Goal: Task Accomplishment & Management: Manage account settings

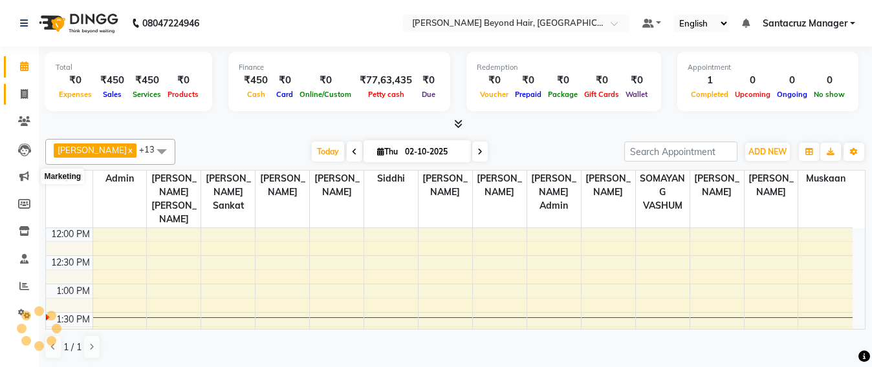
click at [16, 93] on span at bounding box center [24, 94] width 23 height 15
select select "service"
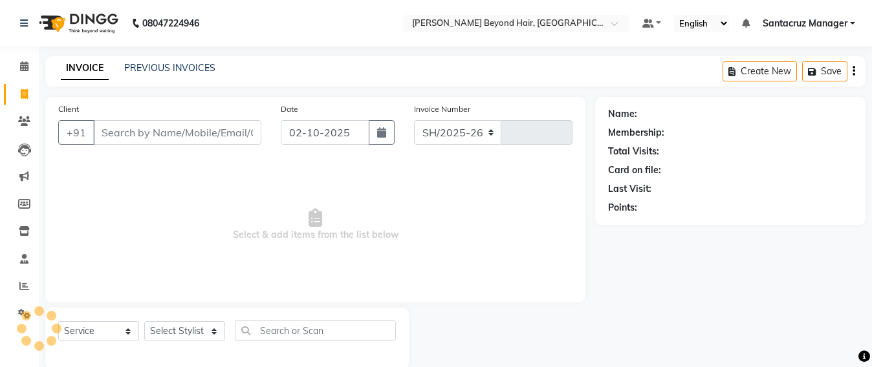
select select "6357"
type input "7077"
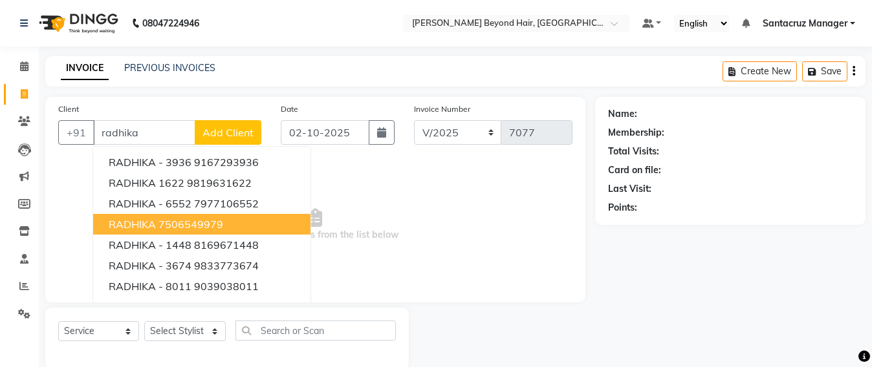
click at [156, 226] on button "RADHIKA 7506549979" at bounding box center [201, 224] width 217 height 21
type input "7506549979"
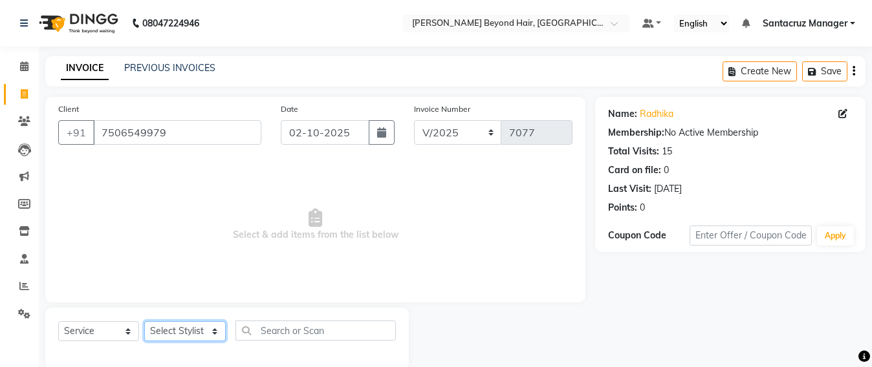
click at [174, 330] on select "Select Stylist Admin [PERSON_NAME] Sankat [PERSON_NAME] [PERSON_NAME] [PERSON_N…" at bounding box center [184, 331] width 81 height 20
select select "47899"
click at [144, 321] on select "Select Stylist Admin [PERSON_NAME] Sankat [PERSON_NAME] [PERSON_NAME] [PERSON_N…" at bounding box center [184, 331] width 81 height 20
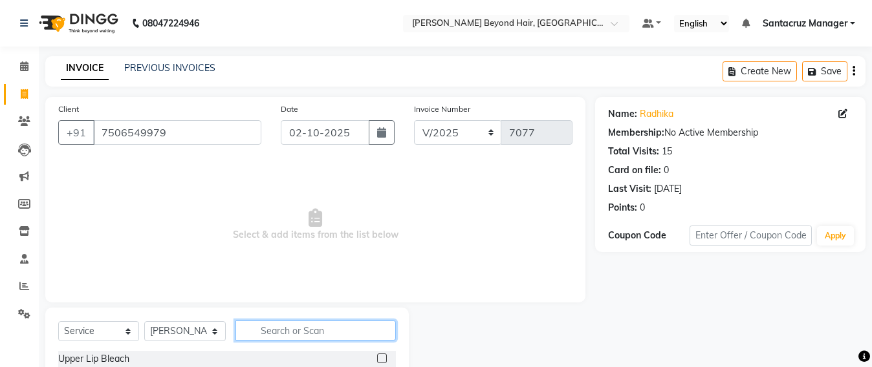
click at [284, 338] on input "text" at bounding box center [315, 331] width 160 height 20
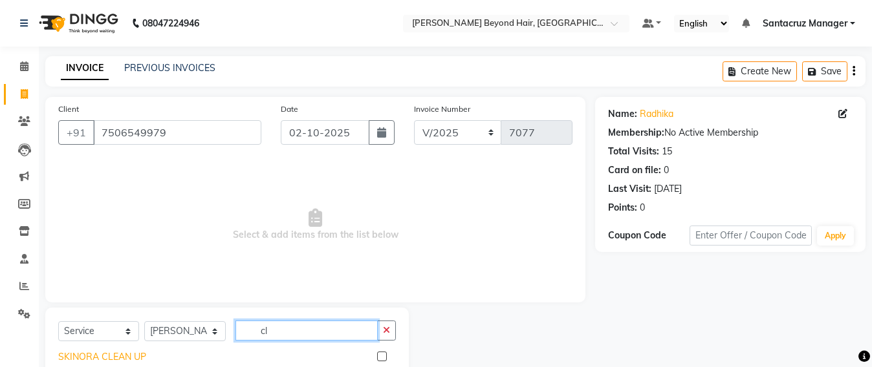
type input "cl"
click at [85, 357] on div "SKINORA CLEAN UP" at bounding box center [102, 357] width 88 height 14
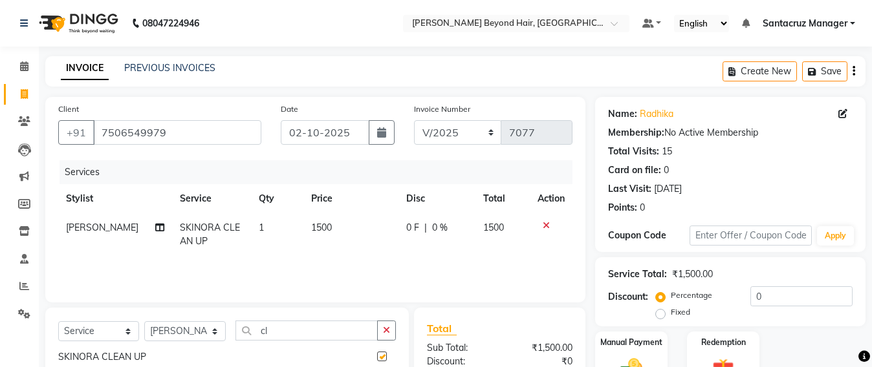
checkbox input "false"
click at [825, 69] on button "Save" at bounding box center [824, 71] width 45 height 20
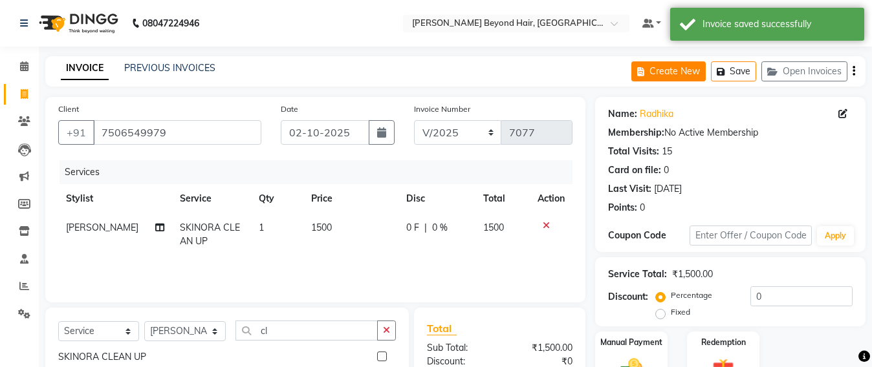
click at [669, 68] on button "Create New" at bounding box center [668, 71] width 74 height 20
select select "service"
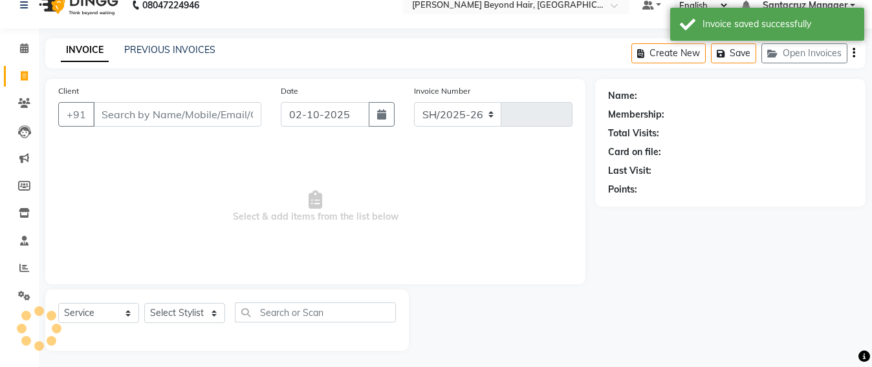
select select "6357"
type input "7077"
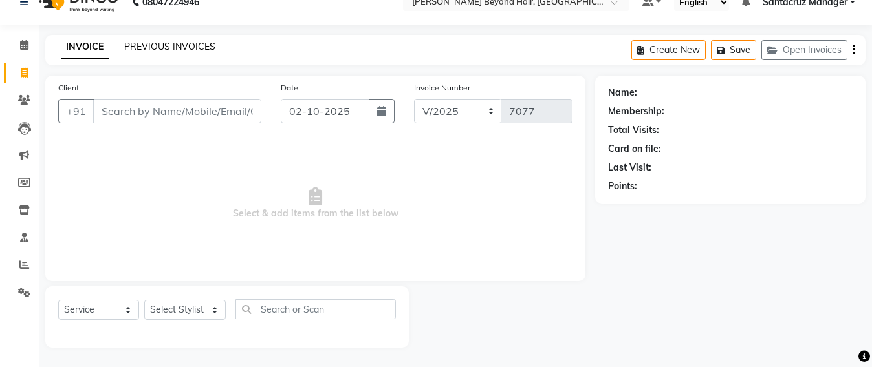
click at [173, 48] on link "PREVIOUS INVOICES" at bounding box center [169, 47] width 91 height 12
click at [173, 48] on div "08047224946 Select Location × [GEOGRAPHIC_DATA] Beyond Hair, Santacruz West Def…" at bounding box center [436, 173] width 872 height 389
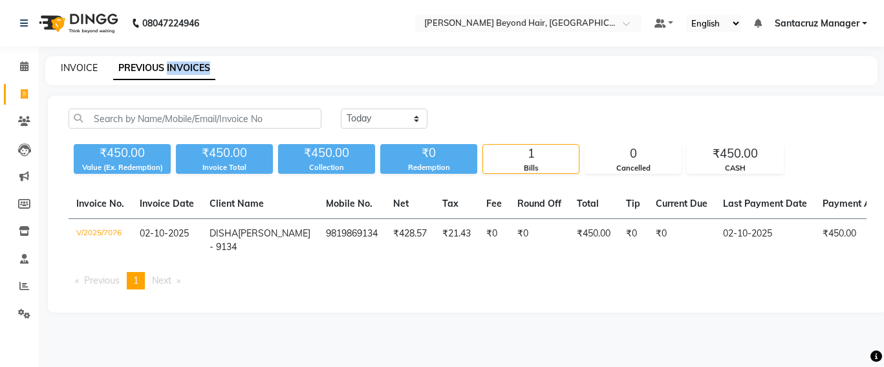
click at [76, 64] on link "INVOICE" at bounding box center [79, 68] width 37 height 12
select select "service"
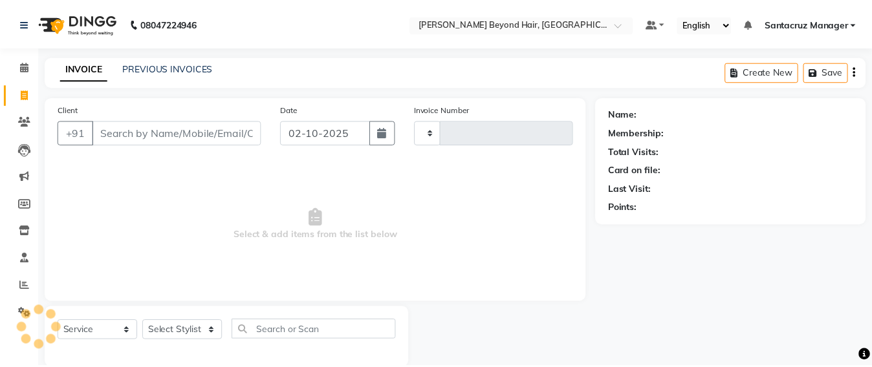
scroll to position [21, 0]
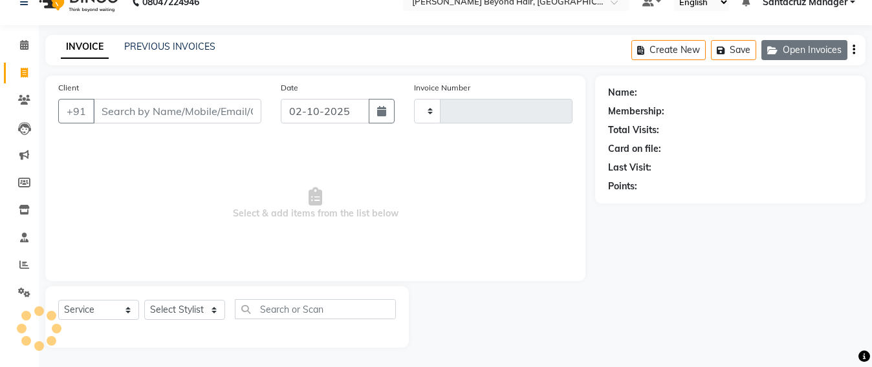
type input "7077"
select select "6357"
click at [833, 46] on button "Open Invoices" at bounding box center [804, 50] width 86 height 20
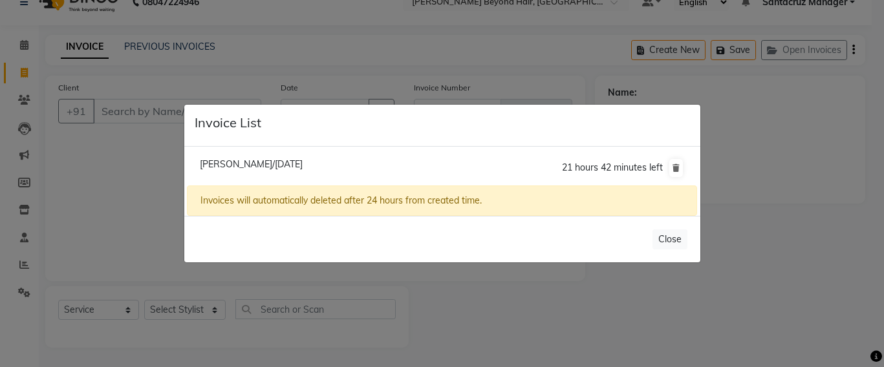
click at [255, 165] on span "[PERSON_NAME]/[DATE]" at bounding box center [251, 164] width 103 height 12
type input "7506549979"
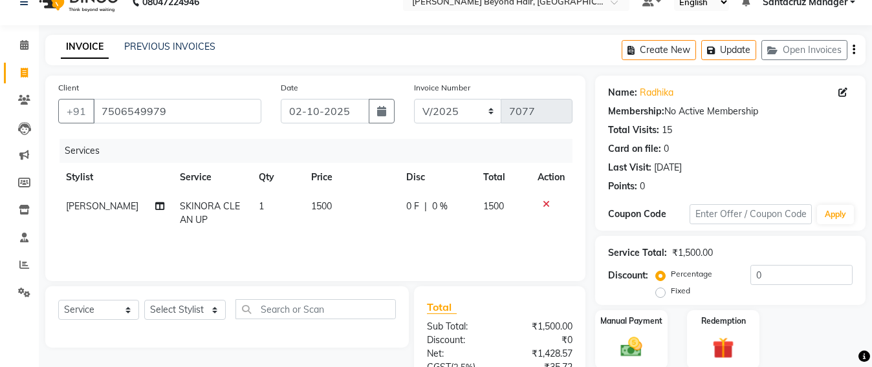
click at [189, 207] on span "SKINORA CLEAN UP" at bounding box center [210, 212] width 60 height 25
select select "47899"
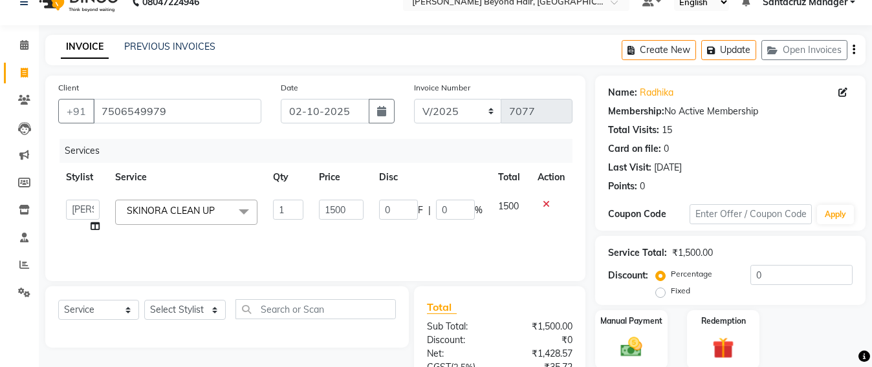
click at [189, 207] on span "SKINORA CLEAN UP" at bounding box center [171, 211] width 88 height 12
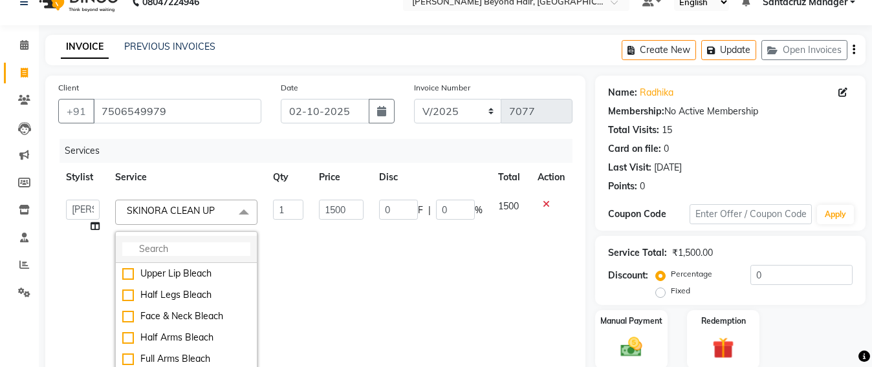
click at [129, 242] on input "multiselect-search" at bounding box center [186, 249] width 128 height 14
type input "r"
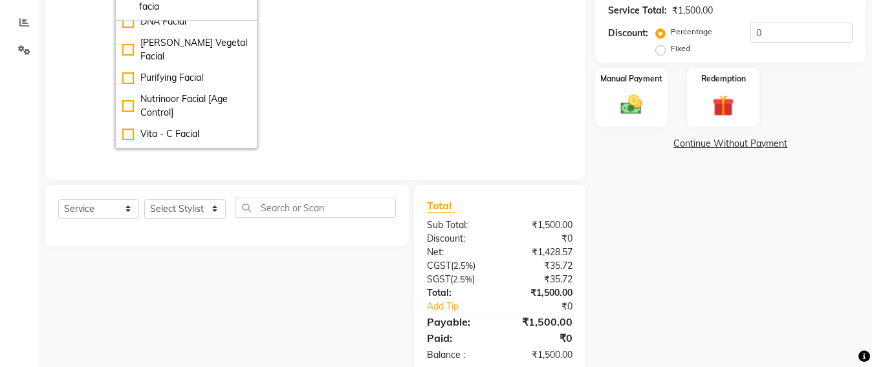
scroll to position [206, 0]
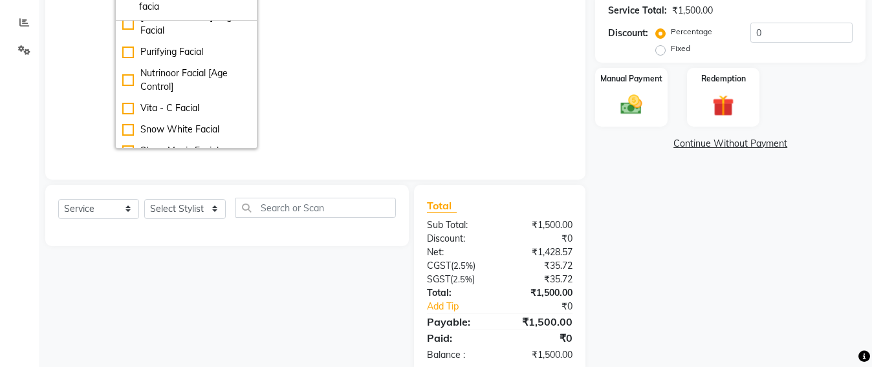
click at [314, 103] on td "1500" at bounding box center [341, 53] width 60 height 207
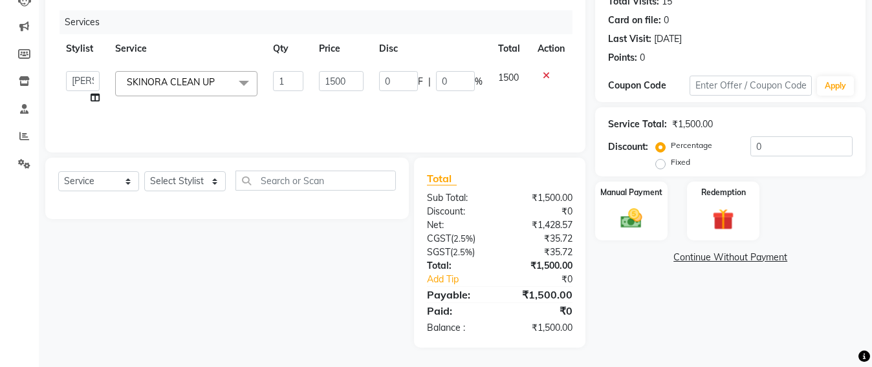
scroll to position [150, 0]
click at [242, 81] on span at bounding box center [244, 83] width 26 height 25
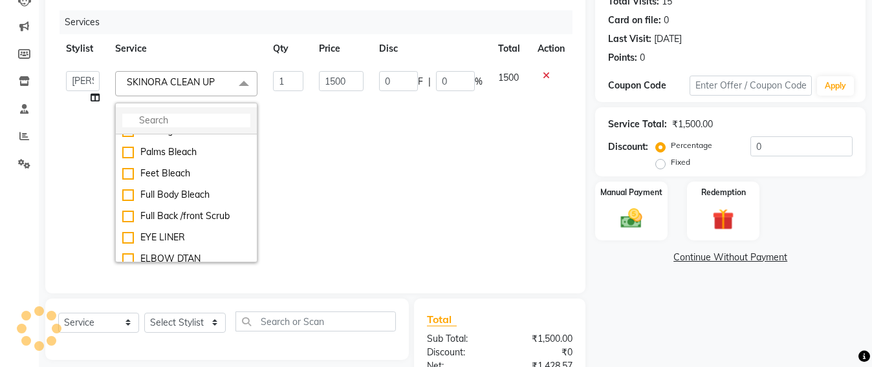
click at [122, 124] on input "multiselect-search" at bounding box center [186, 121] width 128 height 14
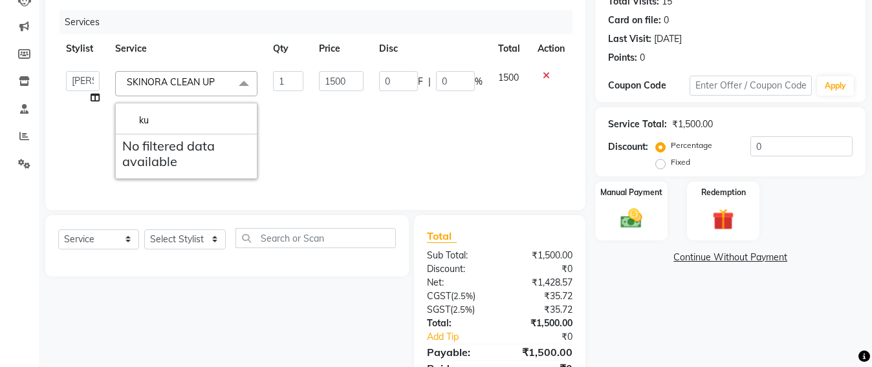
scroll to position [0, 0]
type input "k"
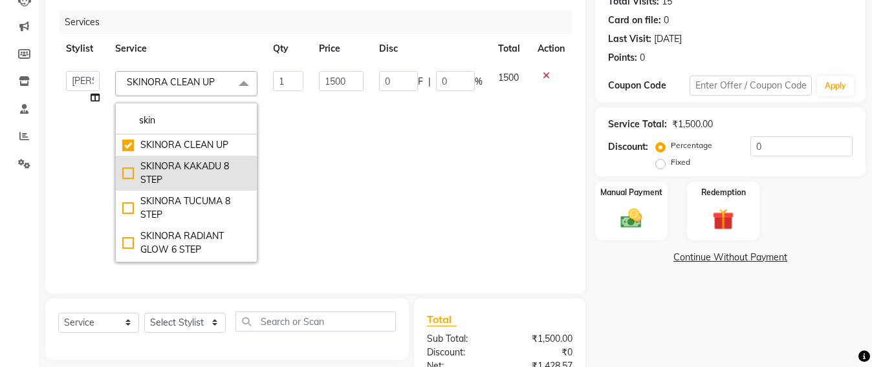
type input "skin"
click at [129, 174] on div "SKINORA KAKADU 8 STEP" at bounding box center [186, 173] width 128 height 27
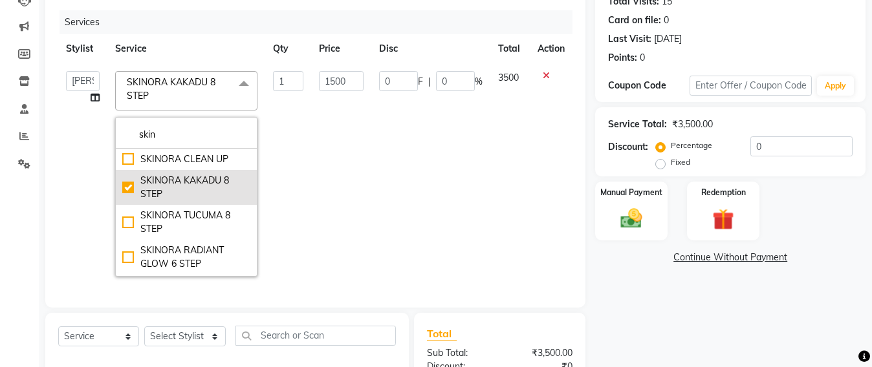
type input "3500"
checkbox input "false"
checkbox input "true"
click at [129, 174] on div "SKINORA KAKADU 8 STEP" at bounding box center [186, 187] width 128 height 27
type input "0"
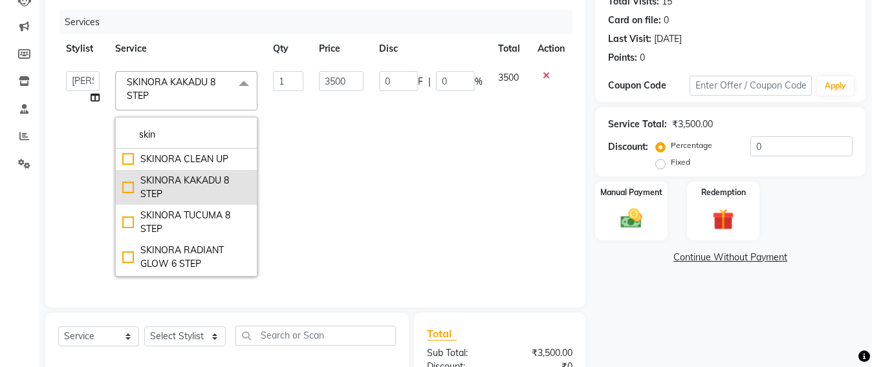
type input "0"
checkbox input "false"
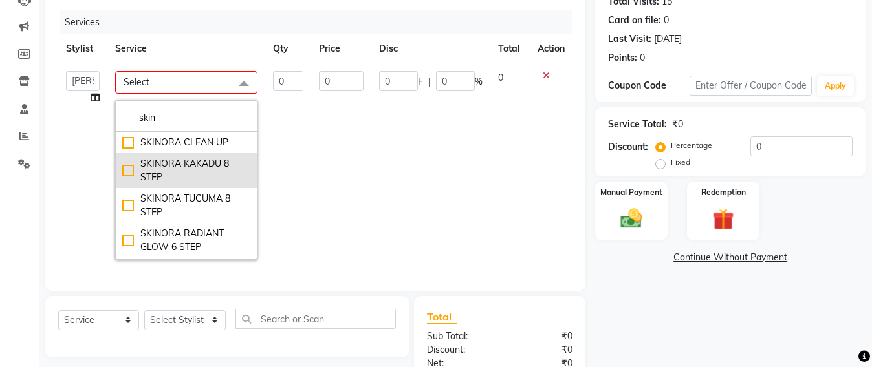
click at [127, 171] on div "SKINORA KAKADU 8 STEP" at bounding box center [186, 170] width 128 height 27
type input "1"
type input "3500"
checkbox input "true"
click at [127, 171] on li "SKINORA KAKADU 8 STEP" at bounding box center [186, 170] width 141 height 35
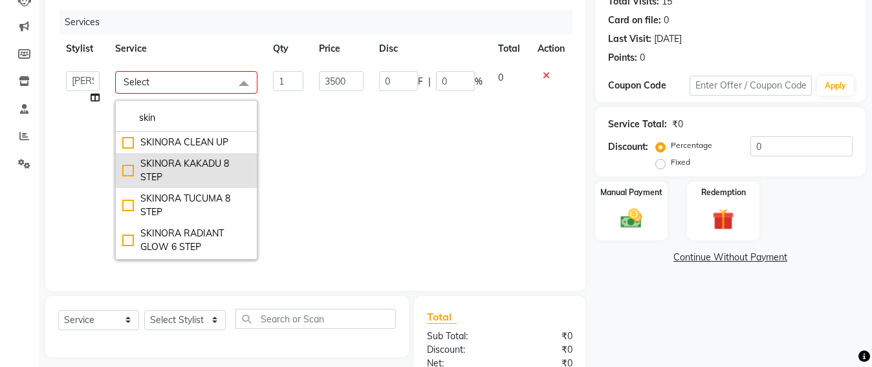
type input "0"
checkbox input "false"
click at [127, 175] on div "SKINORA KAKADU 8 STEP" at bounding box center [186, 170] width 128 height 27
type input "1"
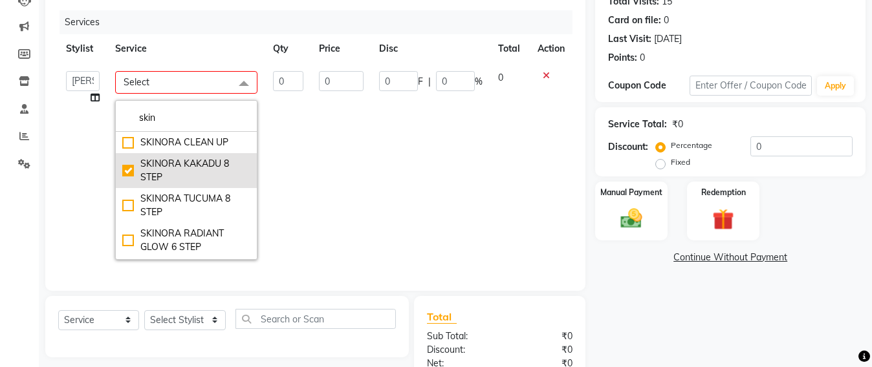
type input "3500"
checkbox input "true"
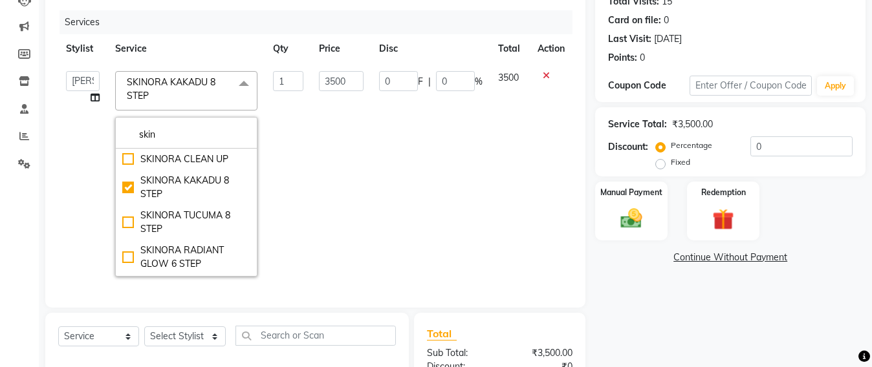
click at [402, 175] on td "0 F | 0 %" at bounding box center [430, 173] width 119 height 221
click at [402, 313] on div "Select Service Product Membership Package Voucher Prepaid Gift Card Select Styl…" at bounding box center [226, 343] width 363 height 61
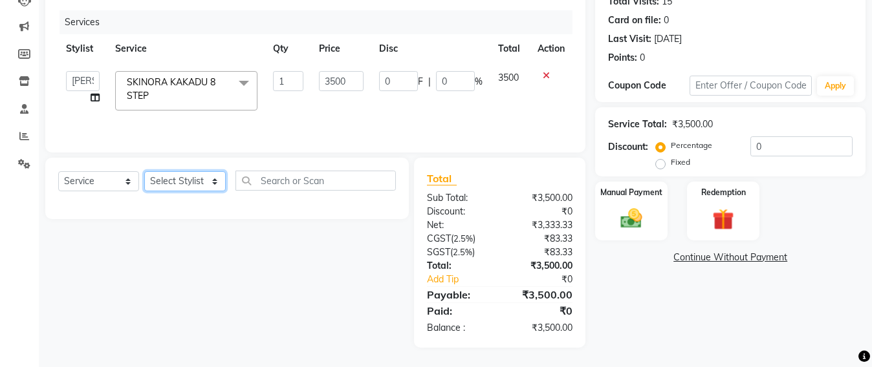
click at [171, 178] on select "Select Stylist Admin [PERSON_NAME] Sankat [PERSON_NAME] [PERSON_NAME] [PERSON_N…" at bounding box center [184, 181] width 81 height 20
select select "47856"
click at [144, 173] on select "Select Stylist Admin [PERSON_NAME] Sankat [PERSON_NAME] [PERSON_NAME] [PERSON_N…" at bounding box center [184, 181] width 81 height 20
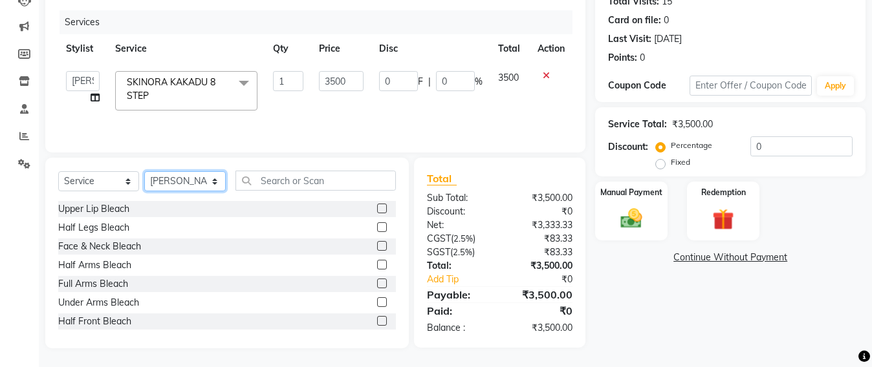
click at [158, 184] on select "Select Stylist Admin [PERSON_NAME] Sankat [PERSON_NAME] [PERSON_NAME] [PERSON_N…" at bounding box center [184, 181] width 81 height 20
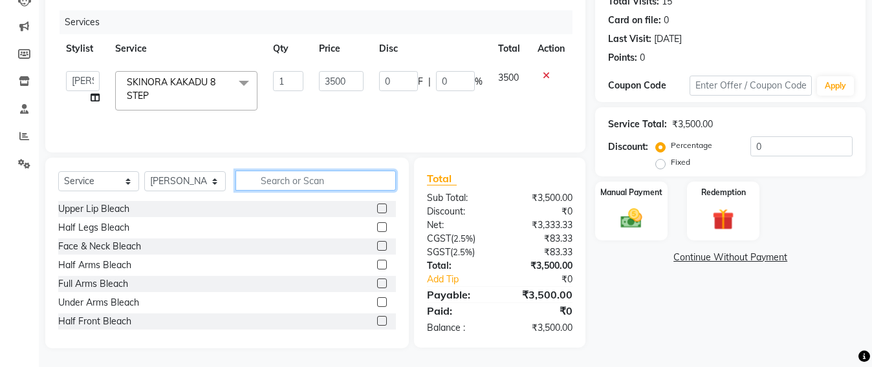
click at [275, 182] on input "text" at bounding box center [315, 181] width 160 height 20
type input "ped"
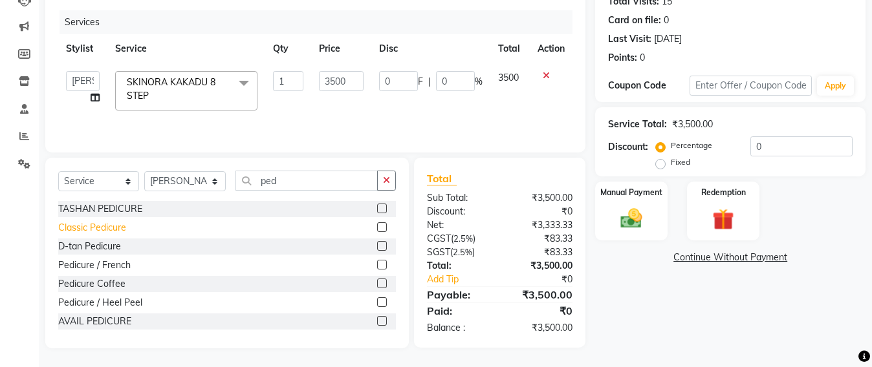
click at [82, 223] on div "Classic Pedicure" at bounding box center [92, 228] width 68 height 14
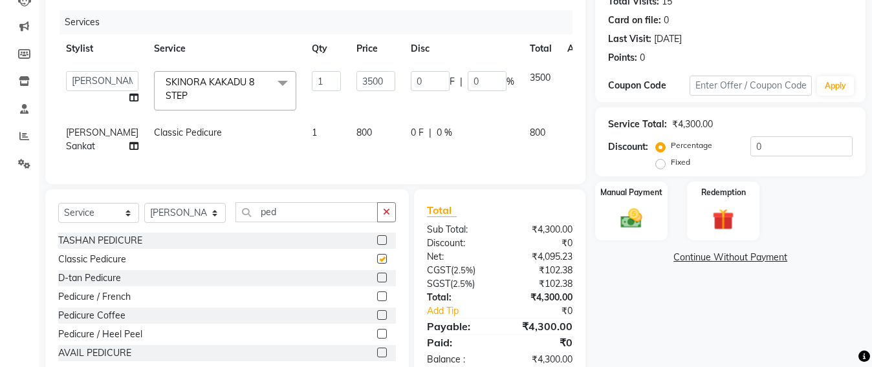
checkbox input "false"
click at [288, 222] on input "ped" at bounding box center [306, 212] width 142 height 20
type input "p"
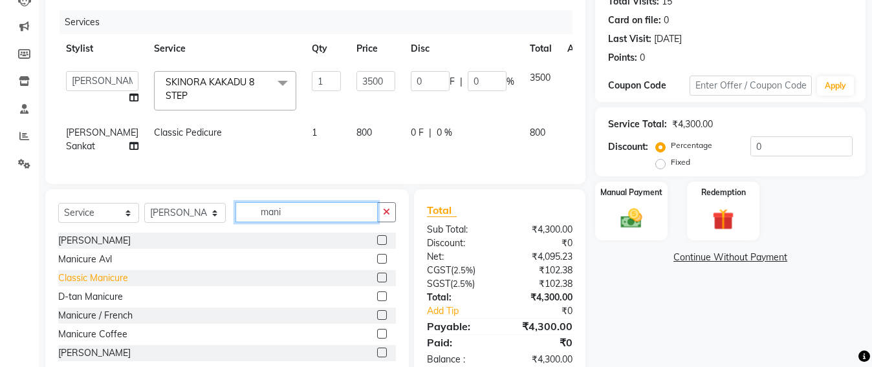
type input "mani"
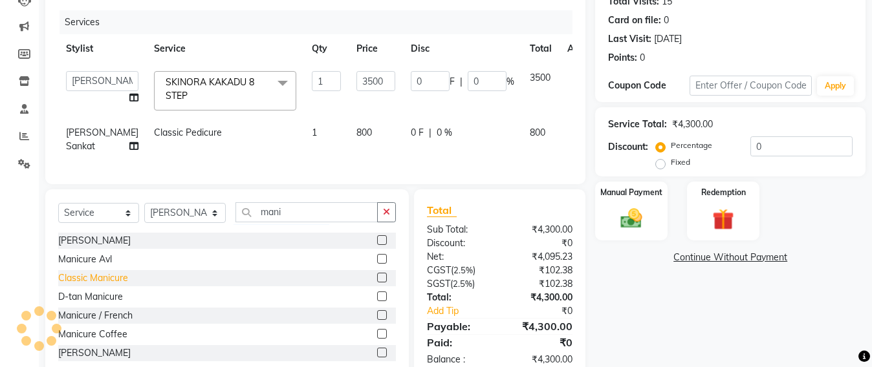
click at [110, 285] on div "Classic Manicure" at bounding box center [93, 279] width 70 height 14
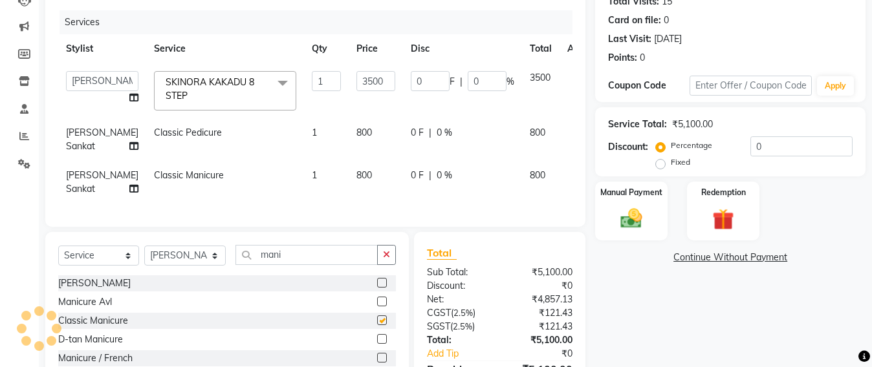
checkbox input "false"
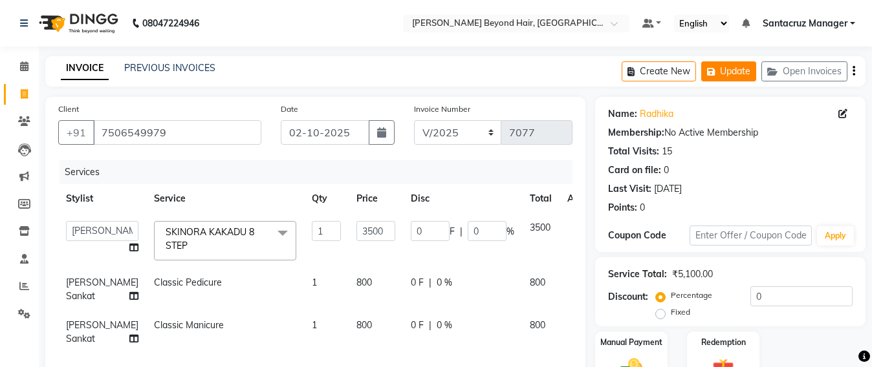
click at [713, 78] on button "Update" at bounding box center [728, 71] width 55 height 20
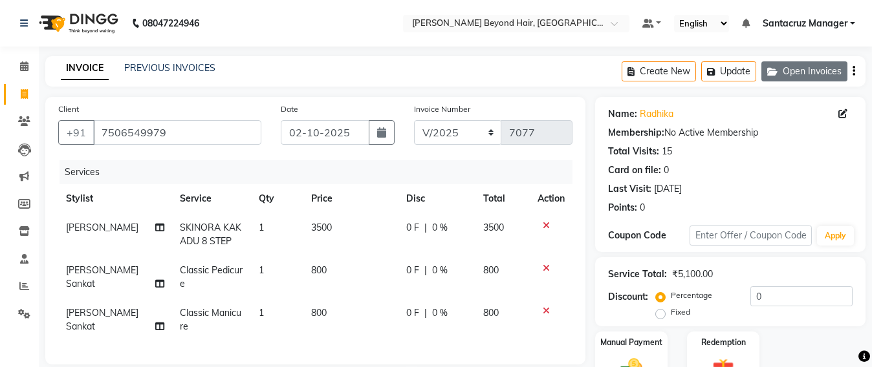
click at [800, 72] on button "Open Invoices" at bounding box center [804, 71] width 86 height 20
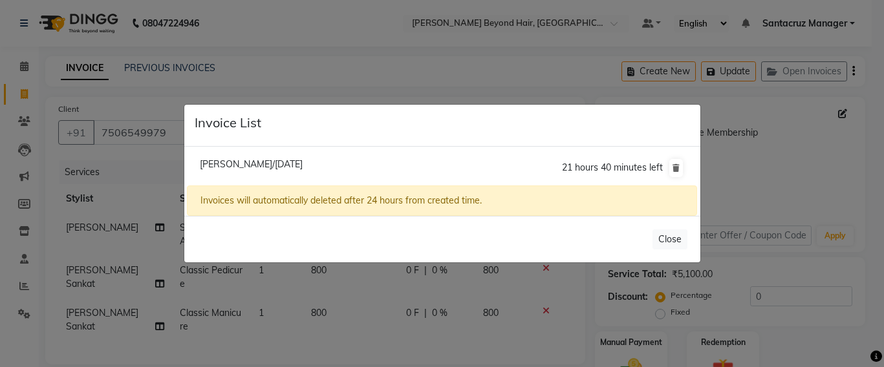
click at [321, 75] on ngb-modal-window "Invoice List [PERSON_NAME]/[DATE] 21 hours 40 minutes left Invoices will automa…" at bounding box center [442, 183] width 884 height 367
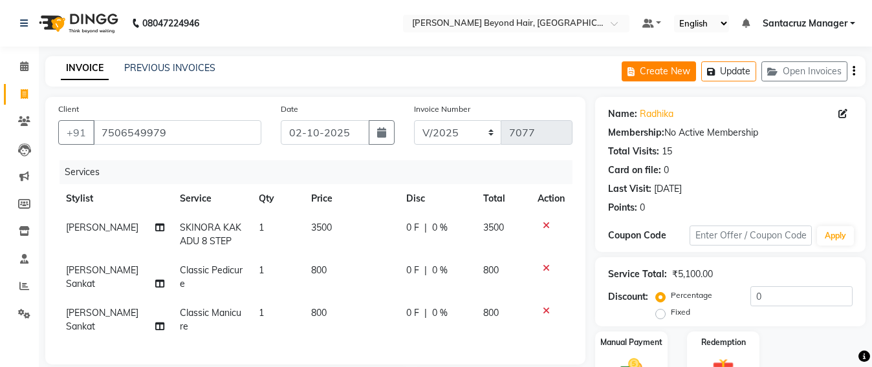
click at [652, 72] on button "Create New" at bounding box center [658, 71] width 74 height 20
select select "service"
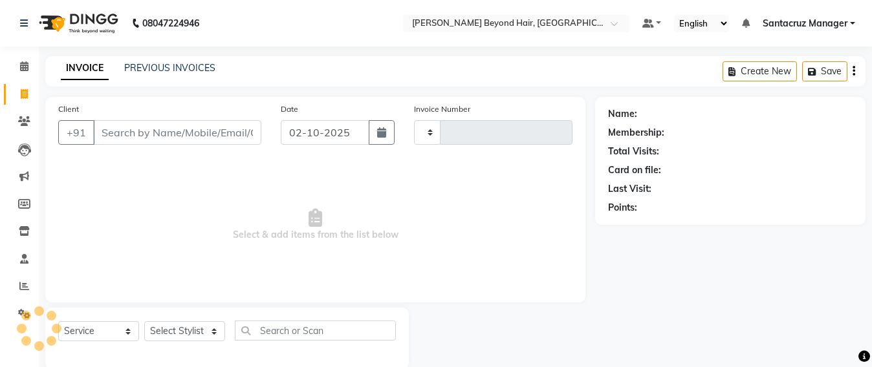
scroll to position [21, 0]
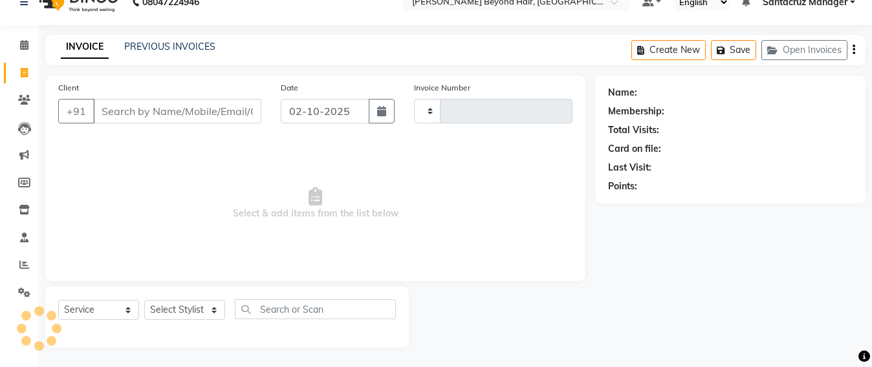
type input "7077"
select select "6357"
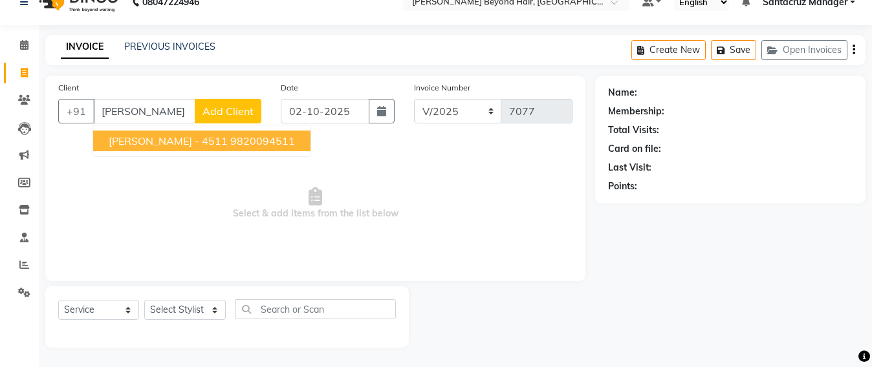
click at [185, 147] on button "[PERSON_NAME] - 4511 9820094511" at bounding box center [201, 141] width 217 height 21
type input "9820094511"
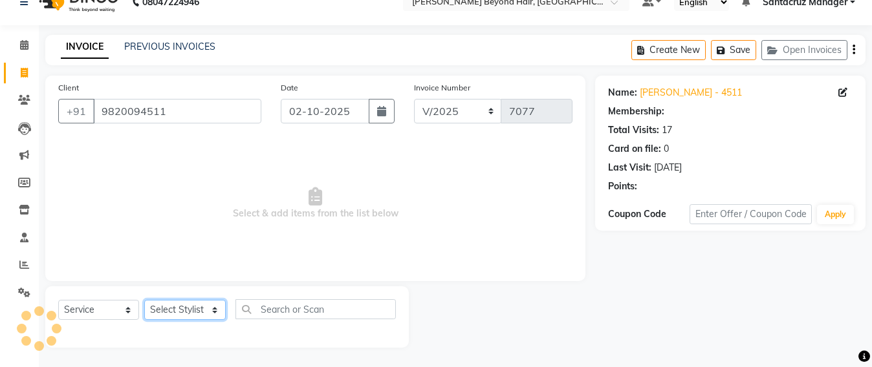
drag, startPoint x: 169, startPoint y: 312, endPoint x: 169, endPoint y: 305, distance: 7.1
click at [169, 313] on select "Select Stylist Admin [PERSON_NAME] Sankat [PERSON_NAME] [PERSON_NAME] [PERSON_N…" at bounding box center [184, 310] width 81 height 20
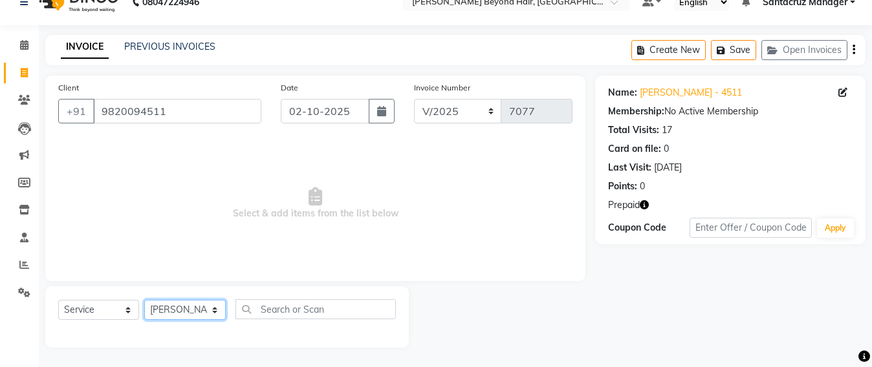
click at [144, 300] on select "Select Stylist Admin [PERSON_NAME] Sankat [PERSON_NAME] [PERSON_NAME] [PERSON_N…" at bounding box center [184, 310] width 81 height 20
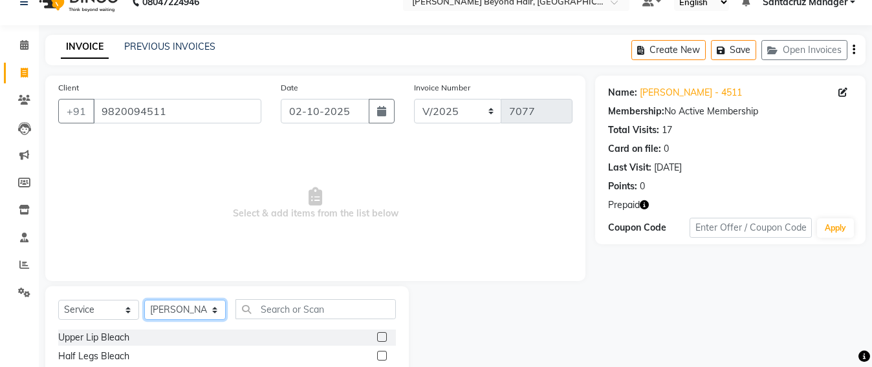
drag, startPoint x: 202, startPoint y: 311, endPoint x: 202, endPoint y: 303, distance: 7.8
click at [202, 311] on select "Select Stylist Admin [PERSON_NAME] Sankat [PERSON_NAME] [PERSON_NAME] [PERSON_N…" at bounding box center [184, 310] width 81 height 20
select select "47914"
click at [144, 300] on select "Select Stylist Admin [PERSON_NAME] Sankat [PERSON_NAME] [PERSON_NAME] [PERSON_N…" at bounding box center [184, 310] width 81 height 20
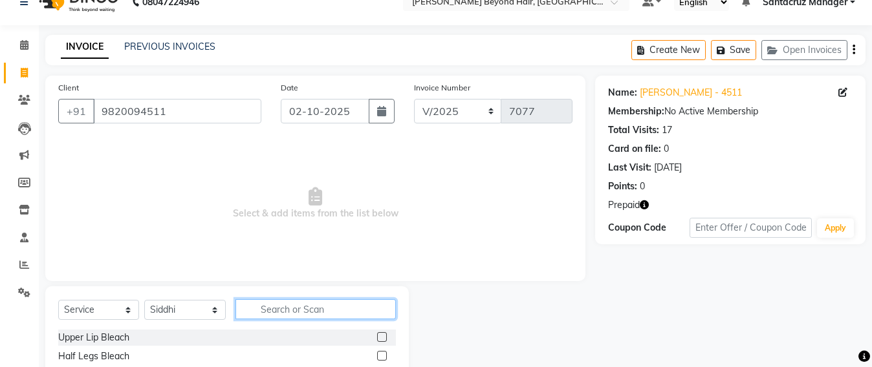
click at [260, 316] on input "text" at bounding box center [315, 309] width 160 height 20
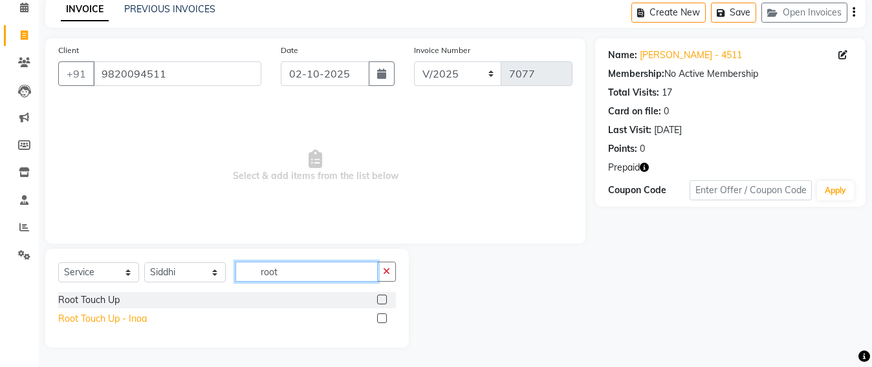
type input "root"
click at [125, 316] on div "Root Touch Up - Inoa" at bounding box center [102, 319] width 89 height 14
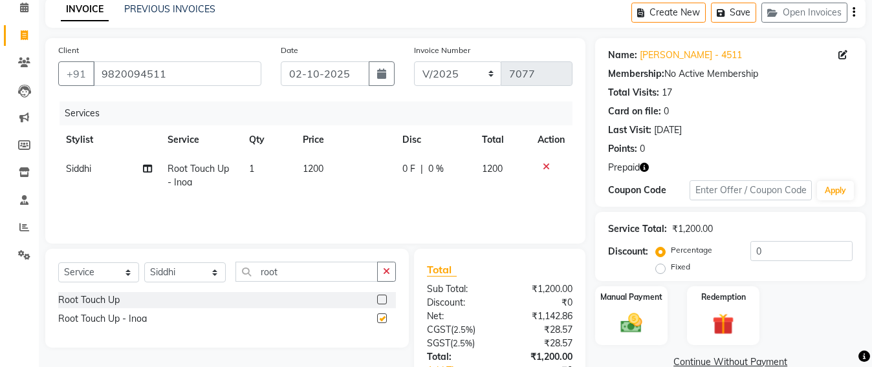
checkbox input "false"
click at [299, 268] on input "root" at bounding box center [306, 272] width 142 height 20
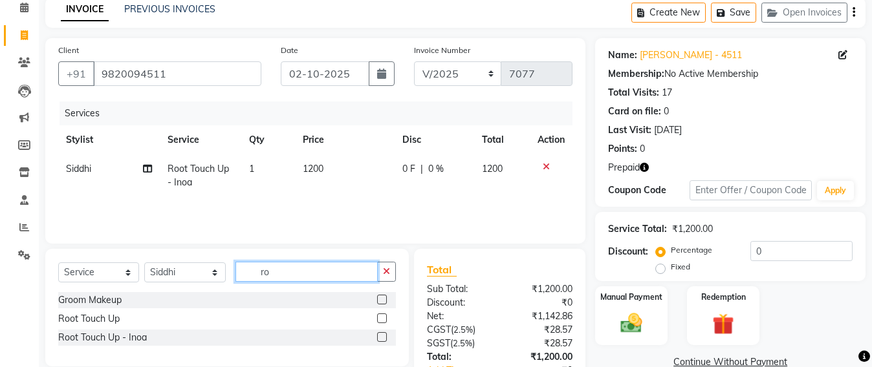
type input "r"
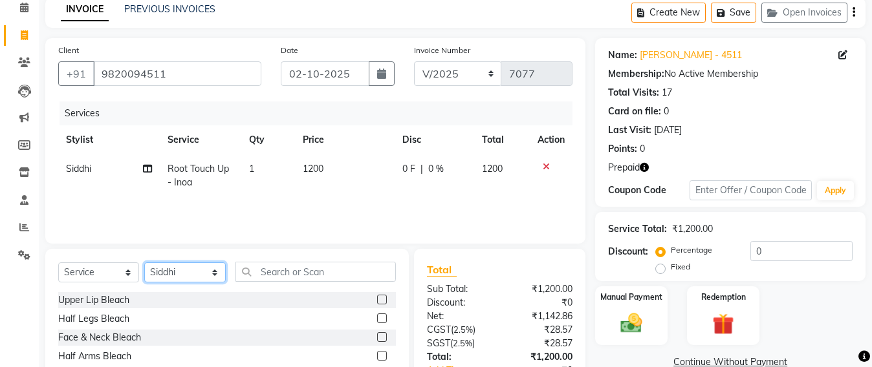
click at [161, 276] on select "Select Stylist Admin [PERSON_NAME] Sankat [PERSON_NAME] [PERSON_NAME] [PERSON_N…" at bounding box center [184, 273] width 81 height 20
select select "48082"
click at [144, 263] on select "Select Stylist Admin [PERSON_NAME] Sankat [PERSON_NAME] [PERSON_NAME] [PERSON_N…" at bounding box center [184, 273] width 81 height 20
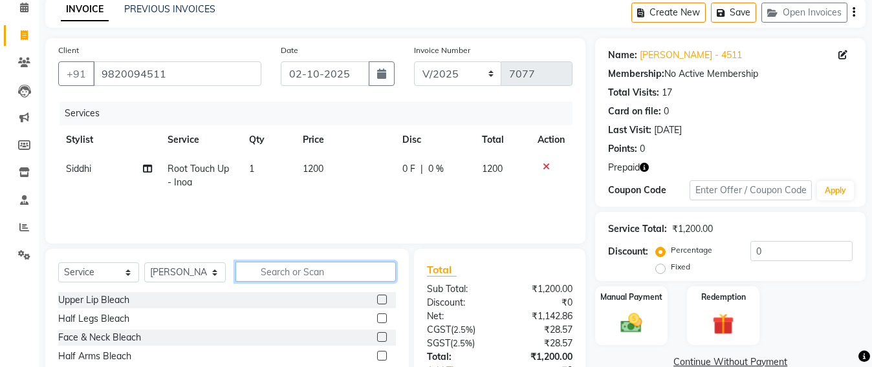
click at [276, 263] on input "text" at bounding box center [315, 272] width 160 height 20
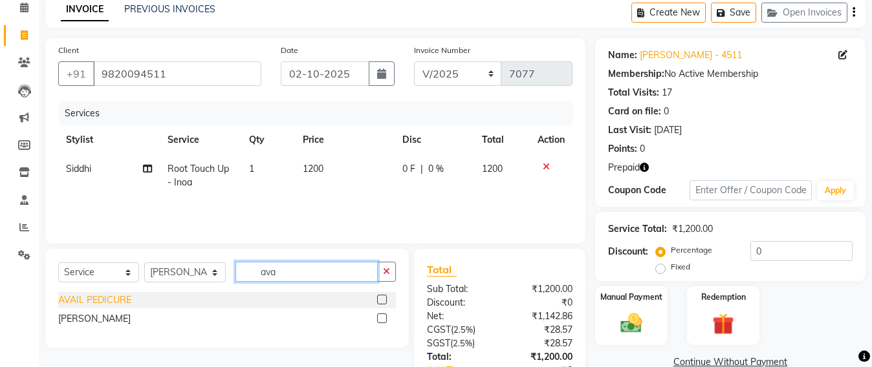
type input "ava"
click at [69, 298] on div "AVAIL PEDICURE" at bounding box center [94, 301] width 73 height 14
checkbox input "false"
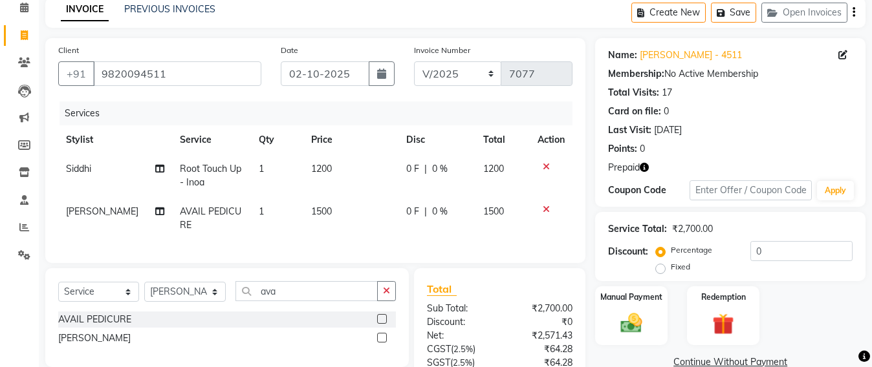
click at [648, 166] on icon "button" at bounding box center [643, 167] width 9 height 9
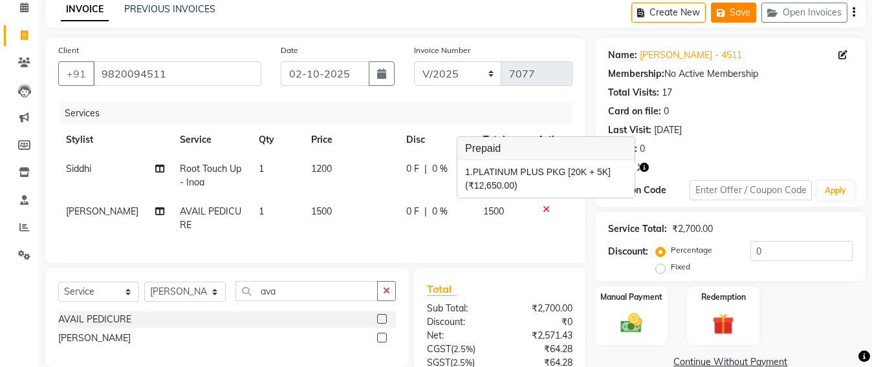
click at [738, 12] on button "Save" at bounding box center [733, 13] width 45 height 20
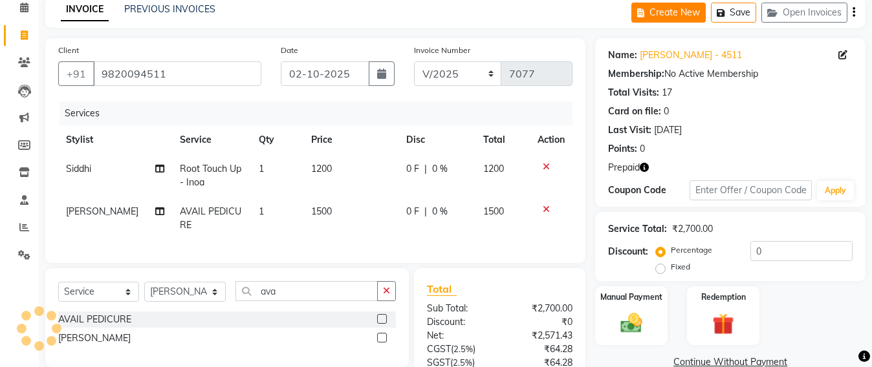
click at [761, 3] on button "Open Invoices" at bounding box center [804, 13] width 86 height 20
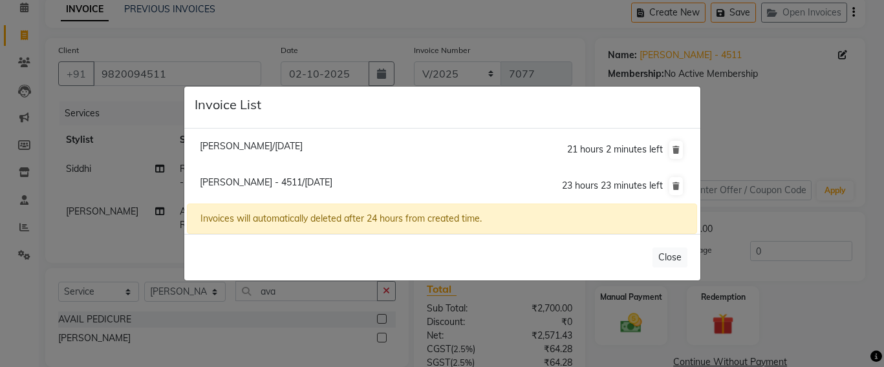
click at [806, 211] on ngb-modal-window "Invoice List [PERSON_NAME]/[DATE] 21 hours 2 minutes left [PERSON_NAME] - 4511/…" at bounding box center [442, 183] width 884 height 367
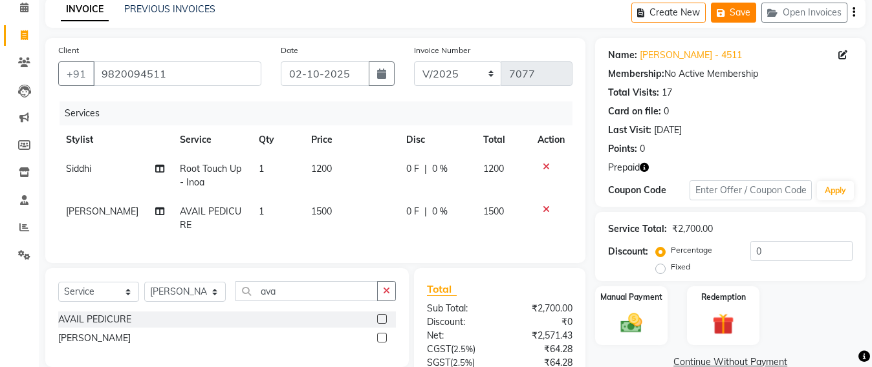
click at [743, 12] on button "Save" at bounding box center [733, 13] width 45 height 20
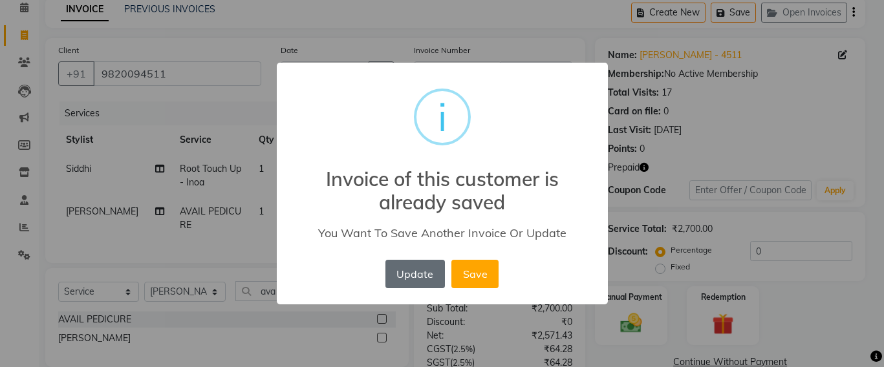
click at [413, 273] on button "Update" at bounding box center [414, 274] width 59 height 28
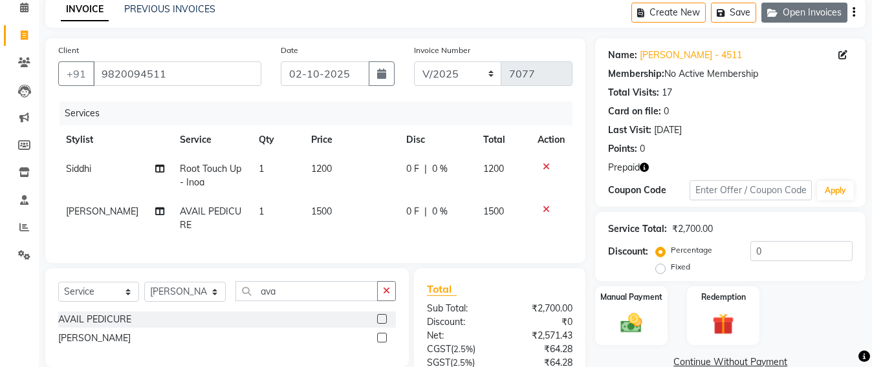
click at [800, 10] on button "Open Invoices" at bounding box center [804, 13] width 86 height 20
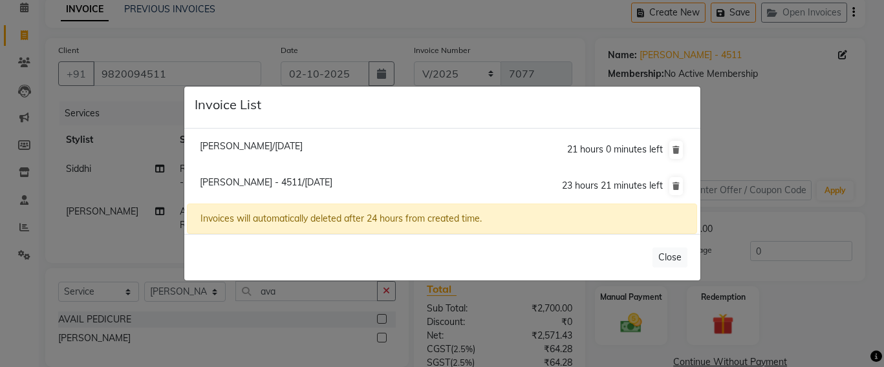
click at [826, 270] on ngb-modal-window "Invoice List [PERSON_NAME]/[DATE] 21 hours 0 minutes left [PERSON_NAME] - 4511/…" at bounding box center [442, 183] width 884 height 367
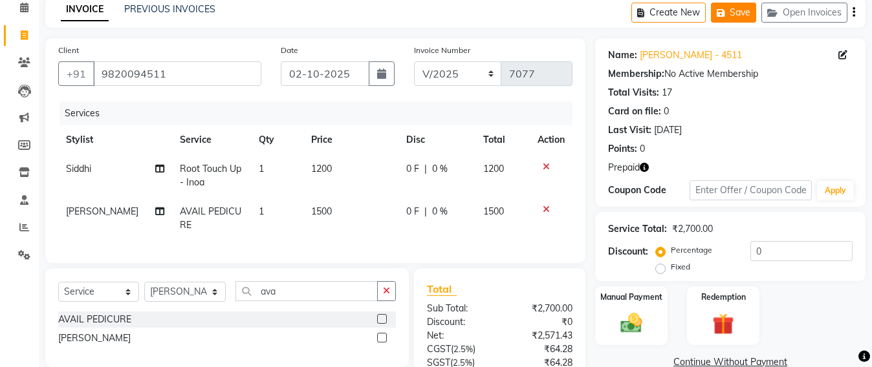
click at [730, 13] on button "Save" at bounding box center [733, 13] width 45 height 20
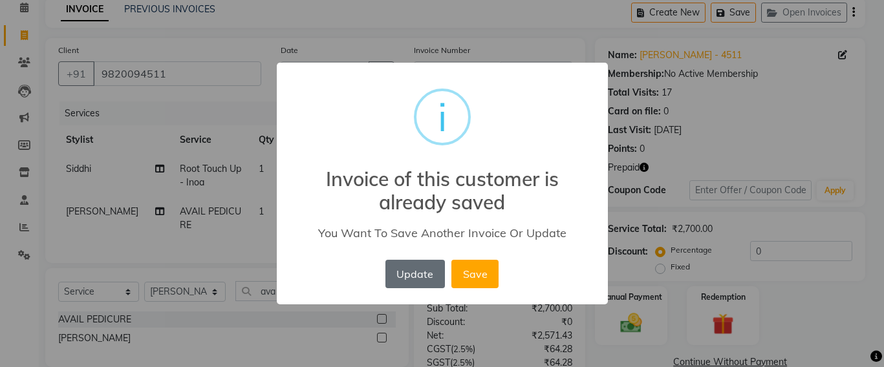
click at [422, 280] on button "Update" at bounding box center [414, 274] width 59 height 28
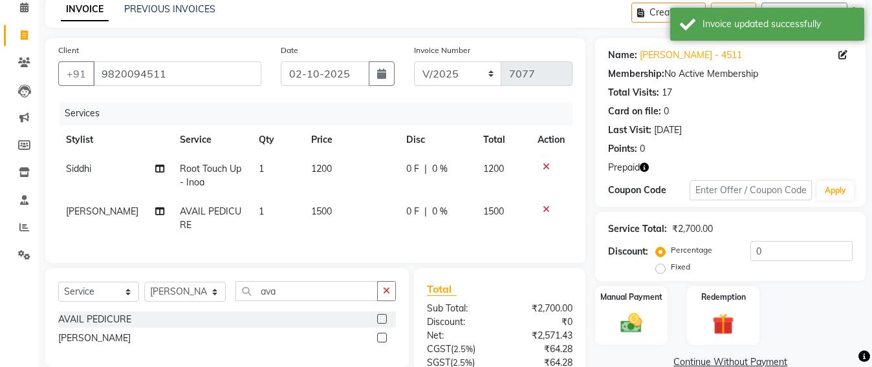
click at [823, 116] on div "Card on file: 0" at bounding box center [730, 112] width 244 height 14
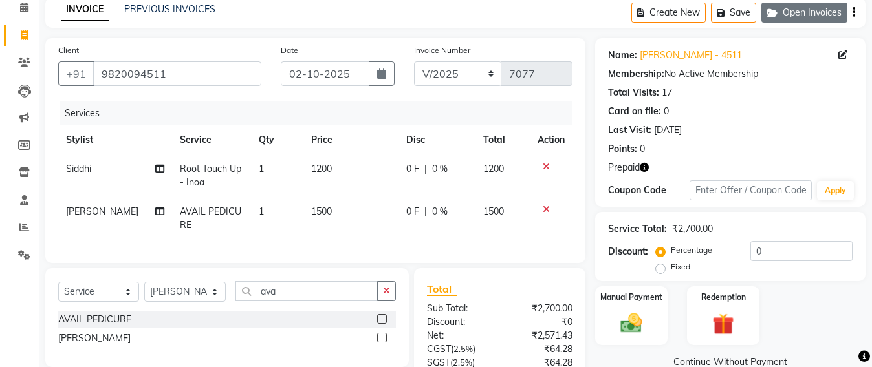
click at [813, 10] on button "Open Invoices" at bounding box center [804, 13] width 86 height 20
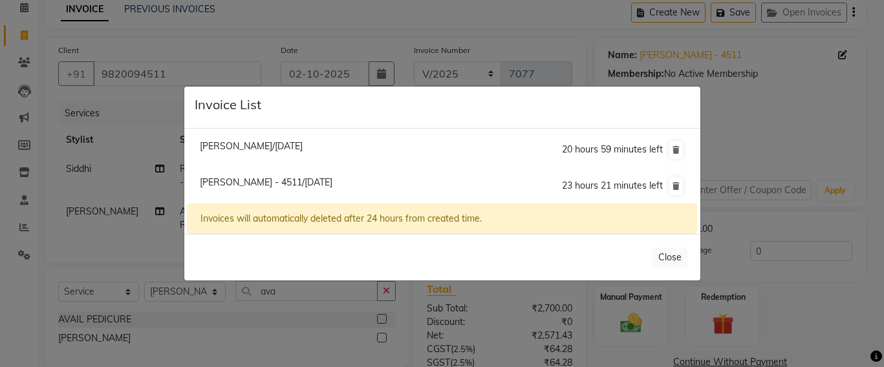
click at [248, 147] on span "[PERSON_NAME]/[DATE]" at bounding box center [251, 146] width 103 height 12
type input "7506549979"
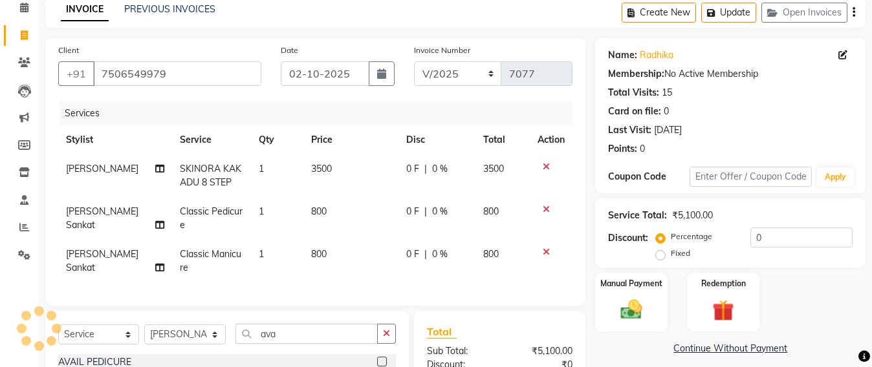
select select
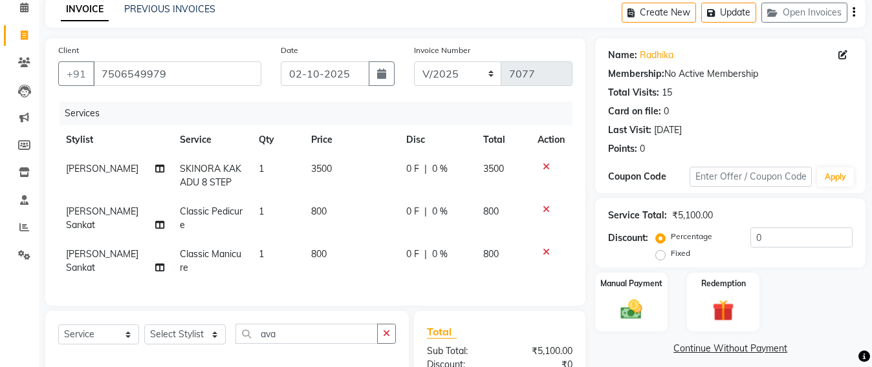
click at [201, 213] on span "Classic Pedicure" at bounding box center [211, 218] width 63 height 25
select select "47856"
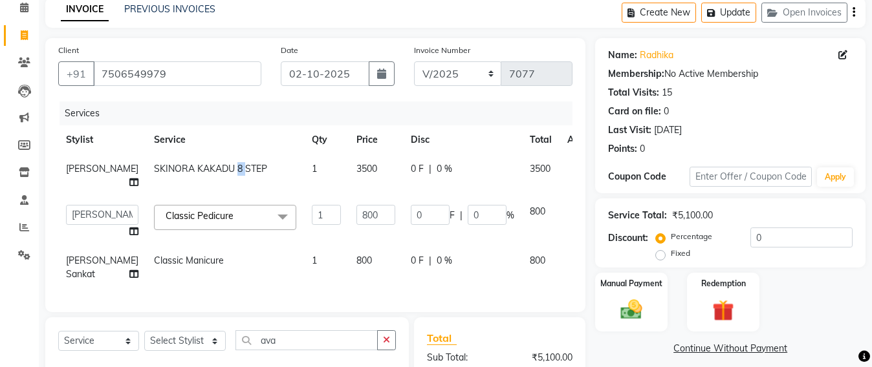
click at [201, 197] on td "SKINORA KAKADU 8 STEP" at bounding box center [225, 176] width 158 height 43
select select "47899"
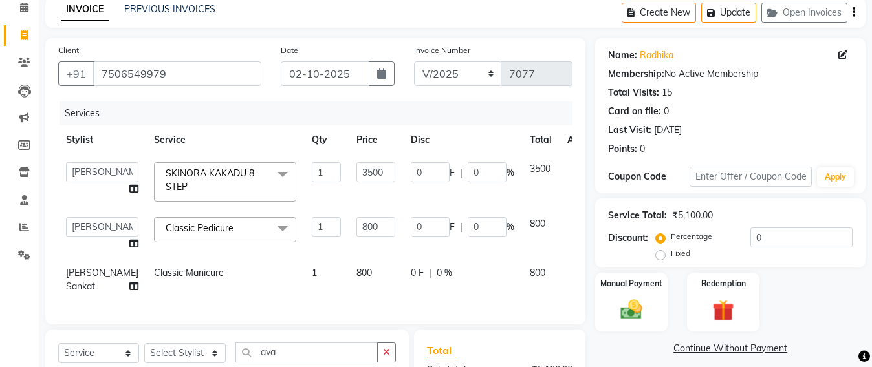
click at [195, 225] on span "Classic Pedicure" at bounding box center [200, 228] width 68 height 12
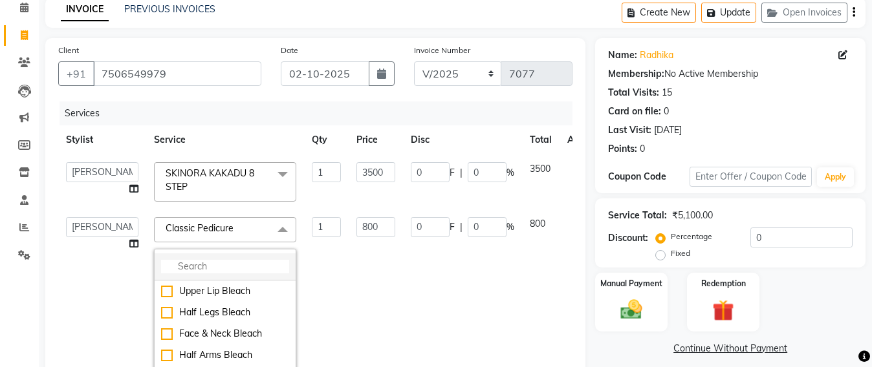
click at [161, 261] on input "multiselect-search" at bounding box center [225, 267] width 128 height 14
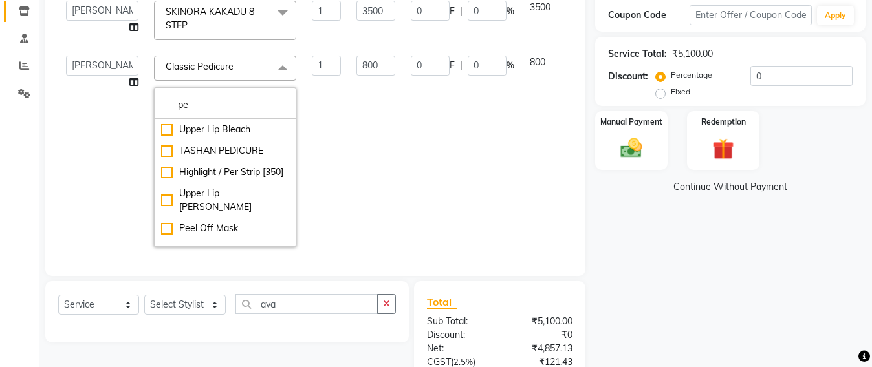
type input "p"
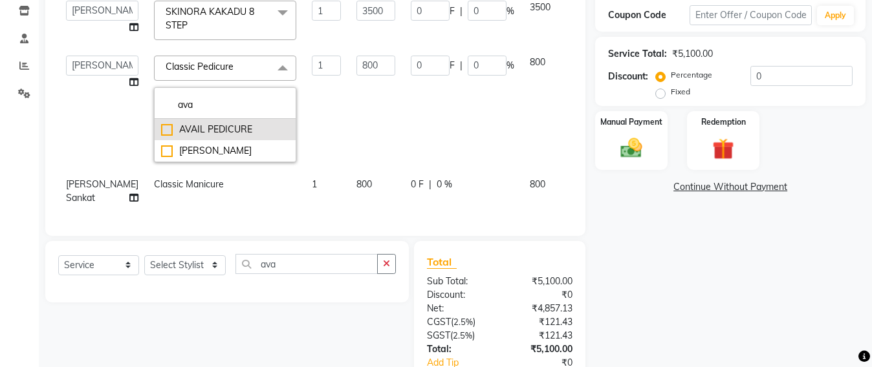
type input "ava"
click at [161, 129] on div "AVAIL PEDICURE" at bounding box center [225, 130] width 128 height 14
type input "1500"
checkbox input "true"
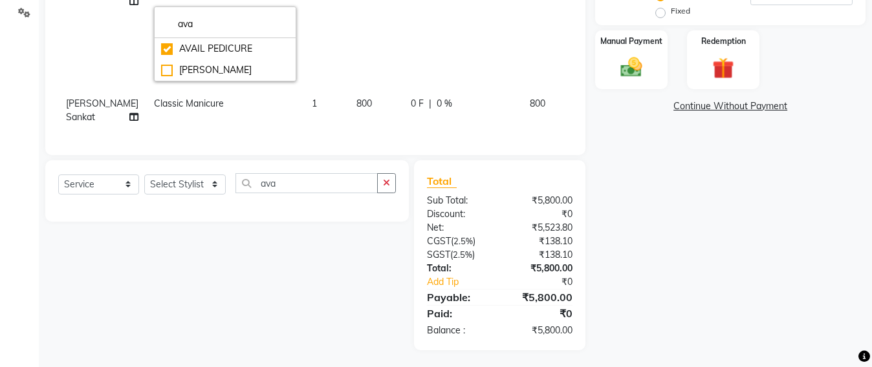
click at [448, 67] on td "0 F | 0 %" at bounding box center [462, 28] width 119 height 122
click at [448, 89] on td "0 F | 0 %" at bounding box center [462, 110] width 119 height 43
click at [448, 67] on td "0 F | 0 %" at bounding box center [462, 28] width 119 height 122
select select "47856"
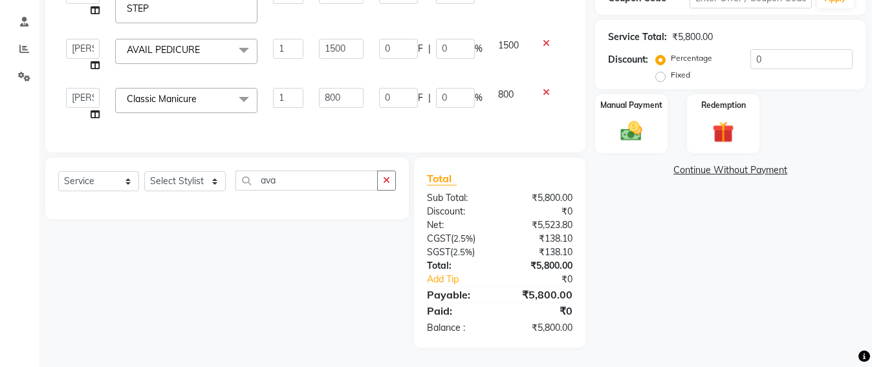
scroll to position [7, 0]
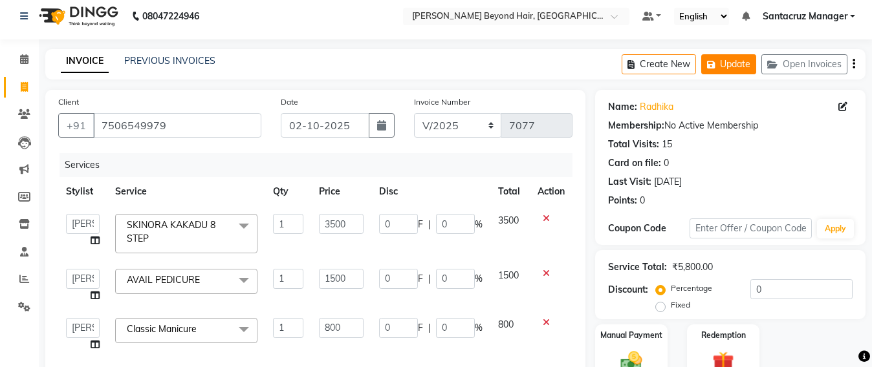
click at [740, 69] on button "Update" at bounding box center [728, 64] width 55 height 20
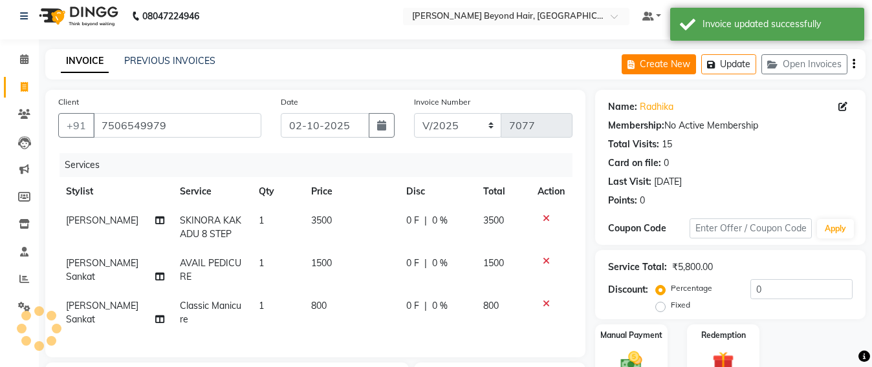
click at [666, 69] on button "Create New" at bounding box center [658, 64] width 74 height 20
select select "service"
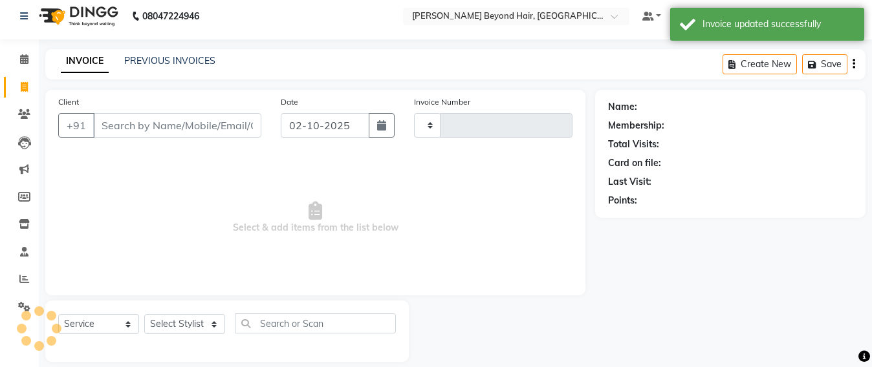
click at [666, 69] on div "INVOICE PREVIOUS INVOICES Create New Save" at bounding box center [455, 64] width 820 height 30
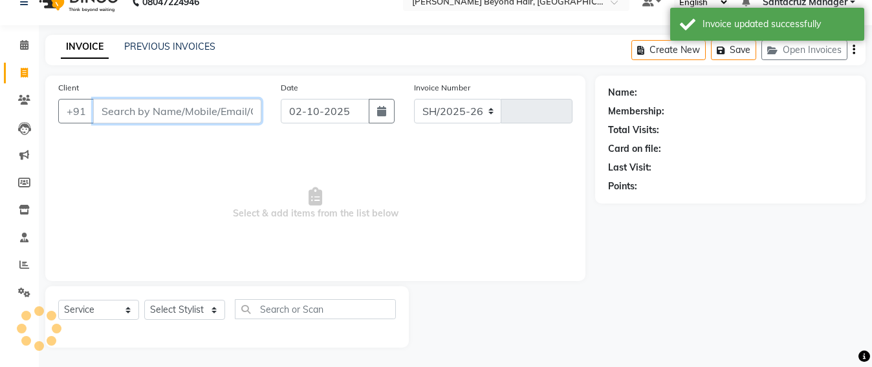
select select "6357"
type input "7077"
click at [111, 114] on input "Client" at bounding box center [177, 111] width 168 height 25
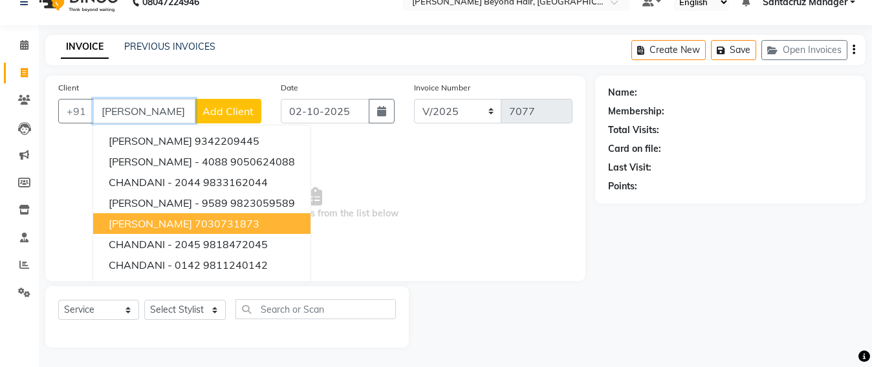
click at [173, 231] on button "[PERSON_NAME] 7030731873" at bounding box center [201, 223] width 217 height 21
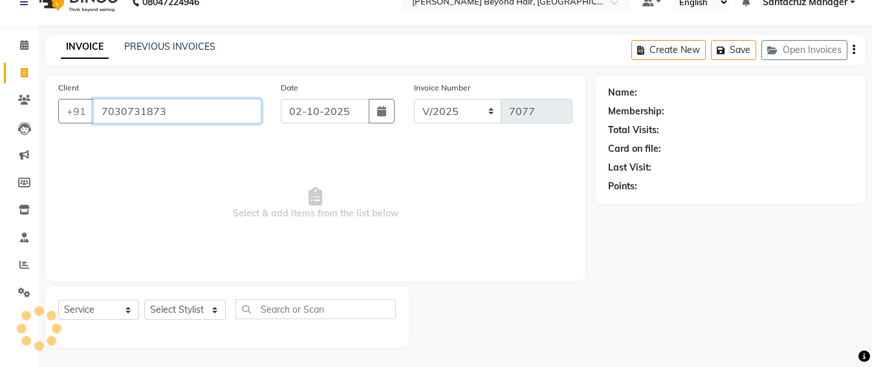
type input "7030731873"
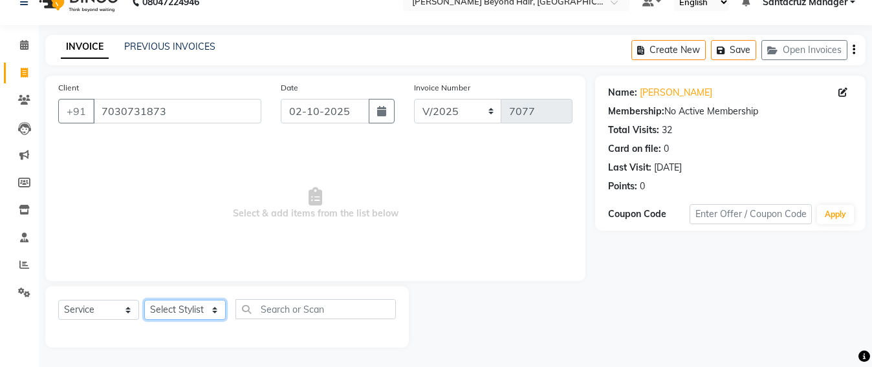
click at [192, 305] on select "Select Stylist Admin [PERSON_NAME] Sankat [PERSON_NAME] [PERSON_NAME] [PERSON_N…" at bounding box center [184, 310] width 81 height 20
select select "86876"
click at [144, 300] on select "Select Stylist Admin [PERSON_NAME] Sankat [PERSON_NAME] [PERSON_NAME] [PERSON_N…" at bounding box center [184, 310] width 81 height 20
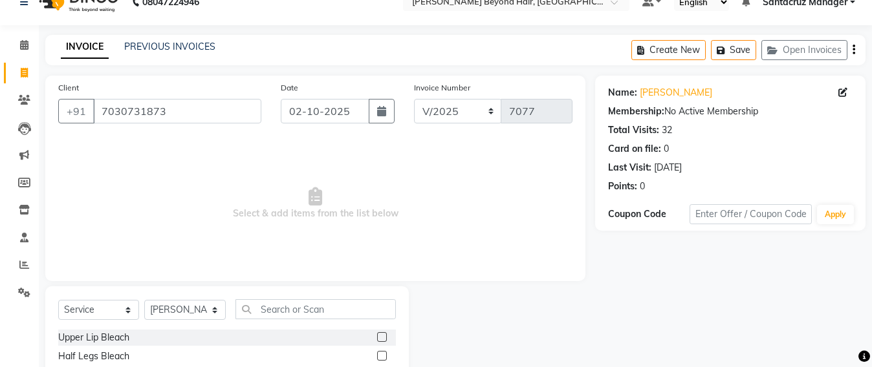
click at [253, 306] on input "text" at bounding box center [315, 309] width 160 height 20
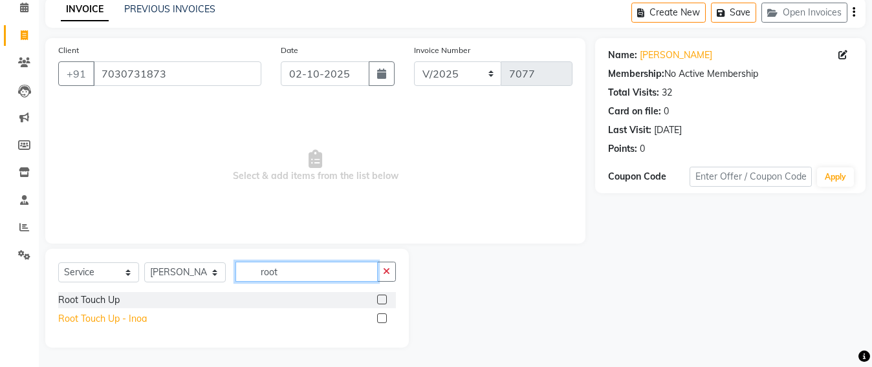
type input "root"
click at [108, 318] on div "Root Touch Up - Inoa" at bounding box center [102, 319] width 89 height 14
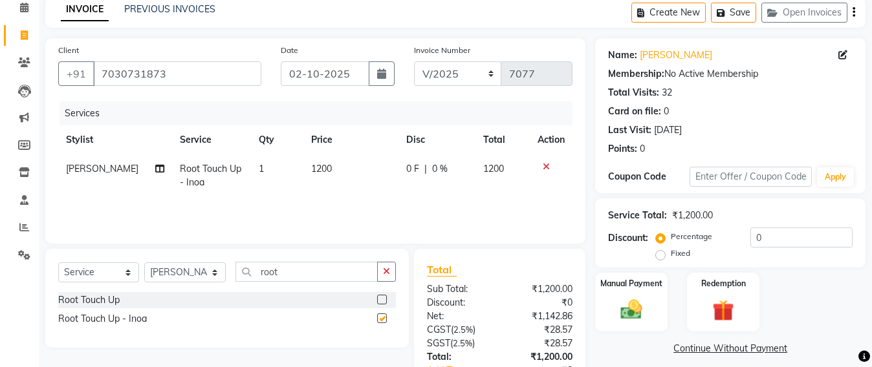
checkbox input "false"
click at [293, 279] on input "root" at bounding box center [306, 272] width 142 height 20
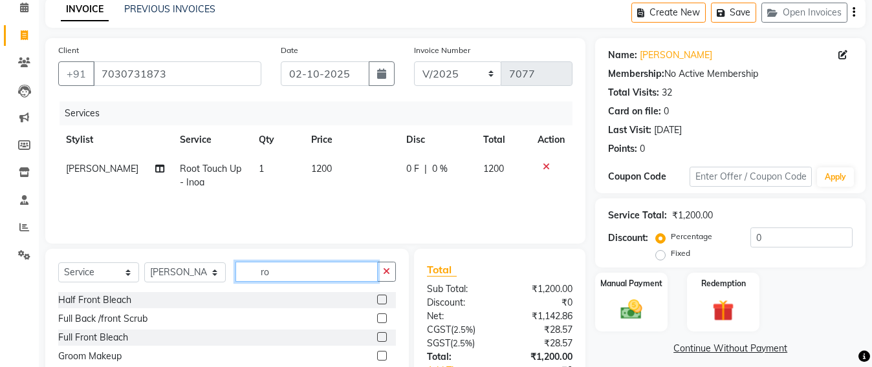
type input "r"
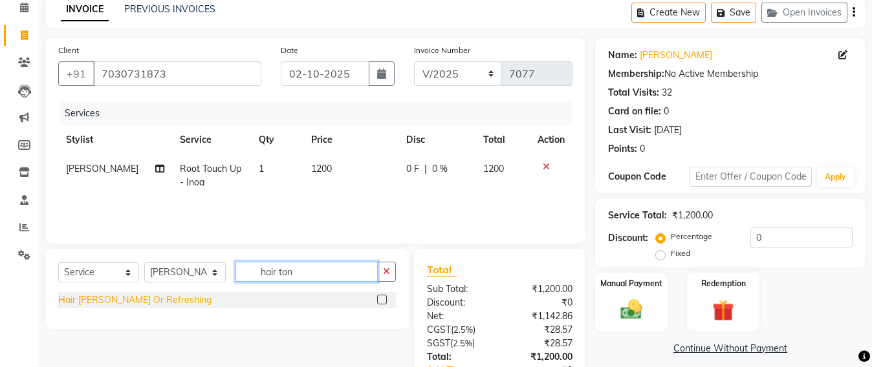
type input "hair ton"
click at [94, 301] on div "Hair [PERSON_NAME] Or Refreshing" at bounding box center [134, 301] width 153 height 14
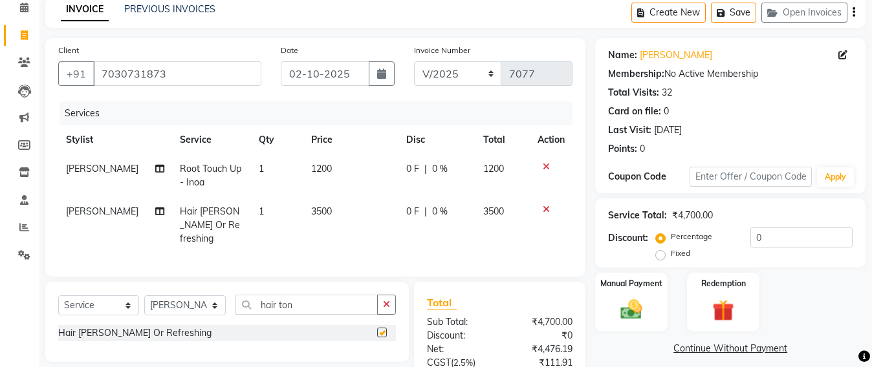
checkbox input "false"
click at [480, 239] on td "3500" at bounding box center [502, 225] width 55 height 56
select select "86876"
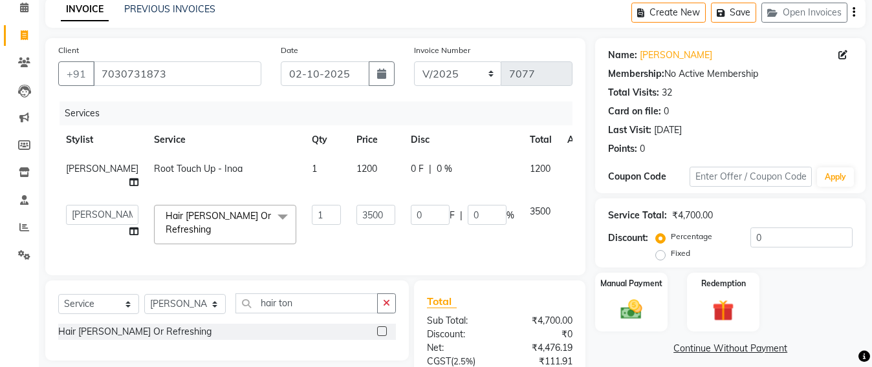
click at [135, 257] on div "Services Stylist Service Qty Price Disc Total Action [PERSON_NAME] SAV Root Tou…" at bounding box center [315, 182] width 514 height 161
click at [189, 252] on td "Hair [PERSON_NAME] Or Refreshing x Upper Lip Bleach Half Legs Bleach Face & Nec…" at bounding box center [225, 224] width 158 height 55
click at [358, 217] on input "3500" at bounding box center [375, 215] width 39 height 20
type input "3"
type input "4500"
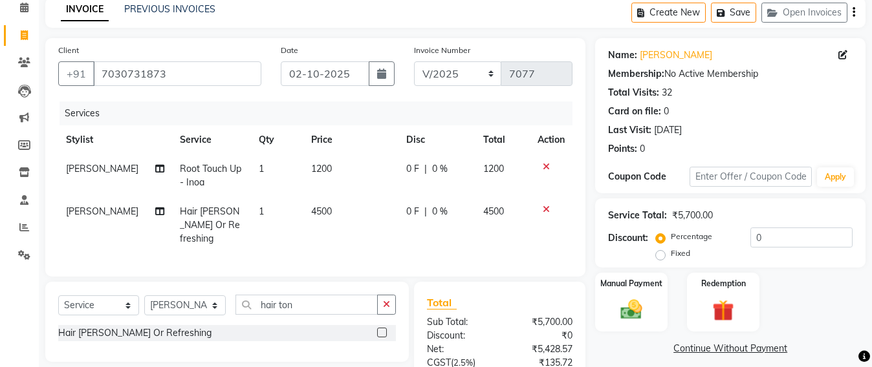
click at [360, 233] on td "4500" at bounding box center [350, 225] width 95 height 56
select select "86876"
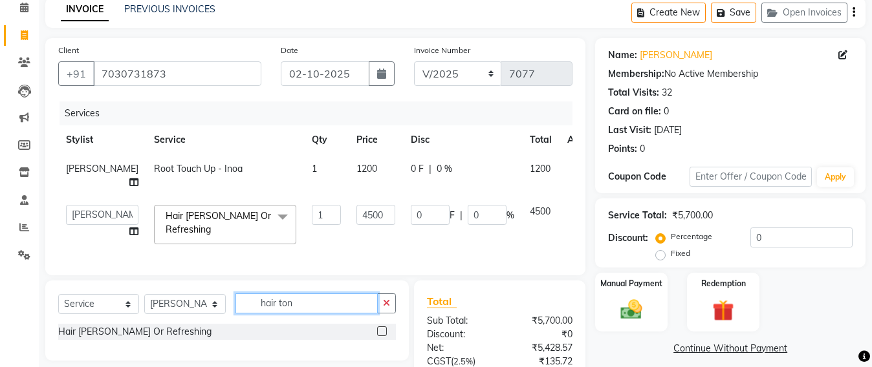
click at [300, 310] on input "hair ton" at bounding box center [306, 304] width 142 height 20
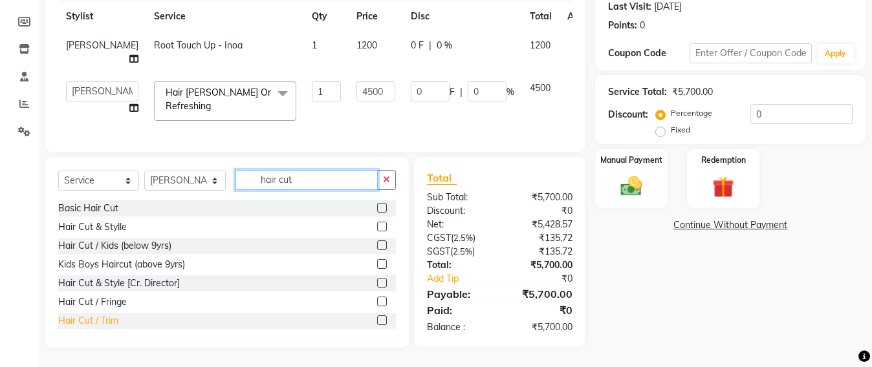
type input "hair cut"
click at [108, 319] on div "Hair Cut / Trim" at bounding box center [88, 321] width 60 height 14
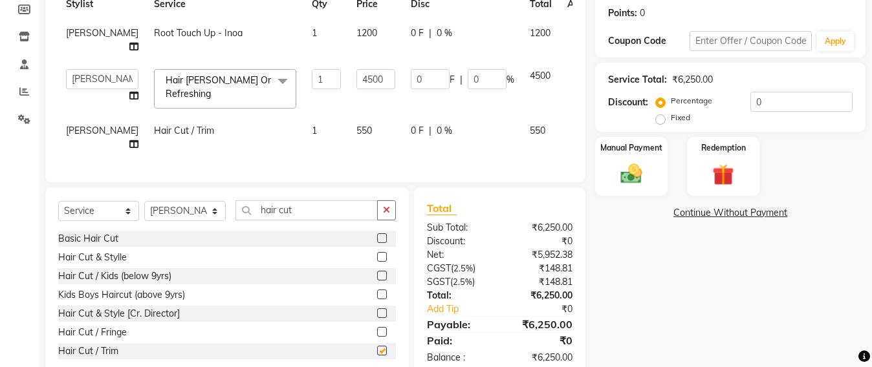
checkbox input "false"
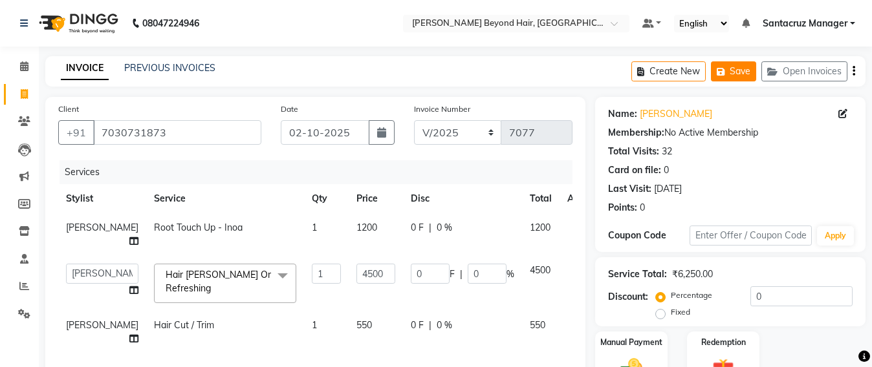
click at [741, 72] on button "Save" at bounding box center [733, 71] width 45 height 20
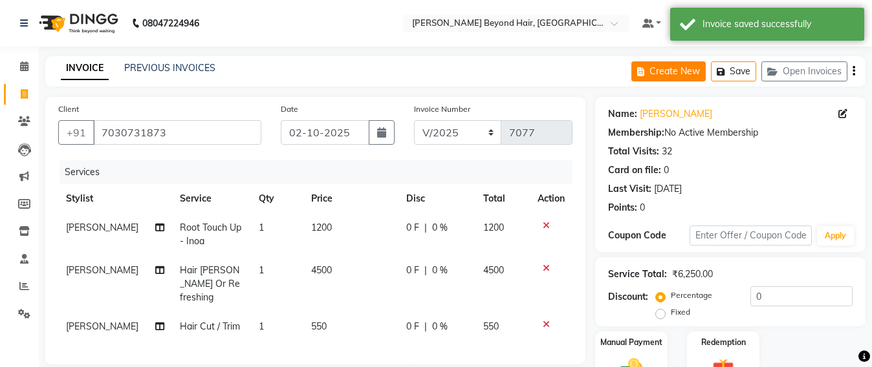
click at [673, 70] on button "Create New" at bounding box center [668, 71] width 74 height 20
select select "service"
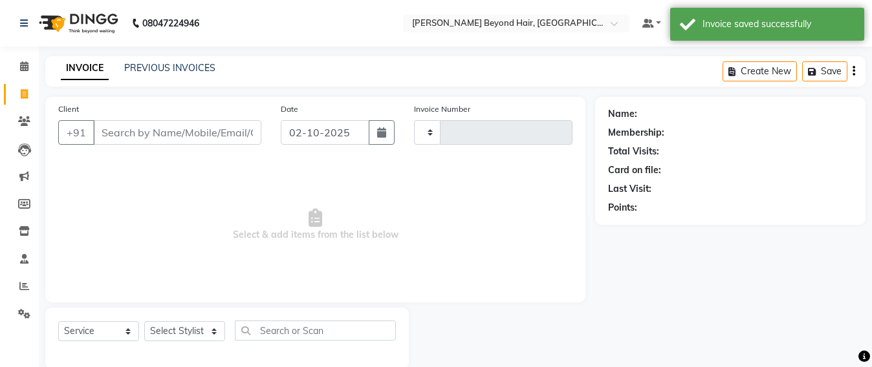
scroll to position [21, 0]
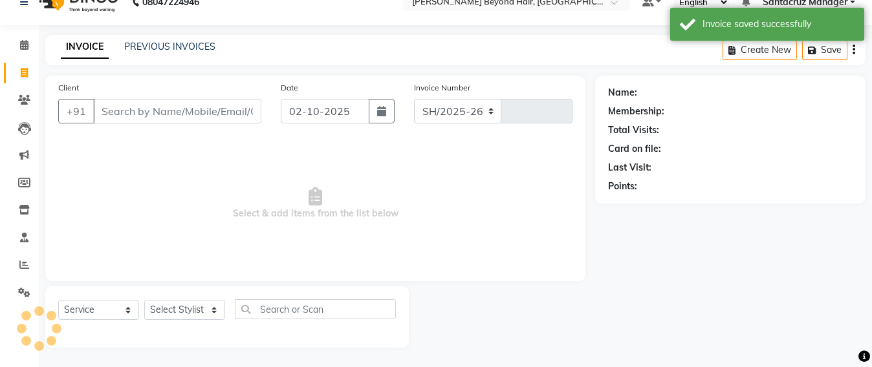
select select "6357"
type input "7077"
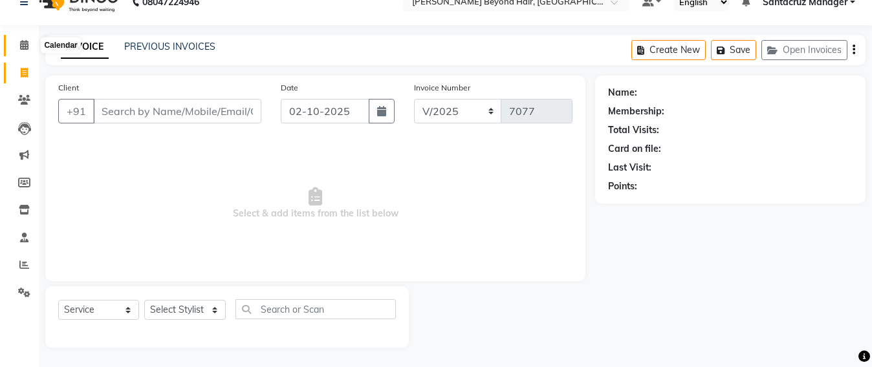
click at [25, 46] on icon at bounding box center [24, 45] width 8 height 10
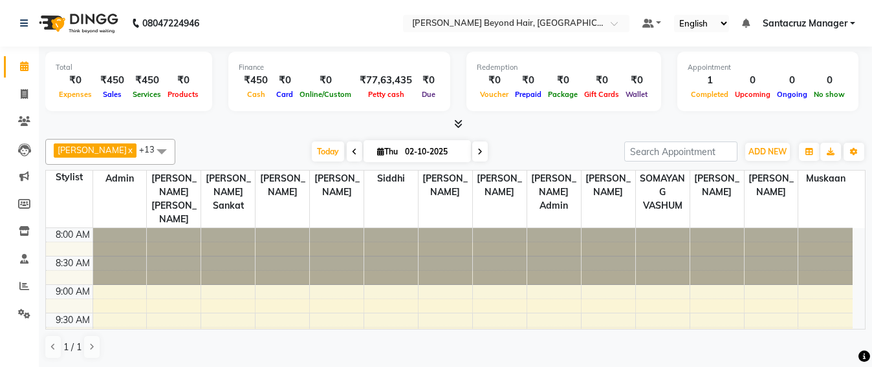
click at [477, 148] on icon at bounding box center [479, 152] width 5 height 8
type input "03-10-2025"
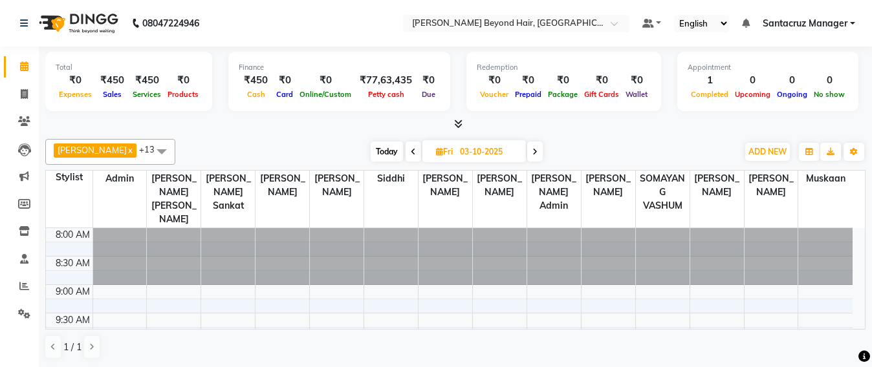
scroll to position [404, 0]
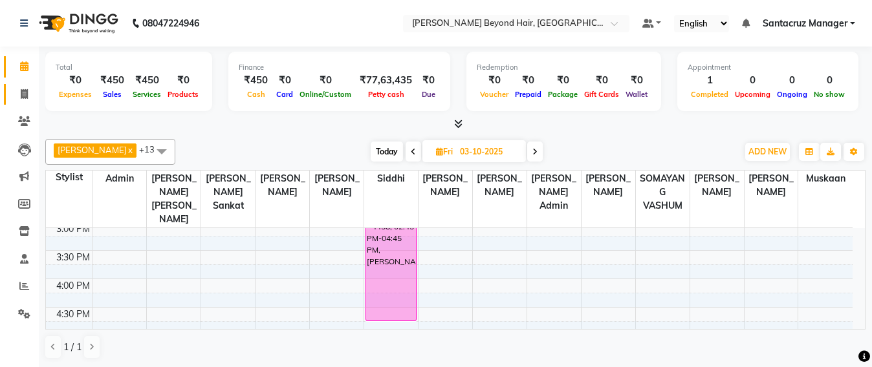
click at [9, 96] on link "Invoice" at bounding box center [19, 94] width 31 height 21
select select "service"
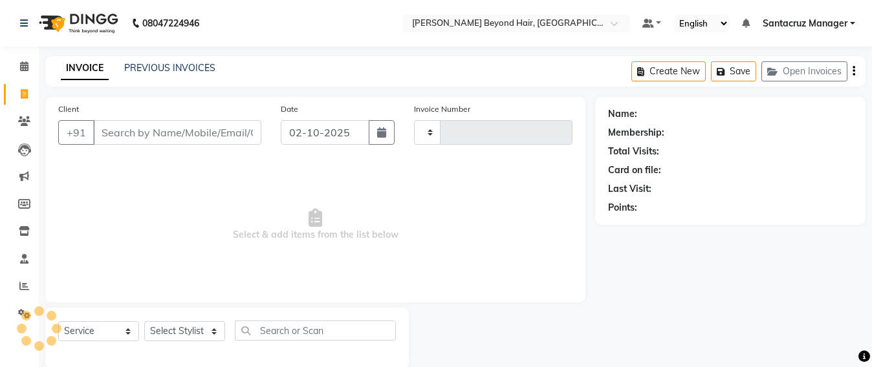
type input "7077"
select select "6357"
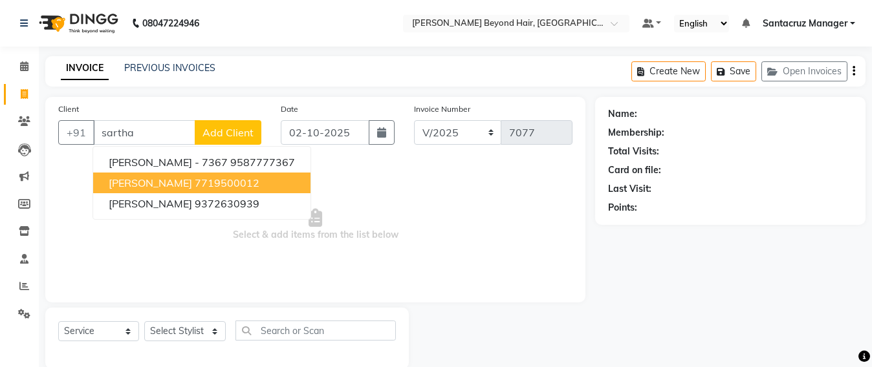
click at [153, 188] on span "[PERSON_NAME]" at bounding box center [150, 183] width 83 height 13
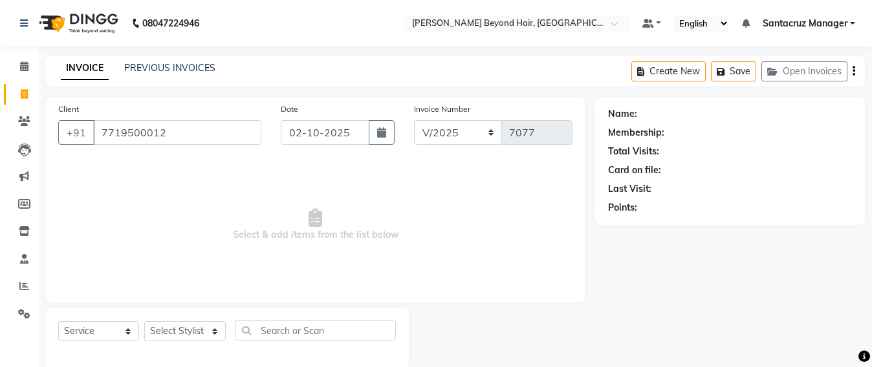
type input "7719500012"
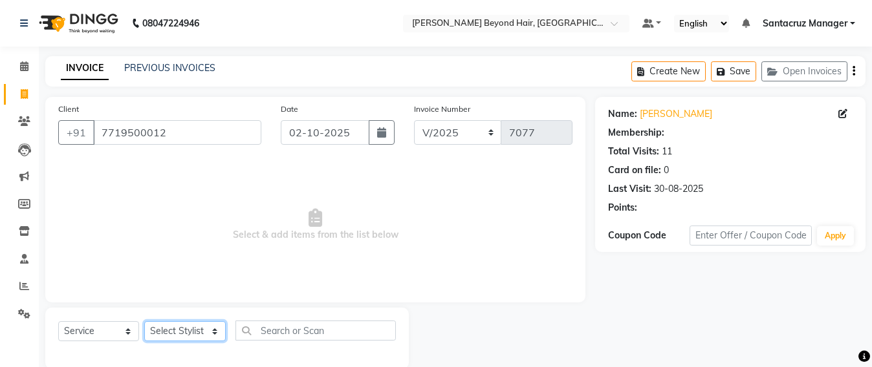
drag, startPoint x: 179, startPoint y: 335, endPoint x: 182, endPoint y: 326, distance: 9.6
click at [179, 335] on select "Select Stylist Admin [PERSON_NAME] Sankat [PERSON_NAME] [PERSON_NAME] [PERSON_N…" at bounding box center [184, 331] width 81 height 20
select select "59106"
click at [144, 321] on select "Select Stylist Admin [PERSON_NAME] Sankat [PERSON_NAME] [PERSON_NAME] [PERSON_N…" at bounding box center [184, 331] width 81 height 20
drag, startPoint x: 220, startPoint y: 321, endPoint x: 294, endPoint y: 328, distance: 74.0
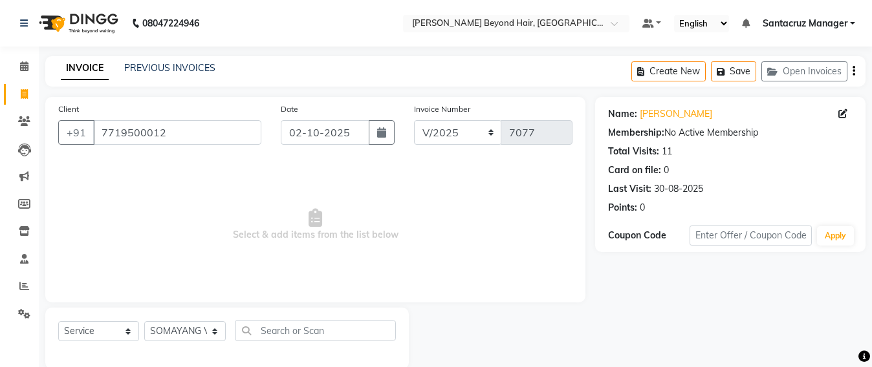
click at [229, 295] on div "Client [PHONE_NUMBER] Date [DATE] Invoice Number SH/2025-26 V/2025 V/[PHONE_NUM…" at bounding box center [315, 200] width 540 height 206
click at [294, 328] on input "text" at bounding box center [315, 331] width 160 height 20
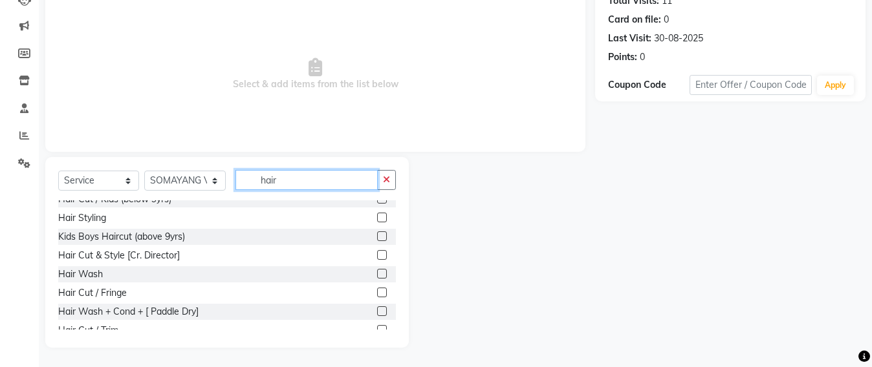
scroll to position [162, 0]
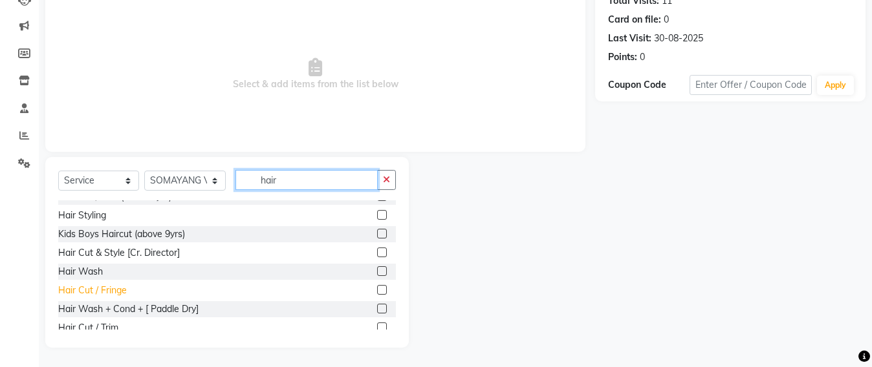
type input "hair"
click at [98, 290] on div "Hair Cut / Fringe" at bounding box center [92, 291] width 69 height 14
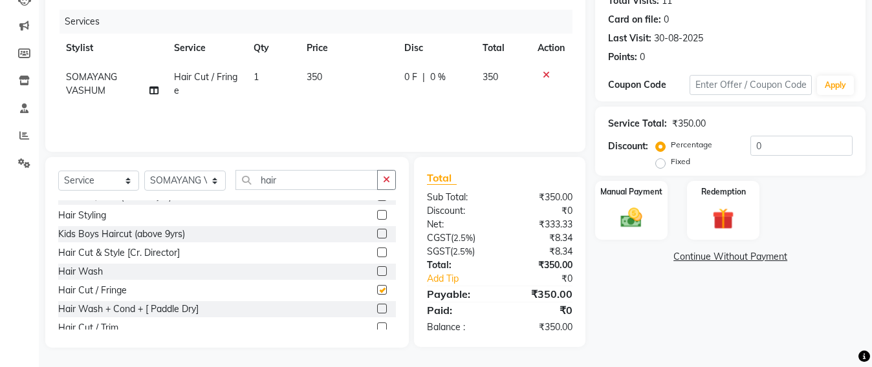
checkbox input "false"
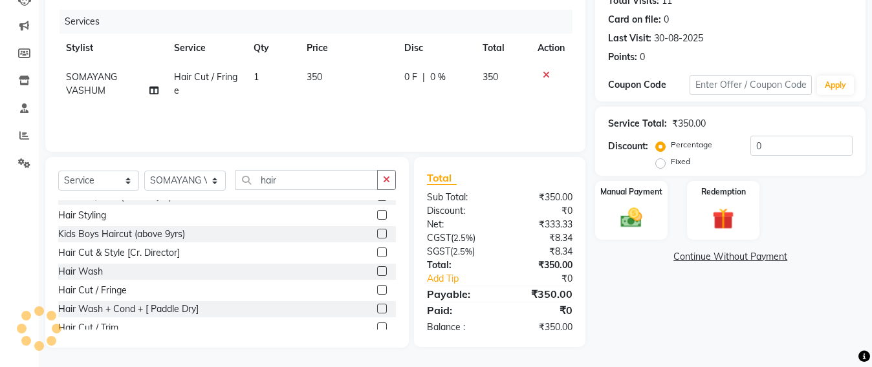
select select "service"
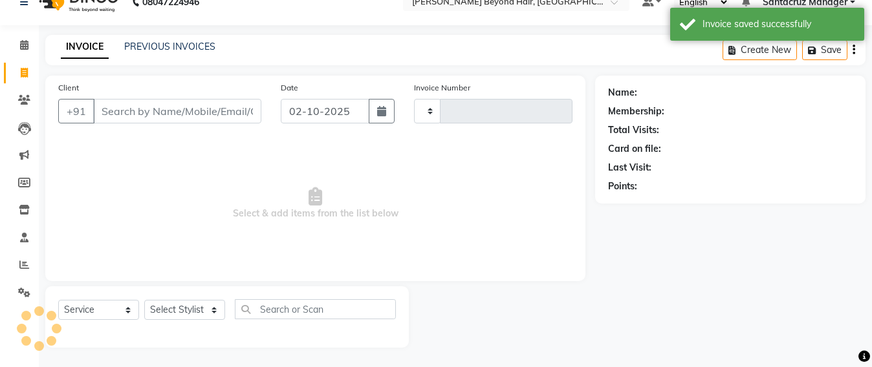
scroll to position [21, 0]
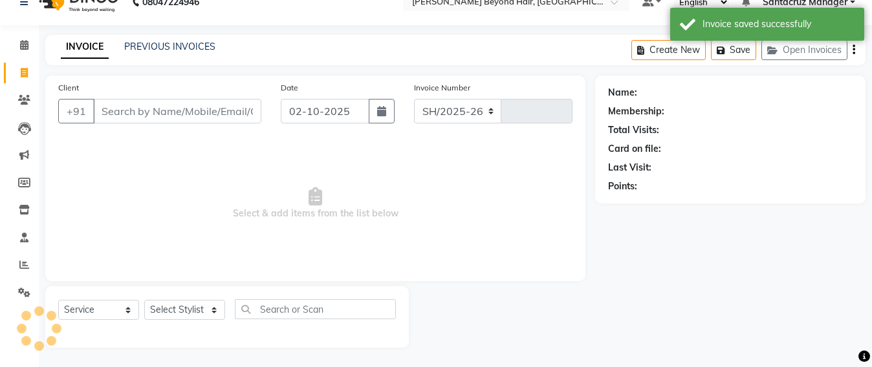
select select "6357"
type input "7077"
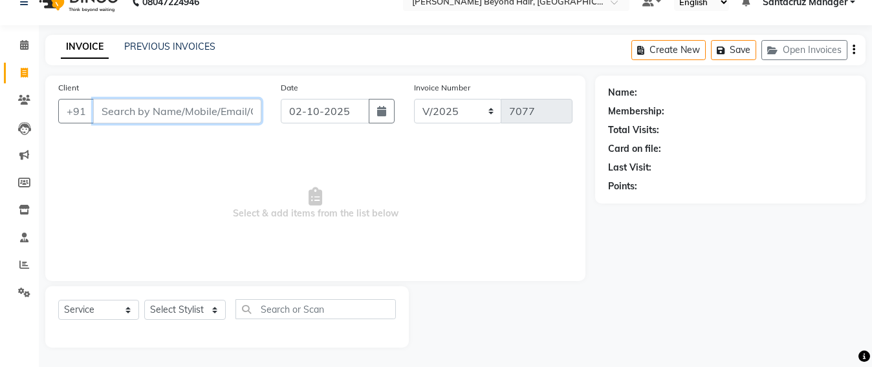
click at [111, 111] on input "Client" at bounding box center [177, 111] width 168 height 25
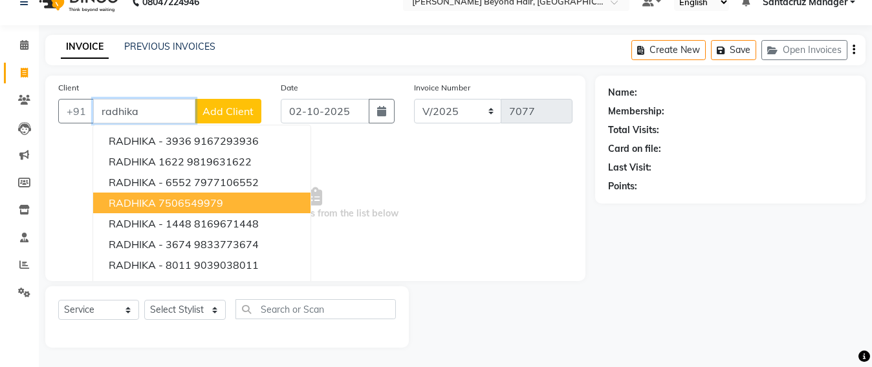
click at [176, 205] on ngb-highlight "7506549979" at bounding box center [190, 203] width 65 height 13
type input "7506549979"
click at [176, 205] on span "Select & add items from the list below" at bounding box center [315, 203] width 514 height 129
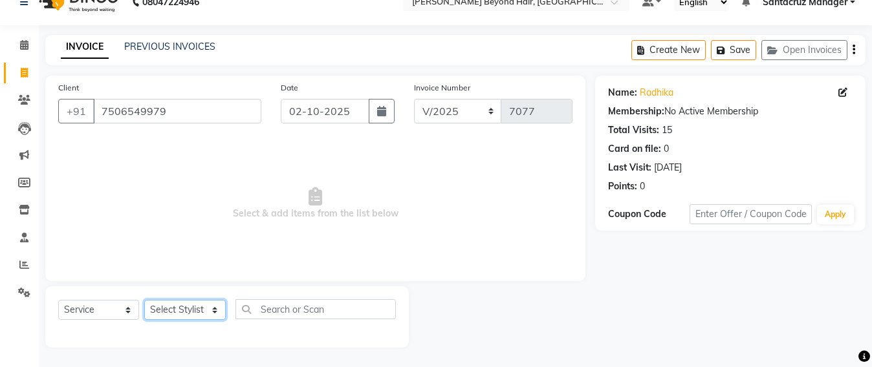
click at [186, 306] on select "Select Stylist Admin [PERSON_NAME] Sankat [PERSON_NAME] [PERSON_NAME] [PERSON_N…" at bounding box center [184, 310] width 81 height 20
select select "47537"
click at [144, 300] on select "Select Stylist Admin [PERSON_NAME] Sankat [PERSON_NAME] [PERSON_NAME] [PERSON_N…" at bounding box center [184, 310] width 81 height 20
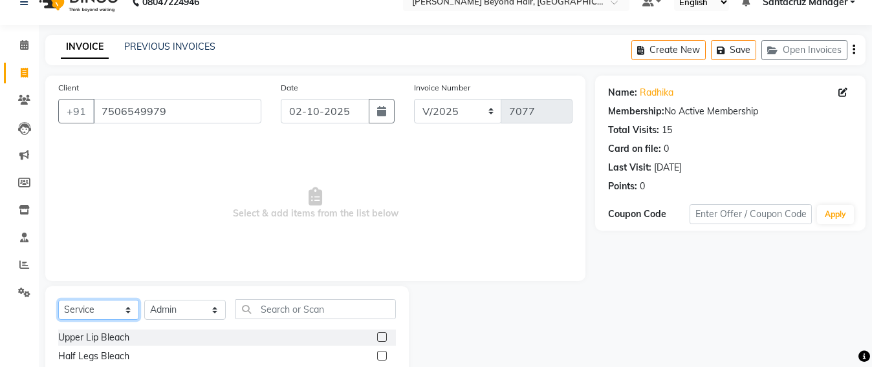
click at [78, 308] on select "Select Service Product Membership Package Voucher Prepaid Gift Card" at bounding box center [98, 310] width 81 height 20
select select "P"
click at [58, 300] on select "Select Service Product Membership Package Voucher Prepaid Gift Card" at bounding box center [98, 310] width 81 height 20
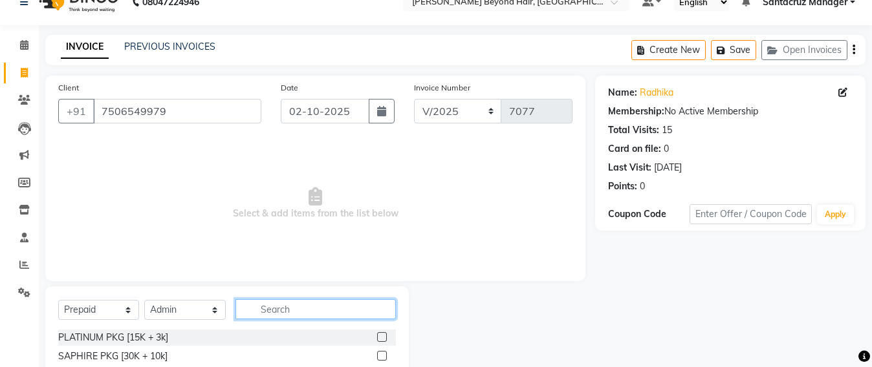
click at [272, 311] on input "text" at bounding box center [315, 309] width 160 height 20
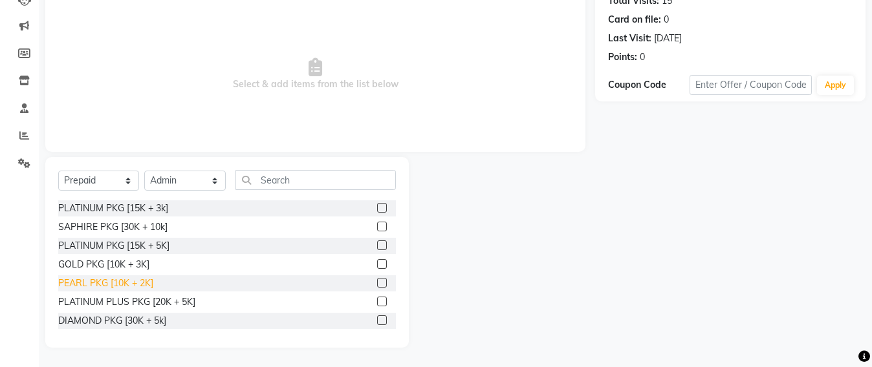
click at [118, 282] on div "PEARL PKG [10K + 2K]" at bounding box center [105, 284] width 95 height 14
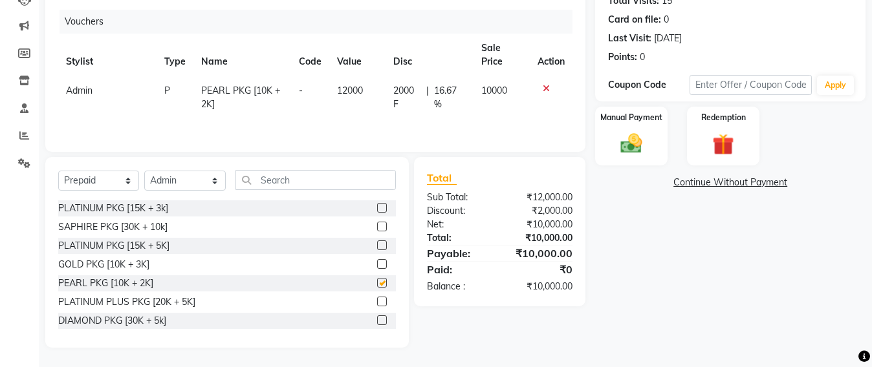
checkbox input "false"
click at [630, 132] on img at bounding box center [631, 144] width 36 height 26
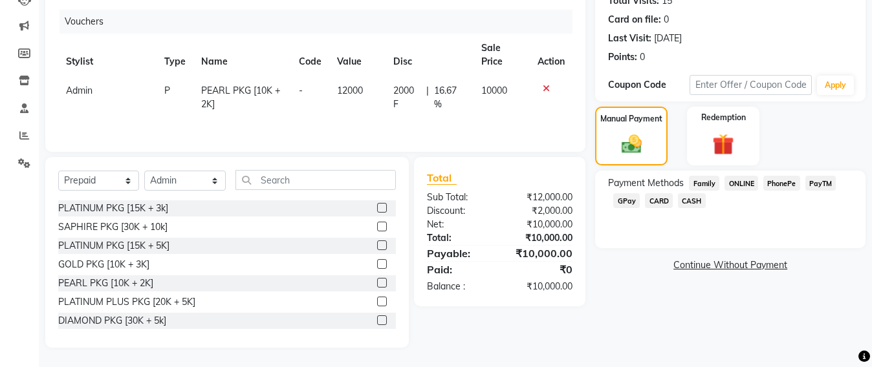
scroll to position [153, 0]
click at [630, 197] on span "GPay" at bounding box center [626, 200] width 27 height 15
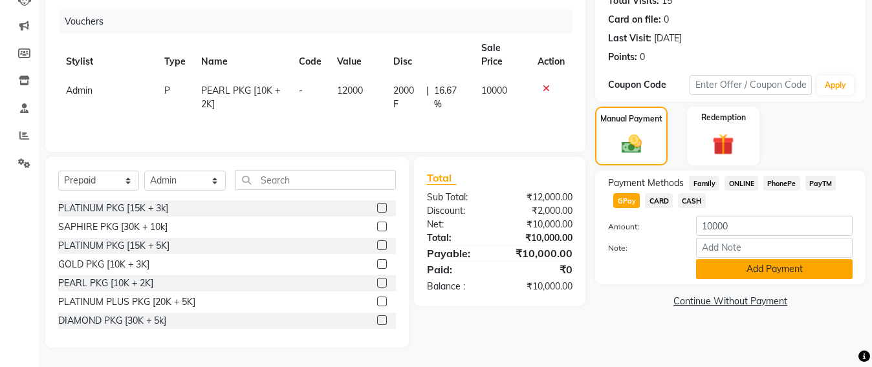
click at [762, 264] on button "Add Payment" at bounding box center [774, 269] width 156 height 20
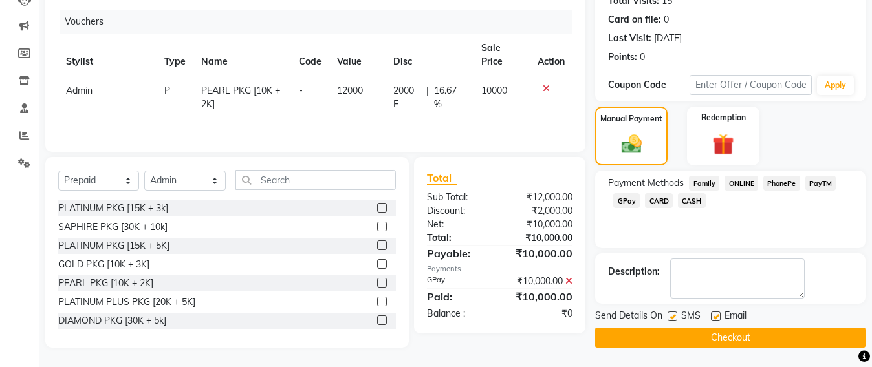
click at [729, 334] on button "Checkout" at bounding box center [730, 338] width 270 height 20
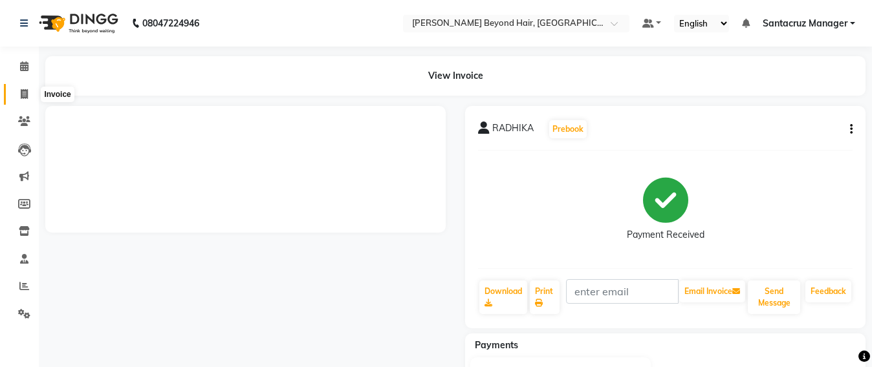
click at [21, 91] on icon at bounding box center [24, 94] width 7 height 10
select select "service"
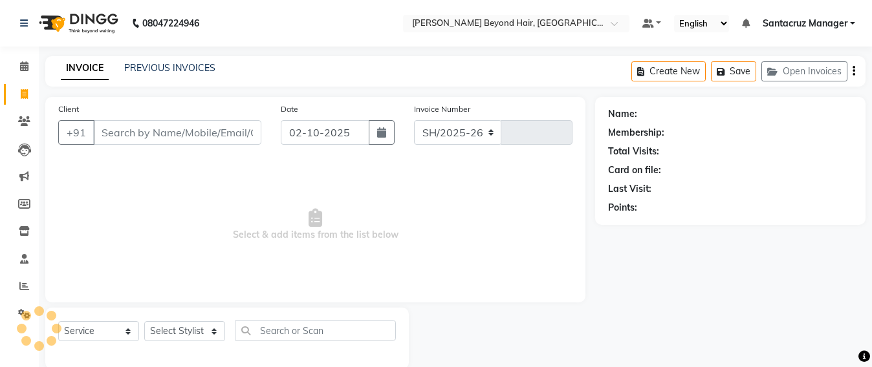
select select "6357"
type input "7078"
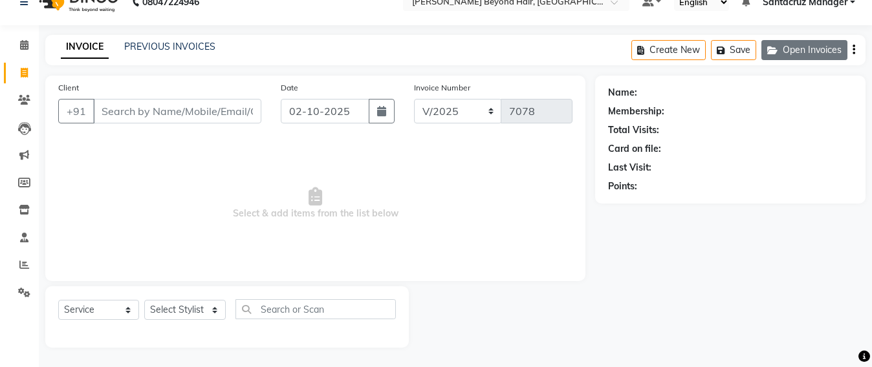
click at [776, 53] on icon "button" at bounding box center [775, 50] width 16 height 9
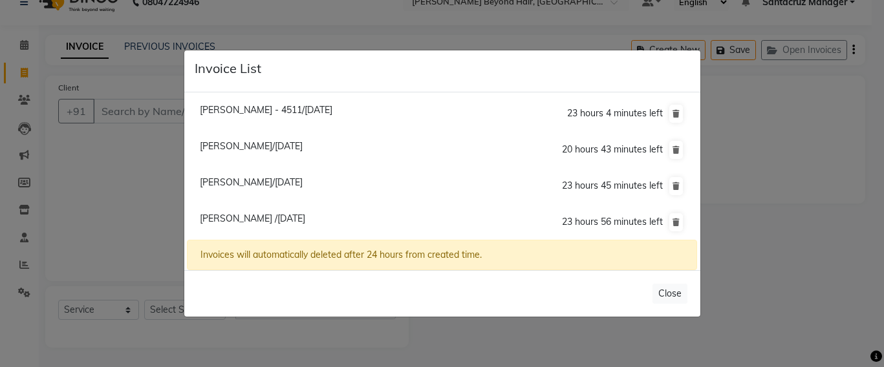
click at [261, 141] on span "[PERSON_NAME]/[DATE]" at bounding box center [251, 146] width 103 height 12
type input "7506549979"
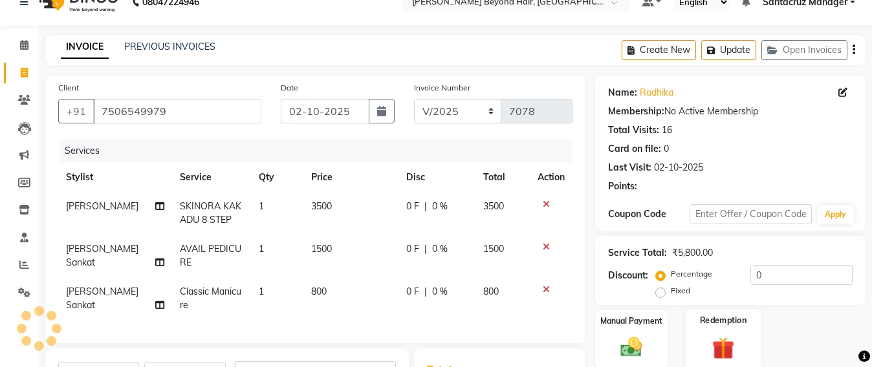
click at [718, 334] on img at bounding box center [723, 348] width 36 height 28
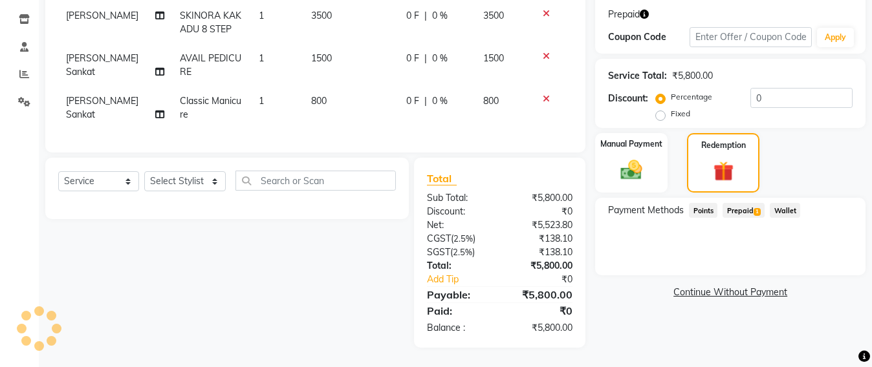
click at [744, 203] on span "Prepaid 1" at bounding box center [743, 210] width 42 height 15
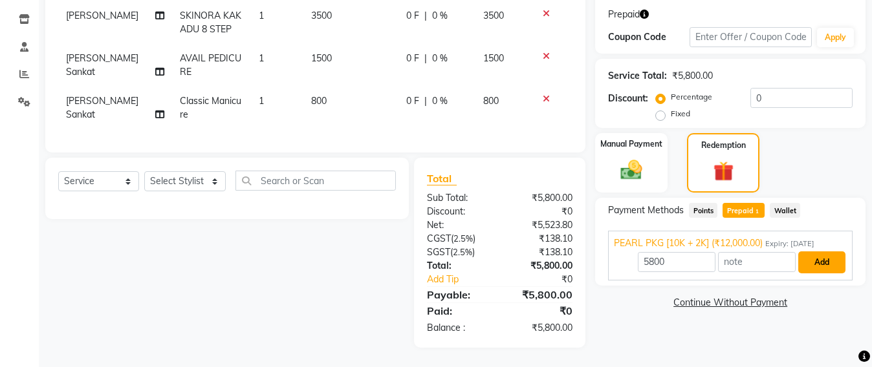
click at [827, 252] on button "Add" at bounding box center [821, 263] width 47 height 22
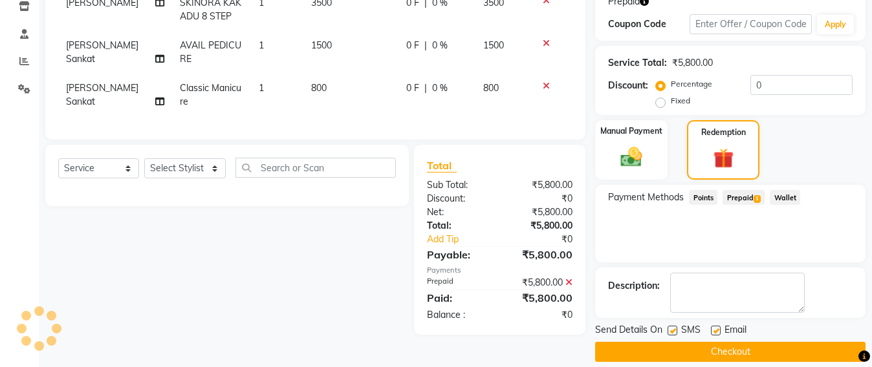
scroll to position [239, 0]
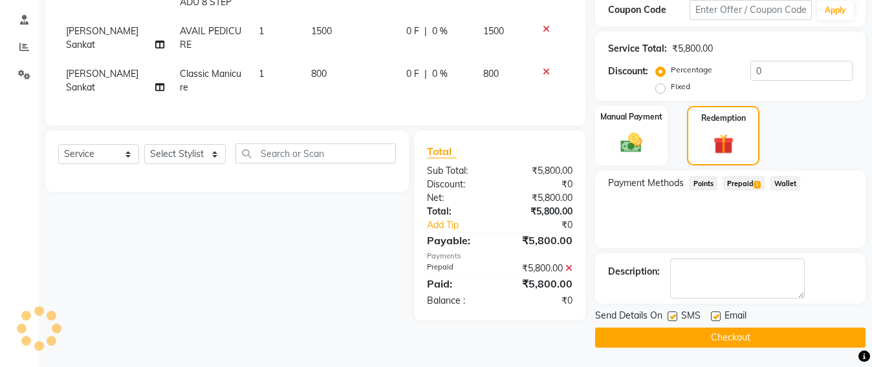
click at [701, 344] on button "Checkout" at bounding box center [730, 338] width 270 height 20
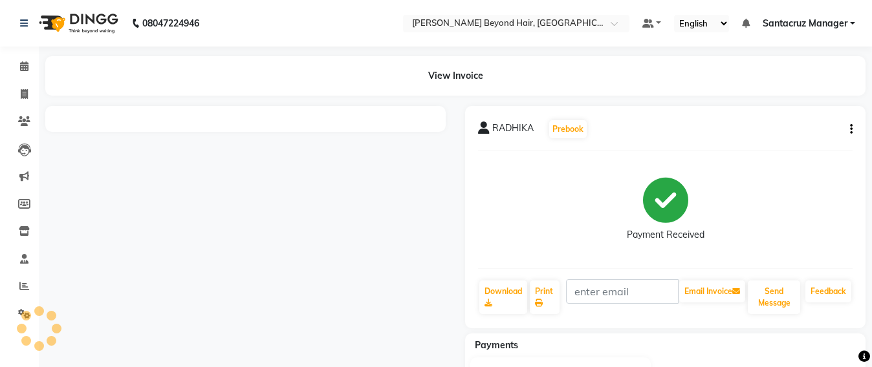
click at [849, 136] on div "RADHIKA Prebook" at bounding box center [665, 129] width 374 height 21
click at [853, 129] on div "RADHIKA Prebook Payment Received Download Print Email Invoice Send Message Feed…" at bounding box center [665, 217] width 400 height 222
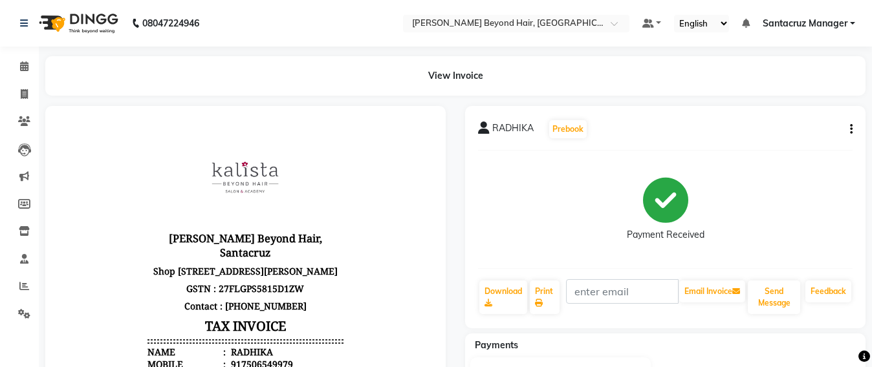
click at [848, 123] on button "button" at bounding box center [848, 130] width 8 height 14
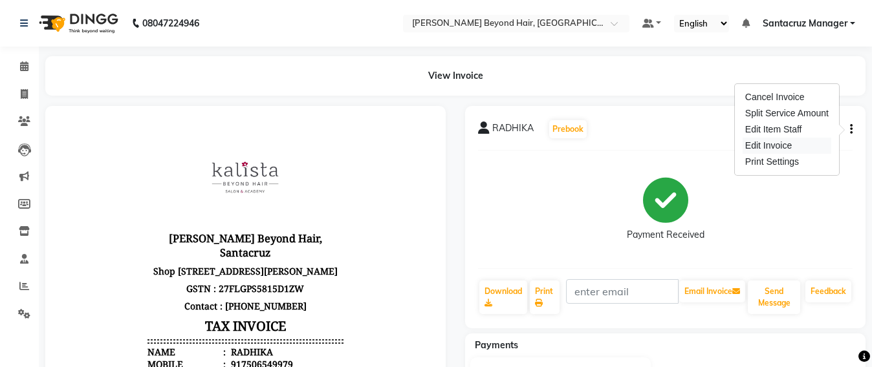
click at [745, 150] on div "Edit Invoice" at bounding box center [786, 146] width 89 height 16
select select "service"
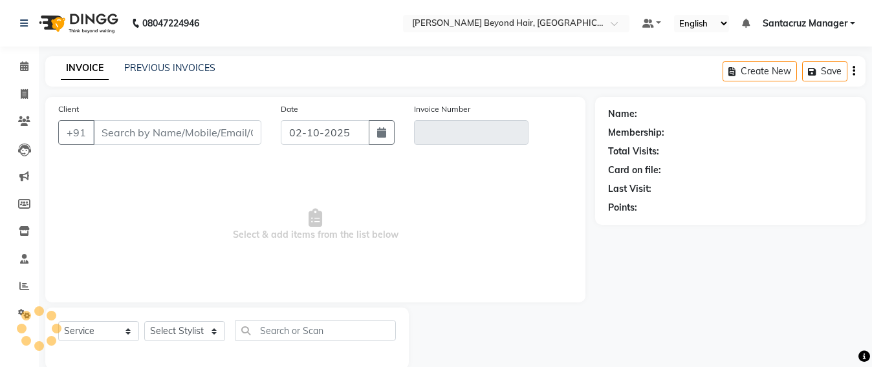
scroll to position [21, 0]
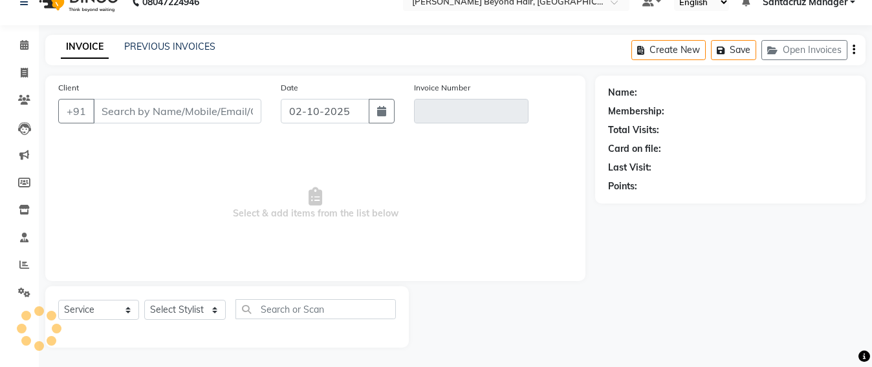
type input "7506549979"
type input "V/2025/7078"
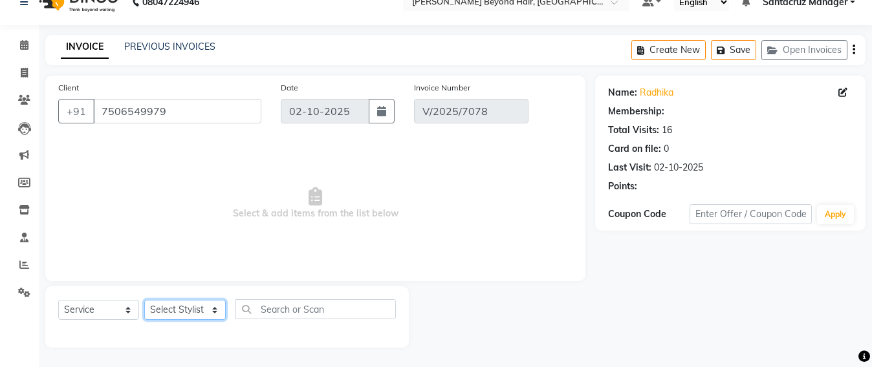
click at [170, 307] on select "Select Stylist Admin [PERSON_NAME] Sankat [PERSON_NAME] [PERSON_NAME] [PERSON_N…" at bounding box center [184, 310] width 81 height 20
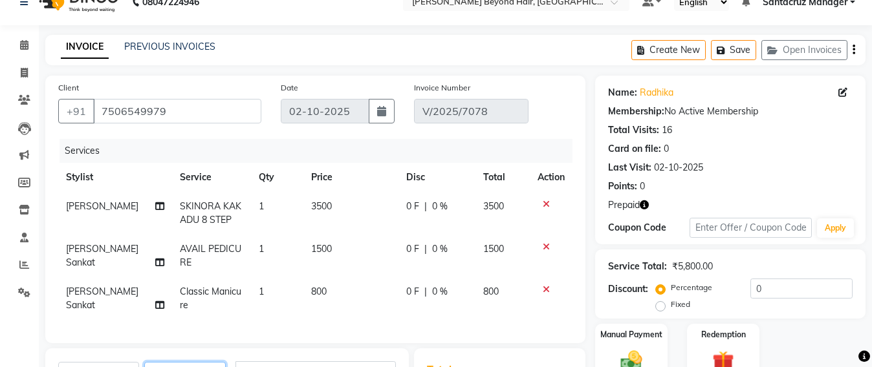
select select "select"
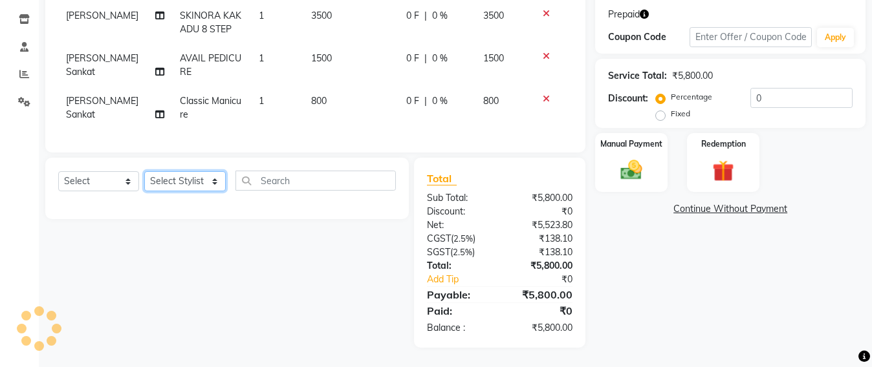
click at [195, 178] on select "Select Stylist Admin [PERSON_NAME] Sankat [PERSON_NAME] [PERSON_NAME] [PERSON_N…" at bounding box center [184, 181] width 81 height 20
select select "59106"
click at [144, 171] on select "Select Stylist Admin [PERSON_NAME] Sankat [PERSON_NAME] [PERSON_NAME] [PERSON_N…" at bounding box center [184, 181] width 81 height 20
click at [81, 181] on select "Select Service Product Membership Package Voucher Prepaid Gift Card" at bounding box center [98, 181] width 81 height 20
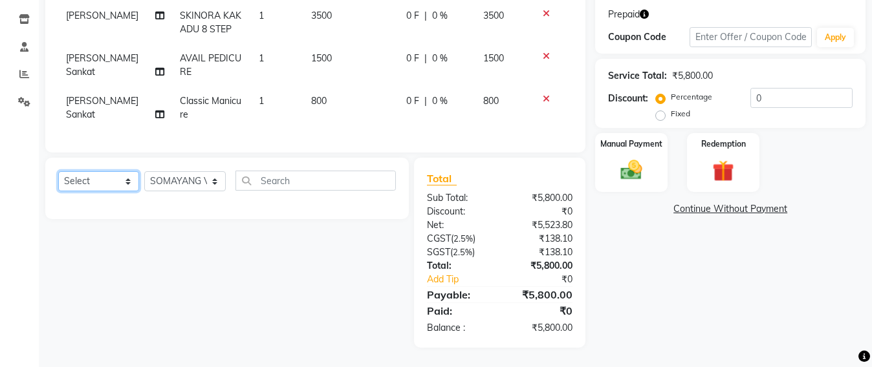
select select "service"
click at [58, 171] on select "Select Service Product Membership Package Voucher Prepaid Gift Card" at bounding box center [98, 181] width 81 height 20
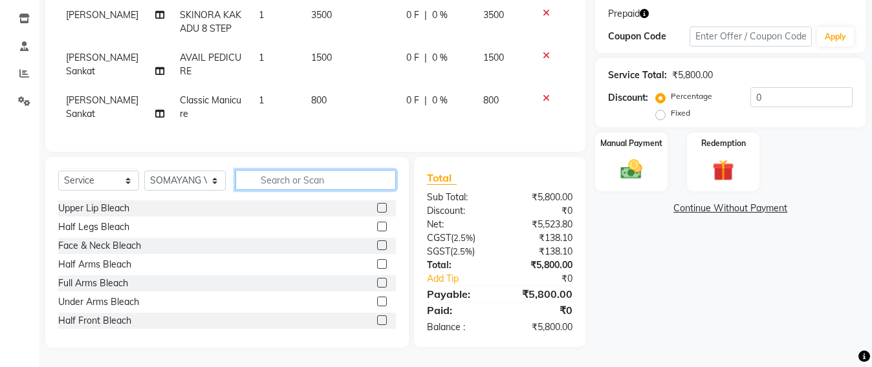
click at [304, 171] on input "text" at bounding box center [315, 180] width 160 height 20
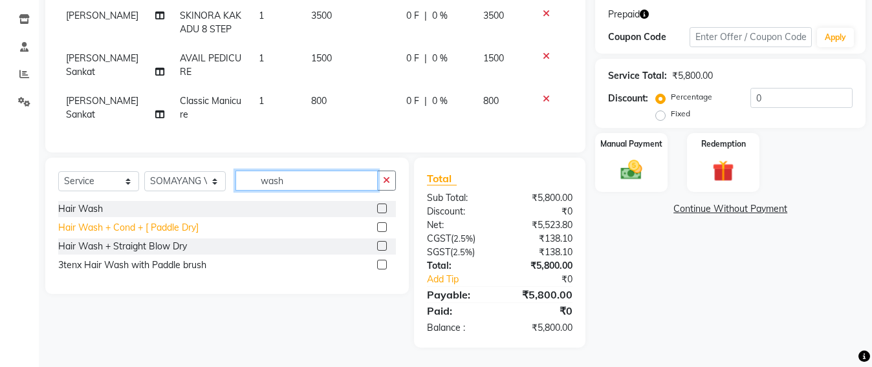
type input "wash"
click at [156, 227] on div "Hair Wash + Cond + [ Paddle Dry]" at bounding box center [128, 228] width 140 height 14
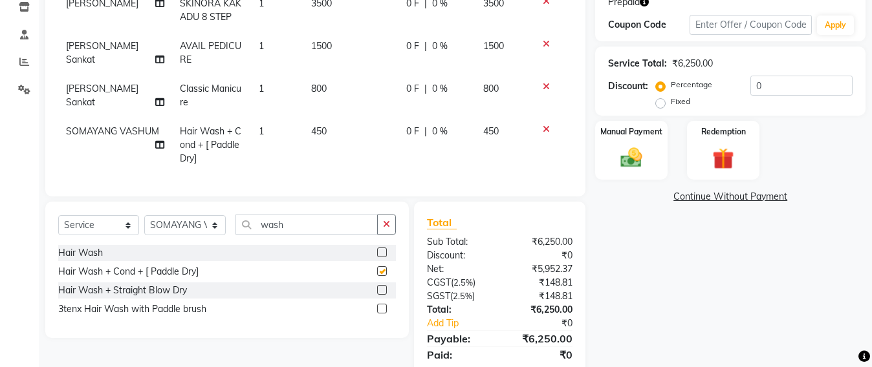
checkbox input "false"
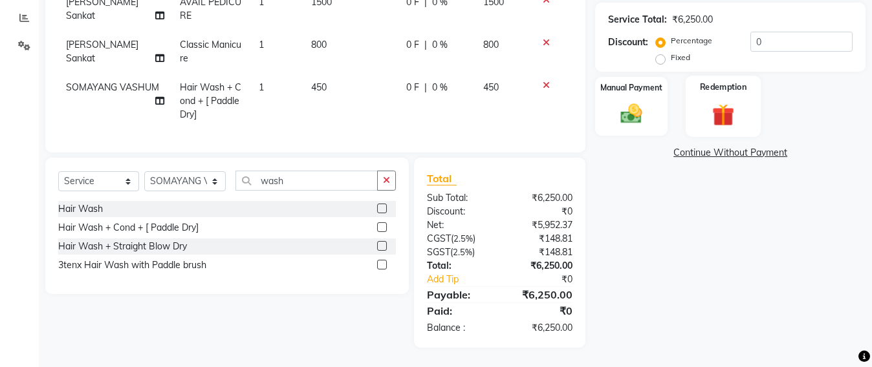
click at [722, 105] on img at bounding box center [723, 115] width 36 height 28
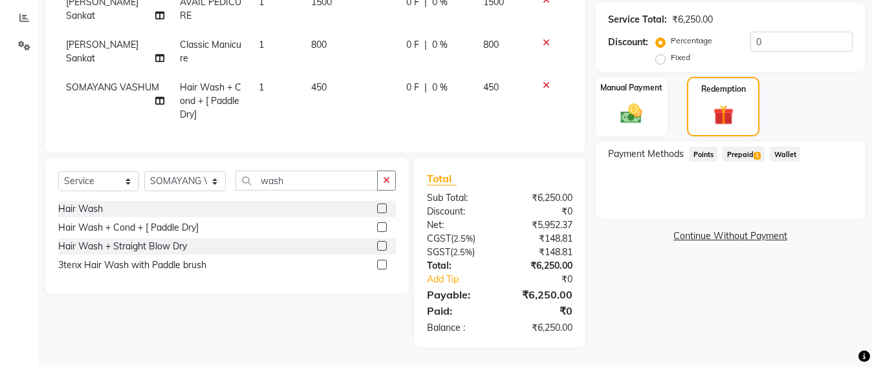
click at [742, 147] on span "Prepaid 1" at bounding box center [743, 154] width 42 height 15
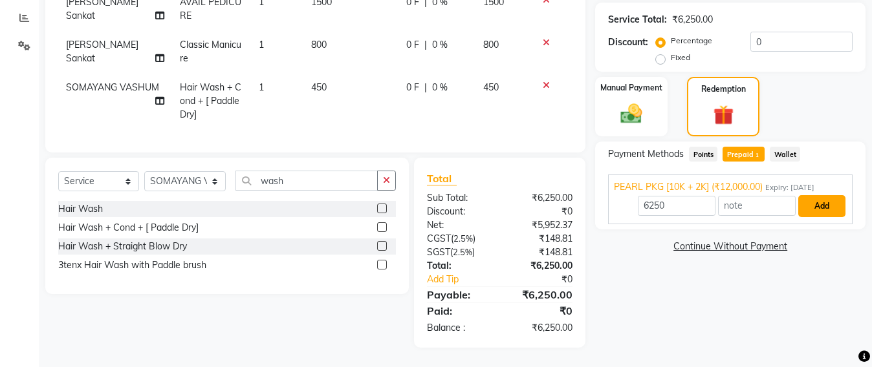
click at [830, 195] on button "Add" at bounding box center [821, 206] width 47 height 22
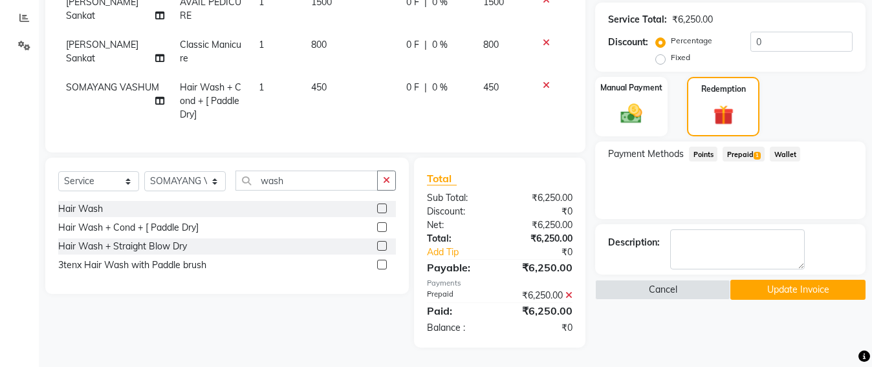
click at [774, 283] on button "Update Invoice" at bounding box center [797, 290] width 135 height 20
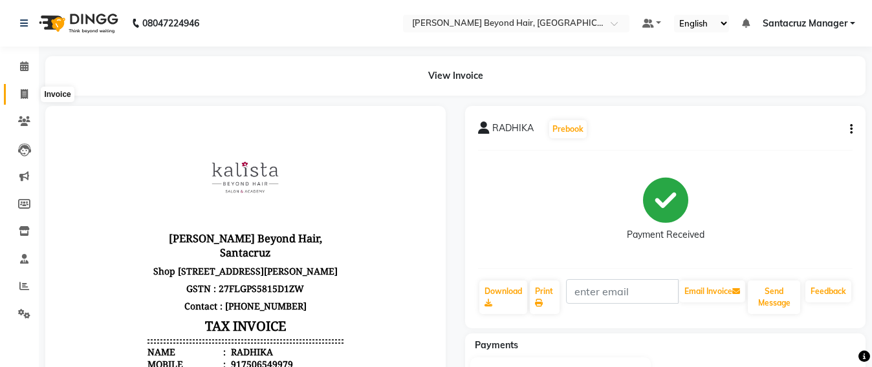
click at [23, 94] on icon at bounding box center [24, 94] width 7 height 10
select select "service"
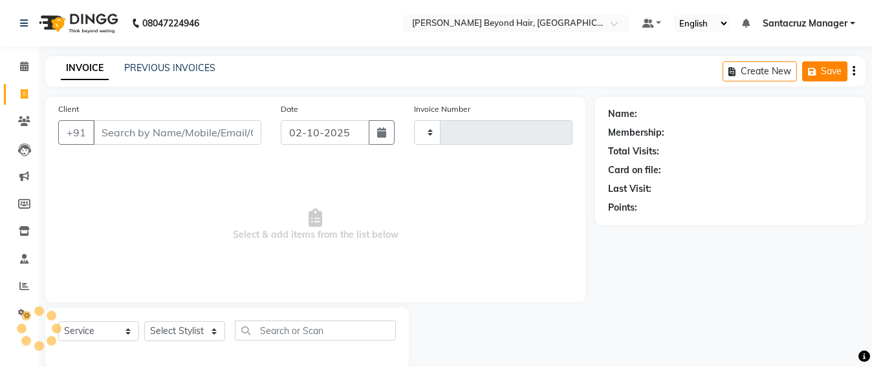
scroll to position [21, 0]
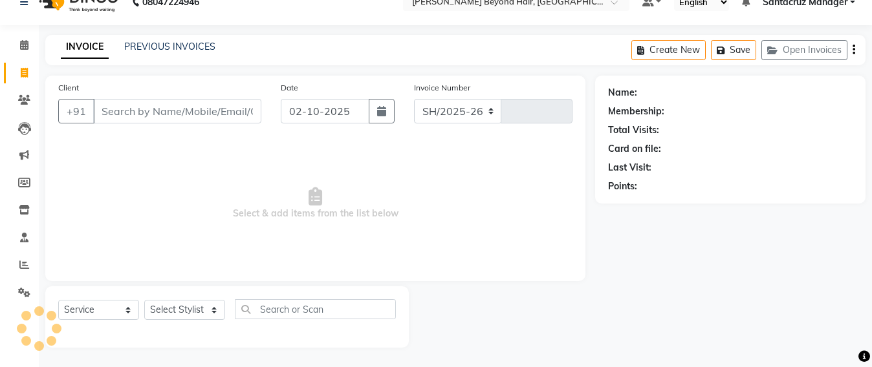
select select "6357"
type input "7079"
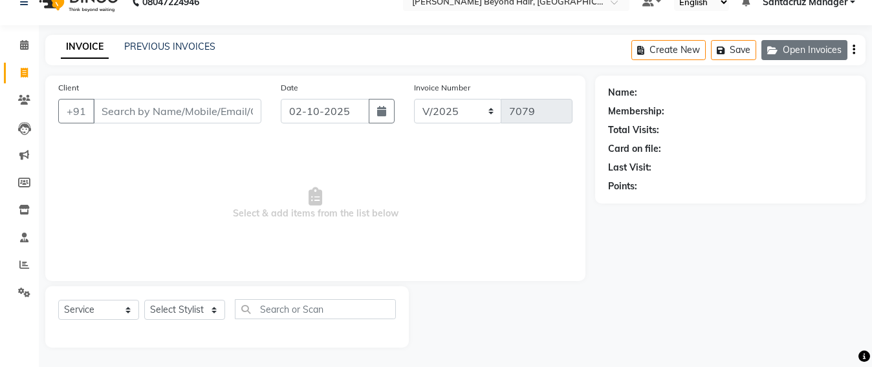
click at [796, 56] on button "Open Invoices" at bounding box center [804, 50] width 86 height 20
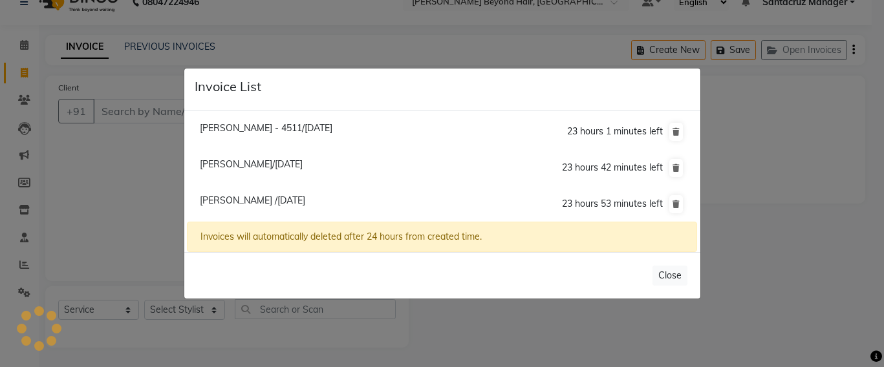
click at [301, 129] on span "[PERSON_NAME] - 4511/[DATE]" at bounding box center [266, 128] width 133 height 12
type input "9820094511"
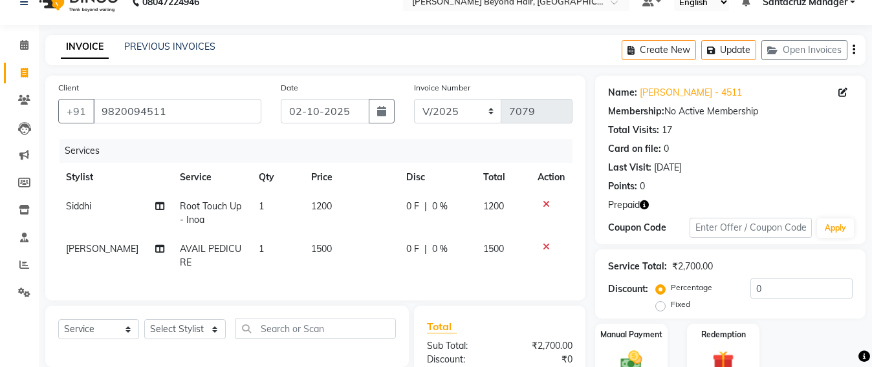
scroll to position [182, 0]
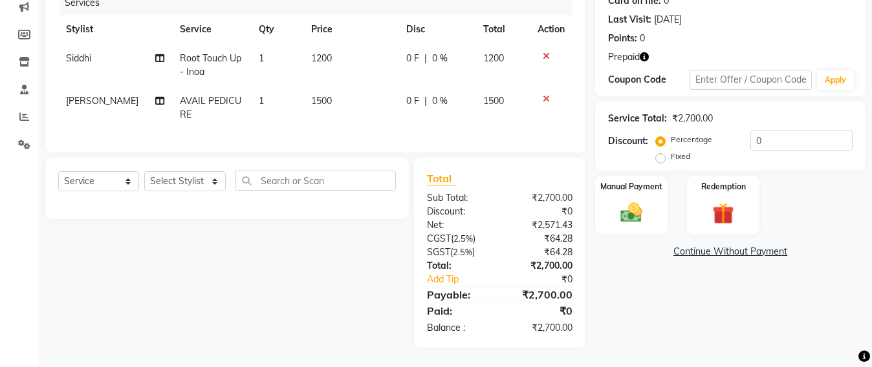
click at [184, 95] on span "AVAIL PEDICURE" at bounding box center [210, 107] width 61 height 25
select select "48082"
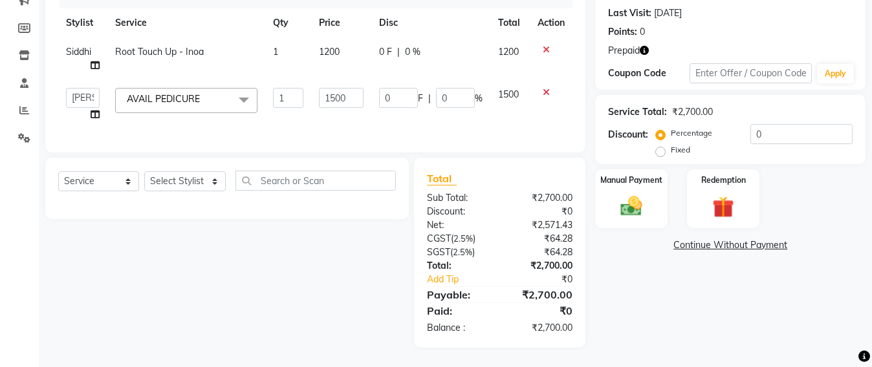
click at [182, 93] on span "AVAIL PEDICURE" at bounding box center [163, 99] width 73 height 12
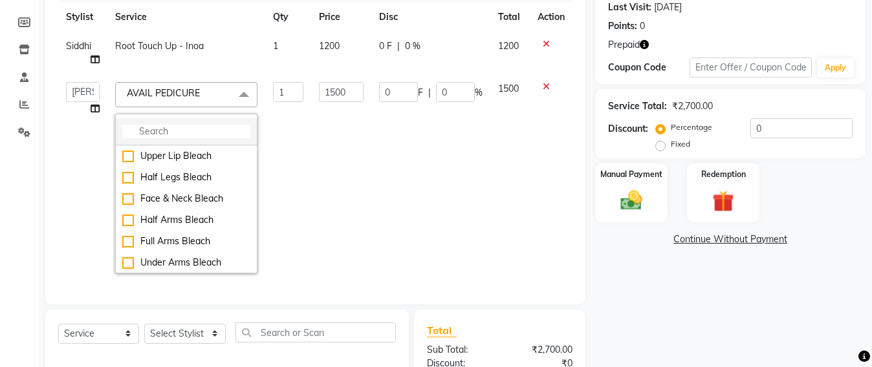
click at [150, 127] on input "multiselect-search" at bounding box center [186, 132] width 128 height 14
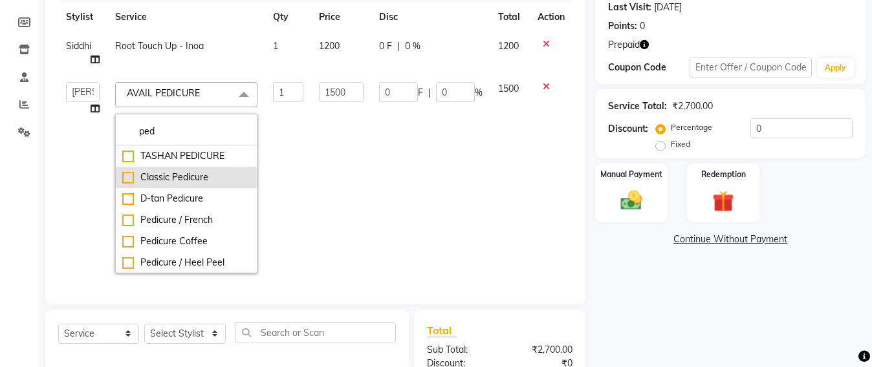
type input "ped"
click at [131, 177] on div "Classic Pedicure" at bounding box center [186, 178] width 128 height 14
checkbox input "true"
checkbox input "false"
type input "800"
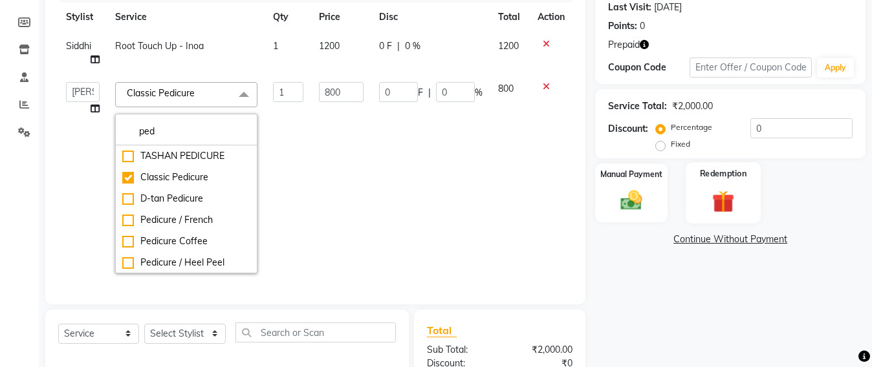
scroll to position [343, 0]
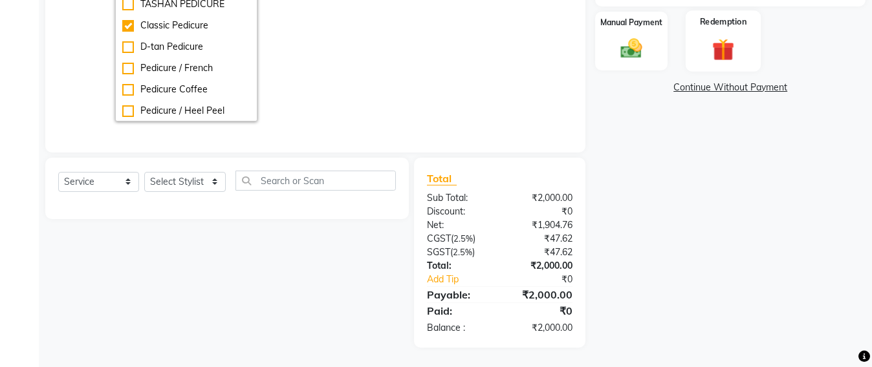
click at [718, 23] on div "Redemption" at bounding box center [722, 40] width 75 height 61
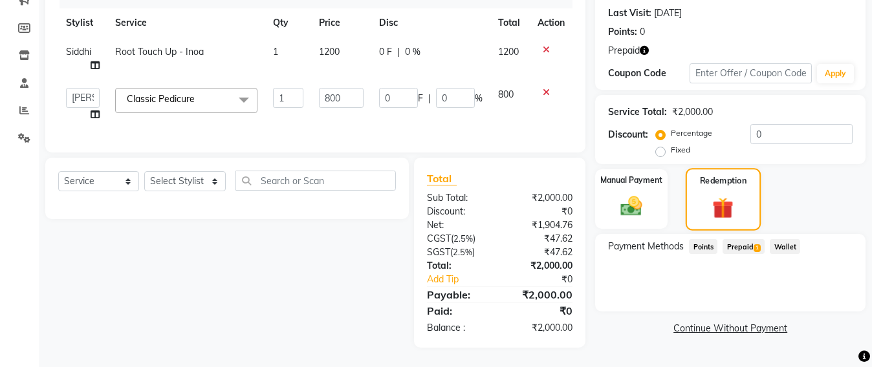
scroll to position [188, 0]
click at [740, 239] on span "Prepaid 1" at bounding box center [743, 246] width 42 height 15
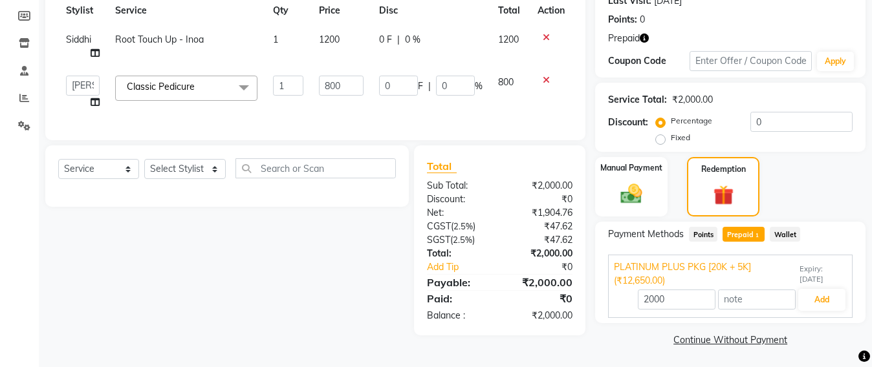
scroll to position [190, 0]
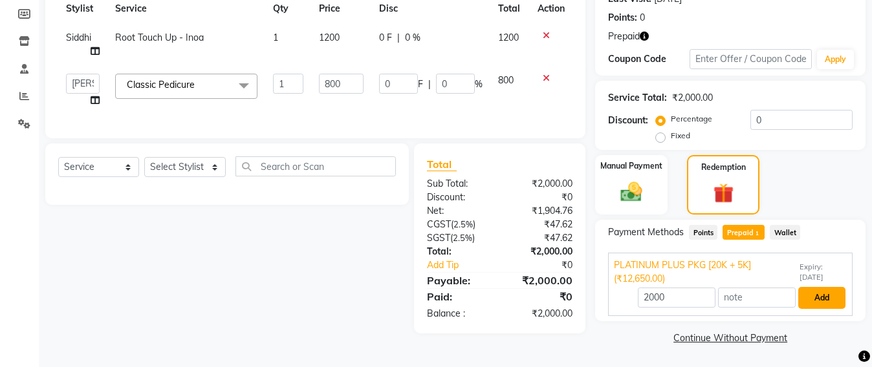
click at [829, 299] on button "Add" at bounding box center [821, 298] width 47 height 22
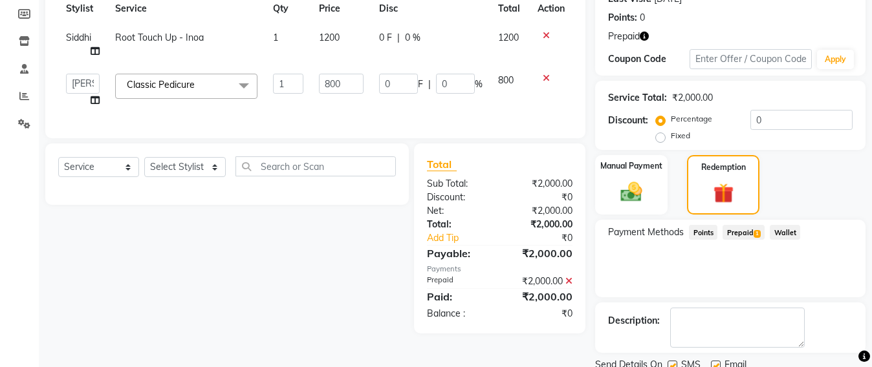
scroll to position [239, 0]
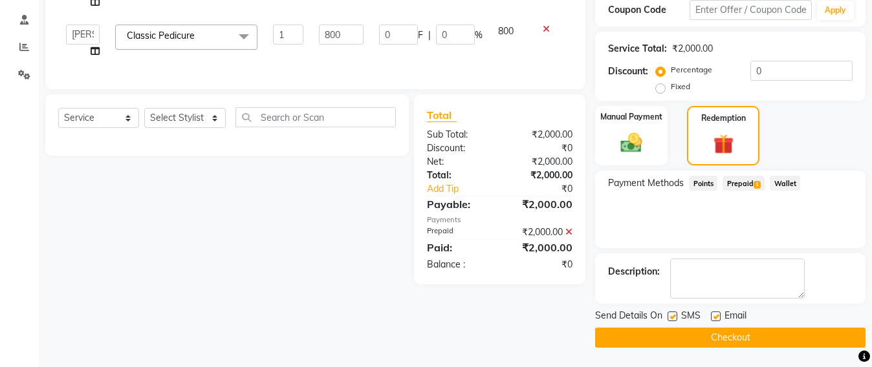
click at [725, 336] on button "Checkout" at bounding box center [730, 338] width 270 height 20
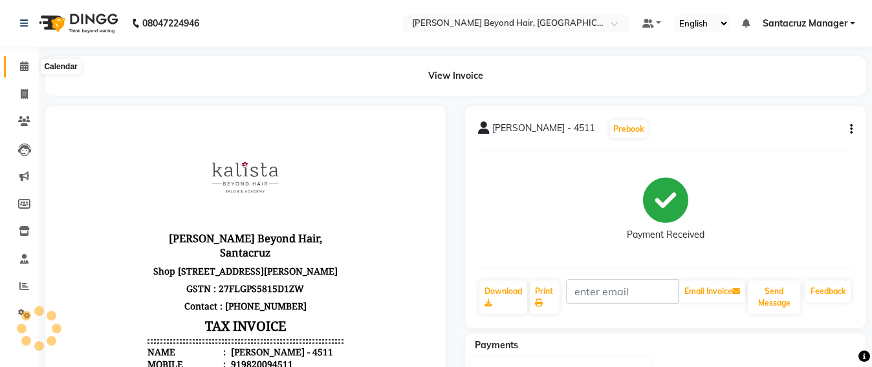
click at [23, 67] on icon at bounding box center [24, 66] width 8 height 10
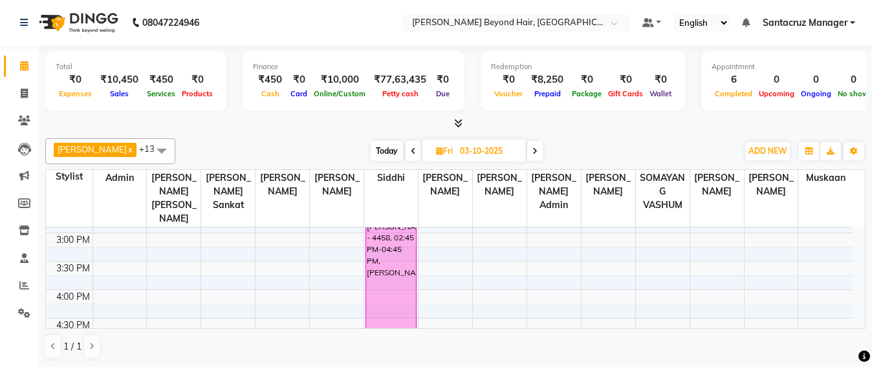
scroll to position [404, 0]
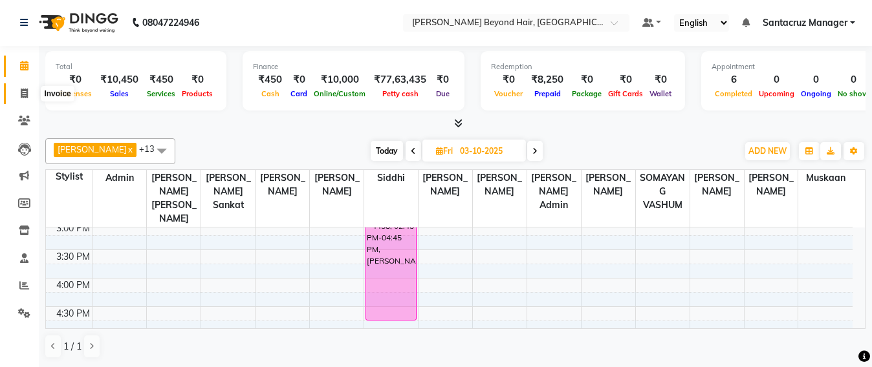
click at [16, 98] on span at bounding box center [24, 94] width 23 height 15
select select "service"
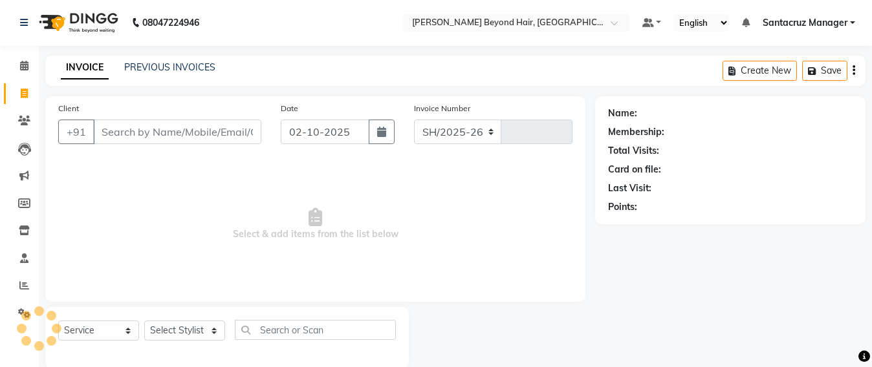
select select "6357"
type input "7080"
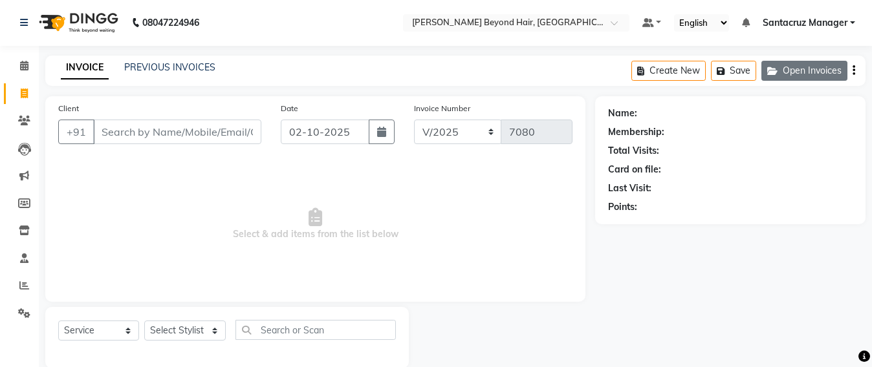
click at [800, 63] on button "Open Invoices" at bounding box center [804, 71] width 86 height 20
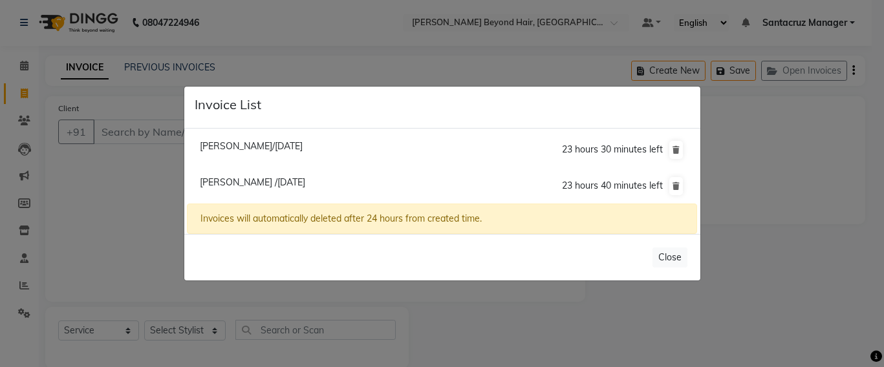
click at [222, 188] on span "[PERSON_NAME] /[DATE]" at bounding box center [252, 183] width 105 height 12
type input "7719500012"
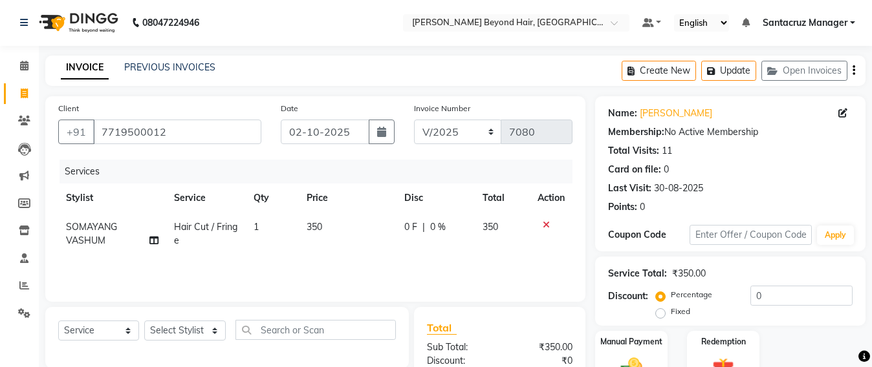
click at [208, 231] on span "Hair Cut / Fringe" at bounding box center [205, 233] width 63 height 25
select select "59106"
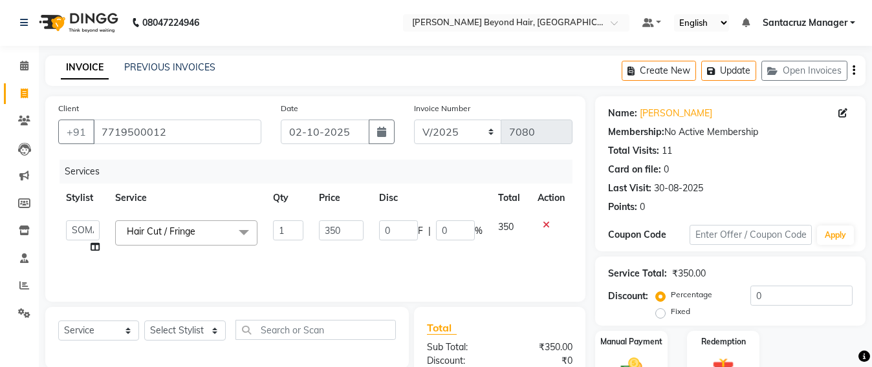
click at [207, 231] on span "Hair Cut / Fringe x" at bounding box center [164, 233] width 83 height 16
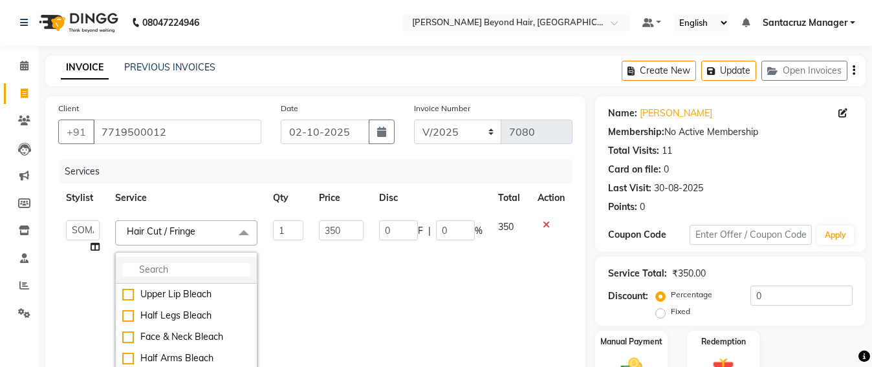
click at [147, 260] on li at bounding box center [186, 270] width 141 height 27
click at [137, 267] on input "multiselect-search" at bounding box center [186, 270] width 128 height 14
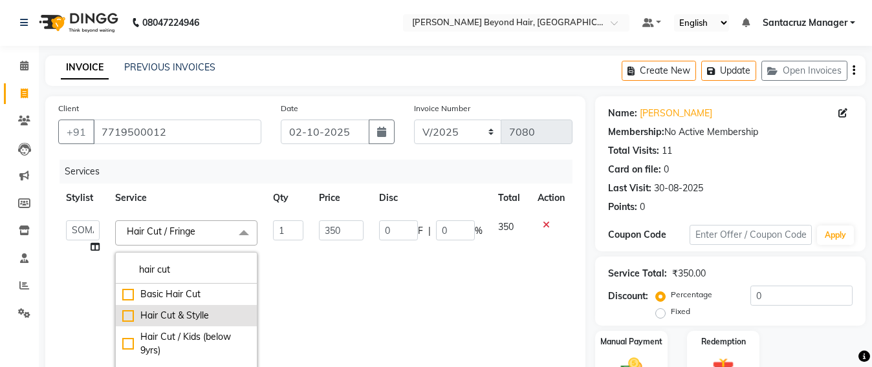
type input "hair cut"
click at [125, 315] on div "Hair Cut & Stylle" at bounding box center [186, 316] width 128 height 14
checkbox input "true"
checkbox input "false"
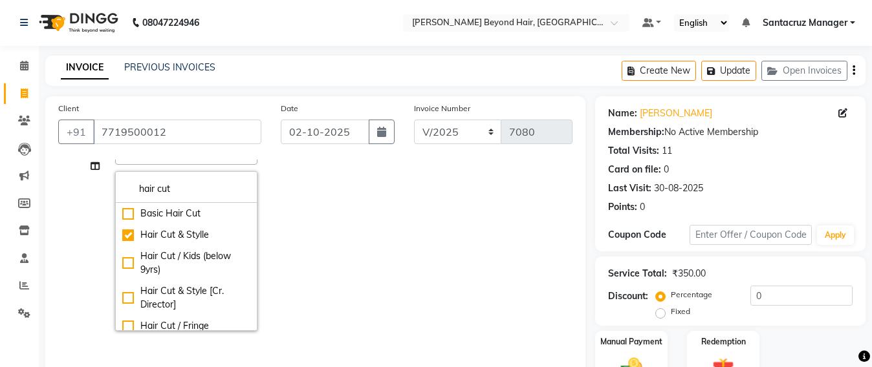
click at [83, 199] on td "Admin [PERSON_NAME] Sankat [PERSON_NAME] [PERSON_NAME] Jayeshree [PERSON_NAME] …" at bounding box center [82, 235] width 49 height 207
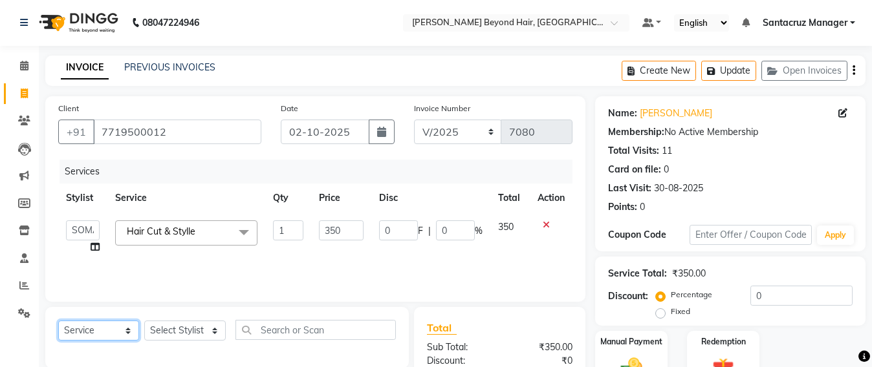
click at [88, 328] on select "Select Service Product Membership Package Voucher Prepaid Gift Card" at bounding box center [98, 331] width 81 height 20
click at [58, 321] on select "Select Service Product Membership Package Voucher Prepaid Gift Card" at bounding box center [98, 331] width 81 height 20
click at [181, 328] on select "Select Stylist Admin [PERSON_NAME] Sankat [PERSON_NAME] [PERSON_NAME] [PERSON_N…" at bounding box center [184, 331] width 81 height 20
select select "47905"
click at [144, 321] on select "Select Stylist Admin [PERSON_NAME] Sankat [PERSON_NAME] [PERSON_NAME] [PERSON_N…" at bounding box center [184, 331] width 81 height 20
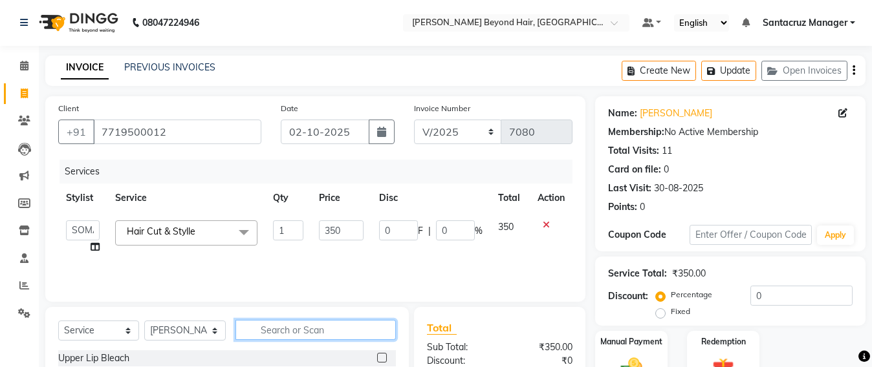
click at [274, 336] on input "text" at bounding box center [315, 330] width 160 height 20
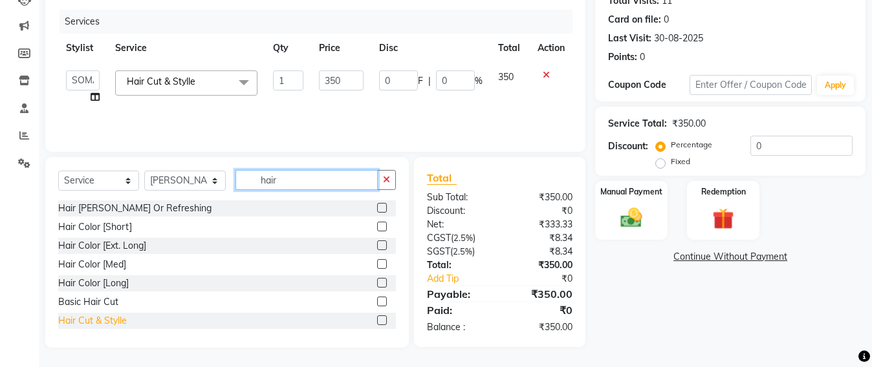
type input "hair"
click at [83, 317] on div "Hair Cut & Stylle" at bounding box center [92, 321] width 69 height 14
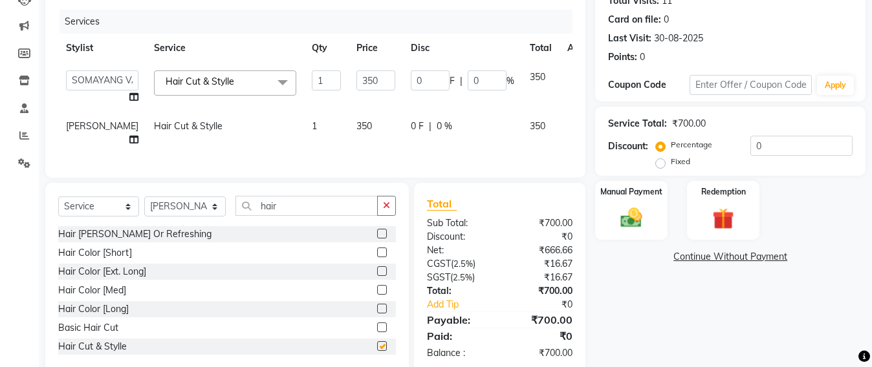
checkbox input "false"
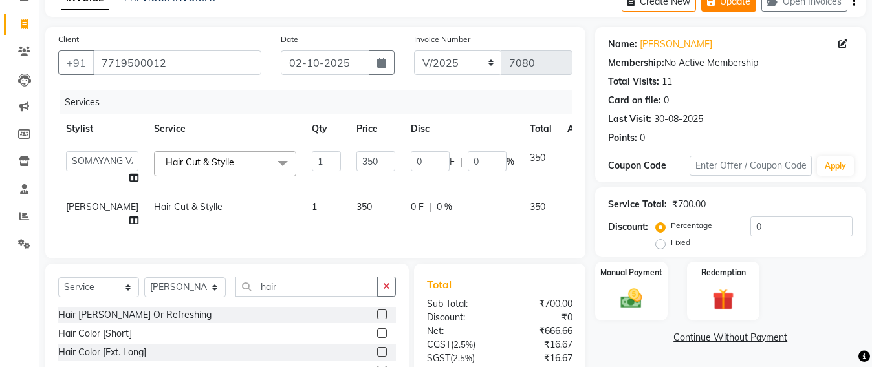
click at [725, 3] on button "Update" at bounding box center [728, 2] width 55 height 20
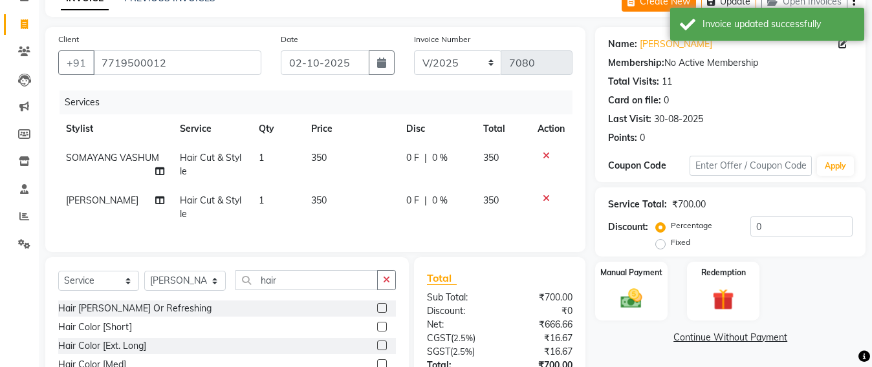
click at [668, 6] on button "Create New" at bounding box center [658, 2] width 74 height 20
select select "service"
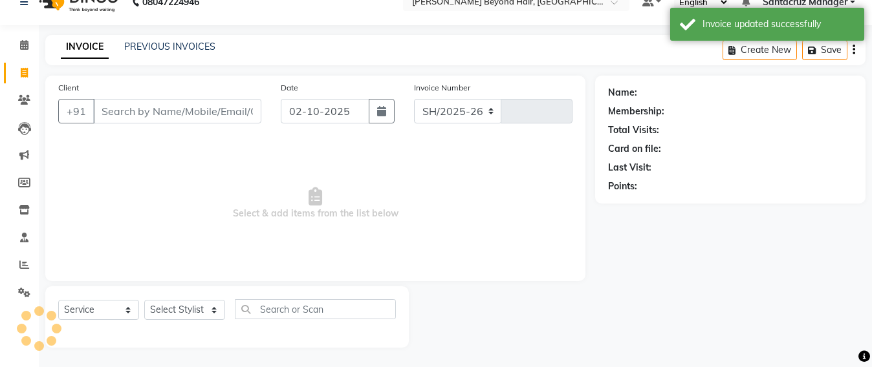
select select "6357"
type input "7080"
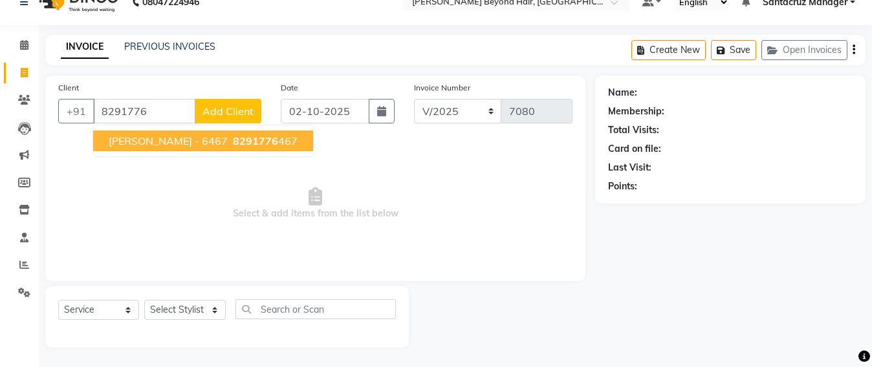
scroll to position [21, 0]
click at [233, 140] on span "8291776" at bounding box center [255, 140] width 45 height 13
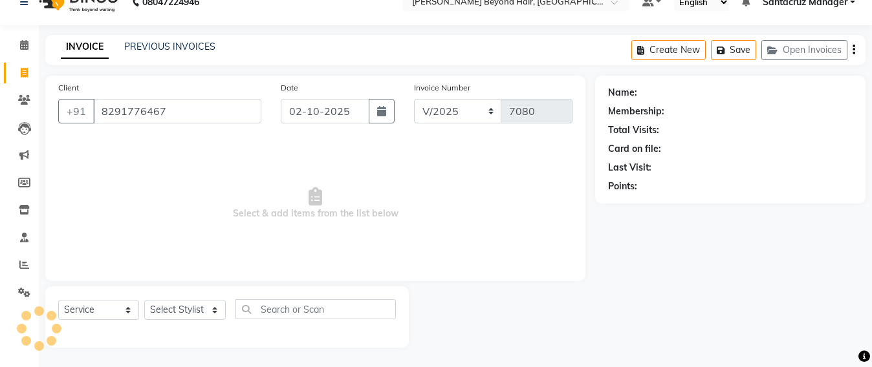
type input "8291776467"
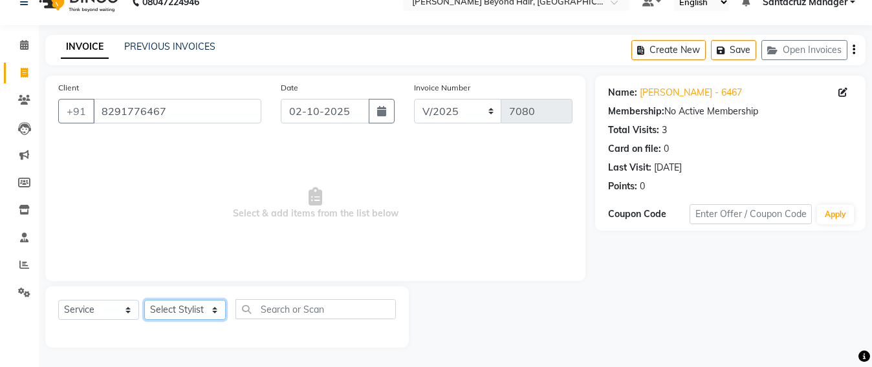
click at [191, 310] on select "Select Stylist Admin [PERSON_NAME] Sankat [PERSON_NAME] [PERSON_NAME] [PERSON_N…" at bounding box center [184, 310] width 81 height 20
select select "47907"
click at [144, 300] on select "Select Stylist Admin [PERSON_NAME] Sankat [PERSON_NAME] [PERSON_NAME] [PERSON_N…" at bounding box center [184, 310] width 81 height 20
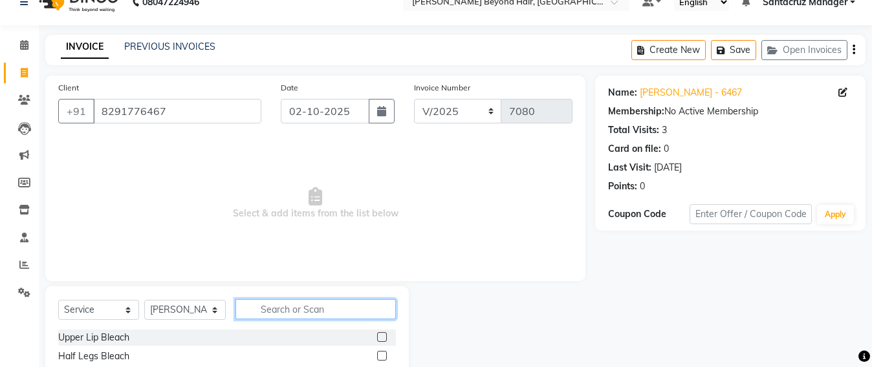
click at [270, 305] on input "text" at bounding box center [315, 309] width 160 height 20
type input "gel po"
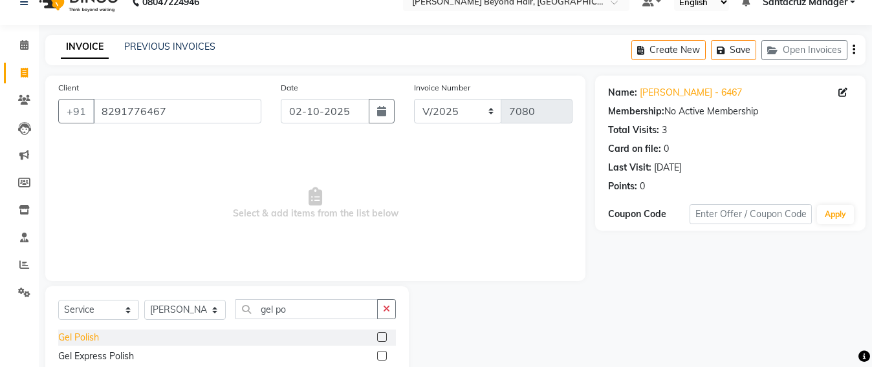
click at [77, 335] on div "Gel Polish" at bounding box center [78, 338] width 41 height 14
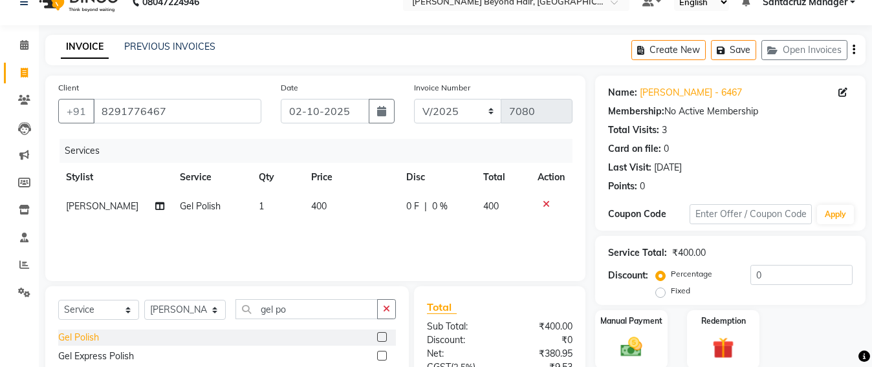
click at [76, 334] on div "Gel Polish" at bounding box center [78, 338] width 41 height 14
checkbox input "false"
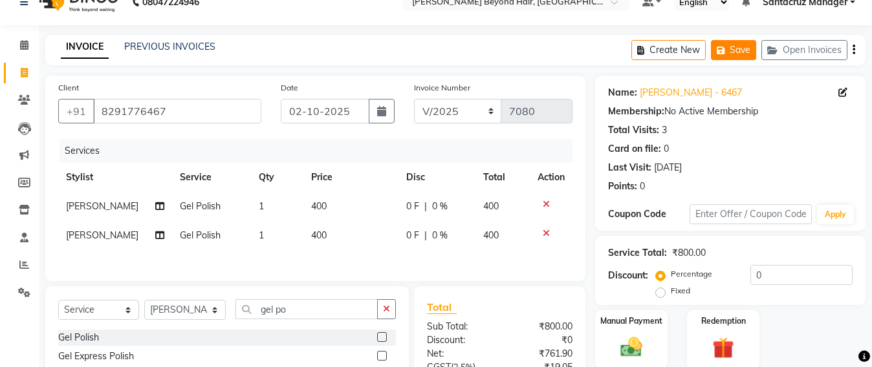
click at [734, 57] on button "Save" at bounding box center [733, 50] width 45 height 20
click at [733, 61] on div "Create New Save Open Invoices" at bounding box center [748, 50] width 234 height 30
click at [738, 45] on button "Save" at bounding box center [733, 50] width 45 height 20
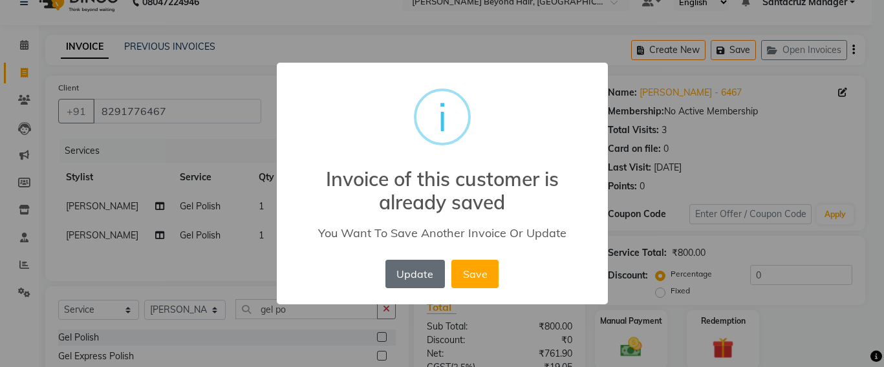
click at [424, 266] on button "Update" at bounding box center [414, 274] width 59 height 28
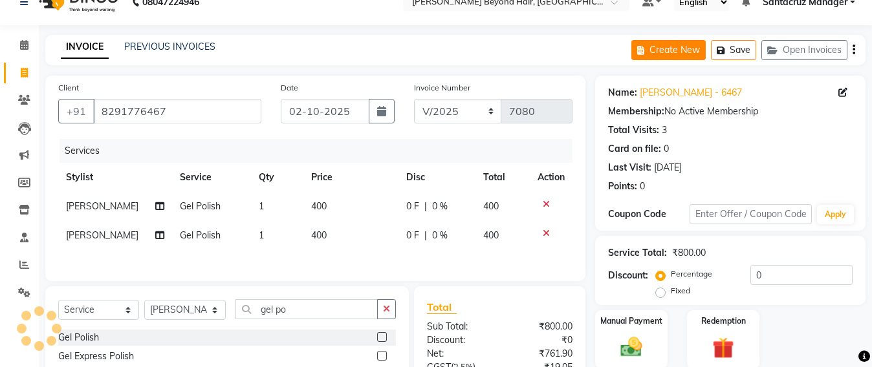
click at [669, 45] on button "Create New" at bounding box center [668, 50] width 74 height 20
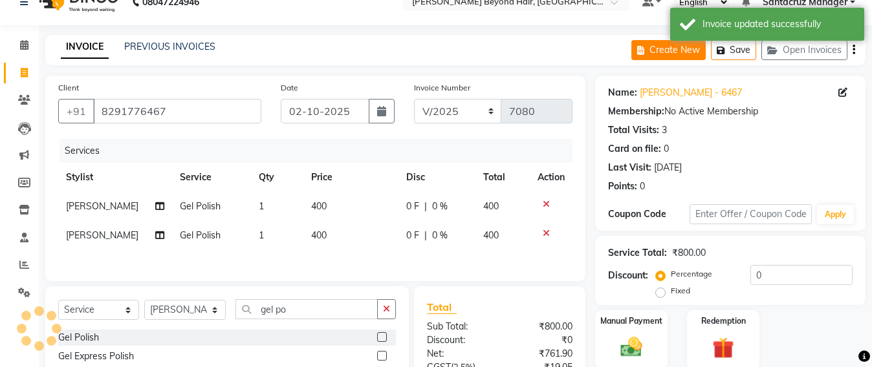
select select "service"
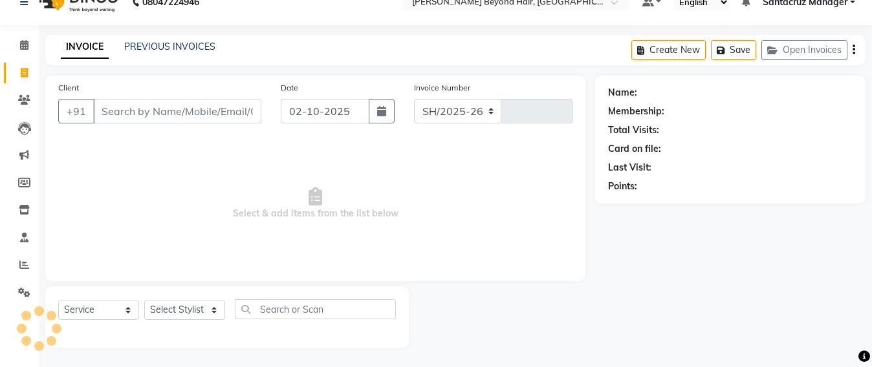
select select "6357"
type input "7080"
click at [824, 56] on button "Open Invoices" at bounding box center [804, 50] width 86 height 20
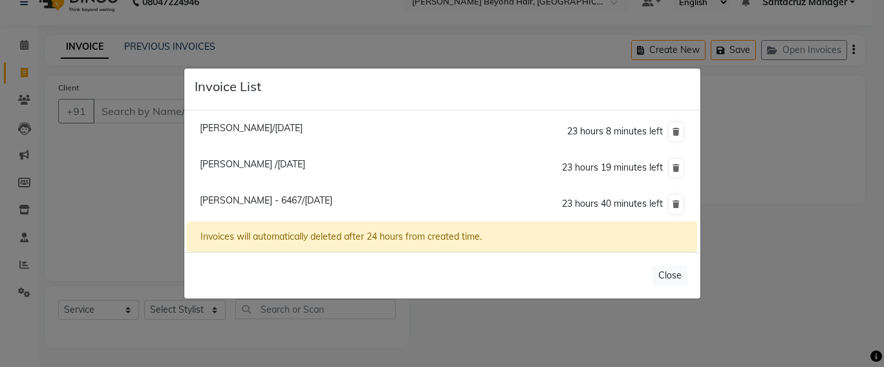
click at [253, 195] on span "[PERSON_NAME] - 6467/[DATE]" at bounding box center [266, 201] width 133 height 12
type input "8291776467"
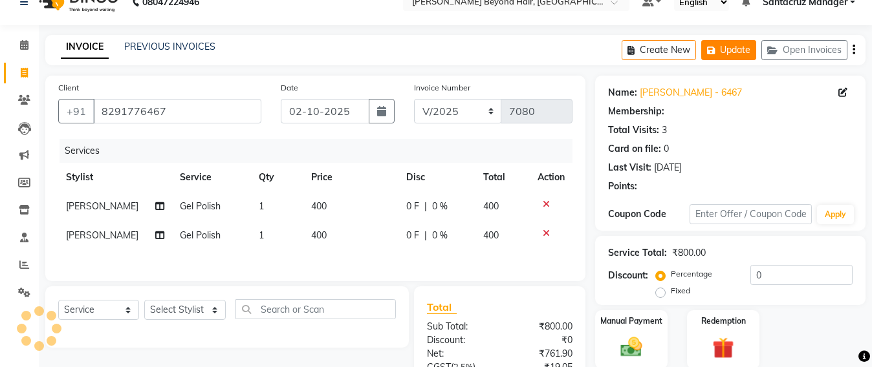
click at [740, 48] on button "Update" at bounding box center [728, 50] width 55 height 20
click at [727, 47] on button "Update" at bounding box center [728, 50] width 55 height 20
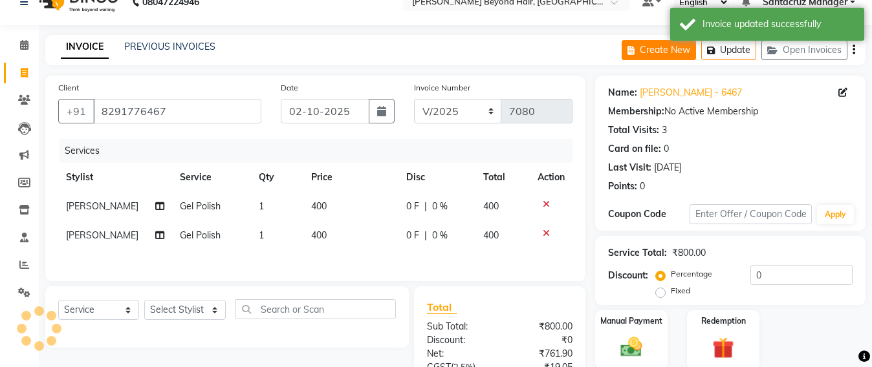
click at [663, 50] on button "Create New" at bounding box center [658, 50] width 74 height 20
select select "service"
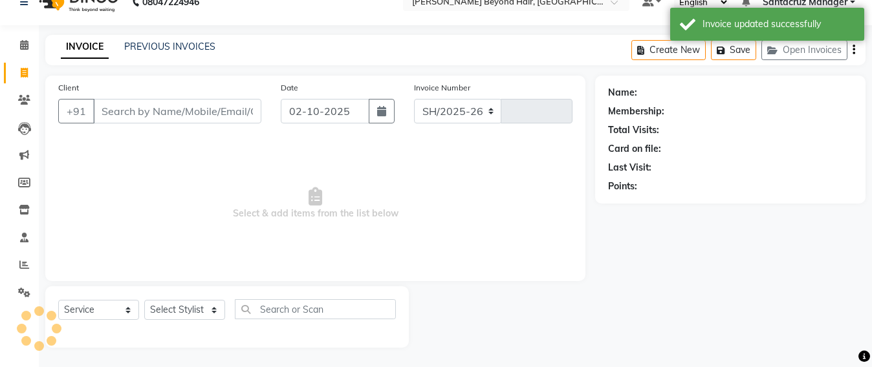
select select "6357"
type input "7080"
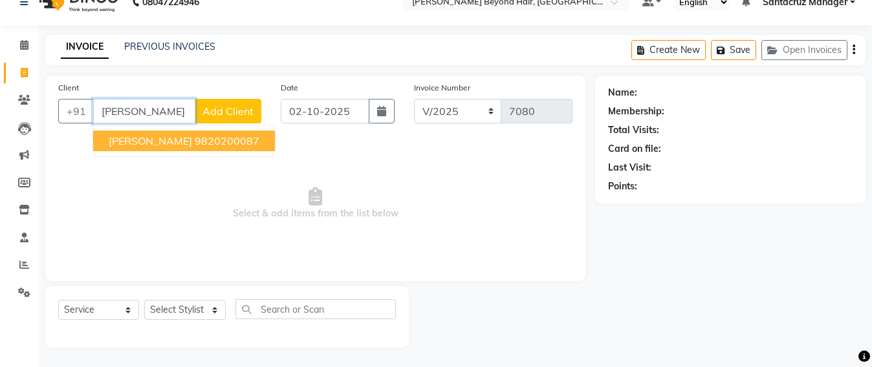
click at [148, 143] on span "[PERSON_NAME]" at bounding box center [150, 140] width 83 height 13
type input "9820200087"
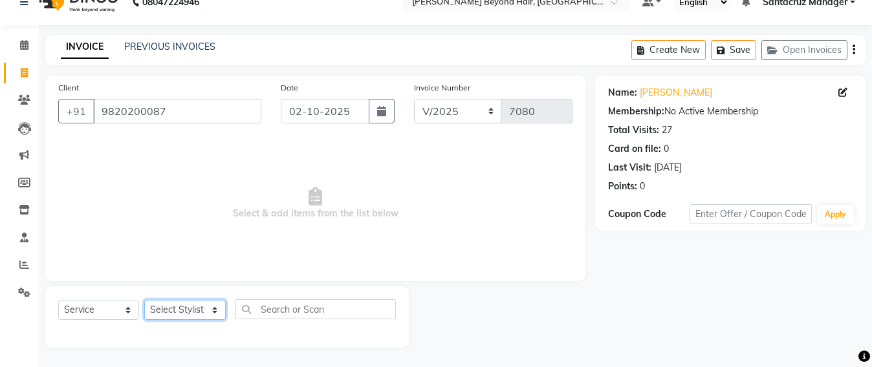
click at [203, 316] on select "Select Stylist Admin [PERSON_NAME] Sankat [PERSON_NAME] [PERSON_NAME] [PERSON_N…" at bounding box center [184, 310] width 81 height 20
select select "48409"
click at [144, 300] on select "Select Stylist Admin [PERSON_NAME] Sankat [PERSON_NAME] [PERSON_NAME] [PERSON_N…" at bounding box center [184, 310] width 81 height 20
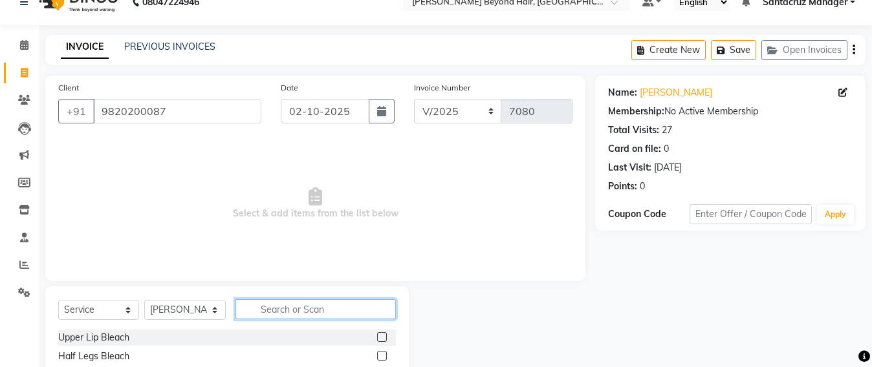
click at [284, 313] on input "text" at bounding box center [315, 309] width 160 height 20
type input "hair cut"
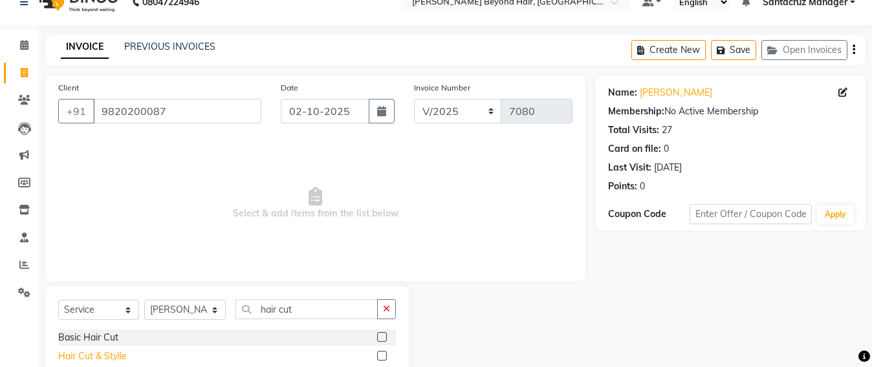
click at [101, 356] on div "Hair Cut & Stylle" at bounding box center [92, 357] width 69 height 14
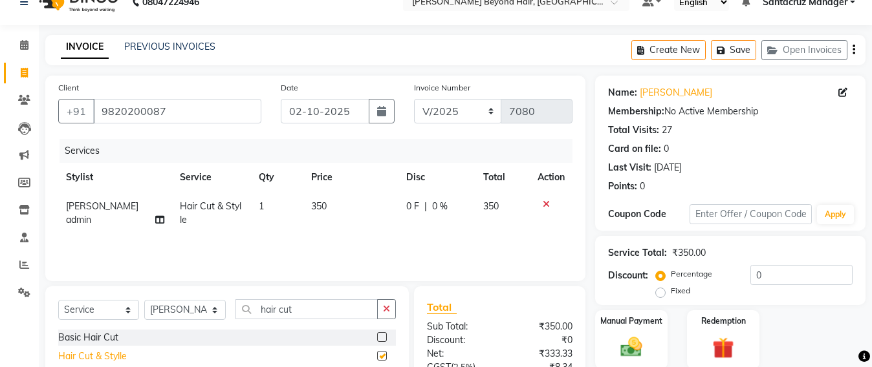
checkbox input "false"
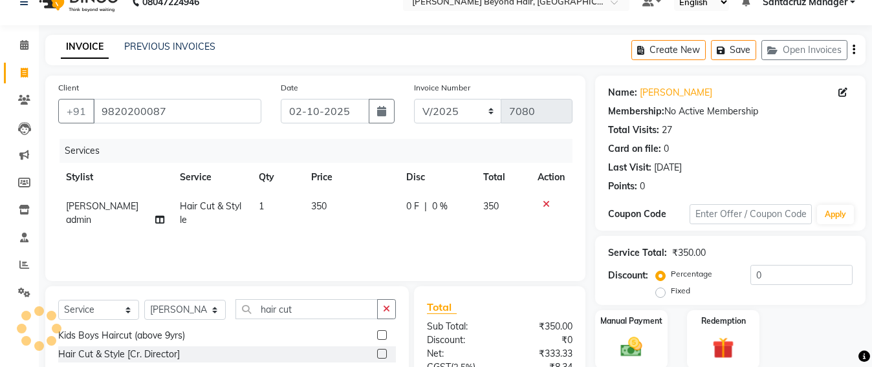
click at [101, 356] on div "Hair Cut & Style [Cr. Director]" at bounding box center [119, 355] width 122 height 14
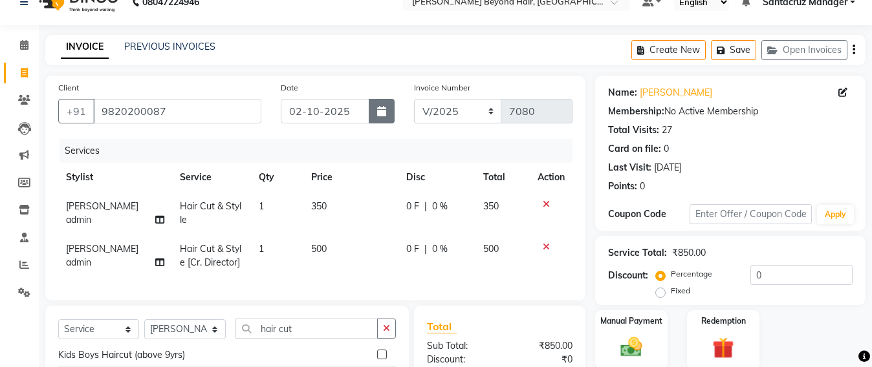
checkbox input "false"
click at [544, 200] on icon at bounding box center [545, 204] width 7 height 9
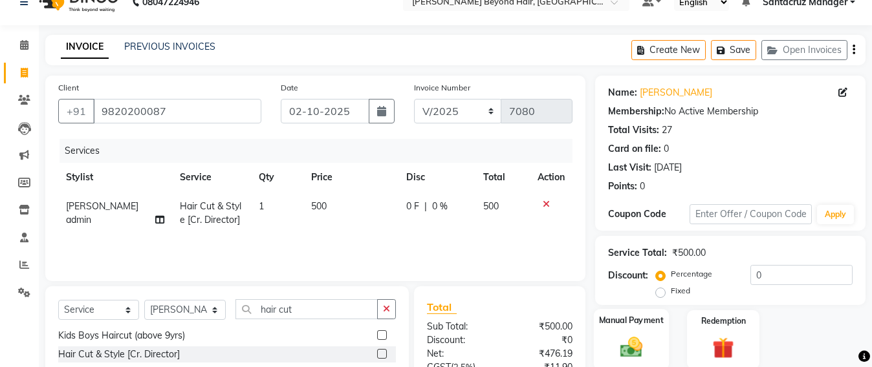
click at [624, 343] on img at bounding box center [631, 347] width 36 height 26
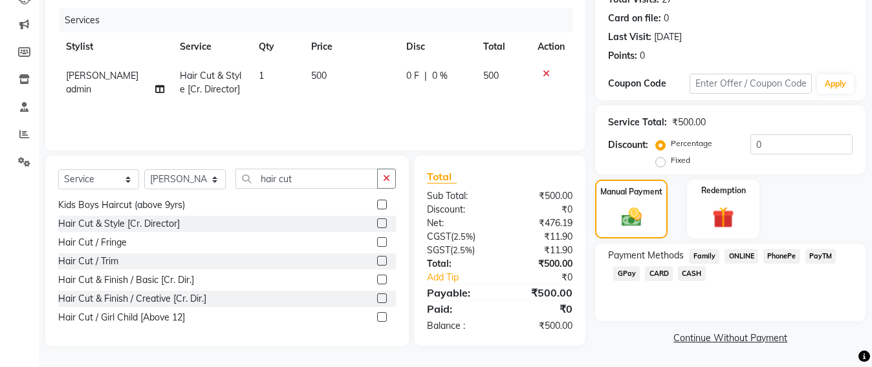
click at [661, 273] on span "CARD" at bounding box center [659, 273] width 28 height 15
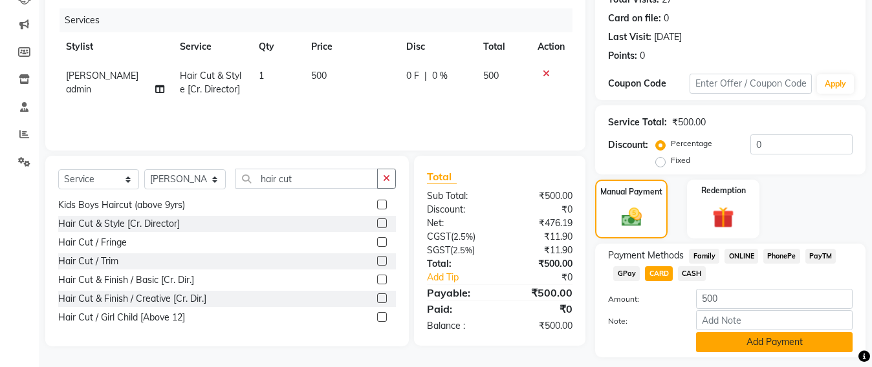
click at [797, 338] on button "Add Payment" at bounding box center [774, 342] width 156 height 20
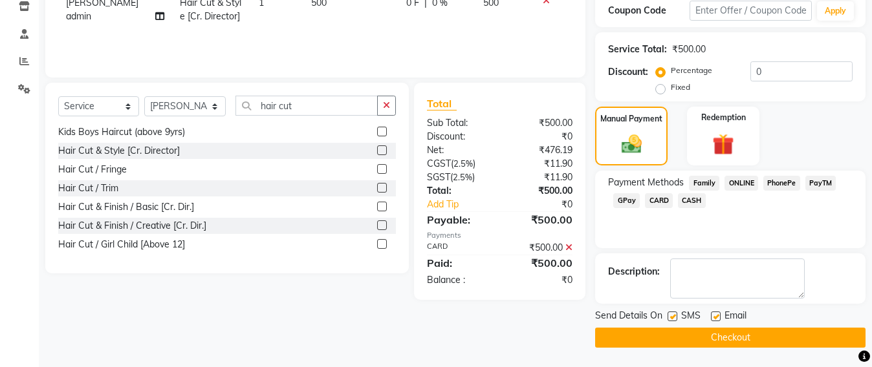
click at [711, 334] on button "Checkout" at bounding box center [730, 338] width 270 height 20
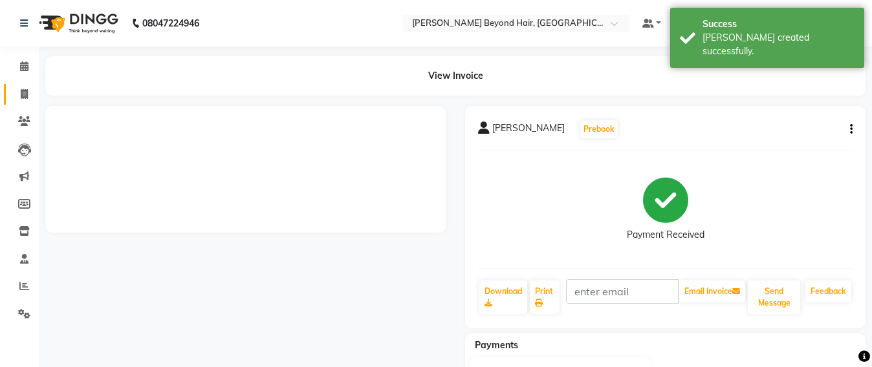
click at [10, 100] on link "Invoice" at bounding box center [19, 94] width 31 height 21
select select "service"
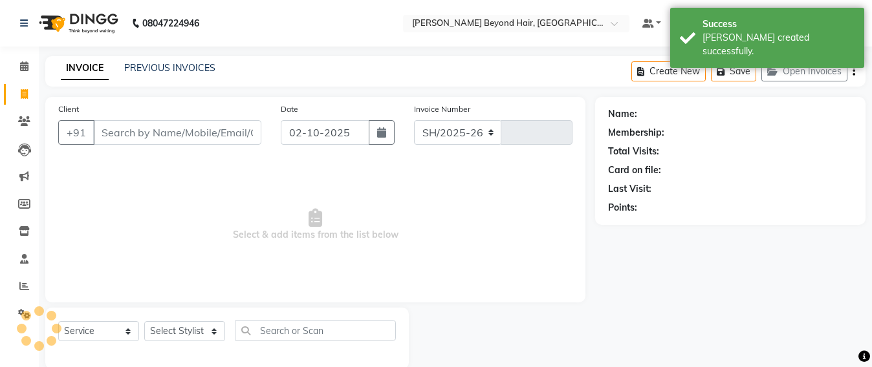
select select "6357"
type input "7081"
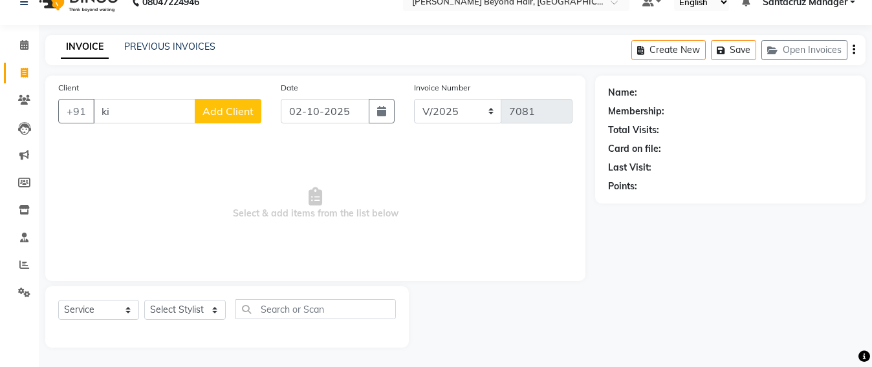
type input "k"
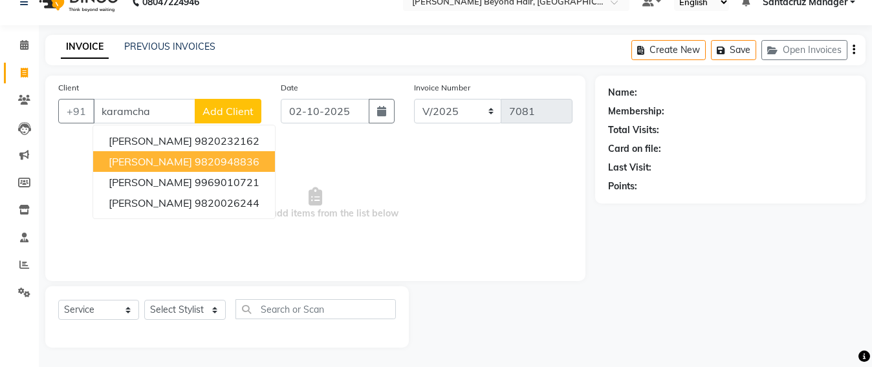
click at [171, 158] on span "[PERSON_NAME]" at bounding box center [150, 161] width 83 height 13
type input "9820948836"
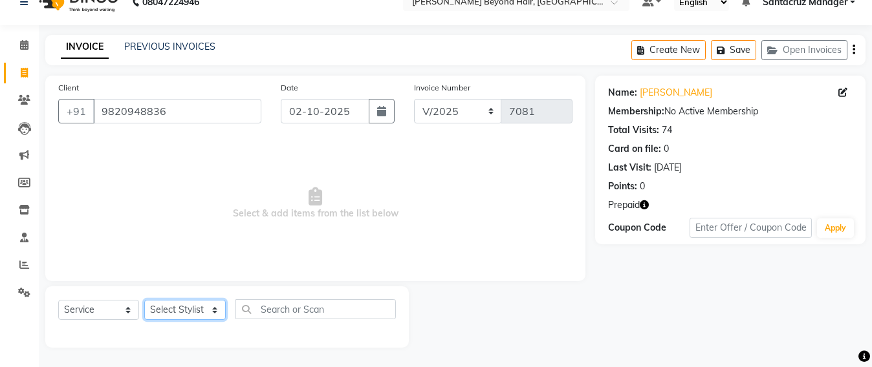
click at [164, 316] on select "Select Stylist Admin [PERSON_NAME] Sankat [PERSON_NAME] [PERSON_NAME] [PERSON_N…" at bounding box center [184, 310] width 81 height 20
select select "51588"
click at [144, 300] on select "Select Stylist Admin [PERSON_NAME] Sankat [PERSON_NAME] [PERSON_NAME] [PERSON_N…" at bounding box center [184, 310] width 81 height 20
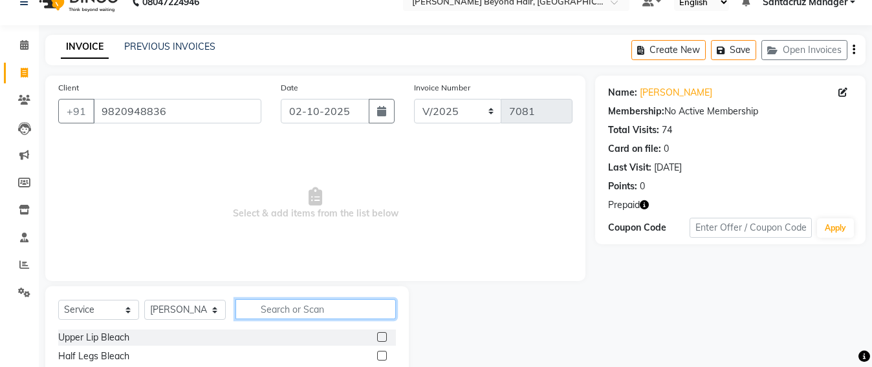
click at [255, 312] on input "text" at bounding box center [315, 309] width 160 height 20
type input "root"
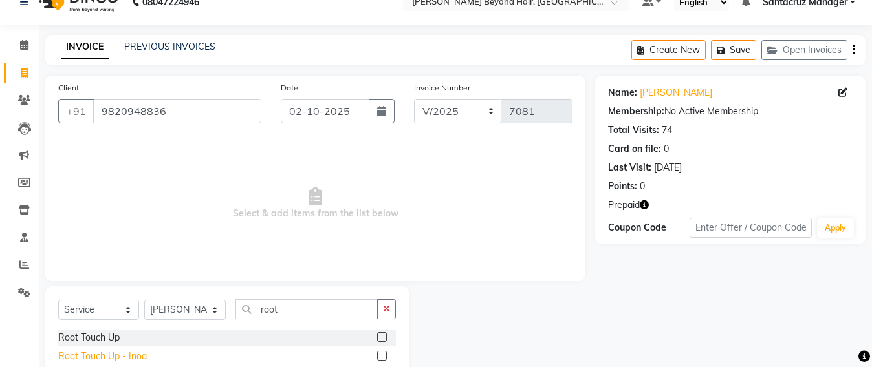
click at [87, 352] on div "Root Touch Up - Inoa" at bounding box center [102, 357] width 89 height 14
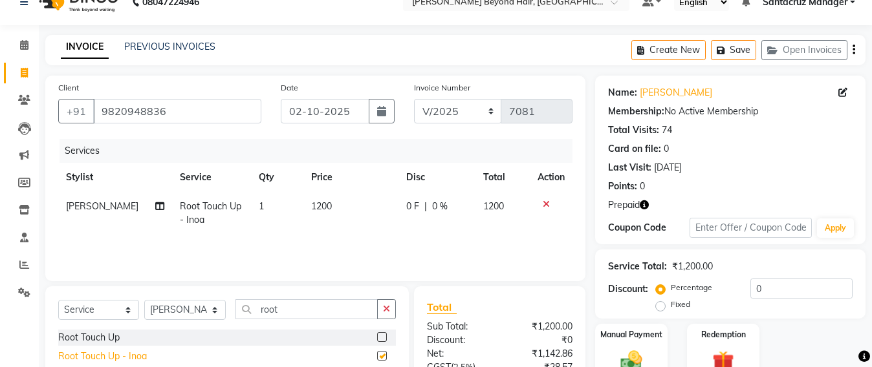
checkbox input "false"
click at [727, 56] on button "Save" at bounding box center [733, 50] width 45 height 20
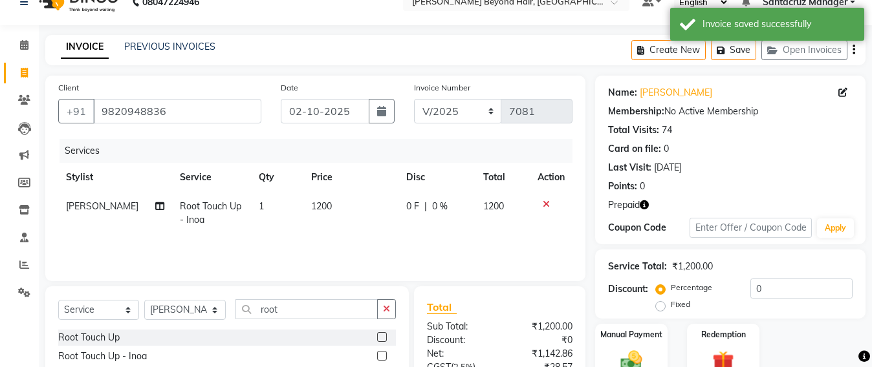
click at [650, 208] on div "Prepaid" at bounding box center [730, 205] width 244 height 14
click at [646, 205] on icon "button" at bounding box center [643, 204] width 9 height 9
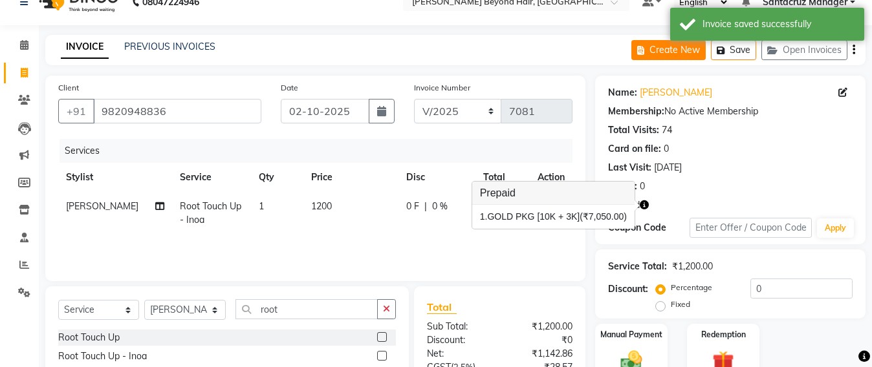
click at [680, 48] on button "Create New" at bounding box center [668, 50] width 74 height 20
select select "service"
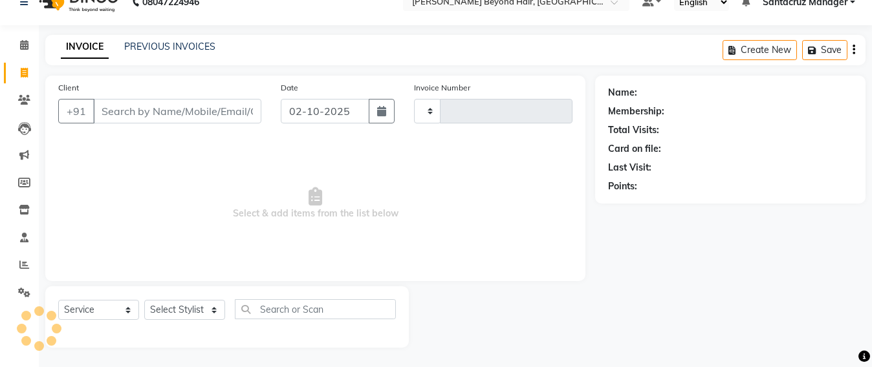
type input "7081"
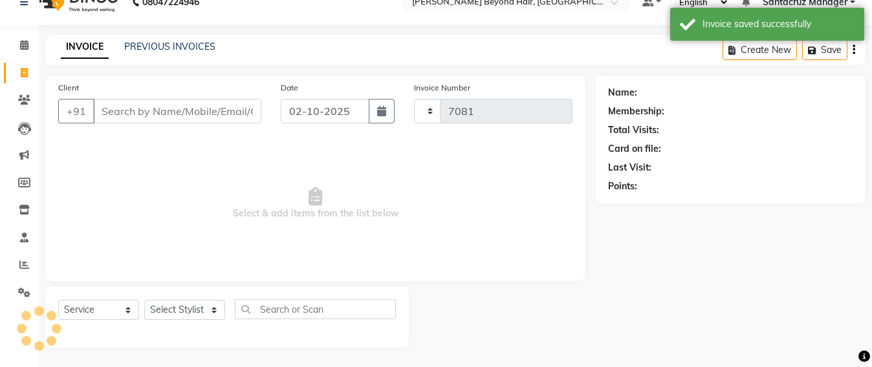
select select "6357"
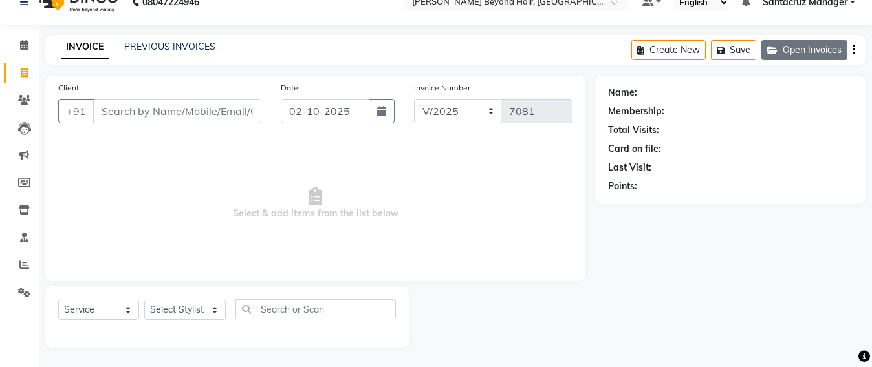
click at [814, 52] on button "Open Invoices" at bounding box center [804, 50] width 86 height 20
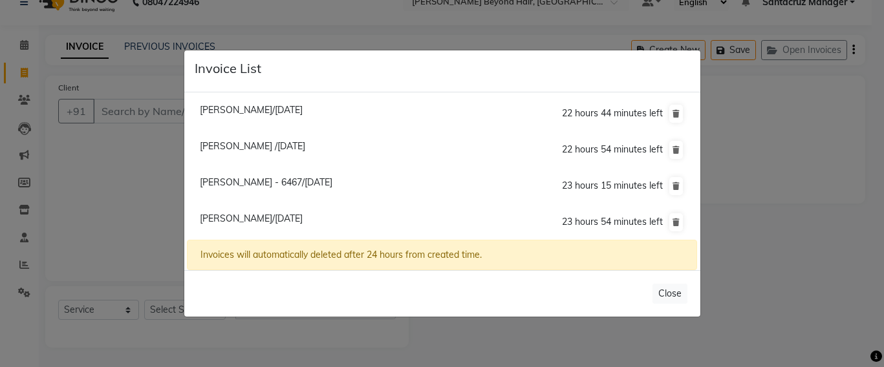
drag, startPoint x: 233, startPoint y: 183, endPoint x: 196, endPoint y: 184, distance: 36.9
click at [233, 183] on span "[PERSON_NAME] - 6467/[DATE]" at bounding box center [266, 183] width 133 height 12
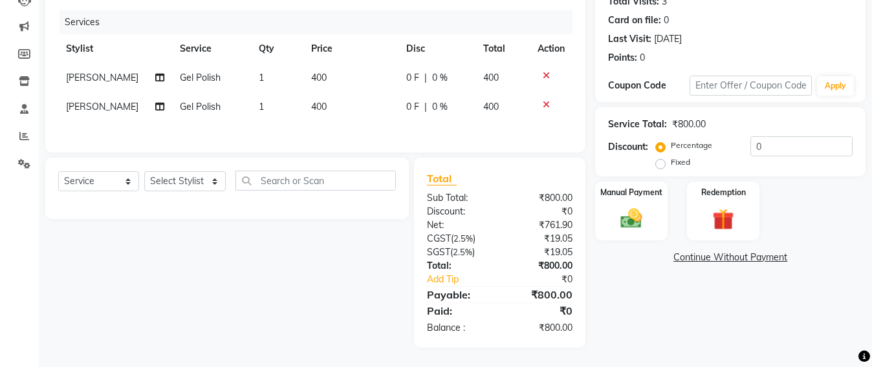
scroll to position [0, 0]
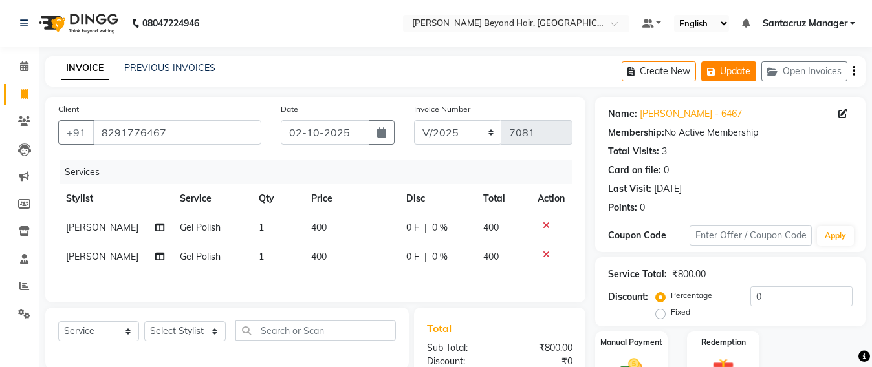
click at [713, 80] on button "Update" at bounding box center [728, 71] width 55 height 20
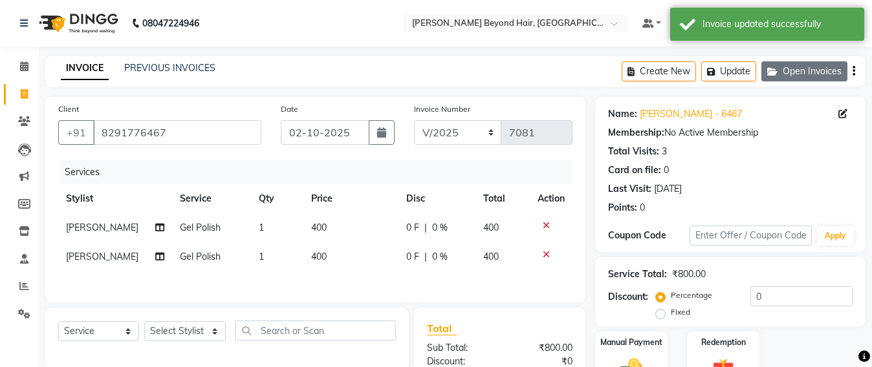
click at [809, 76] on button "Open Invoices" at bounding box center [804, 71] width 86 height 20
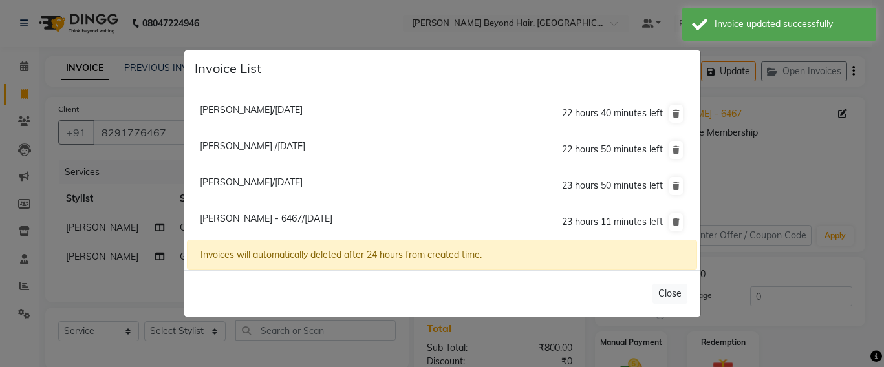
click at [253, 142] on span "[PERSON_NAME] /[DATE]" at bounding box center [252, 146] width 105 height 12
type input "7719500012"
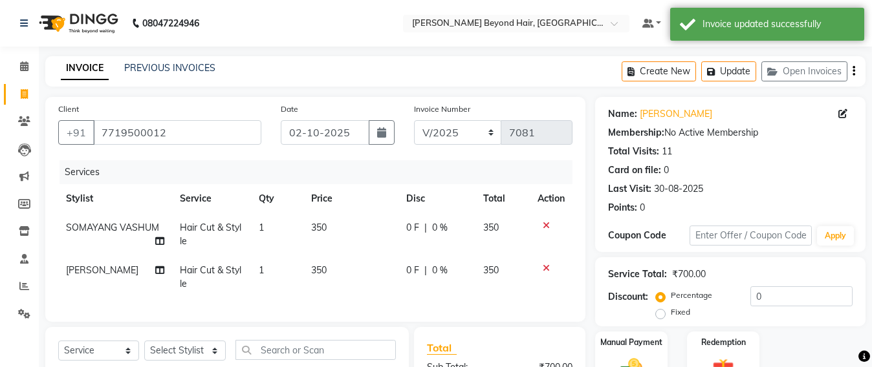
scroll to position [162, 0]
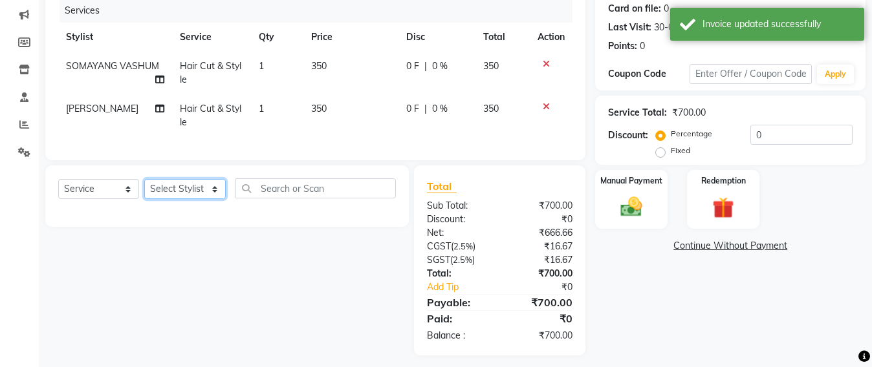
click at [176, 198] on select "Select Stylist Admin [PERSON_NAME] Sankat [PERSON_NAME] [PERSON_NAME] [PERSON_N…" at bounding box center [184, 189] width 81 height 20
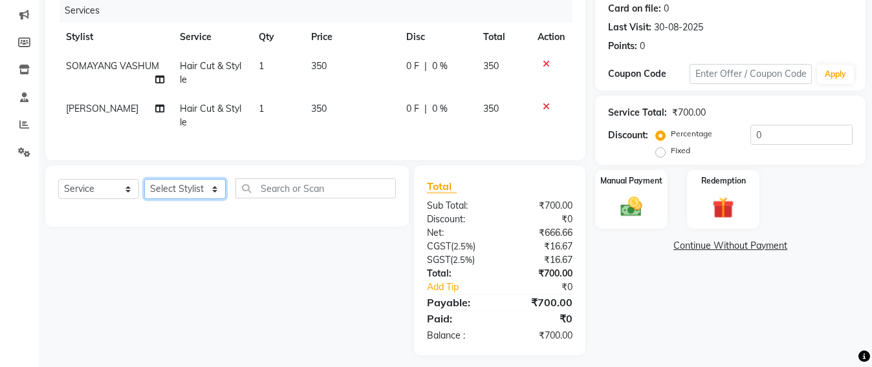
select select "84296"
click at [144, 191] on select "Select Stylist Admin [PERSON_NAME] Sankat [PERSON_NAME] [PERSON_NAME] [PERSON_N…" at bounding box center [184, 189] width 81 height 20
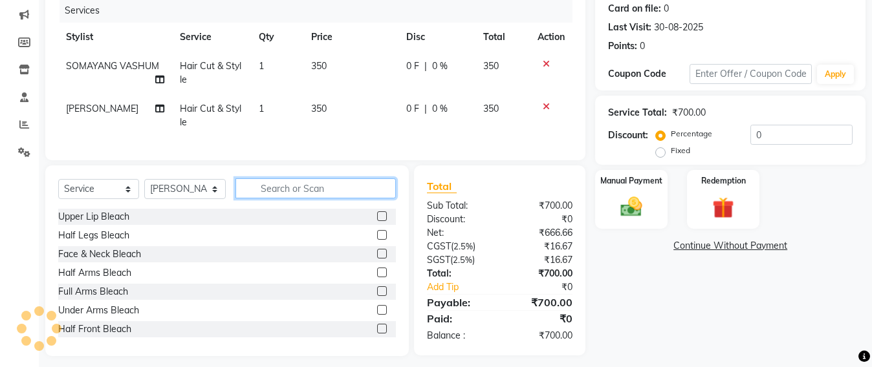
click at [268, 198] on input "text" at bounding box center [315, 188] width 160 height 20
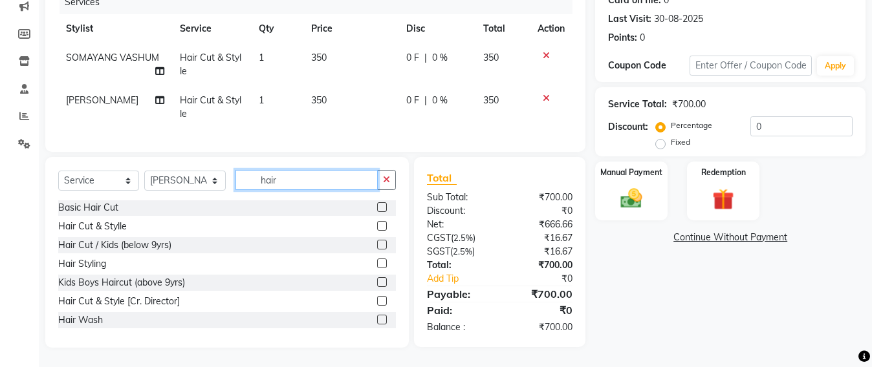
scroll to position [81, 0]
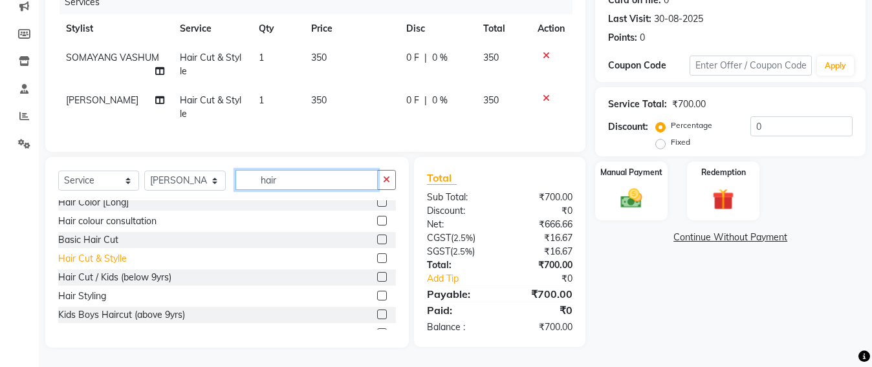
type input "hair"
click at [91, 257] on div "Hair Cut & Stylle" at bounding box center [92, 259] width 69 height 14
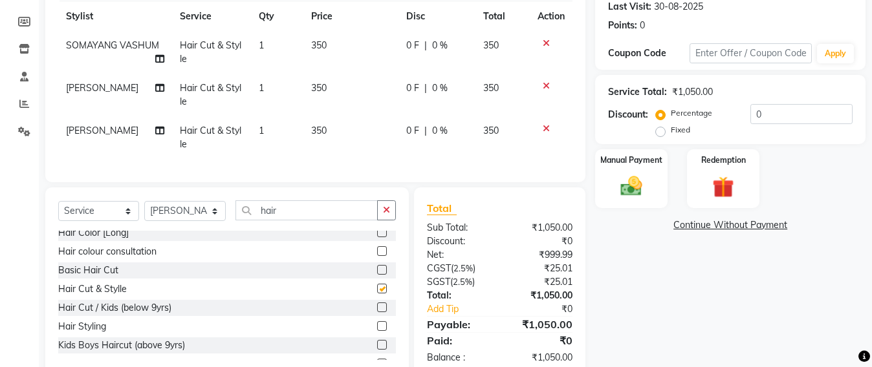
checkbox input "false"
click at [631, 193] on img at bounding box center [631, 186] width 36 height 26
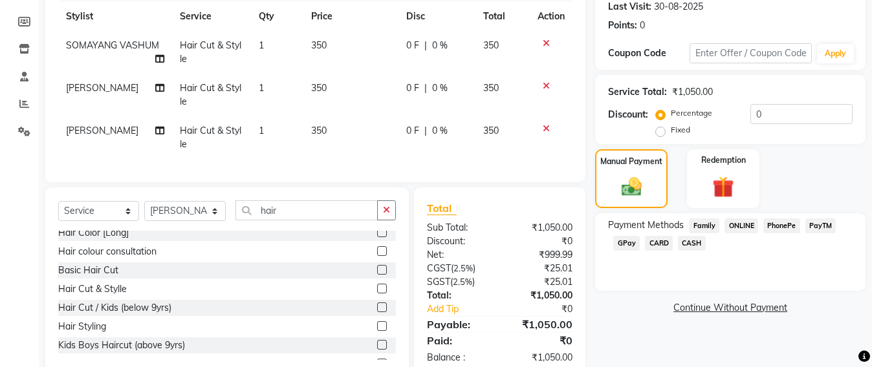
click at [686, 242] on span "CASH" at bounding box center [692, 243] width 28 height 15
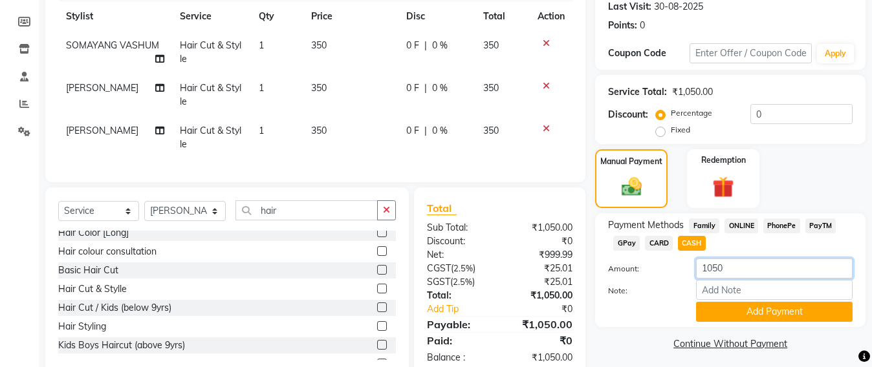
click at [736, 264] on input "1050" at bounding box center [774, 269] width 156 height 20
type input "1000"
click at [760, 313] on button "Add Payment" at bounding box center [774, 312] width 156 height 20
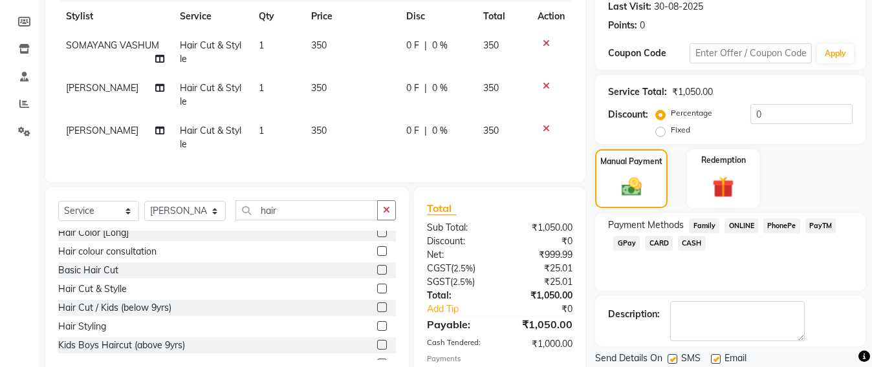
click at [622, 242] on span "GPay" at bounding box center [626, 243] width 27 height 15
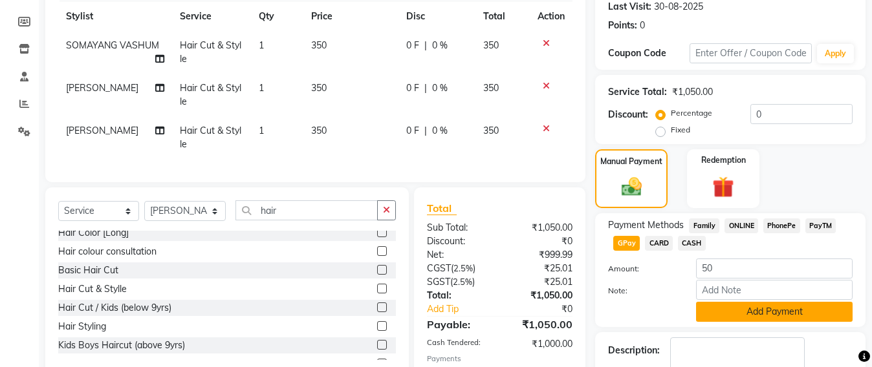
click at [743, 307] on button "Add Payment" at bounding box center [774, 312] width 156 height 20
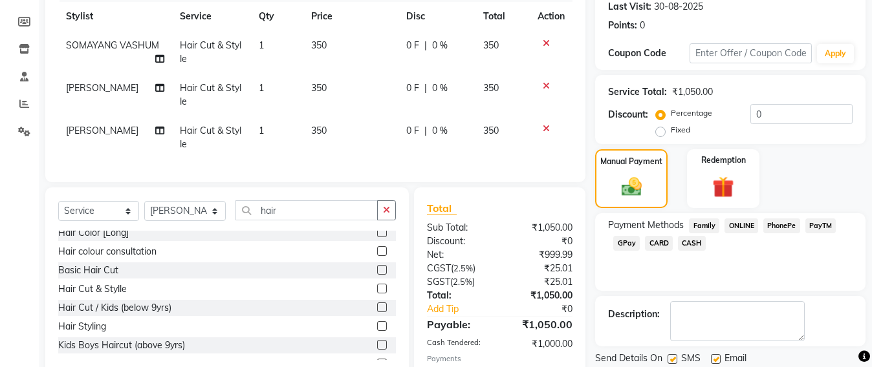
scroll to position [284, 0]
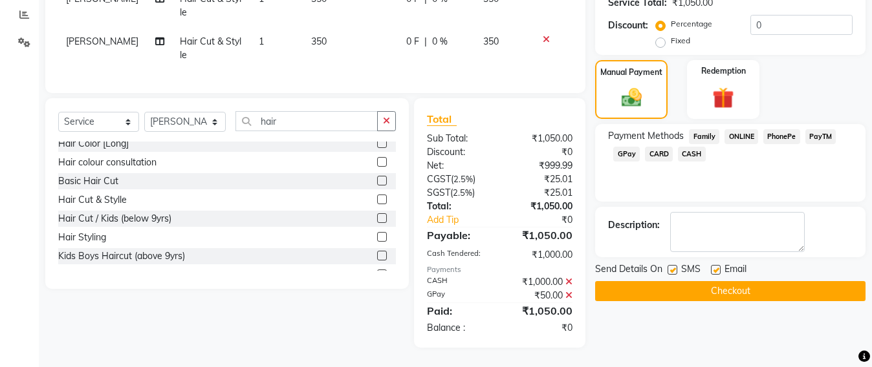
click at [712, 283] on button "Checkout" at bounding box center [730, 291] width 270 height 20
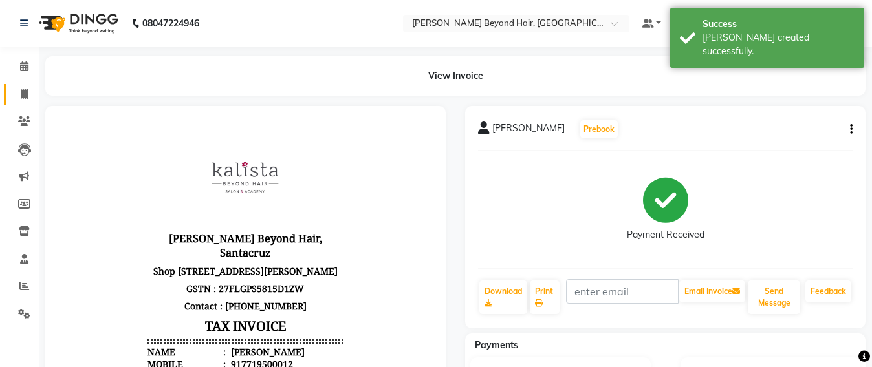
click at [17, 102] on link "Invoice" at bounding box center [19, 94] width 31 height 21
select select "service"
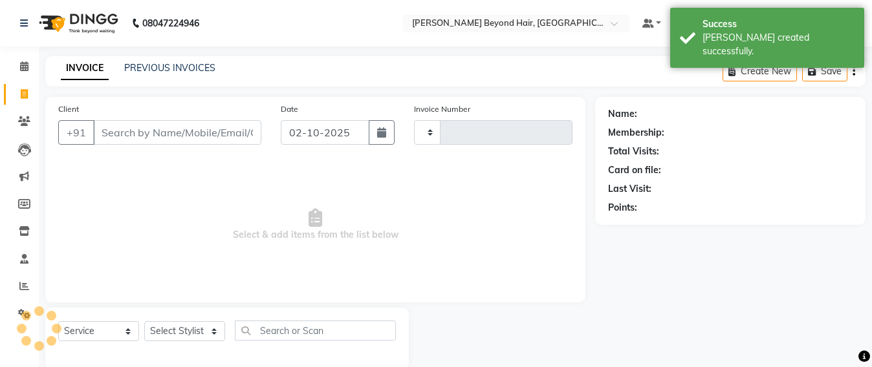
scroll to position [21, 0]
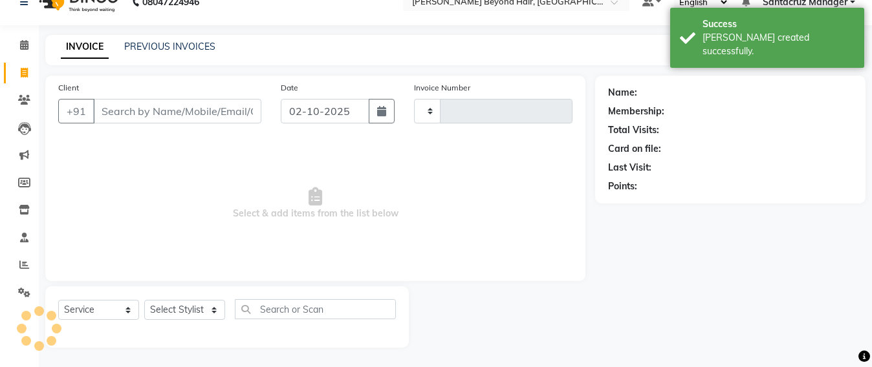
type input "7082"
select select "6357"
click at [835, 56] on button "Open Invoices" at bounding box center [804, 50] width 86 height 20
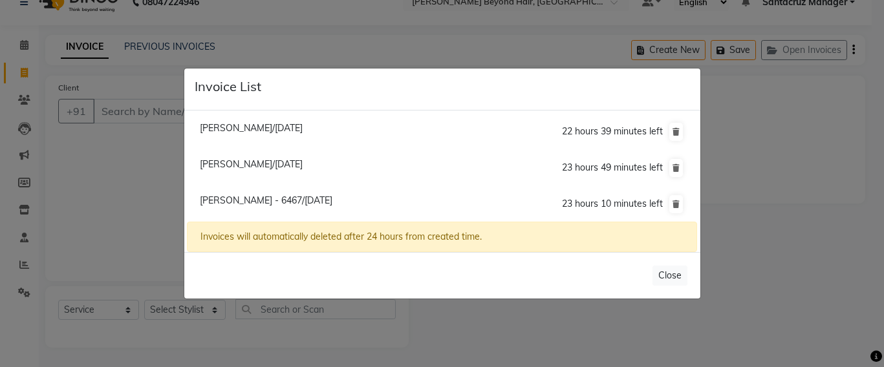
click at [266, 200] on span "[PERSON_NAME] - 6467/[DATE]" at bounding box center [266, 201] width 133 height 12
click at [266, 200] on li "[PERSON_NAME] - 6467/[DATE] 23 hours 10 minutes left" at bounding box center [441, 204] width 509 height 36
type input "8291776467"
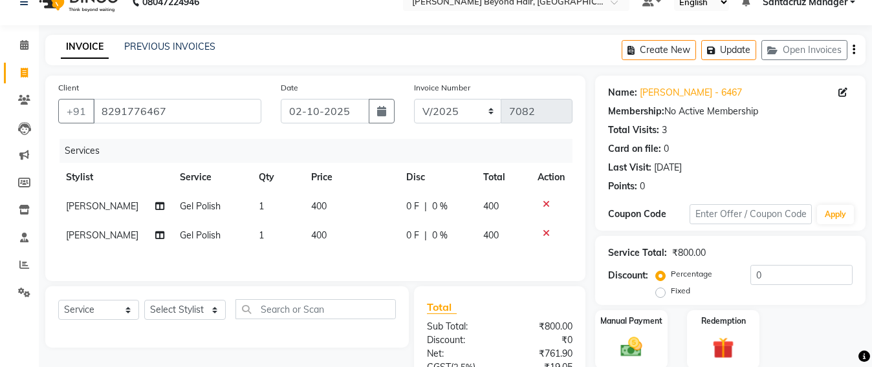
scroll to position [155, 0]
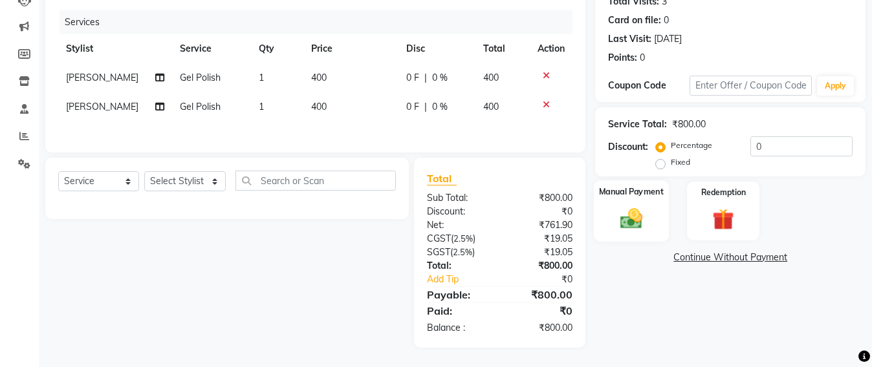
click at [642, 211] on img at bounding box center [631, 219] width 36 height 26
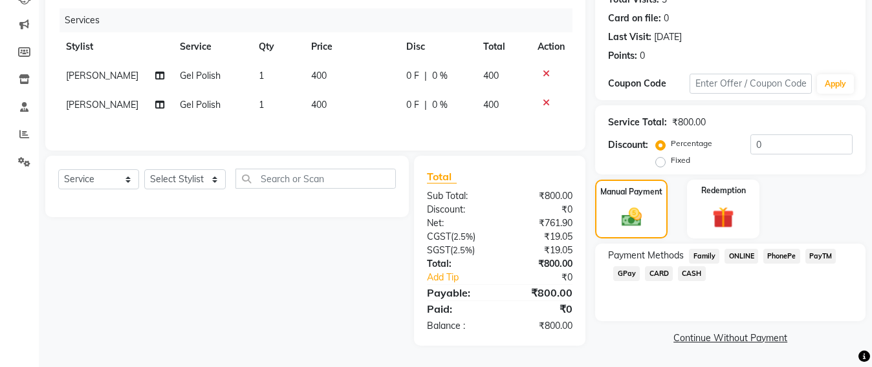
click at [623, 273] on span "GPay" at bounding box center [626, 273] width 27 height 15
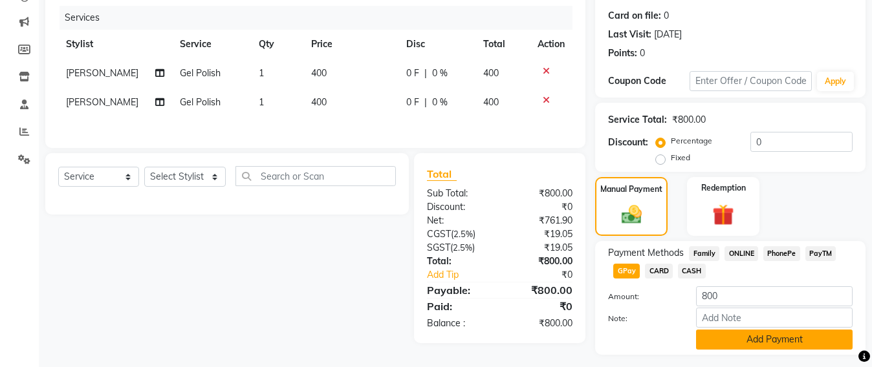
click at [752, 347] on button "Add Payment" at bounding box center [774, 340] width 156 height 20
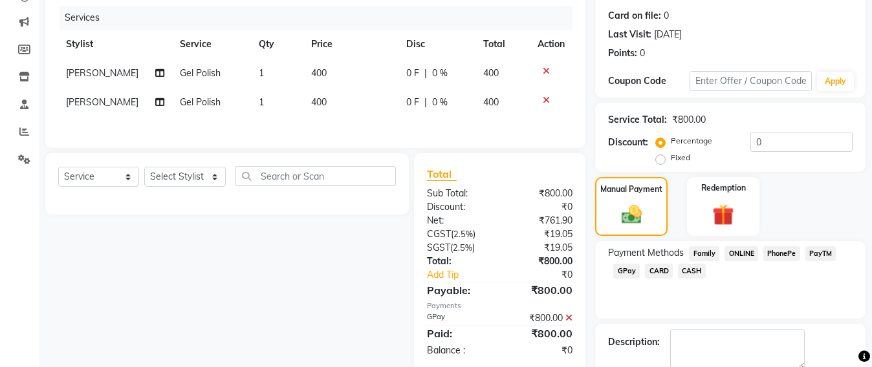
scroll to position [225, 0]
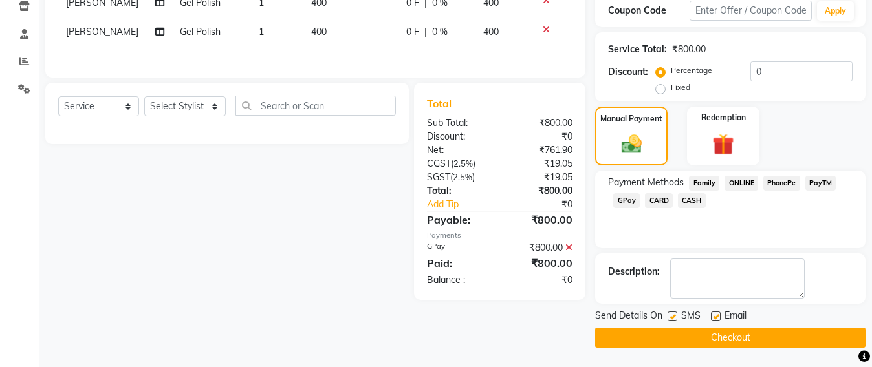
click at [700, 338] on button "Checkout" at bounding box center [730, 338] width 270 height 20
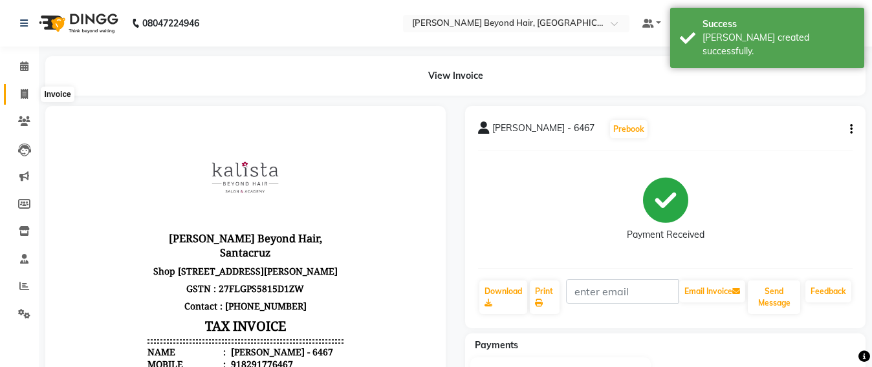
click at [17, 98] on span at bounding box center [24, 94] width 23 height 15
select select "service"
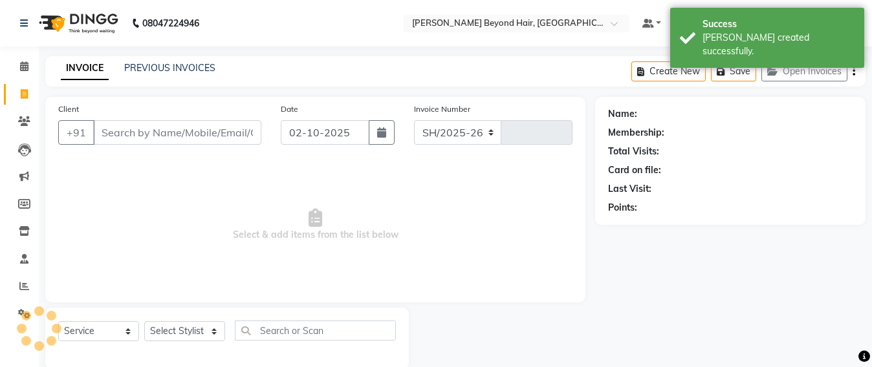
select select "6357"
type input "7083"
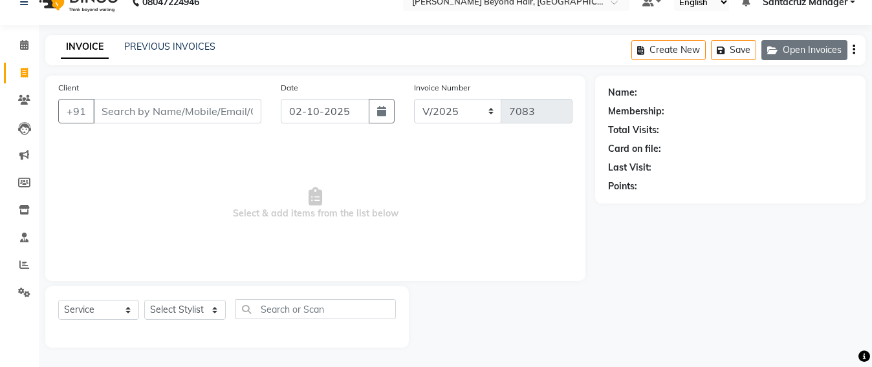
click at [829, 56] on button "Open Invoices" at bounding box center [804, 50] width 86 height 20
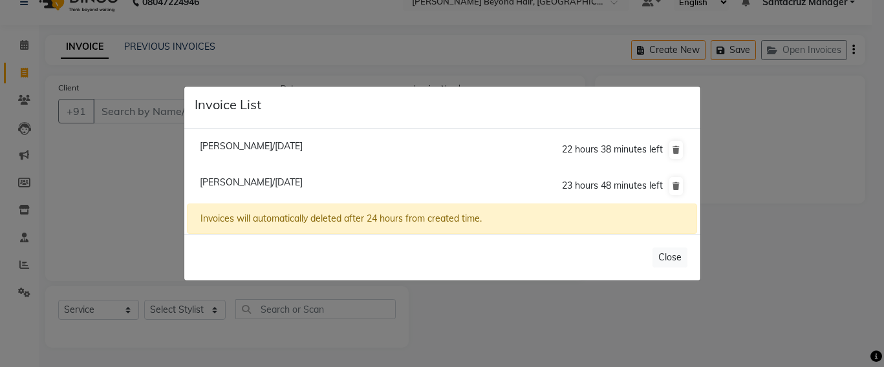
click at [284, 148] on span "[PERSON_NAME]/[DATE]" at bounding box center [251, 146] width 103 height 12
type input "7030731873"
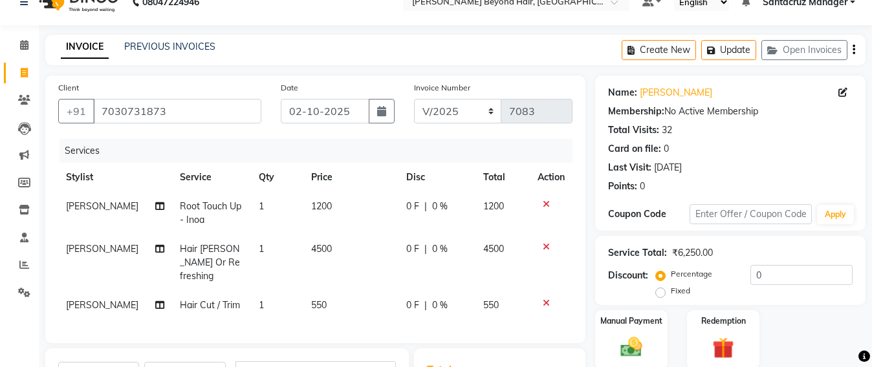
scroll to position [211, 0]
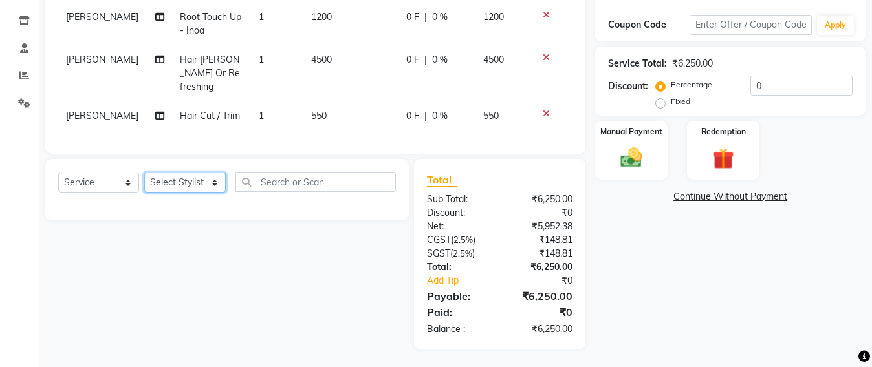
drag, startPoint x: 185, startPoint y: 184, endPoint x: 188, endPoint y: 177, distance: 8.2
click at [185, 184] on select "Select Stylist Admin [PERSON_NAME] Sankat [PERSON_NAME] [PERSON_NAME] [PERSON_N…" at bounding box center [184, 183] width 81 height 20
select select "48082"
click at [144, 173] on select "Select Stylist Admin [PERSON_NAME] Sankat [PERSON_NAME] [PERSON_NAME] [PERSON_N…" at bounding box center [184, 183] width 81 height 20
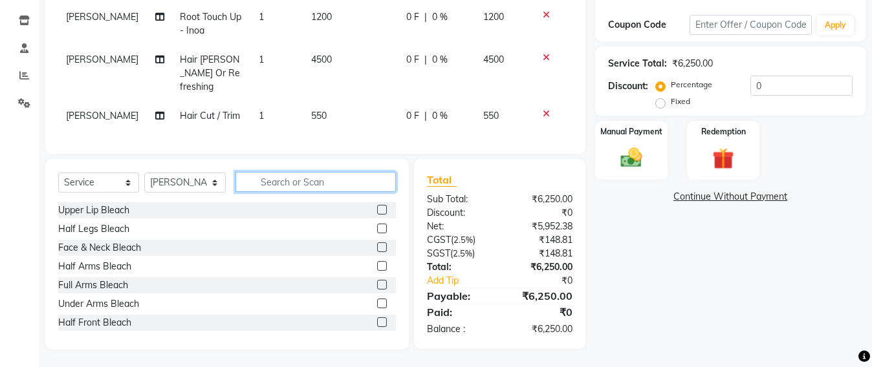
click at [268, 178] on input "text" at bounding box center [315, 182] width 160 height 20
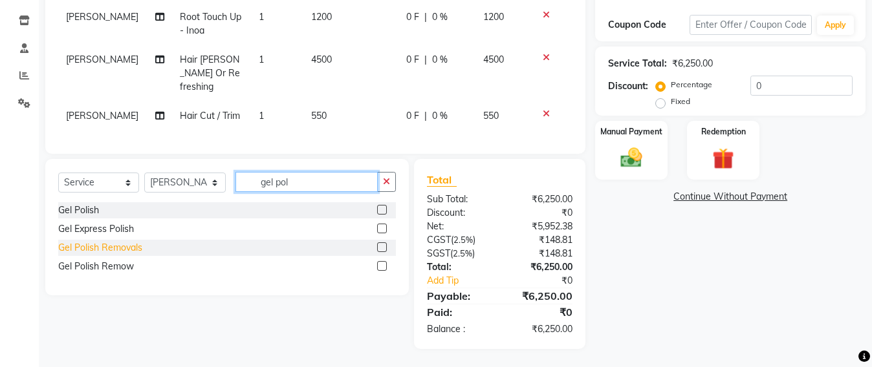
type input "gel pol"
click at [69, 244] on div "Gel Polish Removals" at bounding box center [100, 248] width 84 height 14
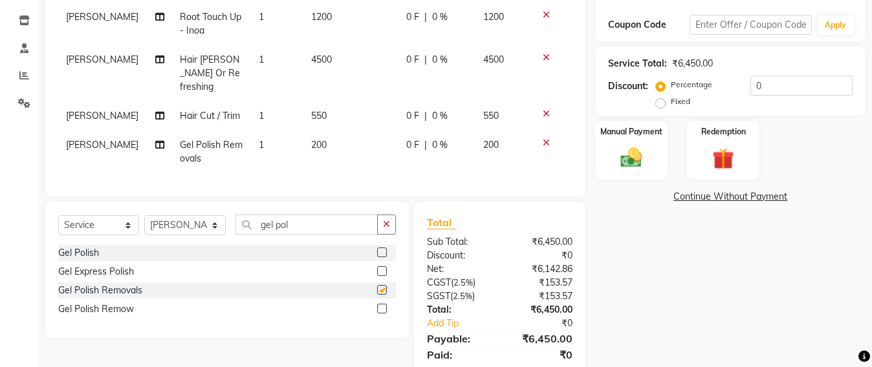
checkbox input "false"
click at [290, 223] on input "gel pol" at bounding box center [306, 225] width 142 height 20
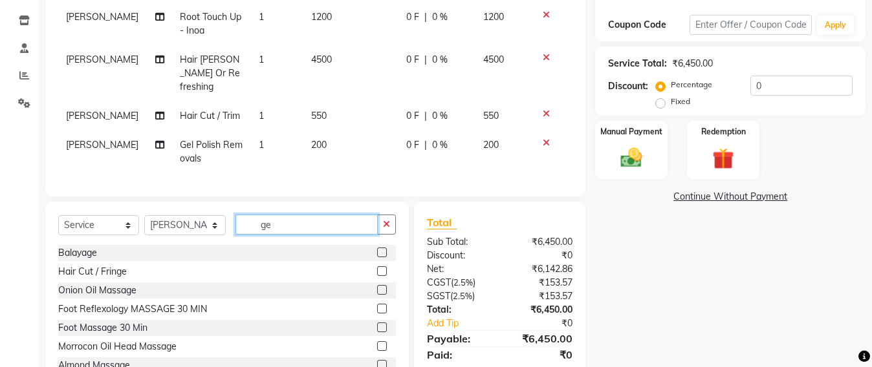
type input "g"
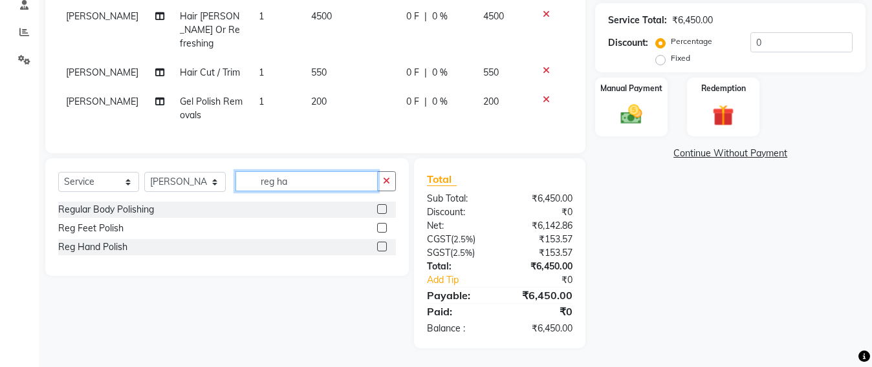
scroll to position [253, 0]
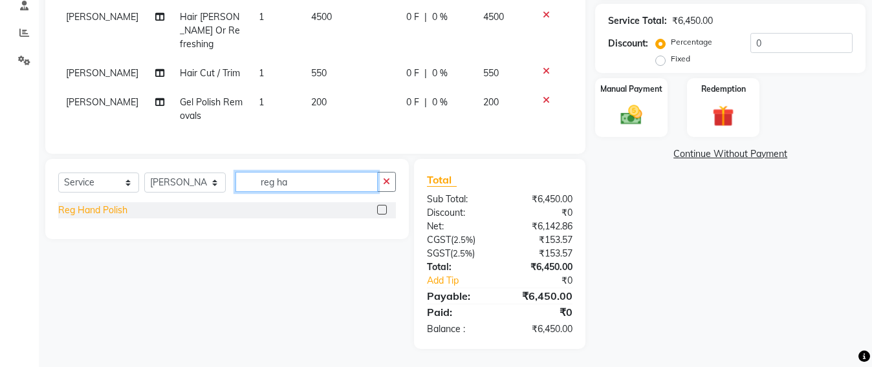
type input "reg ha"
click at [85, 210] on div "Reg Hand Polish" at bounding box center [92, 211] width 69 height 14
click at [85, 210] on div "Select Service Product Membership Package Voucher Prepaid Gift Card Select Styl…" at bounding box center [226, 199] width 363 height 80
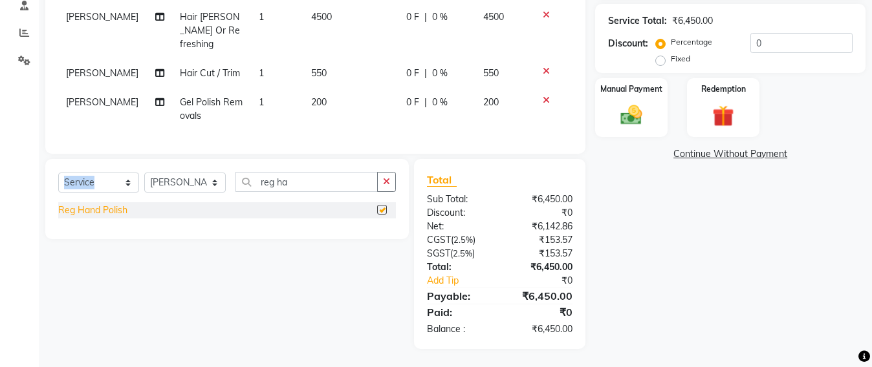
click at [85, 210] on div "Select Service Product Membership Package Voucher Prepaid Gift Card Select Styl…" at bounding box center [226, 199] width 363 height 80
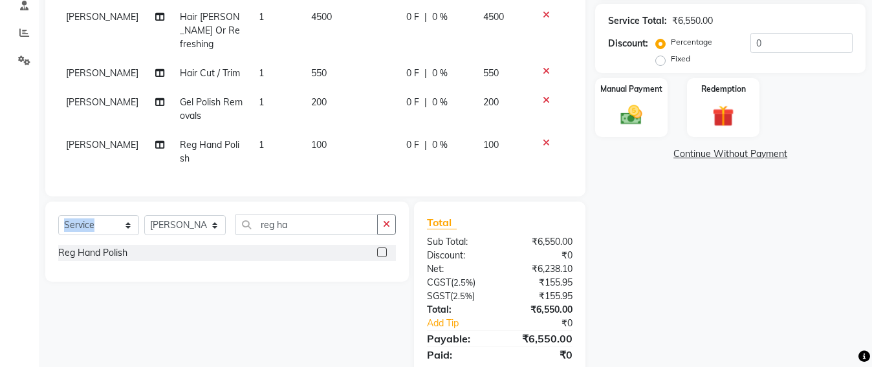
checkbox input "false"
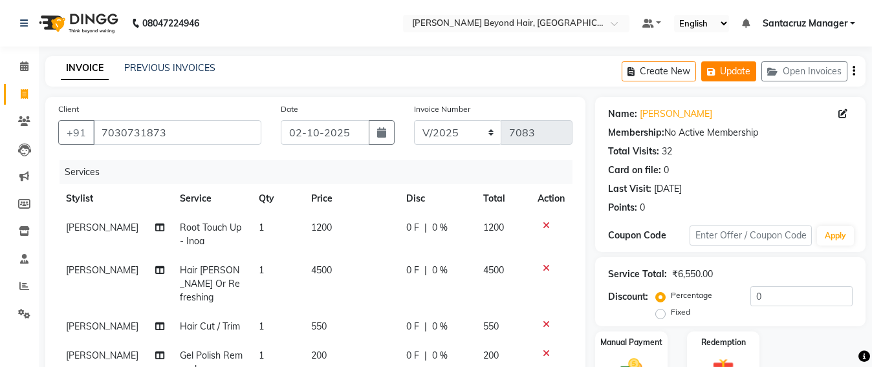
click at [719, 75] on button "Update" at bounding box center [728, 71] width 55 height 20
drag, startPoint x: 719, startPoint y: 75, endPoint x: 736, endPoint y: 66, distance: 19.1
click at [725, 69] on button "Update" at bounding box center [728, 71] width 55 height 20
click at [736, 66] on button "Update" at bounding box center [728, 71] width 55 height 20
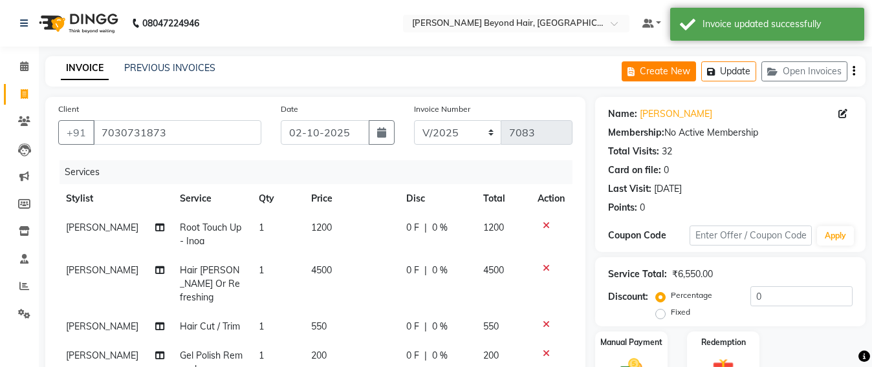
click at [674, 78] on button "Create New" at bounding box center [658, 71] width 74 height 20
select select "service"
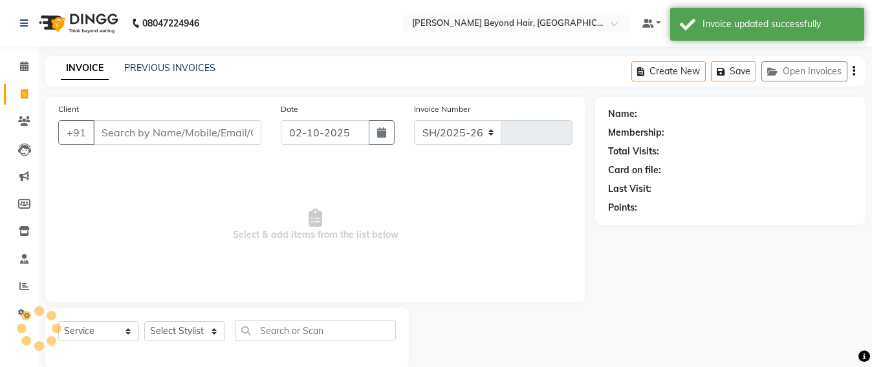
select select "6357"
type input "7083"
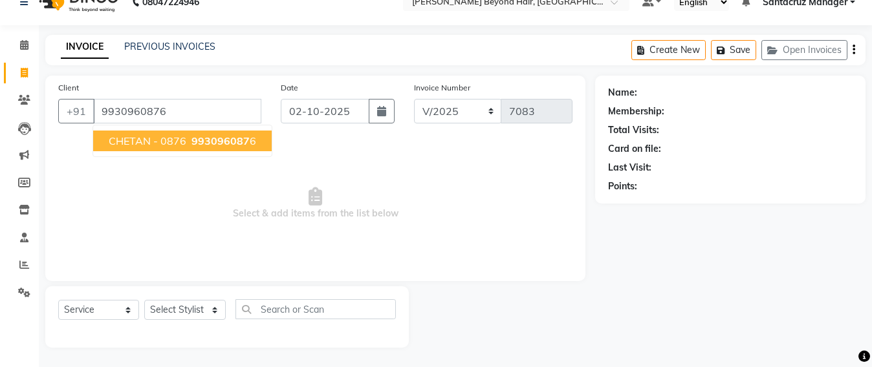
type input "9930960876"
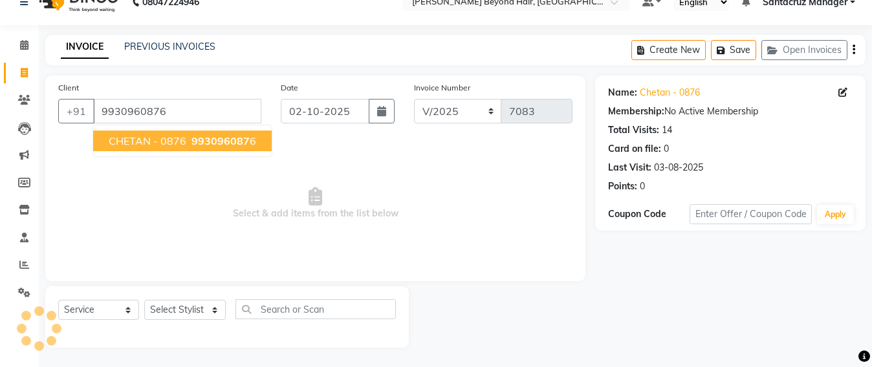
click at [188, 147] on button "CHETAN - 0876 993096087 6" at bounding box center [182, 141] width 178 height 21
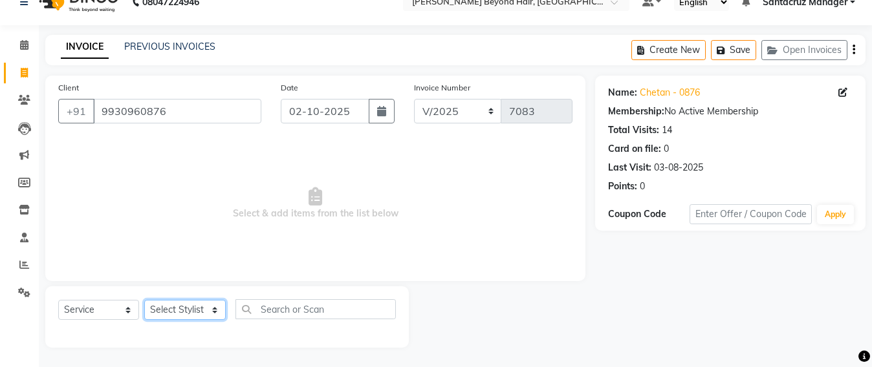
drag, startPoint x: 155, startPoint y: 315, endPoint x: 155, endPoint y: 308, distance: 6.5
click at [155, 315] on select "Select Stylist Admin [PERSON_NAME] Sankat [PERSON_NAME] [PERSON_NAME] [PERSON_N…" at bounding box center [184, 310] width 81 height 20
click at [159, 306] on select "Select Stylist Admin [PERSON_NAME] Sankat [PERSON_NAME] [PERSON_NAME] [PERSON_N…" at bounding box center [184, 310] width 81 height 20
select select "47842"
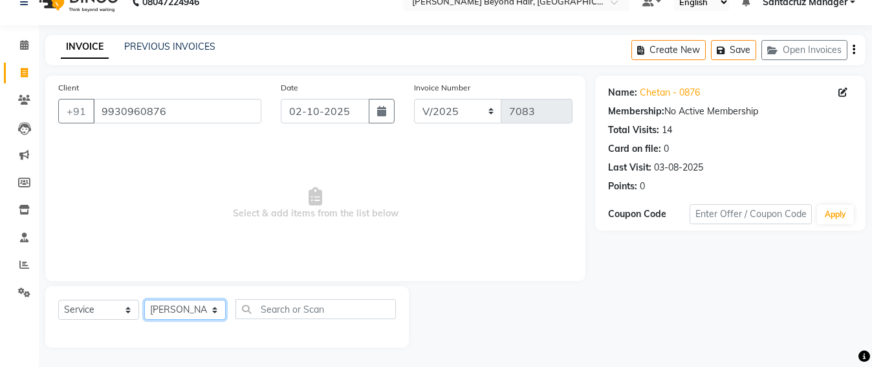
click at [144, 300] on select "Select Stylist Admin [PERSON_NAME] Sankat [PERSON_NAME] [PERSON_NAME] [PERSON_N…" at bounding box center [184, 310] width 81 height 20
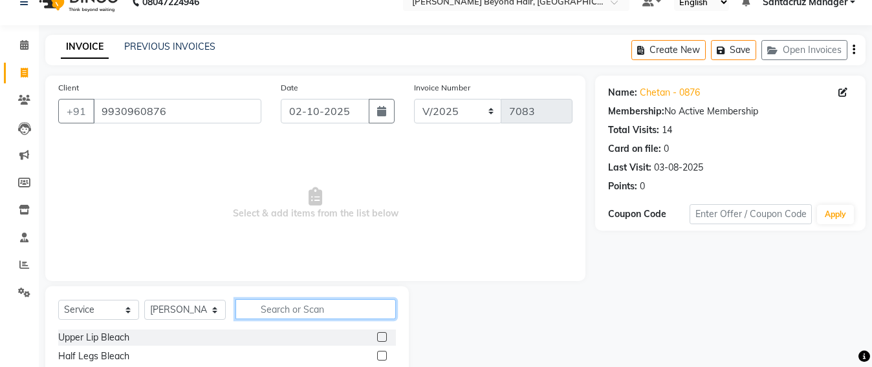
click at [263, 303] on input "text" at bounding box center [315, 309] width 160 height 20
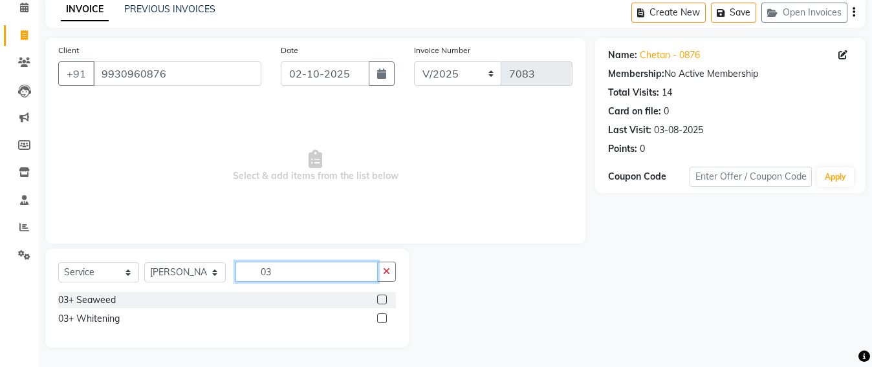
type input "0"
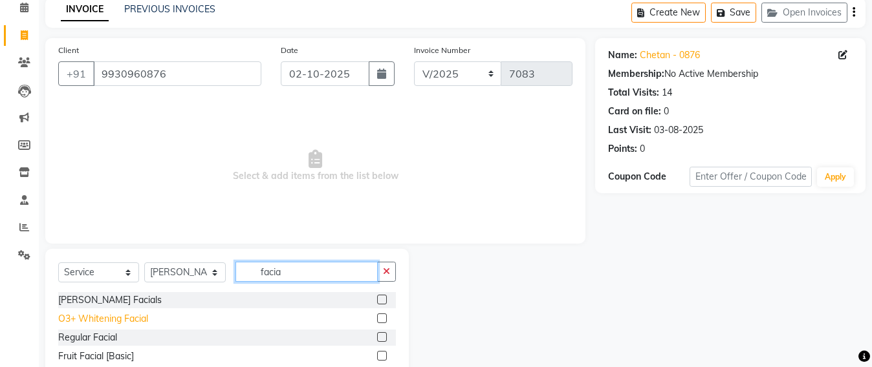
type input "facia"
drag, startPoint x: 74, startPoint y: 319, endPoint x: 172, endPoint y: 276, distance: 107.4
click at [74, 319] on div "O3+ Whitening Facial" at bounding box center [103, 319] width 90 height 14
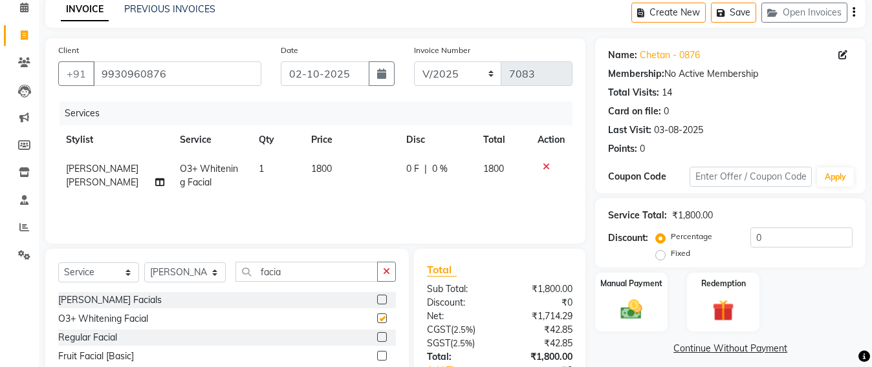
checkbox input "false"
click at [295, 273] on input "facia" at bounding box center [306, 272] width 142 height 20
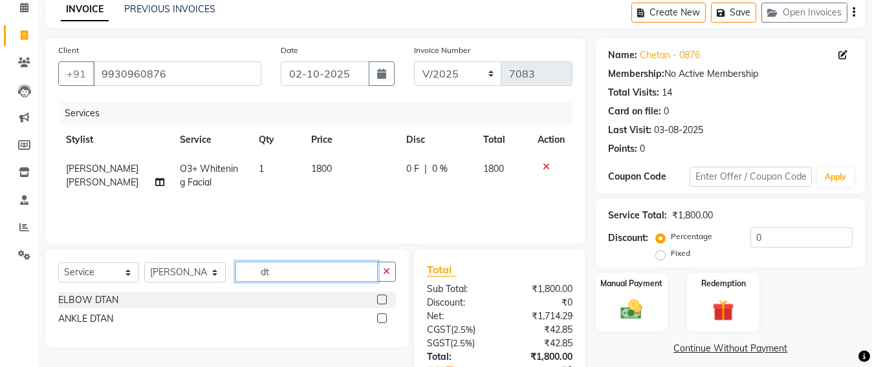
type input "d"
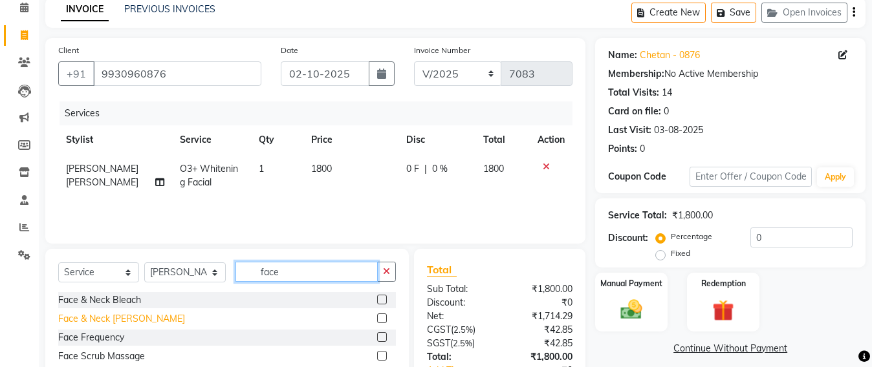
type input "face"
click at [92, 317] on div "Face & Neck [PERSON_NAME]" at bounding box center [121, 319] width 127 height 14
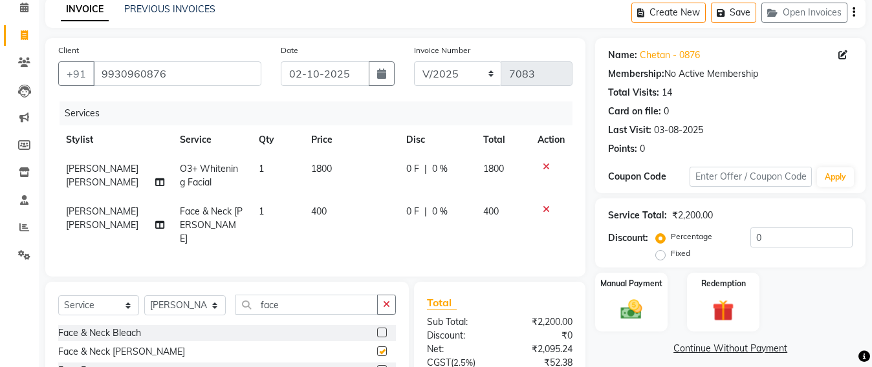
checkbox input "false"
click at [154, 310] on select "Select Stylist Admin [PERSON_NAME] Sankat [PERSON_NAME] [PERSON_NAME] [PERSON_N…" at bounding box center [184, 305] width 81 height 20
select select "51588"
click at [144, 295] on select "Select Stylist Admin [PERSON_NAME] Sankat [PERSON_NAME] [PERSON_NAME] [PERSON_N…" at bounding box center [184, 305] width 81 height 20
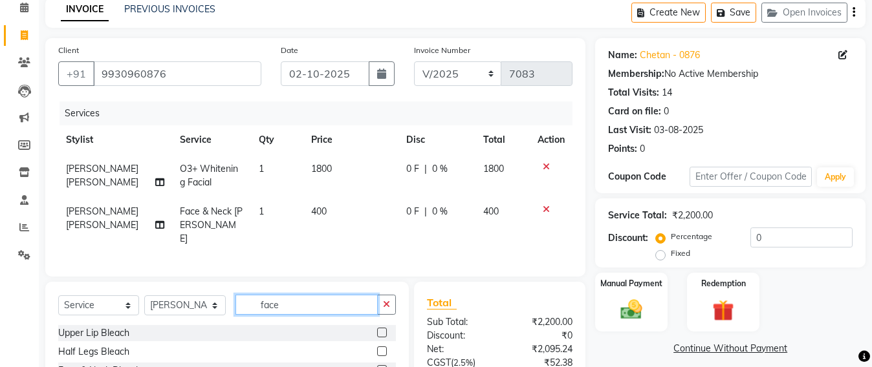
click at [292, 301] on input "face" at bounding box center [306, 305] width 142 height 20
type input "f"
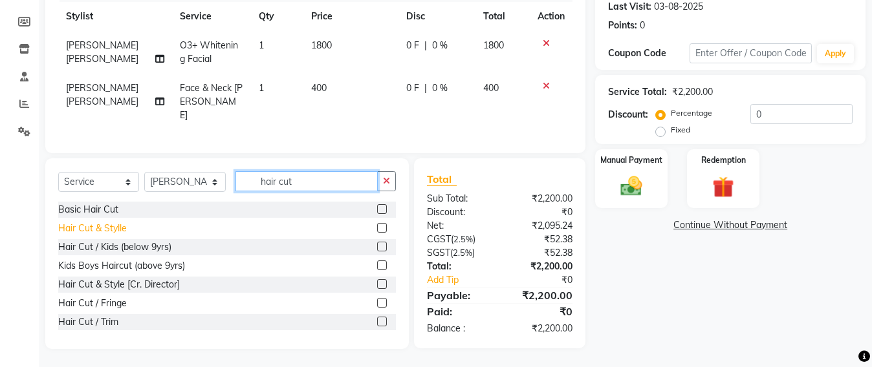
type input "hair cut"
click at [103, 231] on div "Hair Cut & Stylle" at bounding box center [92, 229] width 69 height 14
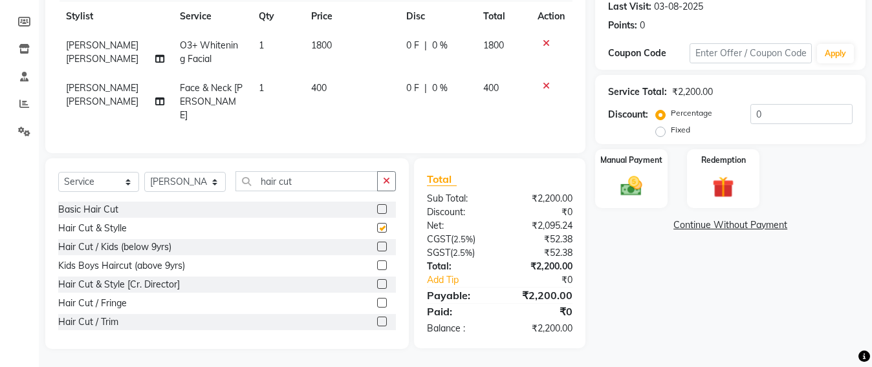
checkbox input "false"
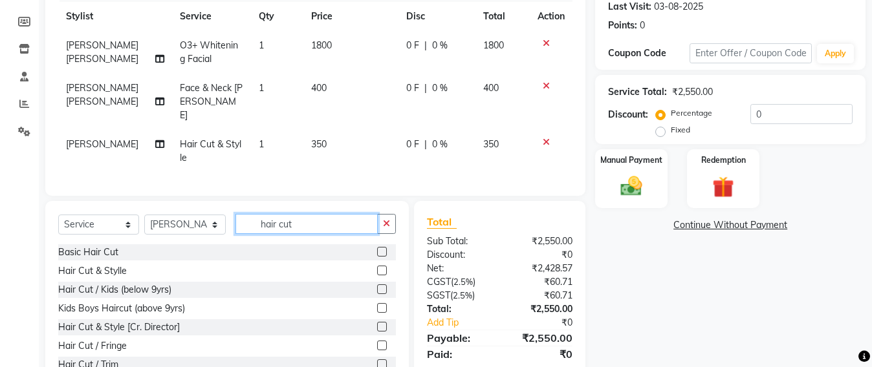
click at [301, 220] on input "hair cut" at bounding box center [306, 224] width 142 height 20
type input "h"
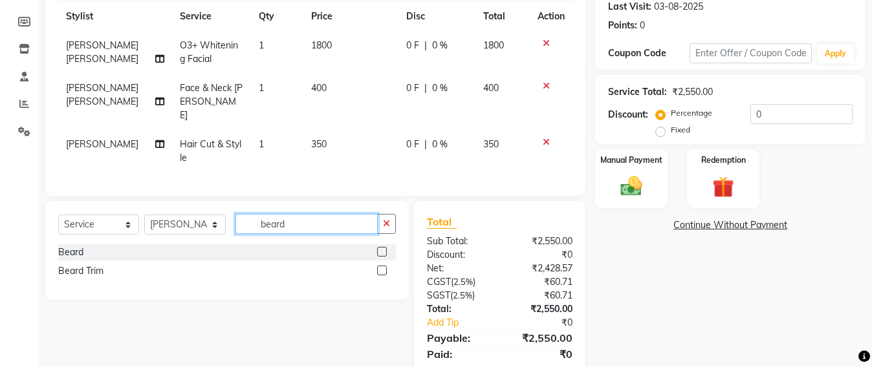
type input "beard"
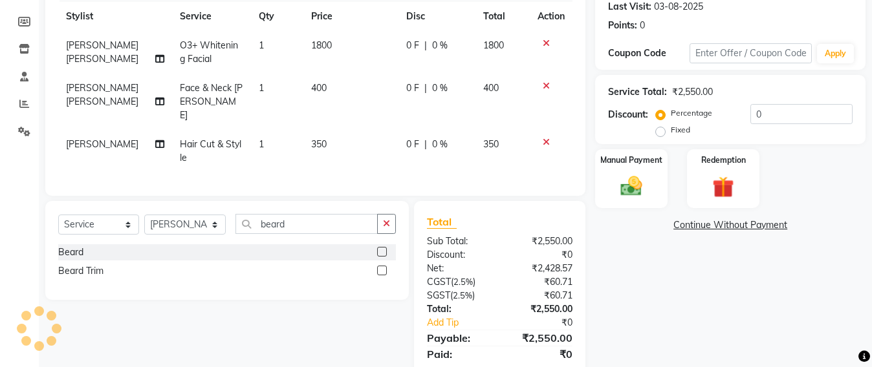
click at [58, 273] on div "Select Service Product Membership Package Voucher Prepaid Gift Card Select Styl…" at bounding box center [226, 250] width 363 height 99
click at [99, 271] on div "Beard Trim" at bounding box center [80, 271] width 45 height 14
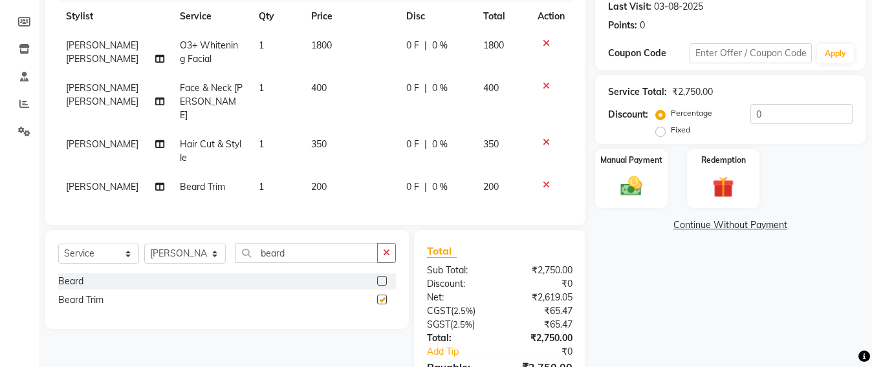
checkbox input "false"
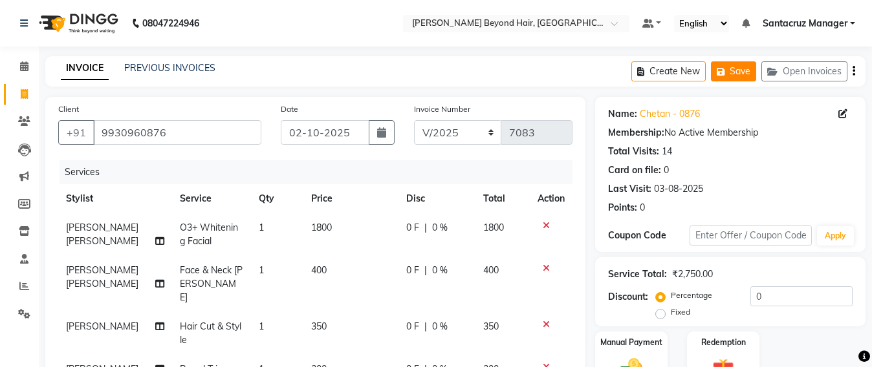
click at [722, 70] on icon "button" at bounding box center [722, 71] width 13 height 9
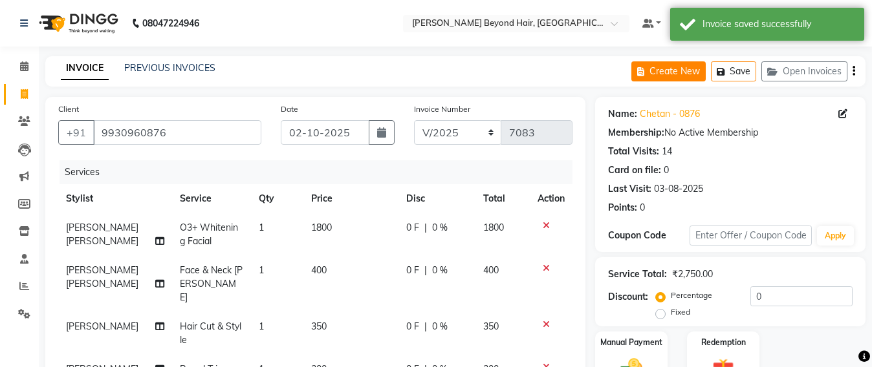
click at [679, 78] on button "Create New" at bounding box center [668, 71] width 74 height 20
select select "service"
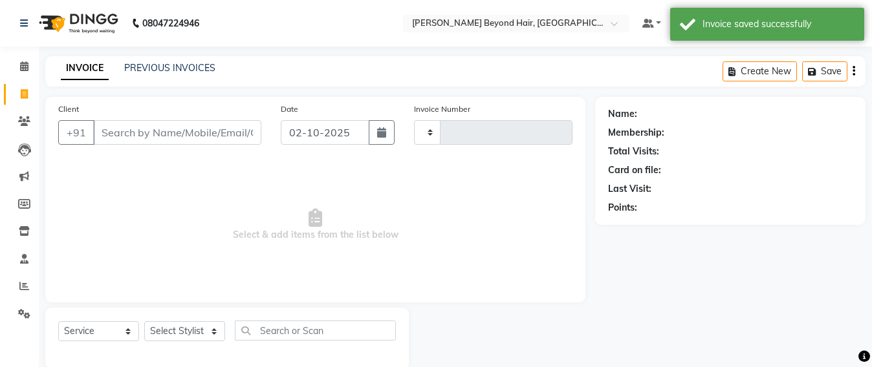
scroll to position [21, 0]
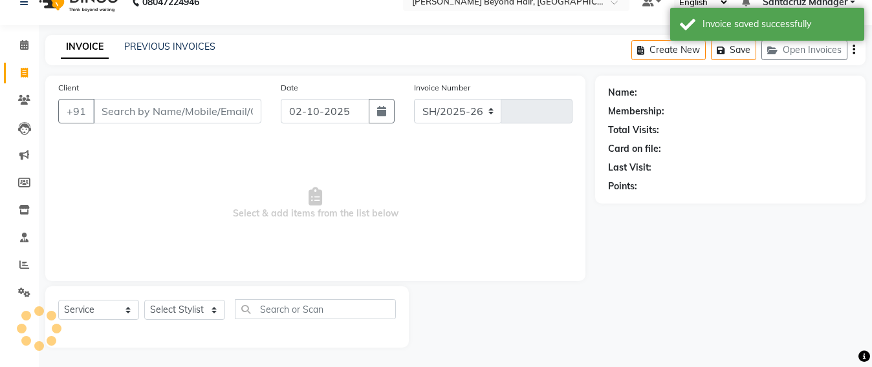
select select "6357"
type input "7083"
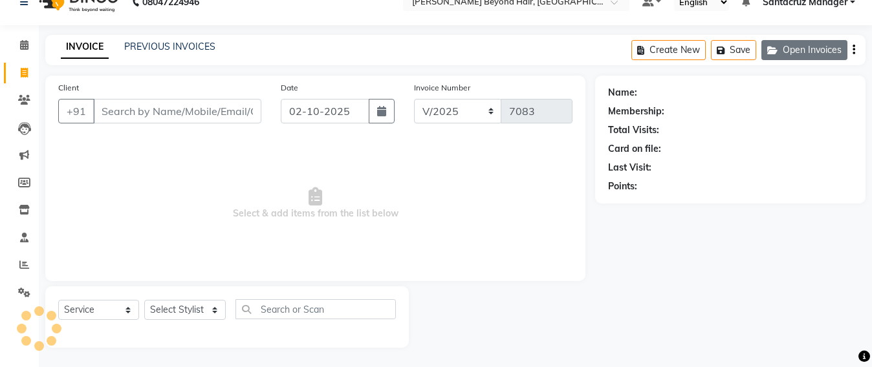
click at [788, 49] on button "Open Invoices" at bounding box center [804, 50] width 86 height 20
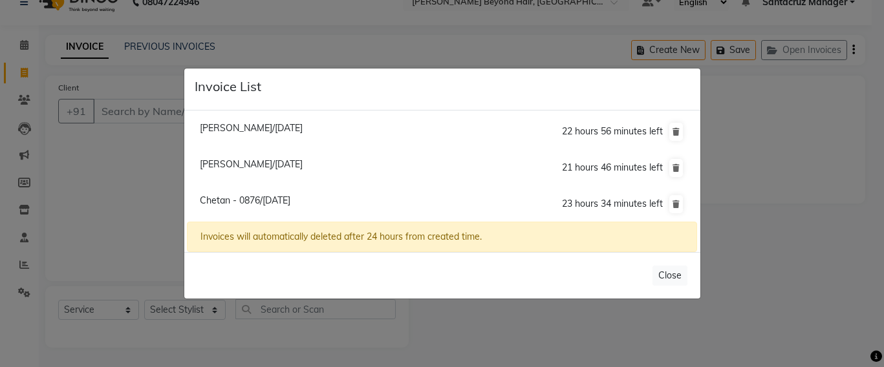
click at [248, 164] on span "[PERSON_NAME]/[DATE]" at bounding box center [251, 164] width 103 height 12
type input "7030731873"
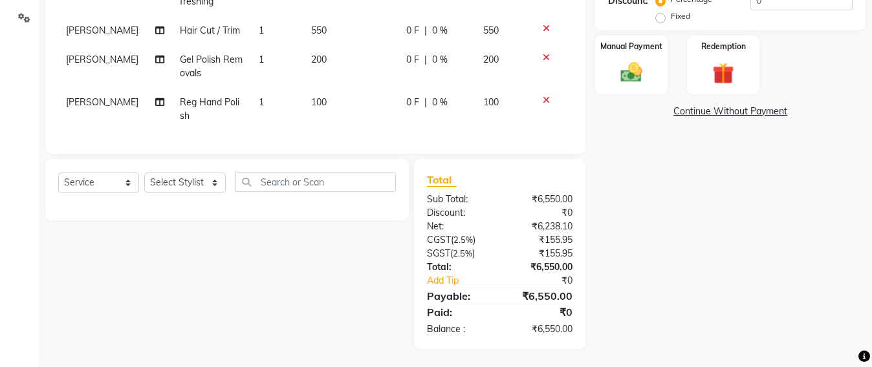
scroll to position [215, 0]
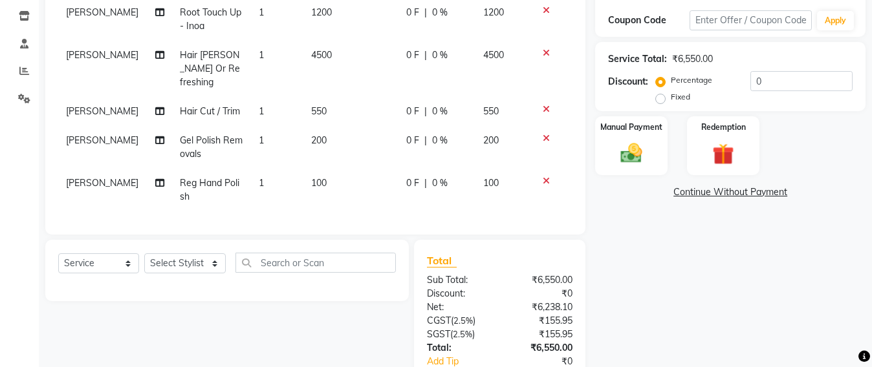
click at [546, 177] on icon at bounding box center [545, 181] width 7 height 9
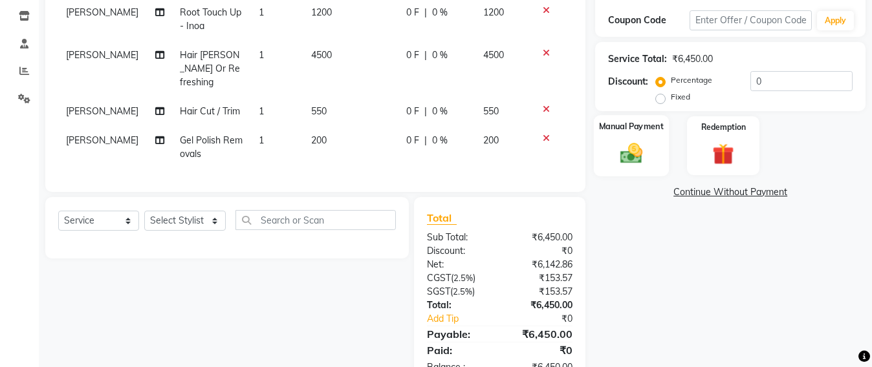
click at [632, 156] on img at bounding box center [631, 153] width 36 height 26
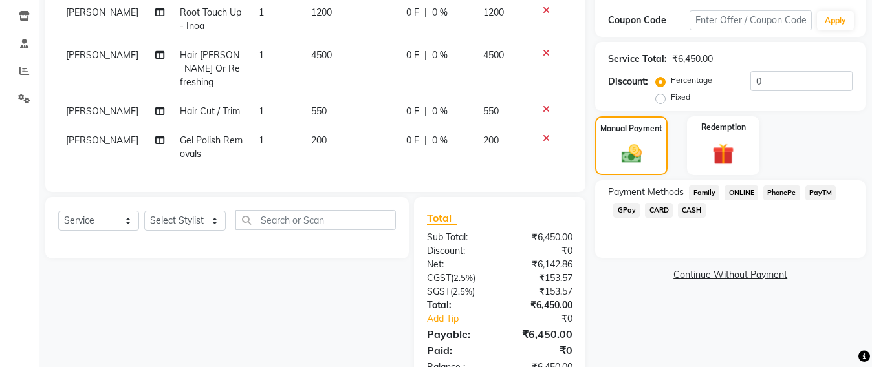
click at [696, 207] on span "CASH" at bounding box center [692, 210] width 28 height 15
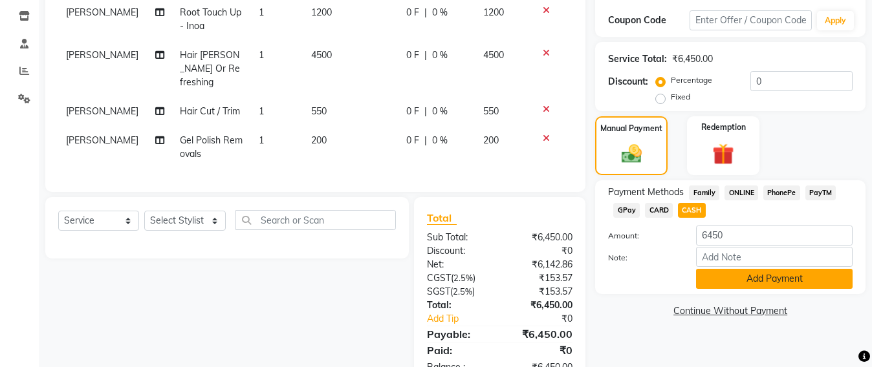
click at [776, 272] on button "Add Payment" at bounding box center [774, 279] width 156 height 20
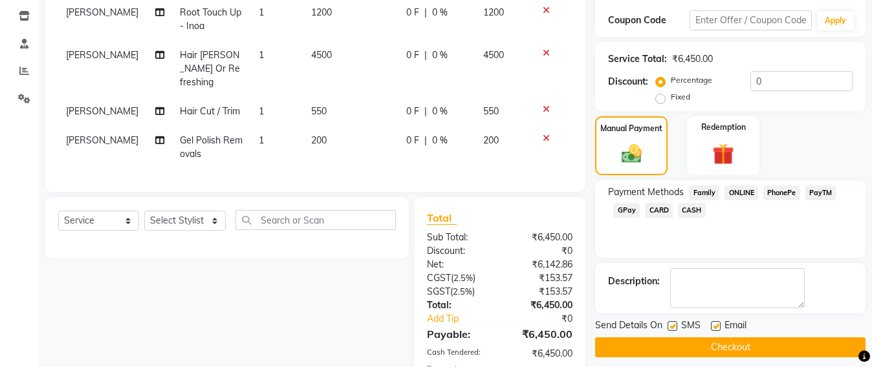
click at [718, 341] on button "Checkout" at bounding box center [730, 348] width 270 height 20
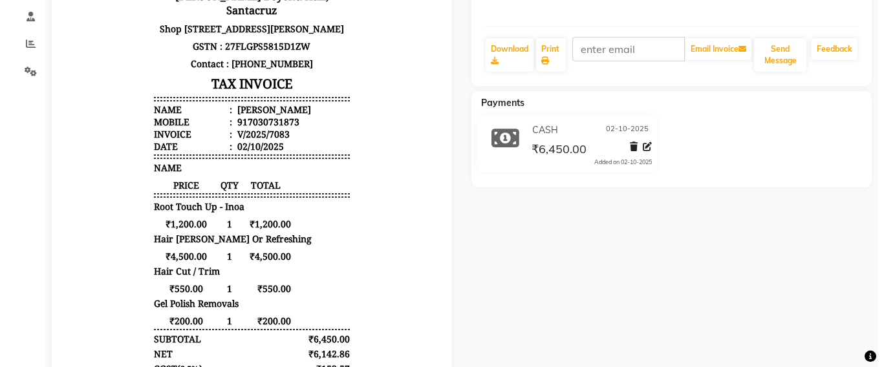
scroll to position [81, 0]
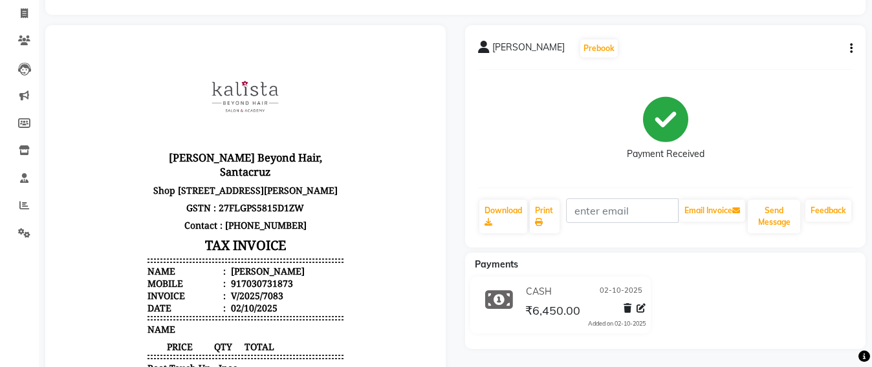
click at [851, 48] on icon "button" at bounding box center [851, 48] width 3 height 1
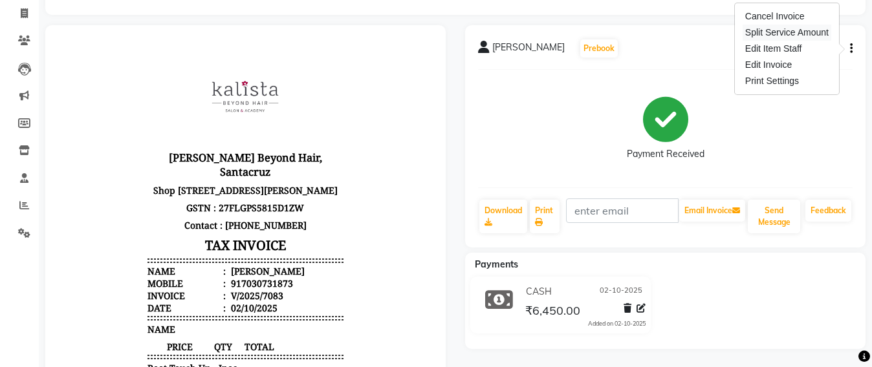
click at [766, 36] on div "Split Service Amount" at bounding box center [786, 33] width 89 height 16
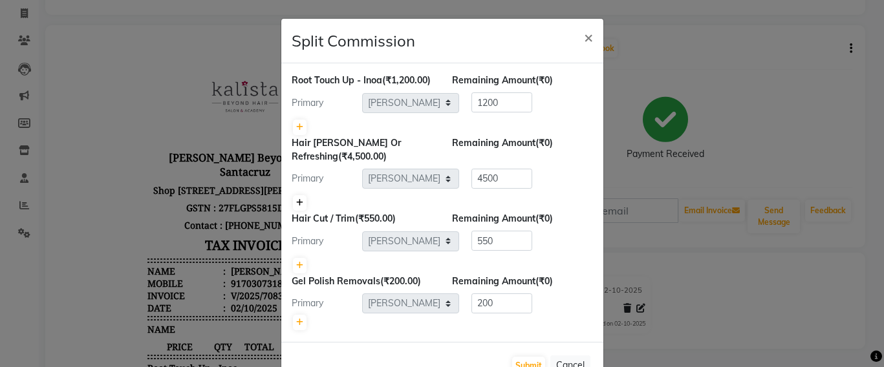
click at [293, 211] on link at bounding box center [300, 203] width 14 height 16
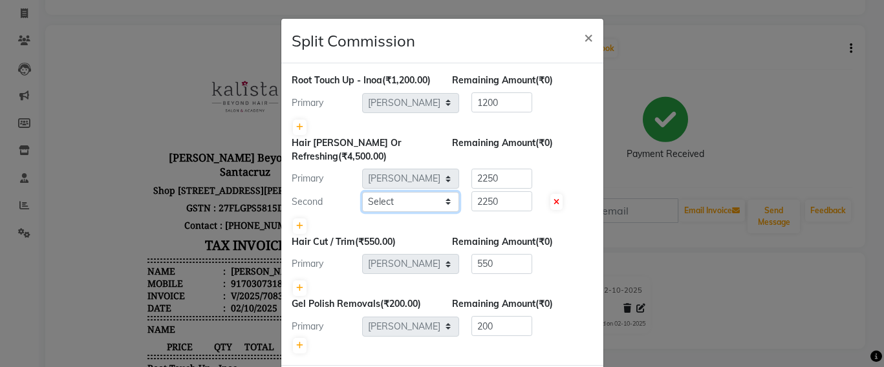
click at [392, 212] on select "Select Admin [PERSON_NAME] Sankat [PERSON_NAME] [PERSON_NAME] Jayeshree [PERSON…" at bounding box center [410, 202] width 97 height 20
click at [362, 205] on select "Select Admin [PERSON_NAME] Sankat [PERSON_NAME] [PERSON_NAME] Jayeshree [PERSON…" at bounding box center [410, 202] width 97 height 20
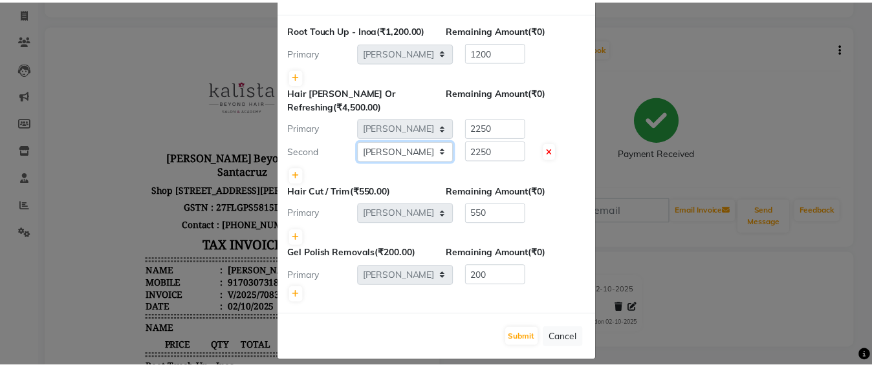
scroll to position [77, 0]
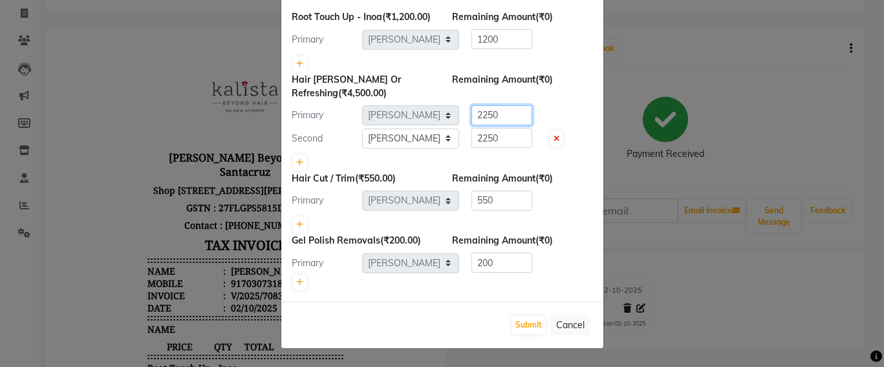
click at [503, 114] on input "2250" at bounding box center [501, 115] width 61 height 20
click at [493, 144] on input "2250" at bounding box center [501, 138] width 61 height 20
click at [493, 157] on div at bounding box center [442, 163] width 301 height 18
click at [512, 320] on button "Submit" at bounding box center [528, 325] width 33 height 18
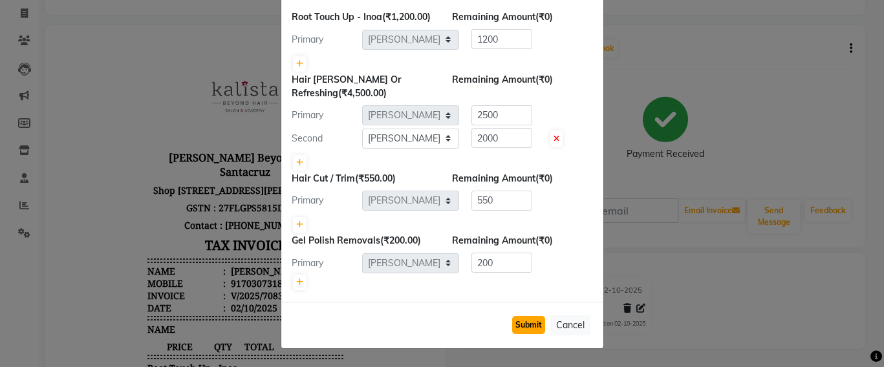
click at [511, 320] on div "Submit Cancel" at bounding box center [442, 325] width 322 height 47
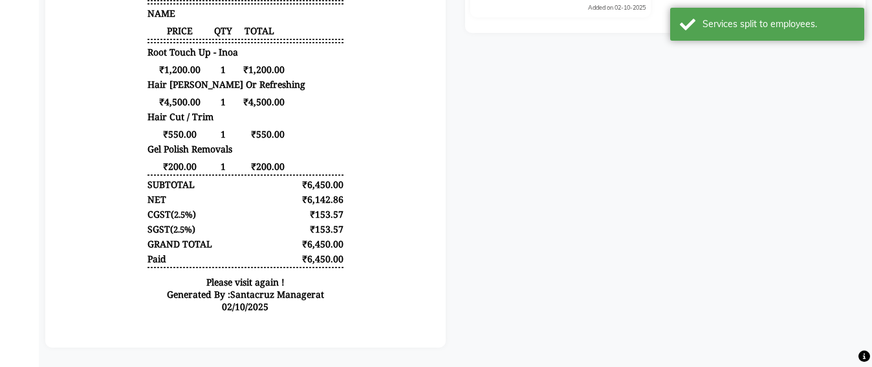
scroll to position [0, 0]
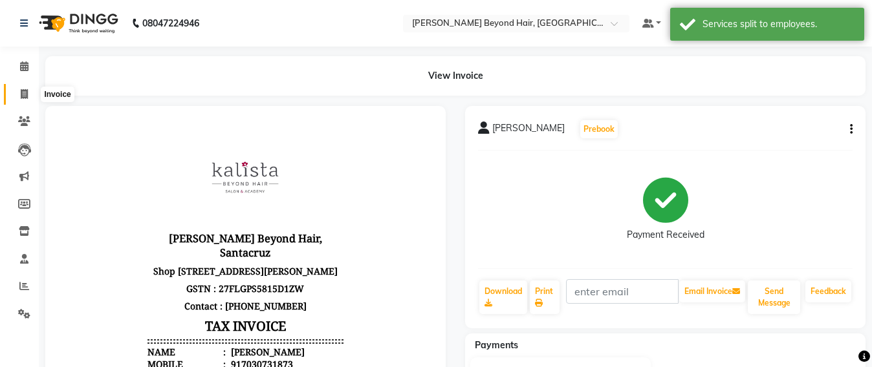
click at [23, 100] on span at bounding box center [24, 94] width 23 height 15
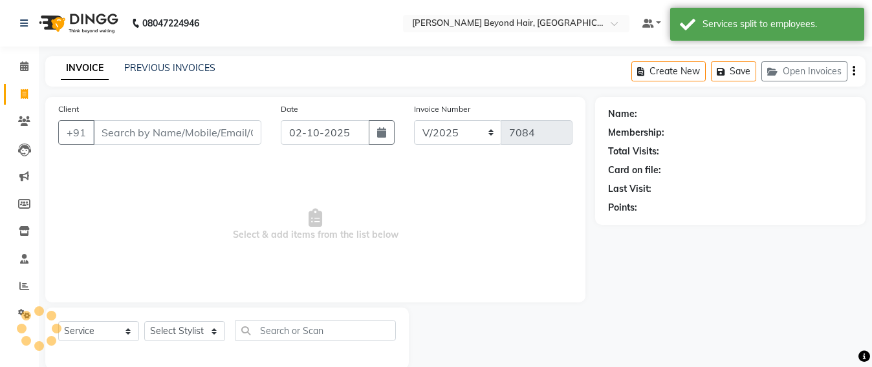
scroll to position [21, 0]
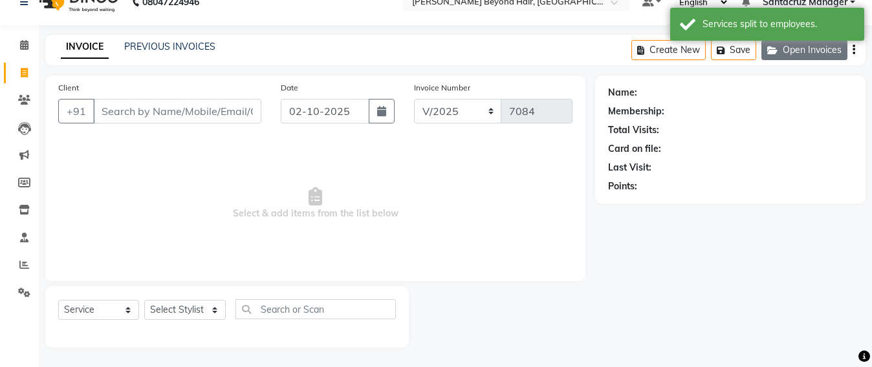
click at [800, 50] on button "Open Invoices" at bounding box center [804, 50] width 86 height 20
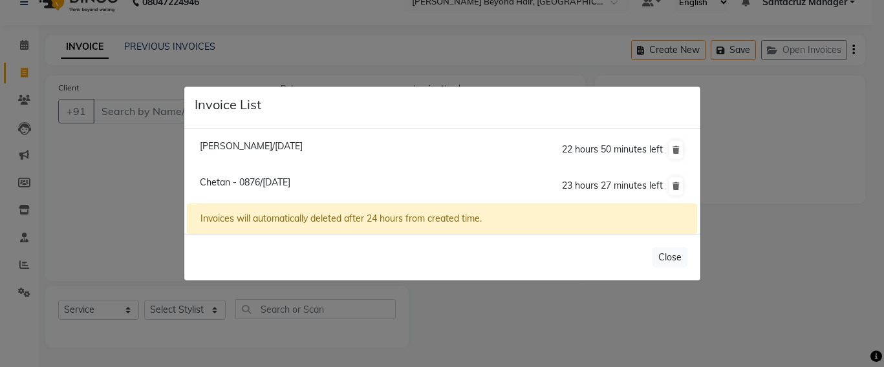
click at [219, 146] on span "[PERSON_NAME]/[DATE]" at bounding box center [251, 146] width 103 height 12
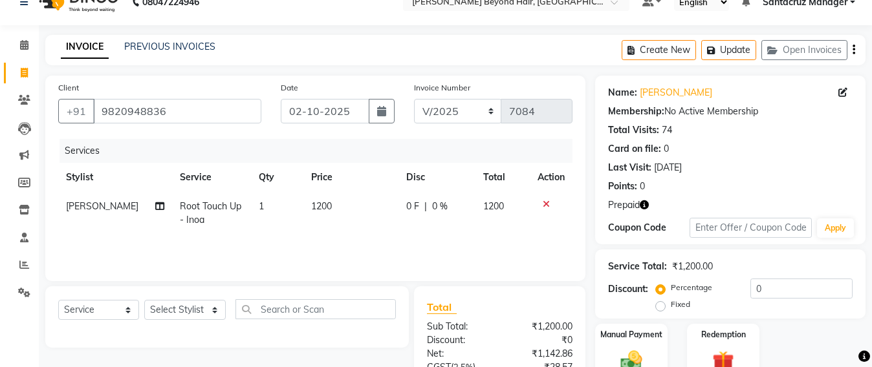
click at [642, 204] on icon "button" at bounding box center [643, 204] width 9 height 9
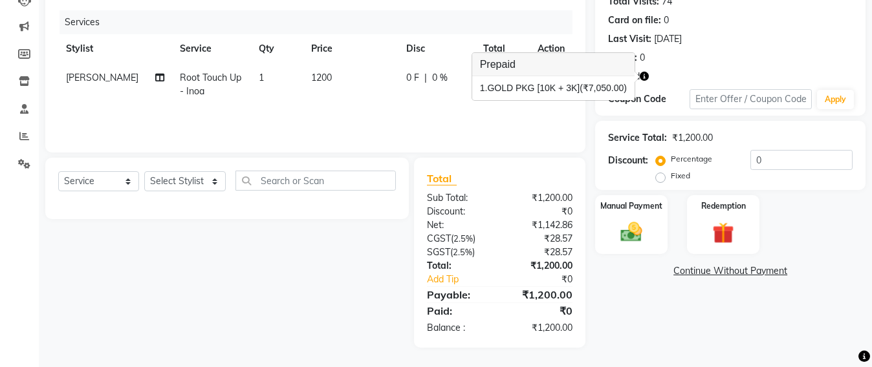
scroll to position [0, 0]
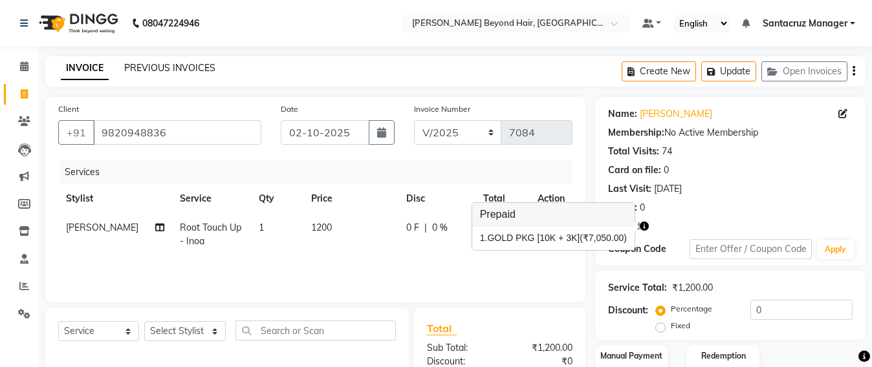
click at [143, 70] on link "PREVIOUS INVOICES" at bounding box center [169, 68] width 91 height 12
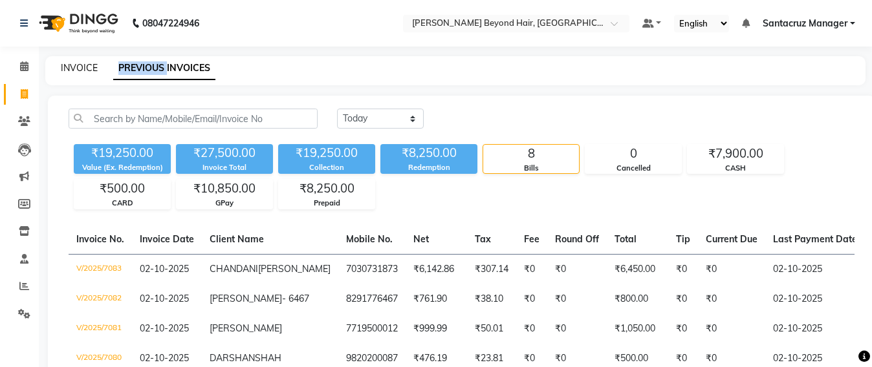
click at [63, 67] on link "INVOICE" at bounding box center [79, 68] width 37 height 12
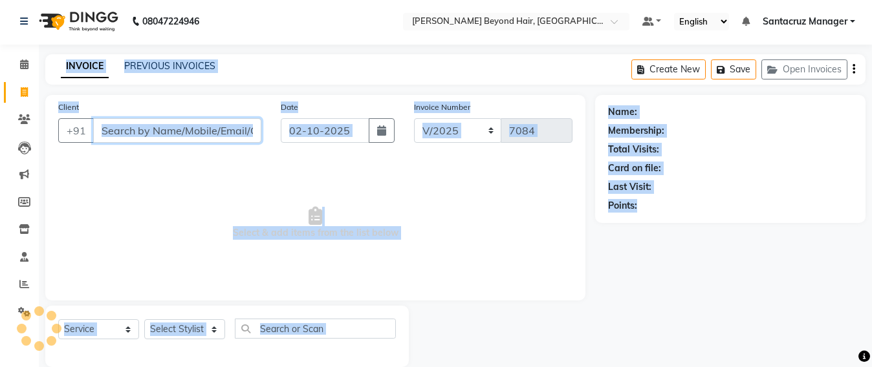
click at [105, 118] on input "Client" at bounding box center [177, 130] width 168 height 25
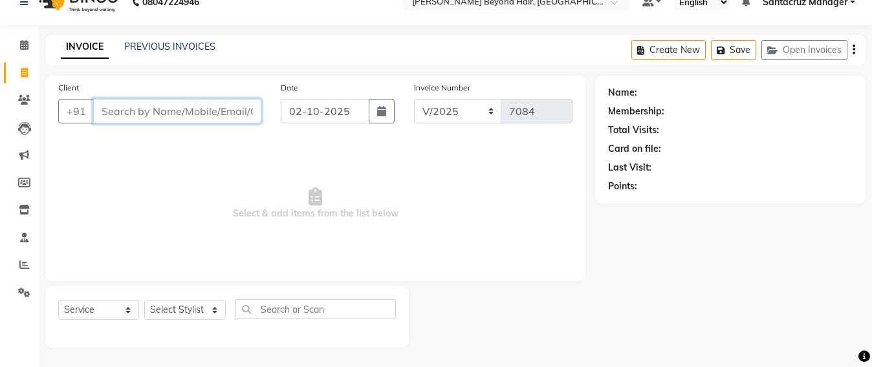
scroll to position [0, 0]
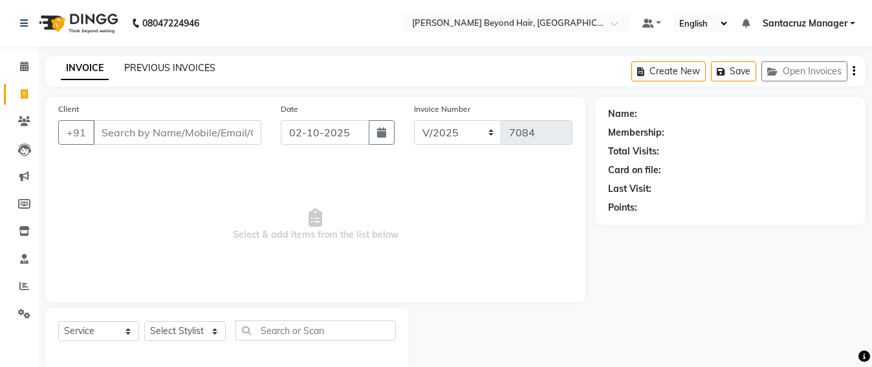
click at [178, 67] on link "PREVIOUS INVOICES" at bounding box center [169, 68] width 91 height 12
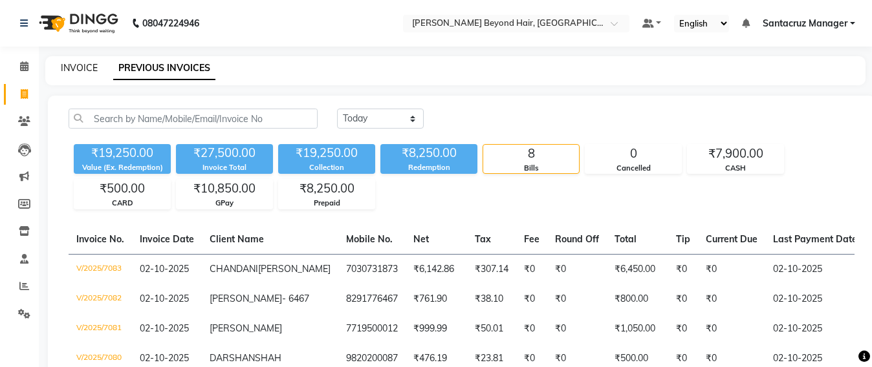
click at [89, 64] on link "INVOICE" at bounding box center [79, 68] width 37 height 12
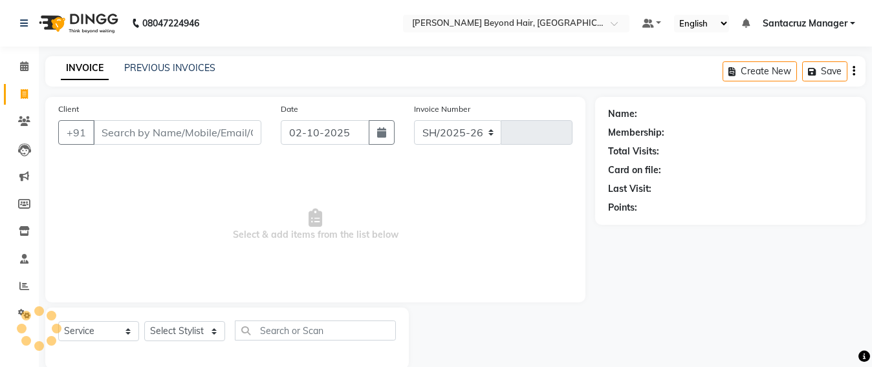
scroll to position [21, 0]
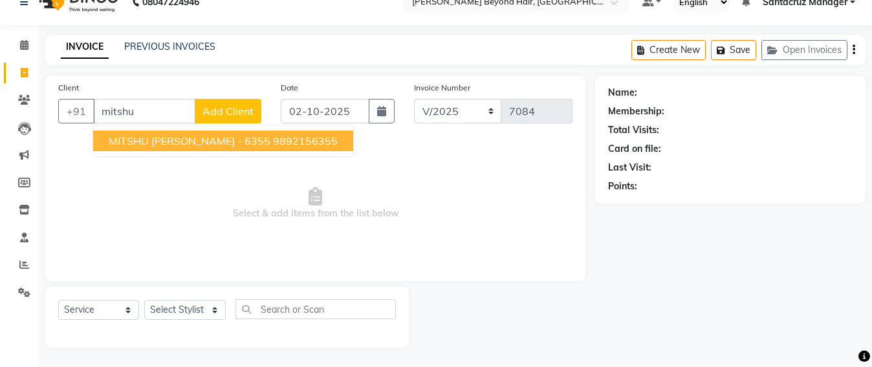
click at [151, 144] on span "MITSHU [PERSON_NAME] - 6355" at bounding box center [190, 140] width 162 height 13
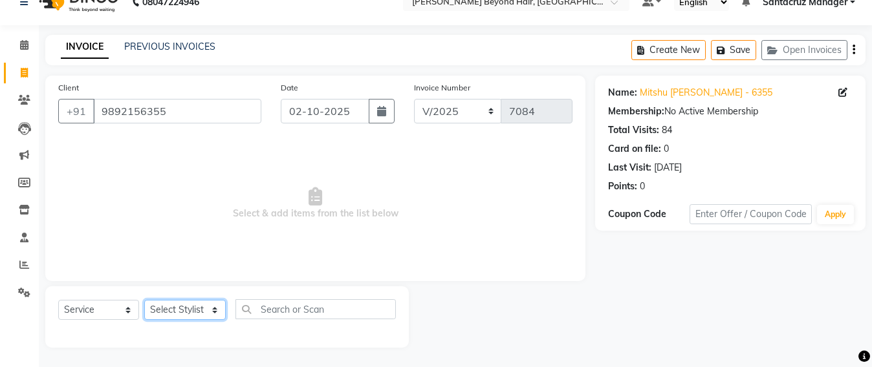
click at [189, 311] on select "Select Stylist Admin [PERSON_NAME] Sankat [PERSON_NAME] [PERSON_NAME] [PERSON_N…" at bounding box center [184, 310] width 81 height 20
click at [144, 300] on select "Select Stylist Admin [PERSON_NAME] Sankat [PERSON_NAME] [PERSON_NAME] [PERSON_N…" at bounding box center [184, 310] width 81 height 20
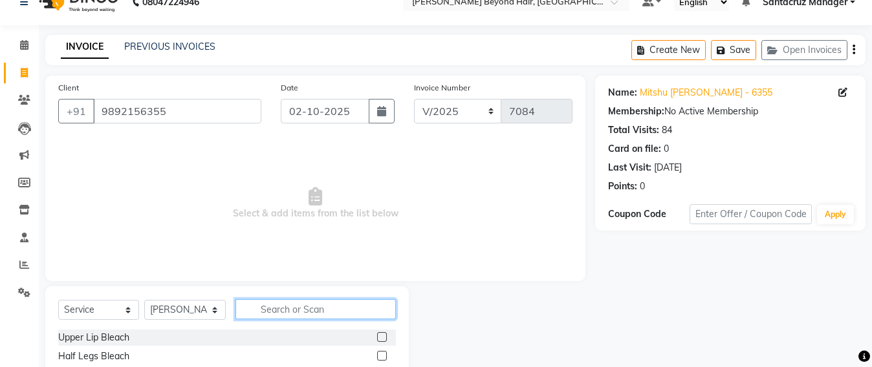
click at [267, 305] on input "text" at bounding box center [315, 309] width 160 height 20
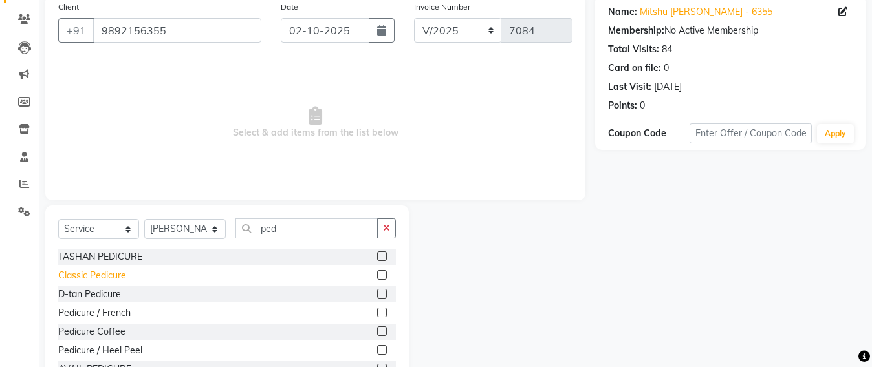
click at [94, 281] on div "Classic Pedicure" at bounding box center [92, 276] width 68 height 14
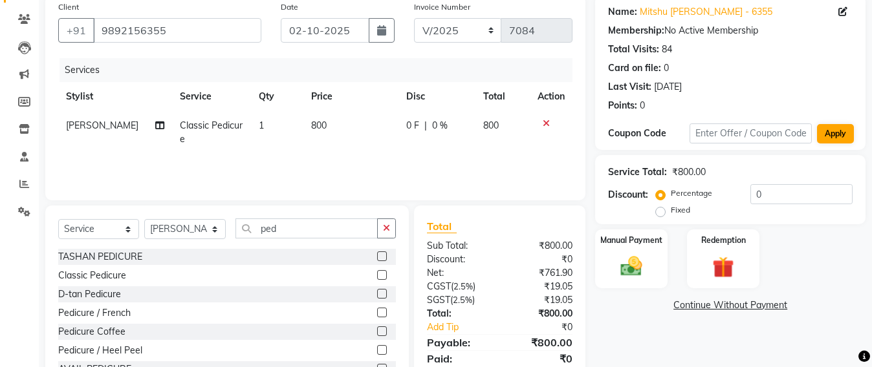
scroll to position [0, 0]
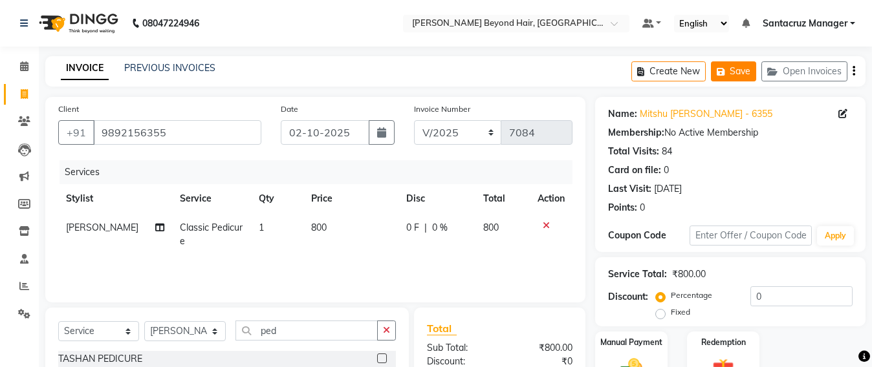
click at [739, 71] on button "Save" at bounding box center [733, 71] width 45 height 20
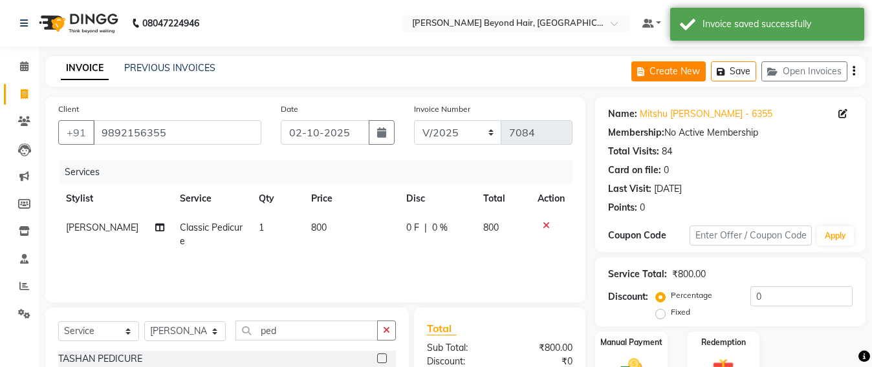
click at [670, 72] on button "Create New" at bounding box center [668, 71] width 74 height 20
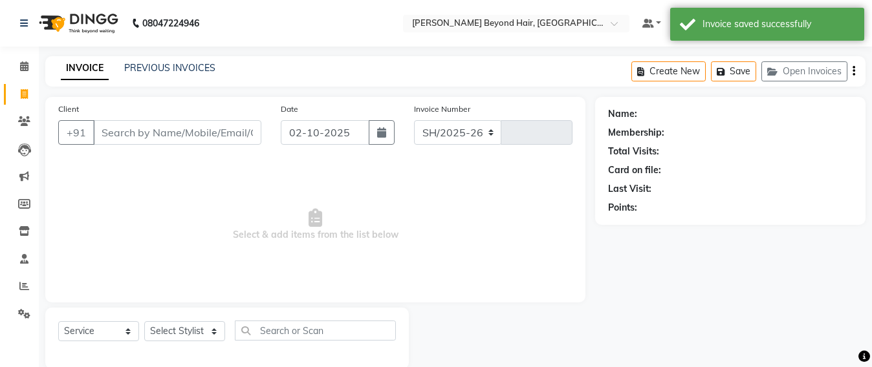
scroll to position [21, 0]
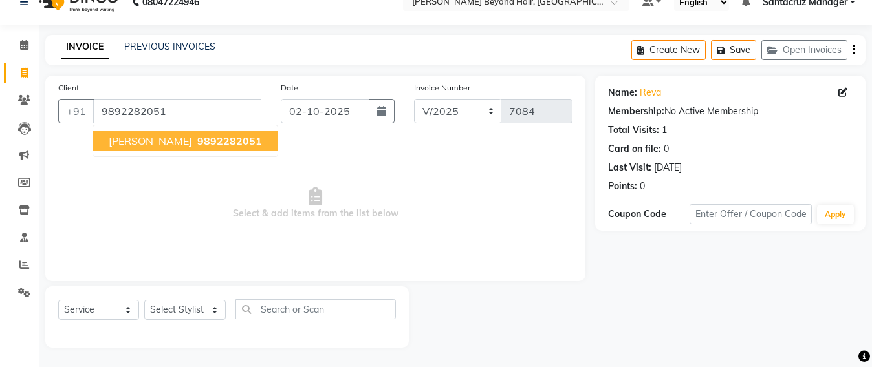
click at [197, 142] on span "9892282051" at bounding box center [229, 140] width 65 height 13
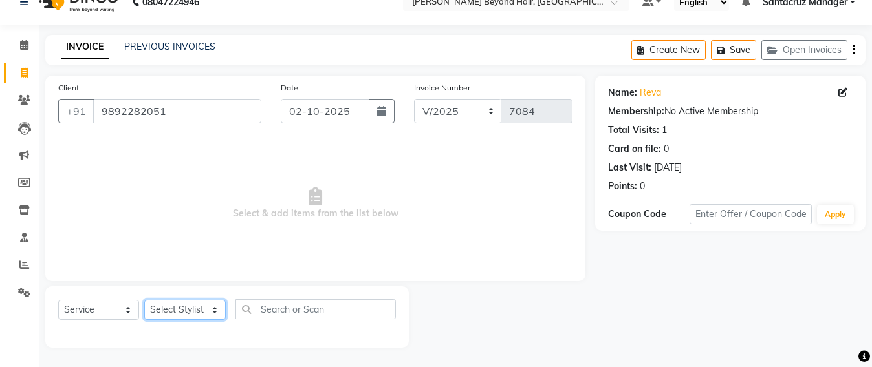
click at [175, 305] on select "Select Stylist Admin [PERSON_NAME] Sankat [PERSON_NAME] [PERSON_NAME] [PERSON_N…" at bounding box center [184, 310] width 81 height 20
click at [144, 300] on select "Select Stylist Admin [PERSON_NAME] Sankat [PERSON_NAME] [PERSON_NAME] [PERSON_N…" at bounding box center [184, 310] width 81 height 20
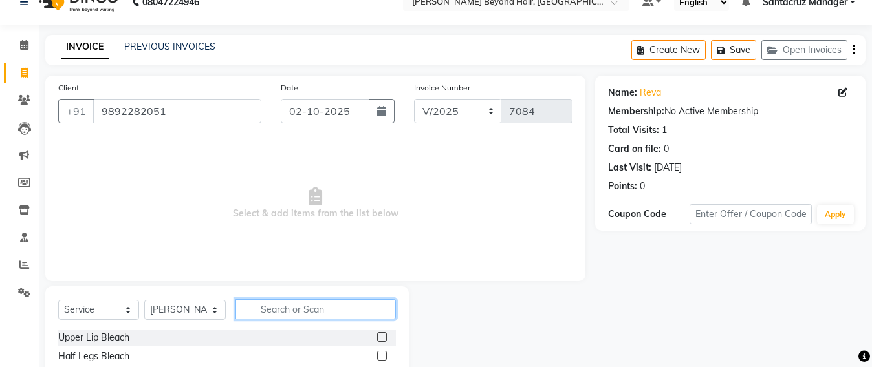
click at [261, 306] on input "text" at bounding box center [315, 309] width 160 height 20
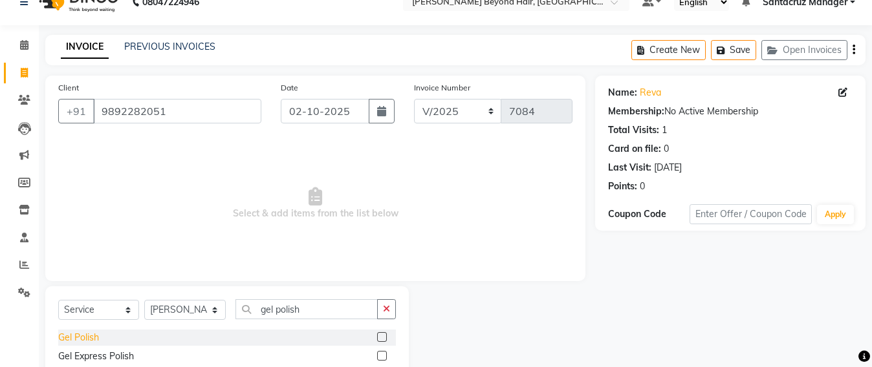
click at [87, 337] on div "Gel Polish" at bounding box center [78, 338] width 41 height 14
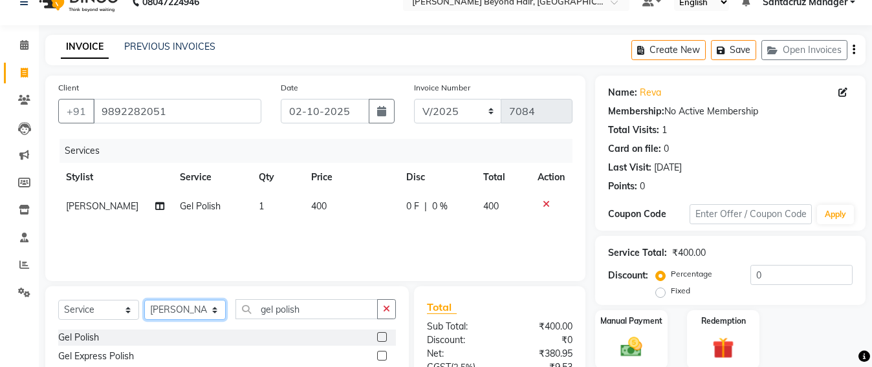
click at [178, 306] on select "Select Stylist Admin [PERSON_NAME] Sankat [PERSON_NAME] [PERSON_NAME] [PERSON_N…" at bounding box center [184, 310] width 81 height 20
click at [144, 300] on select "Select Stylist Admin [PERSON_NAME] Sankat [PERSON_NAME] [PERSON_NAME] [PERSON_N…" at bounding box center [184, 310] width 81 height 20
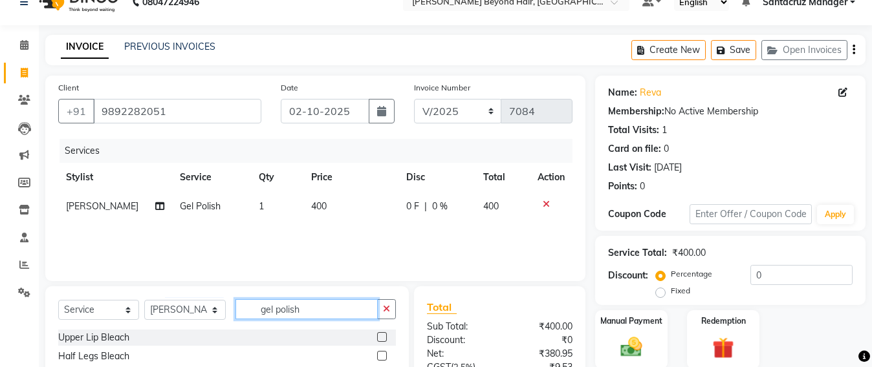
click at [331, 308] on input "gel polish" at bounding box center [306, 309] width 142 height 20
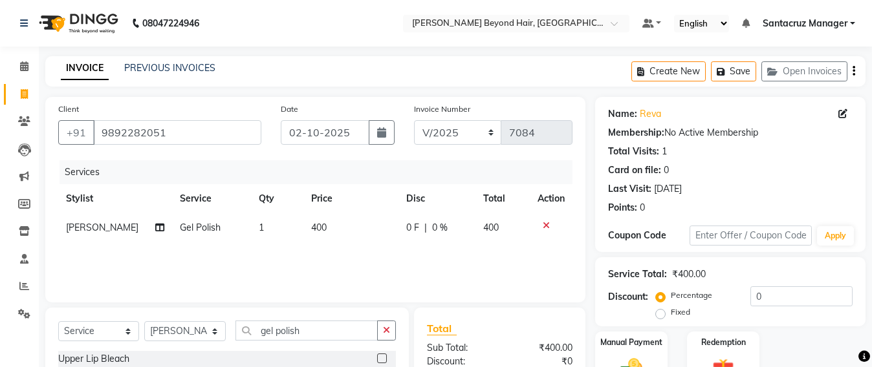
select select "6357"
select select "service"
select select "47907"
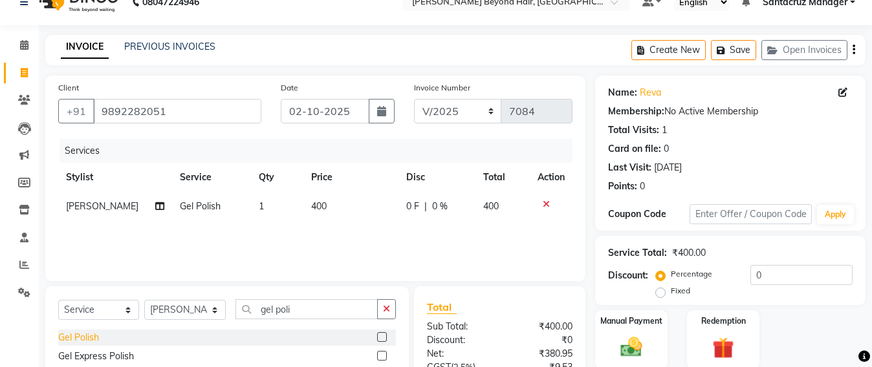
type input "gel poli"
click at [84, 334] on div "Gel Polish" at bounding box center [78, 338] width 41 height 14
click at [59, 345] on div "Gel Polish" at bounding box center [78, 338] width 41 height 14
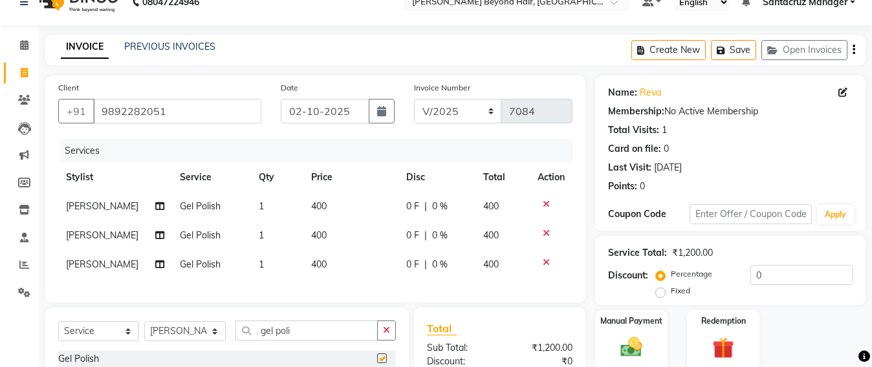
checkbox input "false"
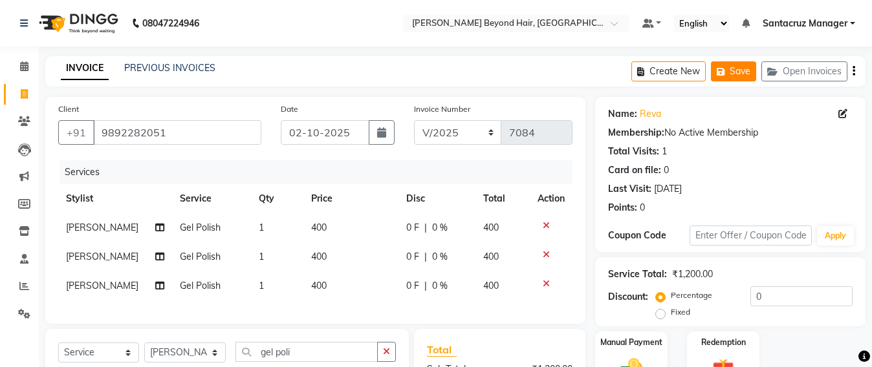
click at [738, 72] on button "Save" at bounding box center [733, 71] width 45 height 20
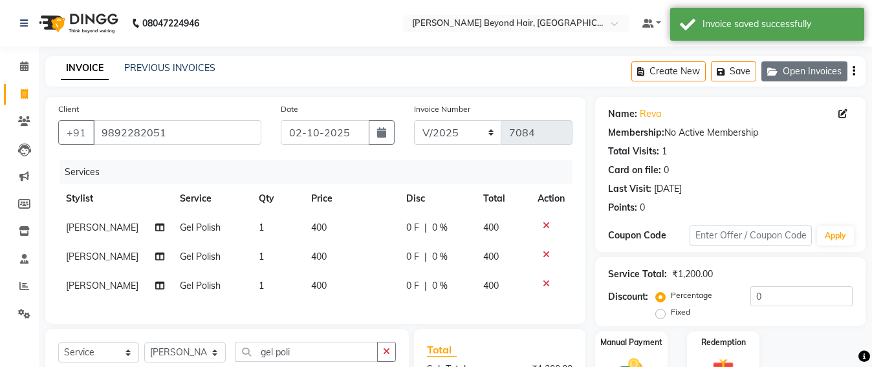
click at [833, 71] on button "Open Invoices" at bounding box center [804, 71] width 86 height 20
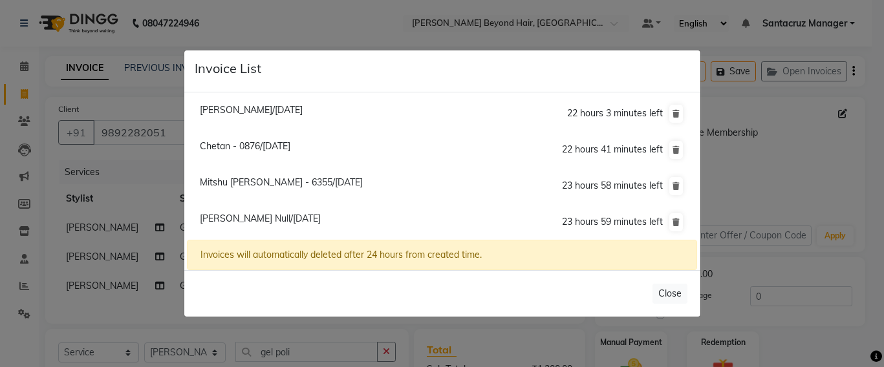
click at [303, 109] on span "[PERSON_NAME]/[DATE]" at bounding box center [251, 110] width 103 height 12
type input "9820948836"
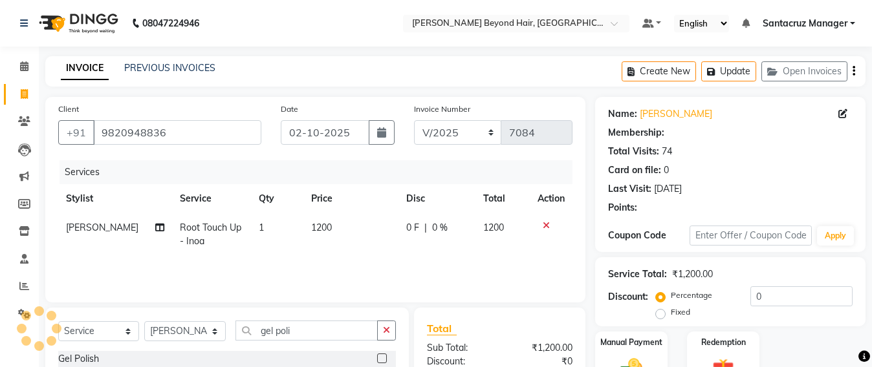
select select
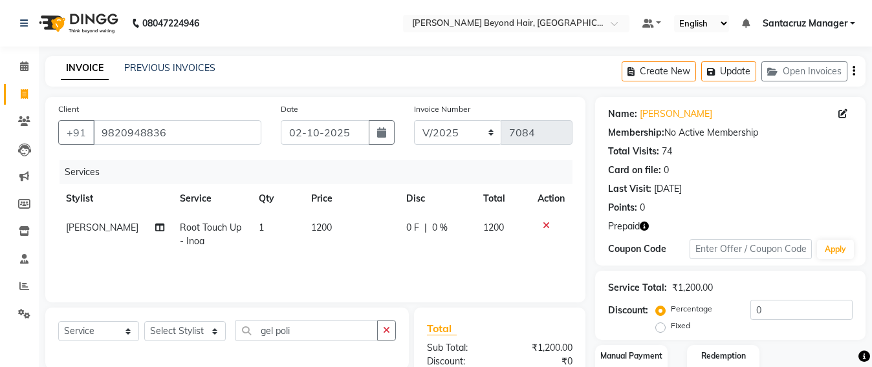
scroll to position [150, 0]
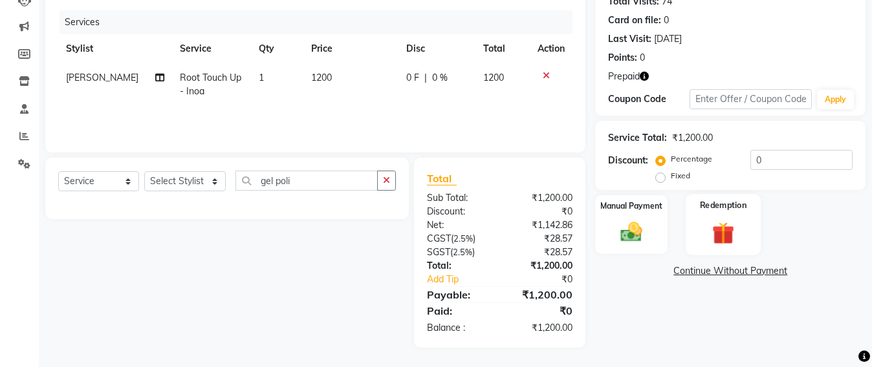
click at [724, 230] on img at bounding box center [723, 233] width 36 height 28
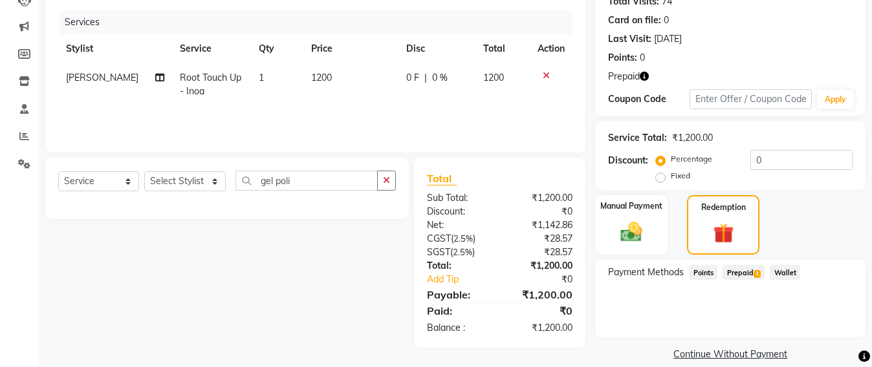
click at [744, 272] on span "Prepaid 1" at bounding box center [743, 272] width 42 height 15
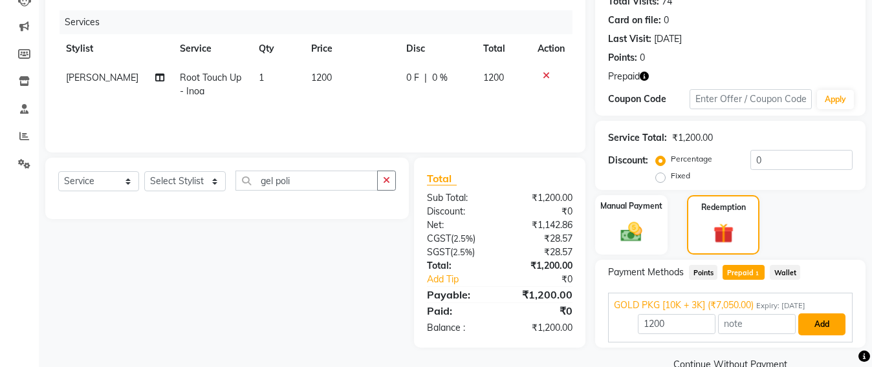
click at [834, 327] on button "Add" at bounding box center [821, 325] width 47 height 22
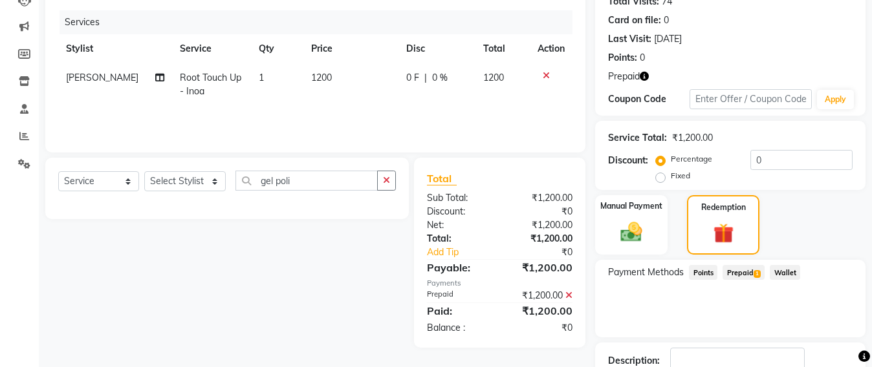
scroll to position [239, 0]
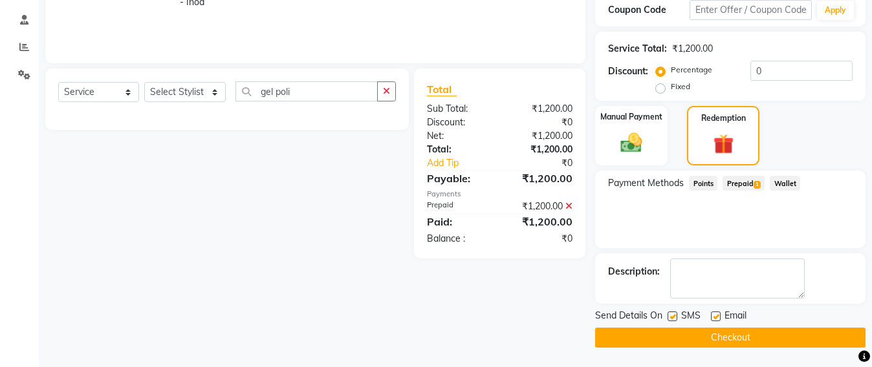
click at [736, 332] on button "Checkout" at bounding box center [730, 338] width 270 height 20
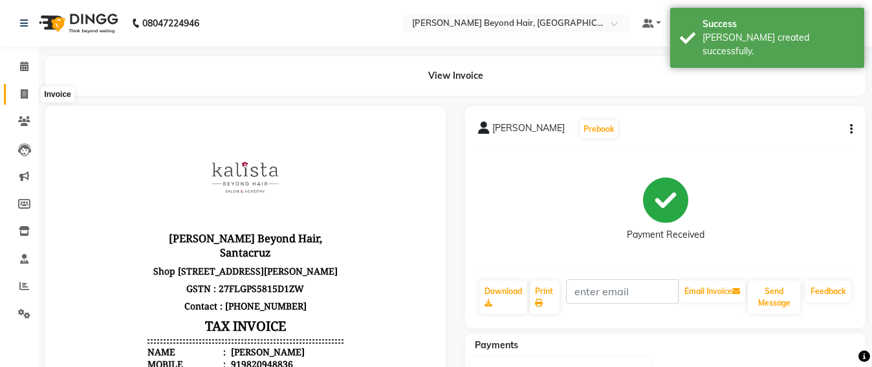
click at [22, 100] on span at bounding box center [24, 94] width 23 height 15
select select "service"
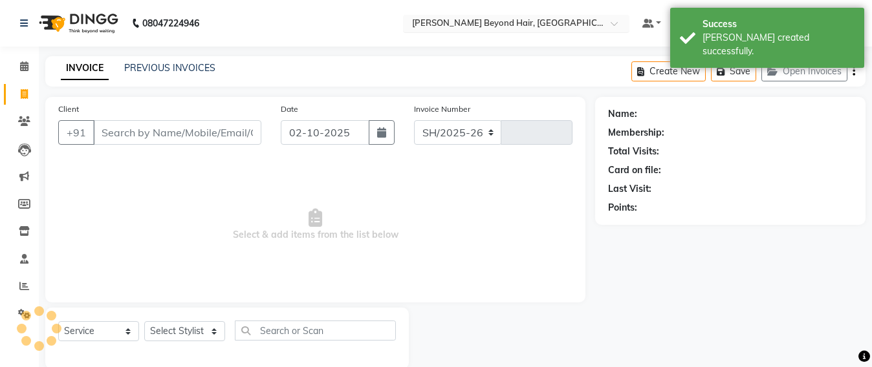
scroll to position [21, 0]
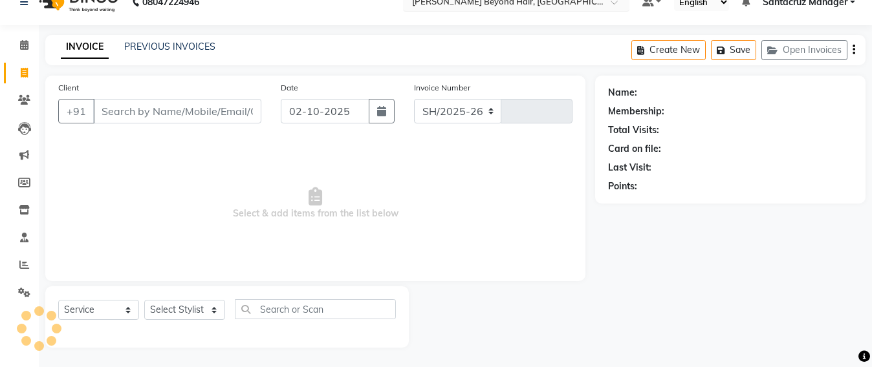
select select "6357"
type input "7085"
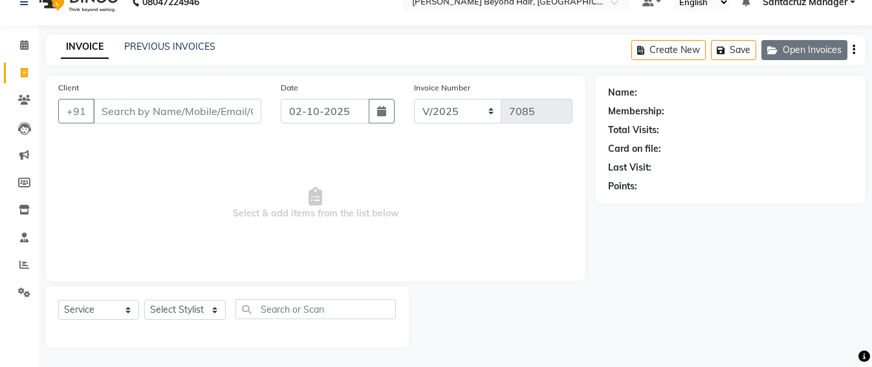
click at [792, 46] on button "Open Invoices" at bounding box center [804, 50] width 86 height 20
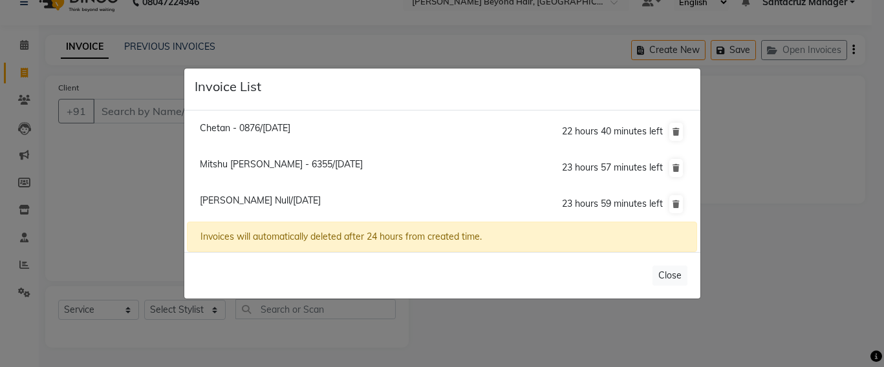
click at [263, 127] on span "Chetan - 0876/[DATE]" at bounding box center [245, 128] width 91 height 12
type input "9930960876"
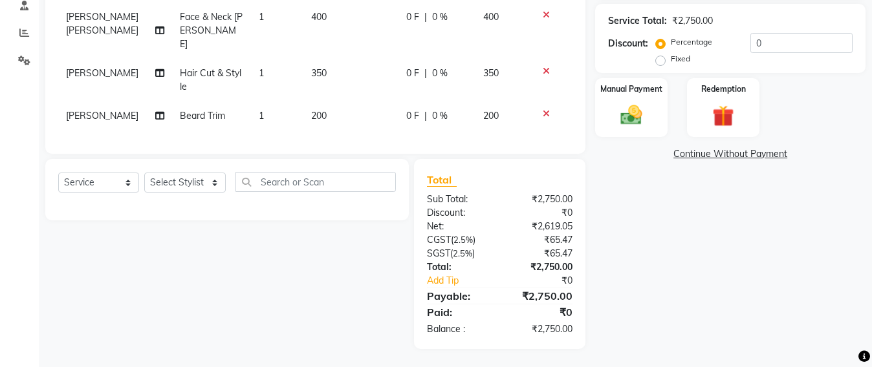
scroll to position [11, 0]
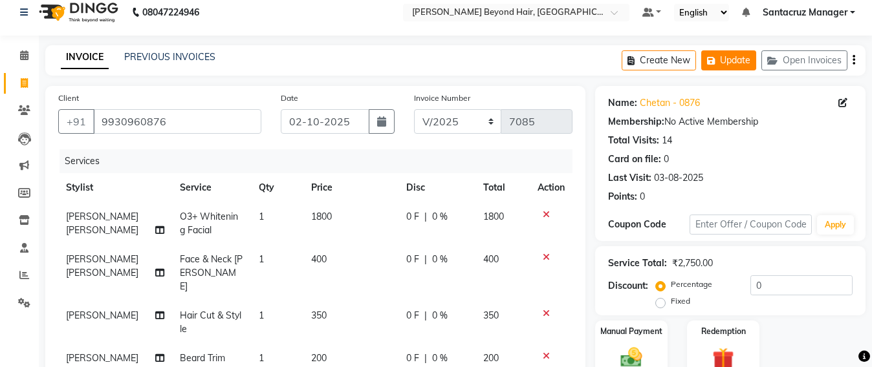
click at [729, 61] on button "Update" at bounding box center [728, 60] width 55 height 20
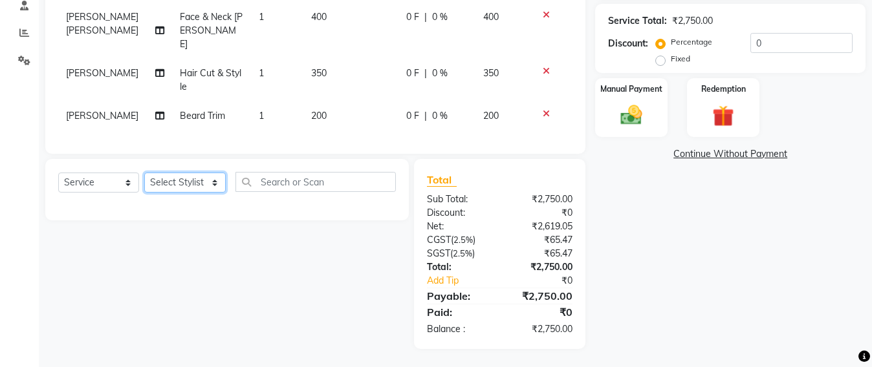
click at [176, 180] on select "Select Stylist Admin [PERSON_NAME] Sankat [PERSON_NAME] [PERSON_NAME] [PERSON_N…" at bounding box center [184, 183] width 81 height 20
select select "51588"
click at [144, 173] on select "Select Stylist Admin [PERSON_NAME] Sankat [PERSON_NAME] [PERSON_NAME] [PERSON_N…" at bounding box center [184, 183] width 81 height 20
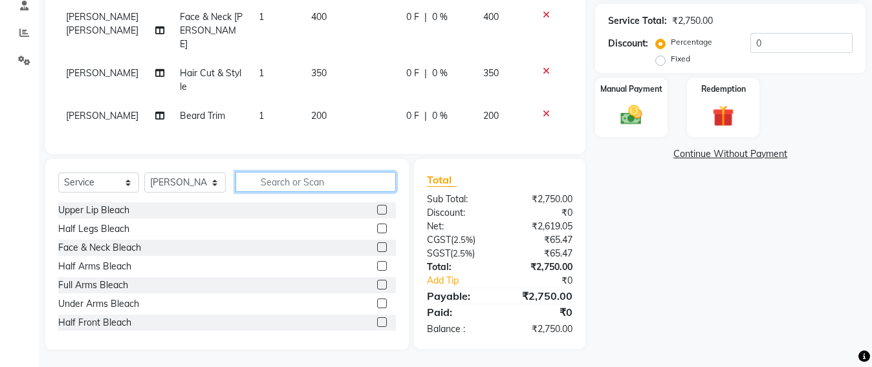
click at [276, 174] on input "text" at bounding box center [315, 182] width 160 height 20
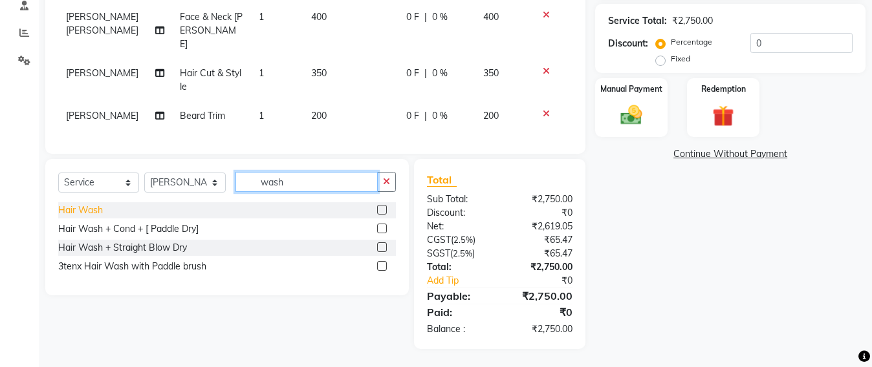
type input "wash"
click at [89, 211] on div "Hair Wash" at bounding box center [80, 211] width 45 height 14
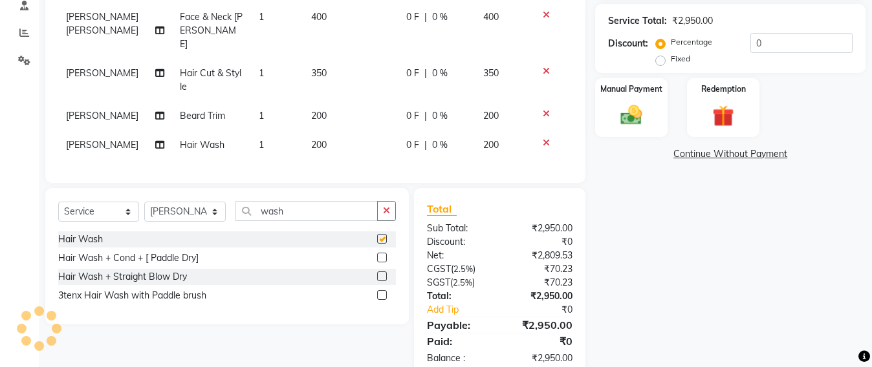
checkbox input "false"
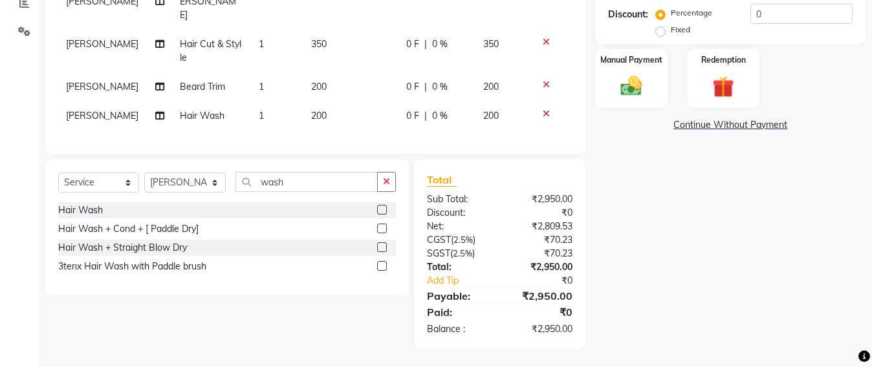
scroll to position [40, 0]
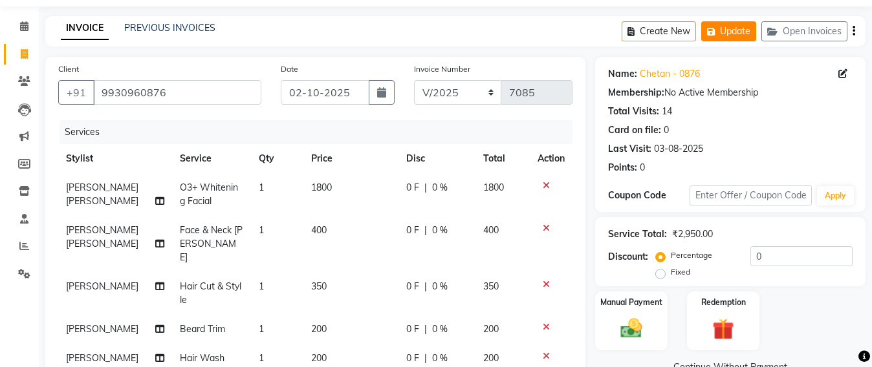
click at [715, 28] on icon "button" at bounding box center [713, 31] width 13 height 9
click at [828, 25] on button "Open Invoices" at bounding box center [804, 31] width 86 height 20
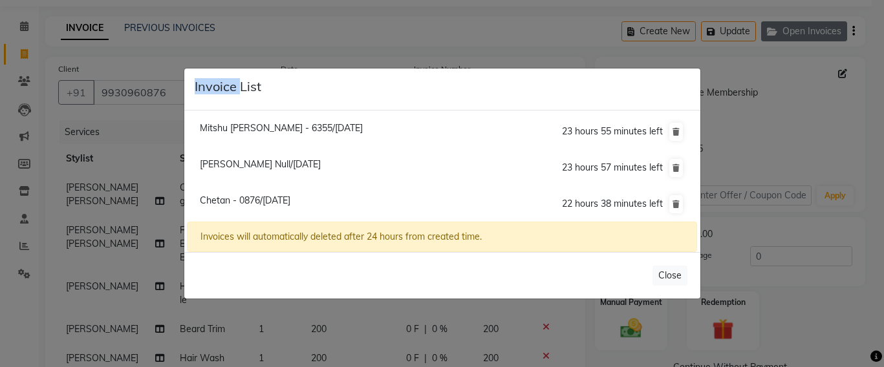
click at [828, 25] on ngb-modal-window "Invoice List Mitshu Doshi - 6355/02 October 2025 23 hours 55 minutes left Reva …" at bounding box center [442, 183] width 884 height 367
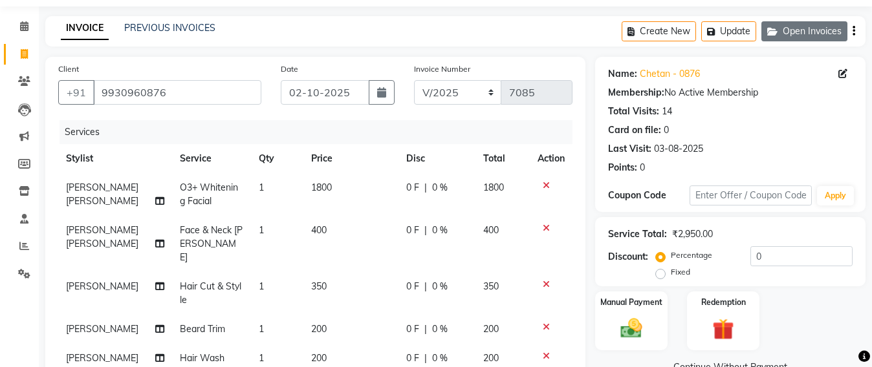
click at [788, 34] on button "Open Invoices" at bounding box center [804, 31] width 86 height 20
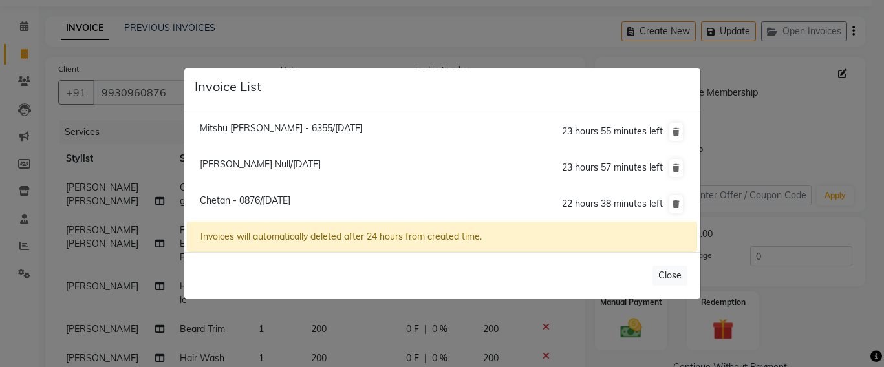
click at [216, 161] on span "Reva Null/02 October 2025" at bounding box center [260, 164] width 121 height 12
type input "9892282051"
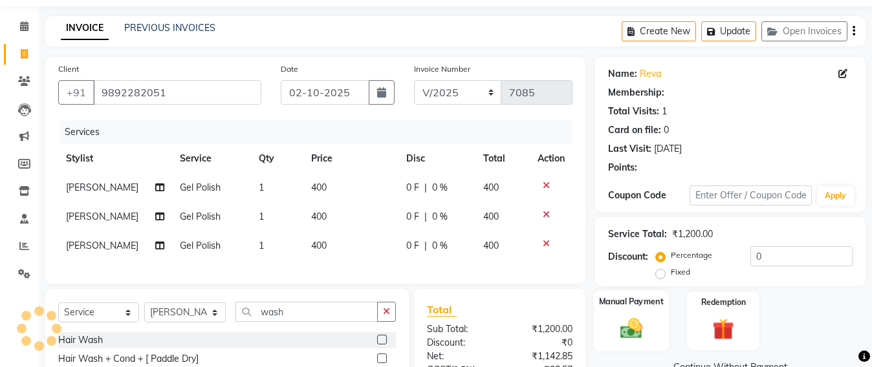
click at [639, 316] on img at bounding box center [631, 329] width 36 height 26
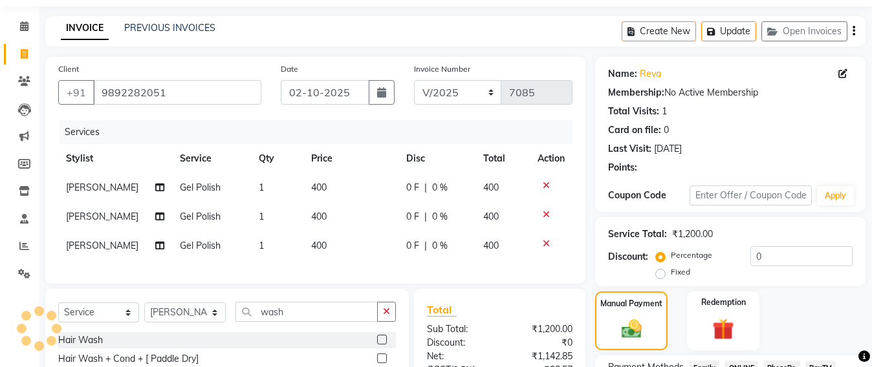
scroll to position [197, 0]
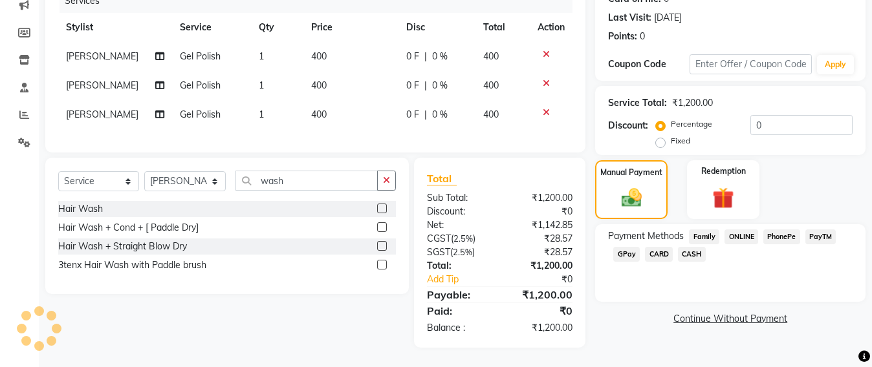
select select
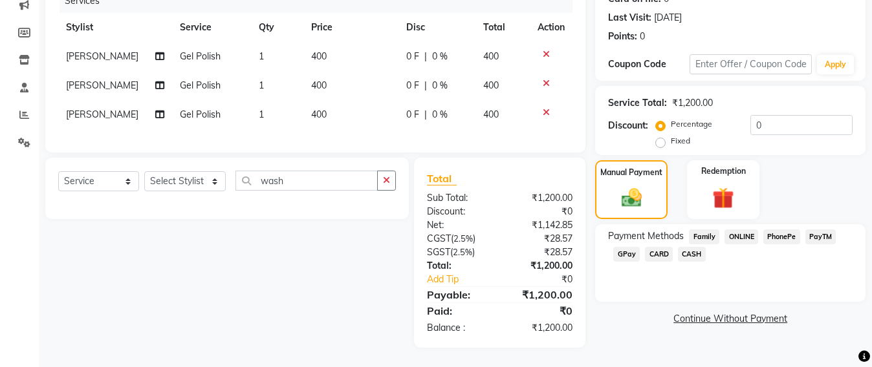
click at [621, 247] on span "GPay" at bounding box center [626, 254] width 27 height 15
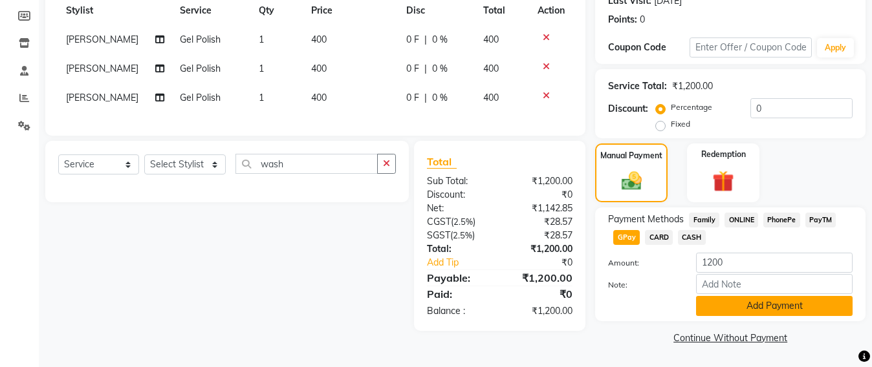
click at [747, 301] on button "Add Payment" at bounding box center [774, 306] width 156 height 20
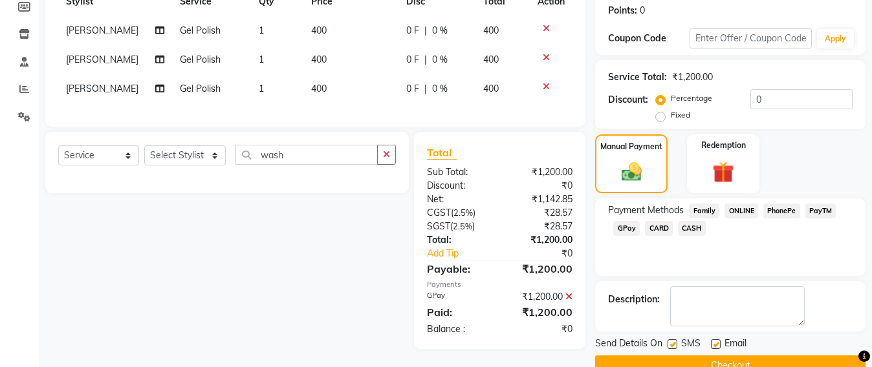
scroll to position [225, 0]
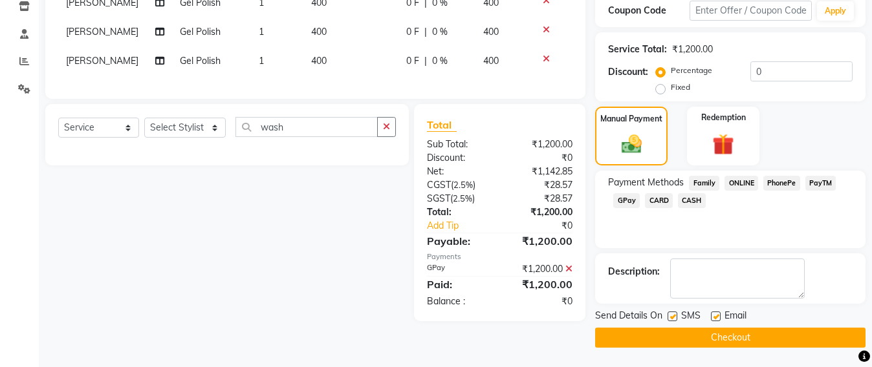
click at [722, 340] on button "Checkout" at bounding box center [730, 338] width 270 height 20
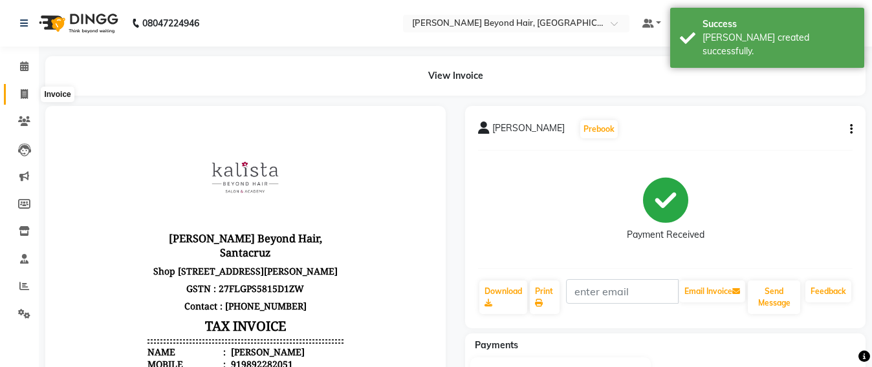
click at [29, 94] on span at bounding box center [24, 94] width 23 height 15
select select "service"
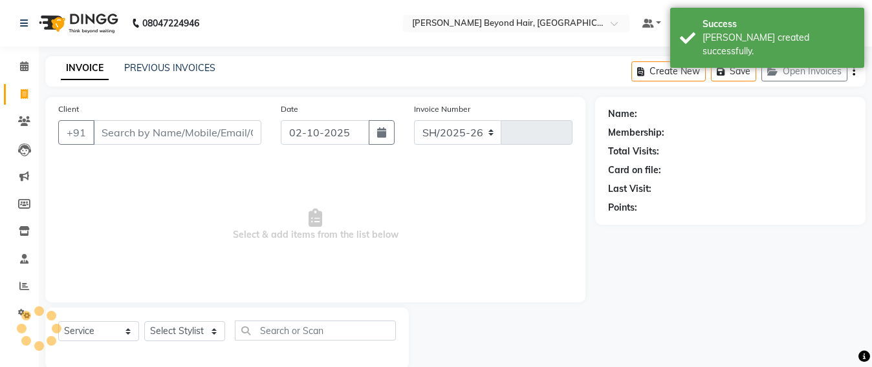
select select "6357"
type input "7086"
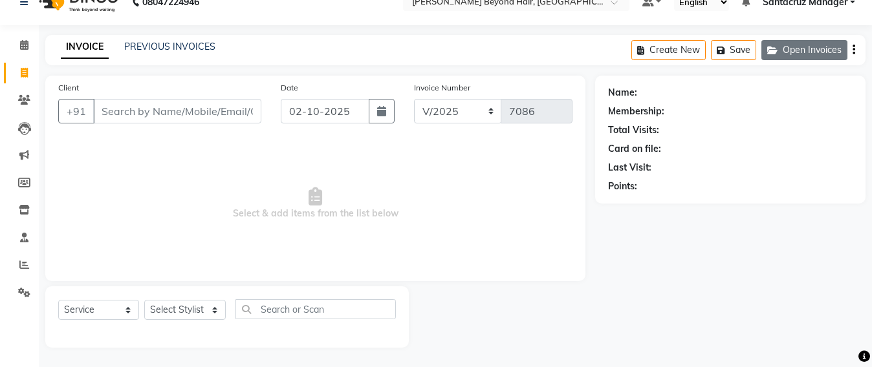
click at [828, 47] on button "Open Invoices" at bounding box center [804, 50] width 86 height 20
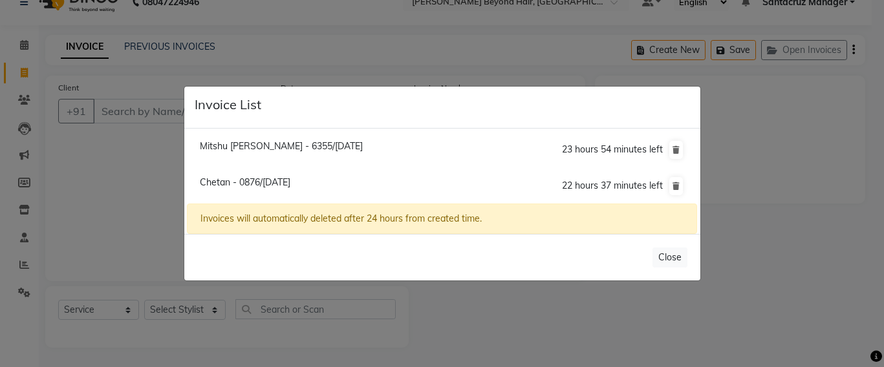
click at [136, 153] on ngb-modal-window "Invoice List Mitshu Doshi - 6355/02 October 2025 23 hours 54 minutes left Cheta…" at bounding box center [442, 183] width 884 height 367
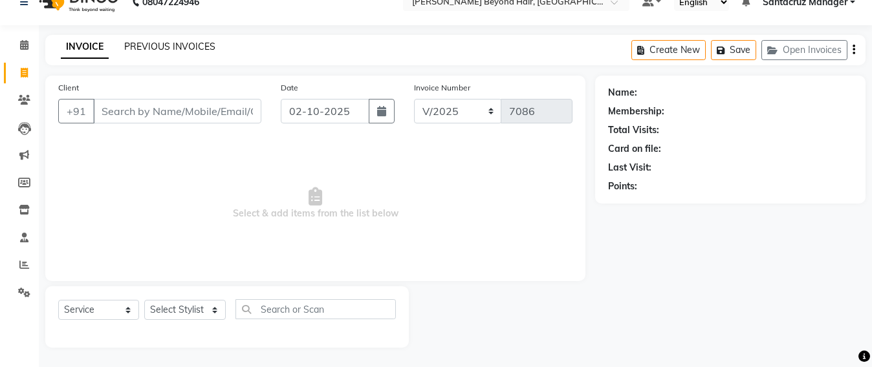
click at [175, 49] on link "PREVIOUS INVOICES" at bounding box center [169, 47] width 91 height 12
click at [175, 49] on div "08047224946 Select Location × Kalista Beyond Hair, Santacruz West Default Panel…" at bounding box center [436, 173] width 872 height 389
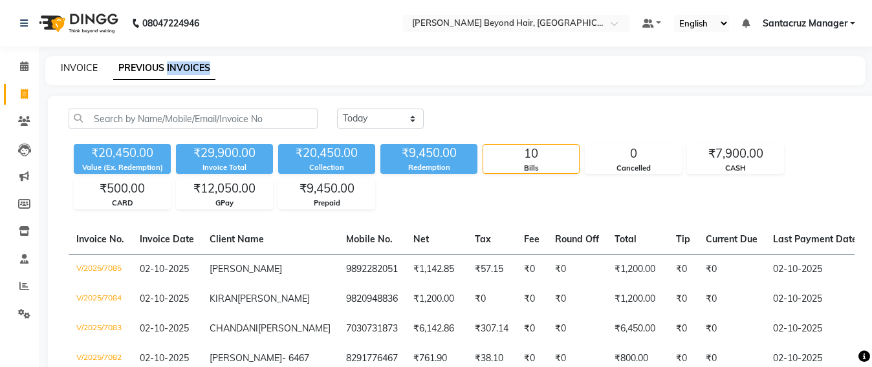
click at [72, 62] on link "INVOICE" at bounding box center [79, 68] width 37 height 12
select select "service"
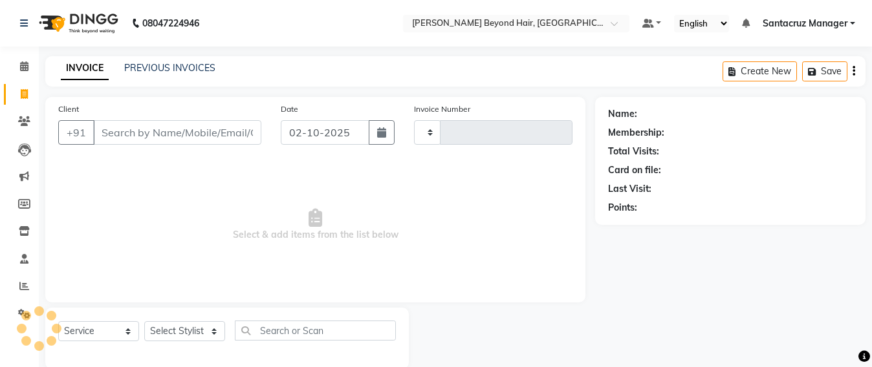
scroll to position [21, 0]
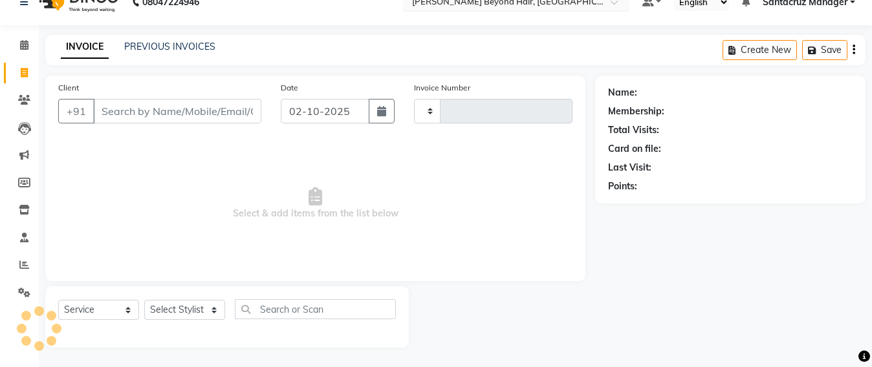
type input "7086"
select select "6357"
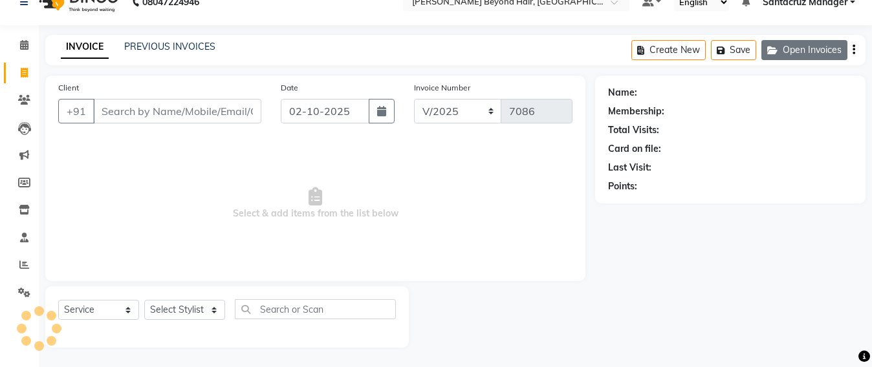
click at [814, 48] on button "Open Invoices" at bounding box center [804, 50] width 86 height 20
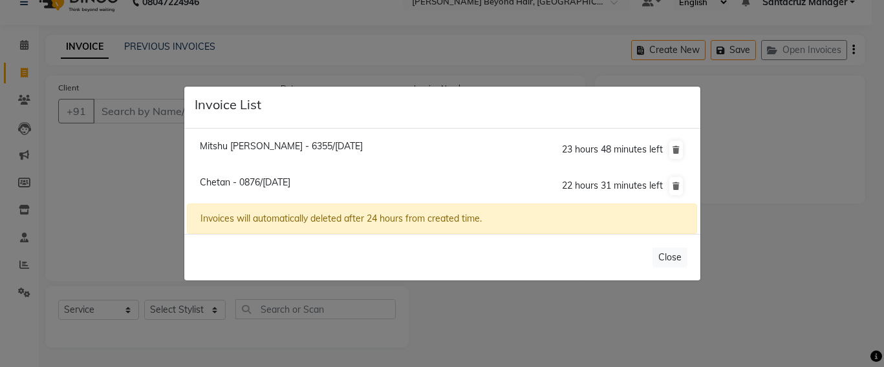
click at [116, 109] on ngb-modal-window "Invoice List Mitshu Doshi - 6355/02 October 2025 23 hours 48 minutes left Cheta…" at bounding box center [442, 183] width 884 height 367
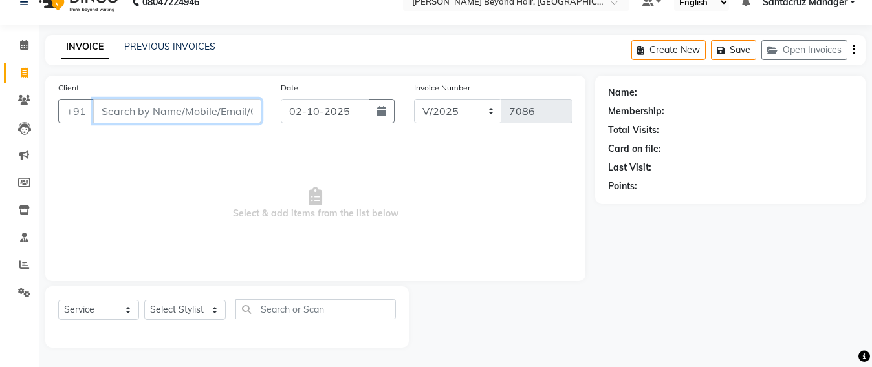
click at [116, 109] on input "Client" at bounding box center [177, 111] width 168 height 25
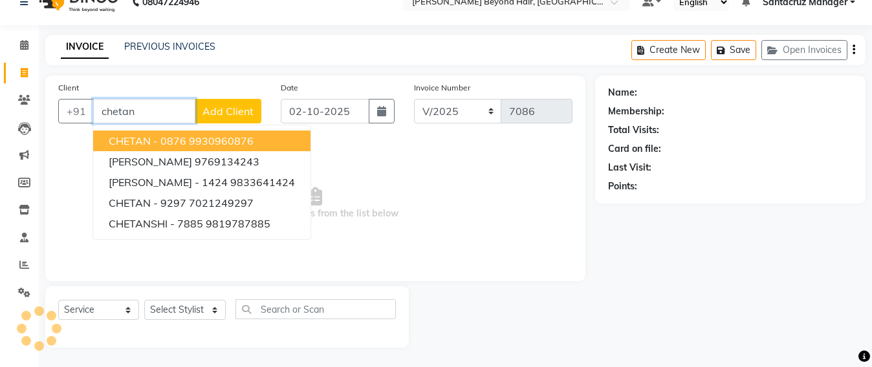
click at [171, 138] on span "CHETAN - 0876" at bounding box center [148, 140] width 78 height 13
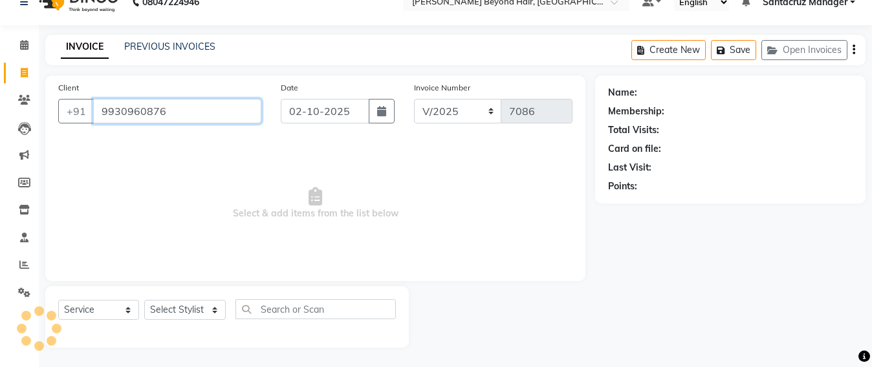
type input "9930960876"
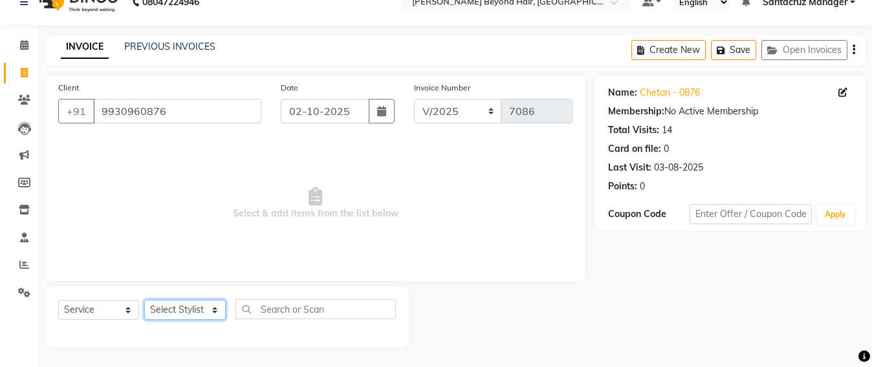
click at [202, 305] on select "Select Stylist Admin [PERSON_NAME] Sankat [PERSON_NAME] [PERSON_NAME] [PERSON_N…" at bounding box center [184, 310] width 81 height 20
select select "47537"
click at [144, 300] on select "Select Stylist Admin [PERSON_NAME] Sankat [PERSON_NAME] [PERSON_NAME] [PERSON_N…" at bounding box center [184, 310] width 81 height 20
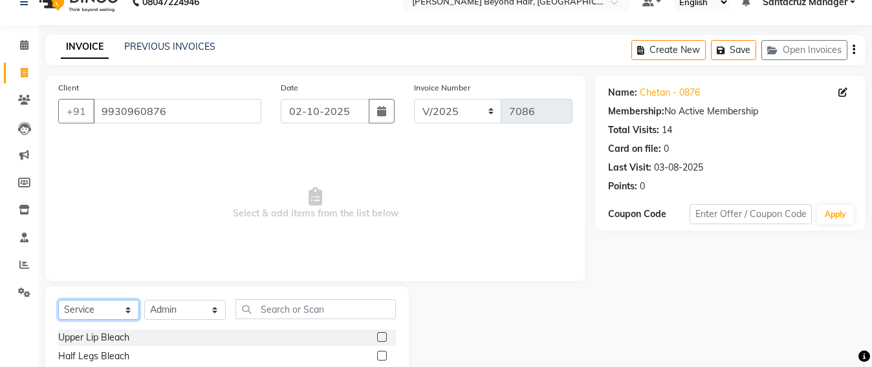
click at [107, 315] on select "Select Service Product Membership Package Voucher Prepaid Gift Card" at bounding box center [98, 310] width 81 height 20
select select "P"
click at [58, 300] on select "Select Service Product Membership Package Voucher Prepaid Gift Card" at bounding box center [98, 310] width 81 height 20
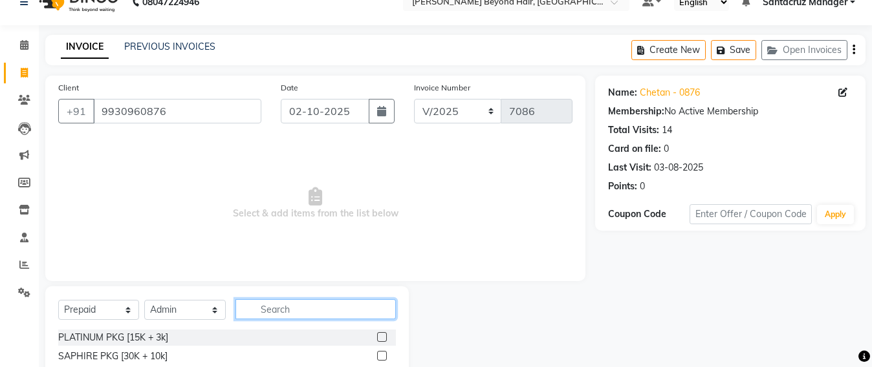
click at [297, 310] on input "text" at bounding box center [315, 309] width 160 height 20
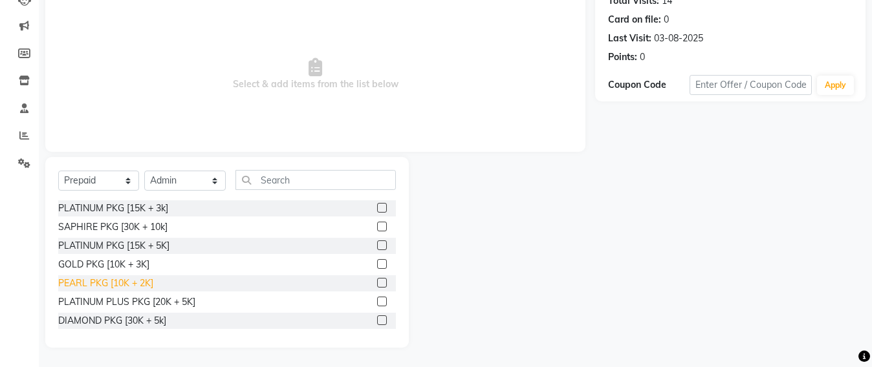
click at [123, 286] on div "PEARL PKG [10K + 2K]" at bounding box center [105, 284] width 95 height 14
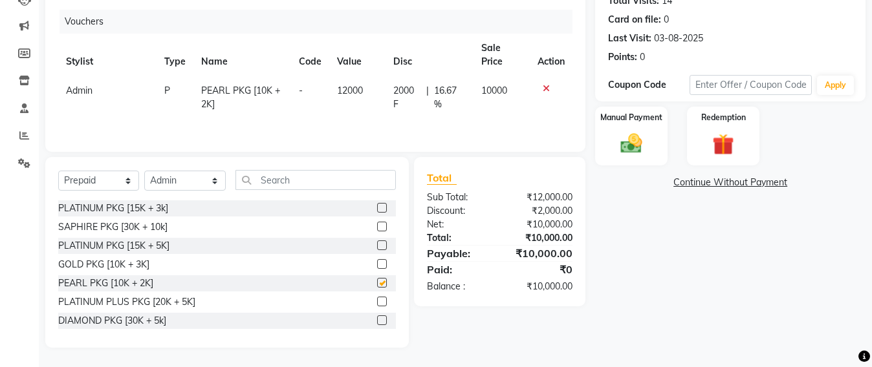
checkbox input "false"
click at [633, 145] on img at bounding box center [631, 144] width 36 height 26
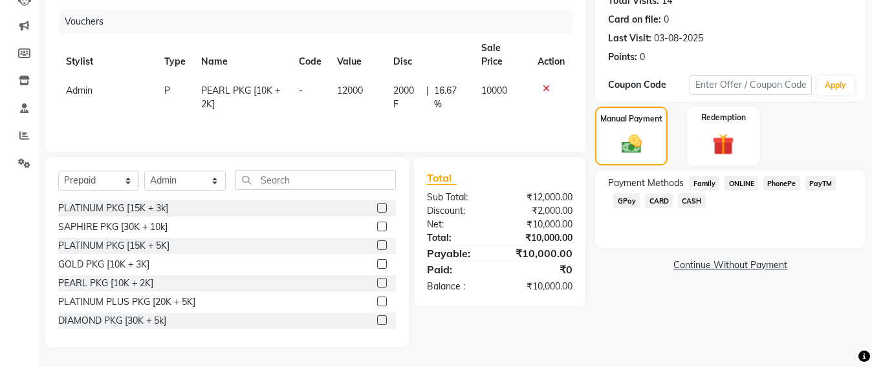
click at [625, 197] on span "GPay" at bounding box center [626, 200] width 27 height 15
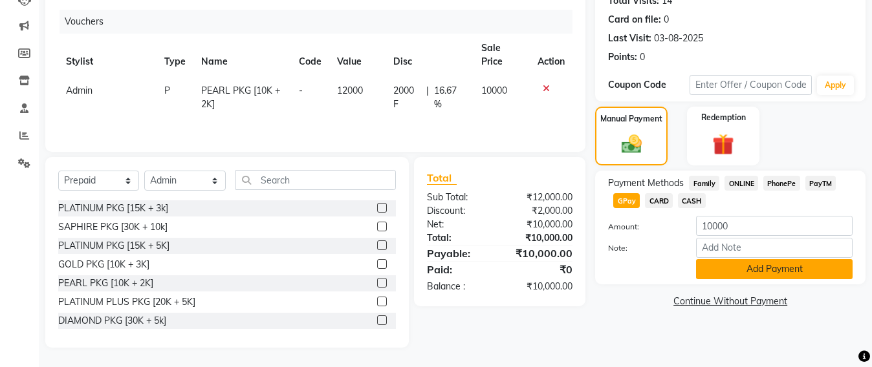
click at [780, 270] on button "Add Payment" at bounding box center [774, 269] width 156 height 20
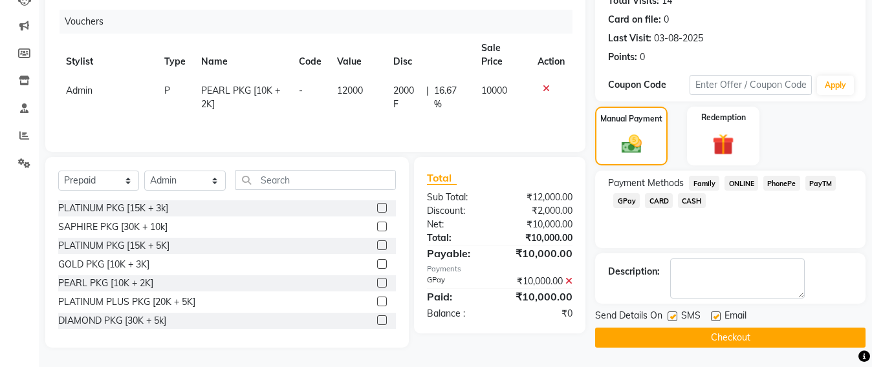
scroll to position [153, 0]
click at [724, 328] on button "Checkout" at bounding box center [730, 338] width 270 height 20
click at [724, 328] on div "Checkout" at bounding box center [730, 338] width 270 height 20
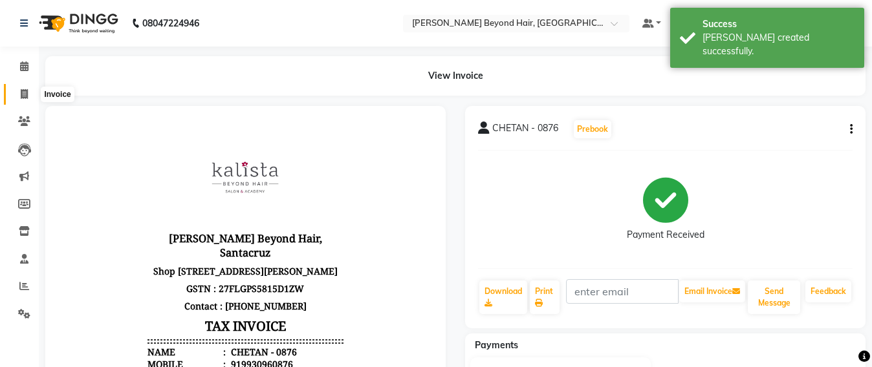
click at [14, 93] on span at bounding box center [24, 94] width 23 height 15
select select "service"
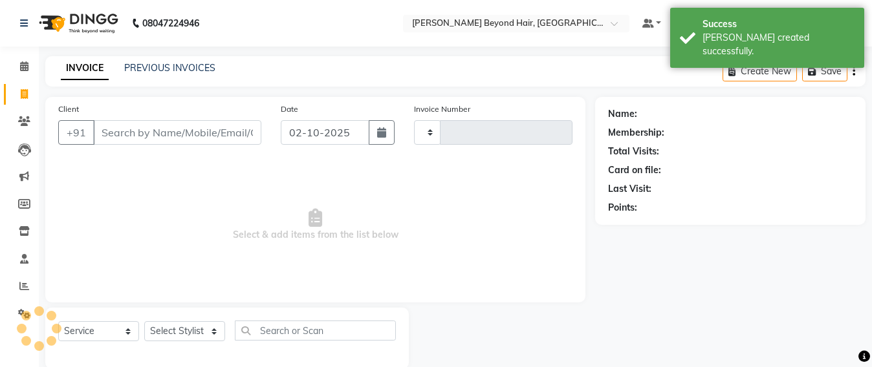
type input "7087"
select select "6357"
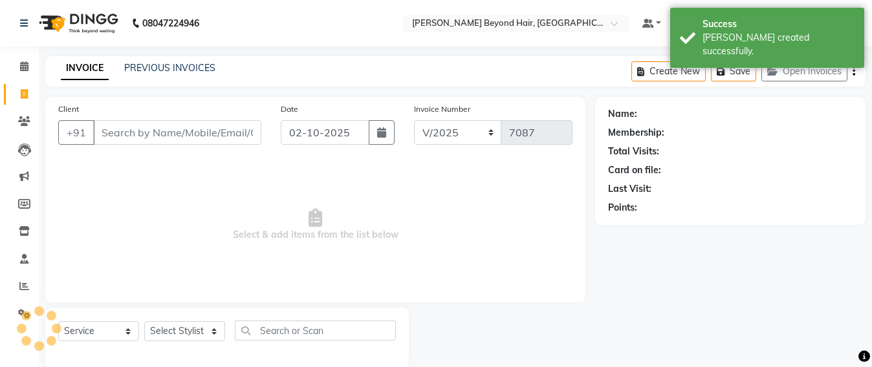
scroll to position [21, 0]
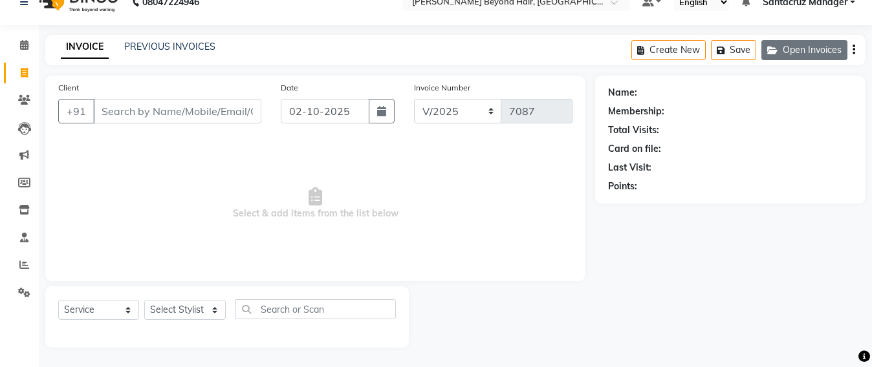
click at [823, 58] on button "Open Invoices" at bounding box center [804, 50] width 86 height 20
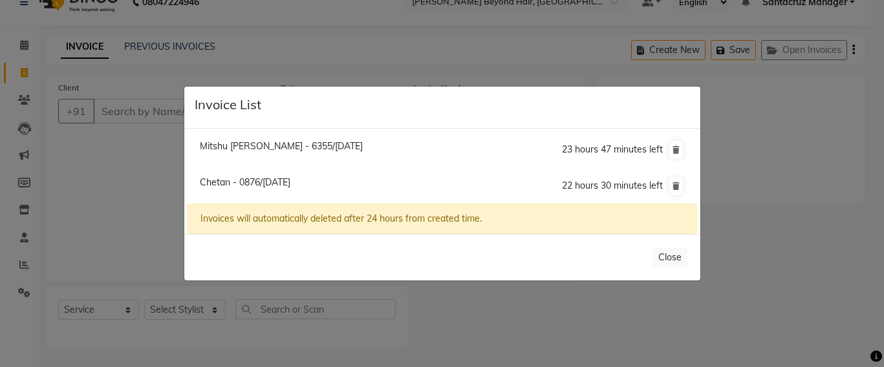
click at [251, 182] on span "Chetan - 0876/[DATE]" at bounding box center [245, 183] width 91 height 12
type input "9930960876"
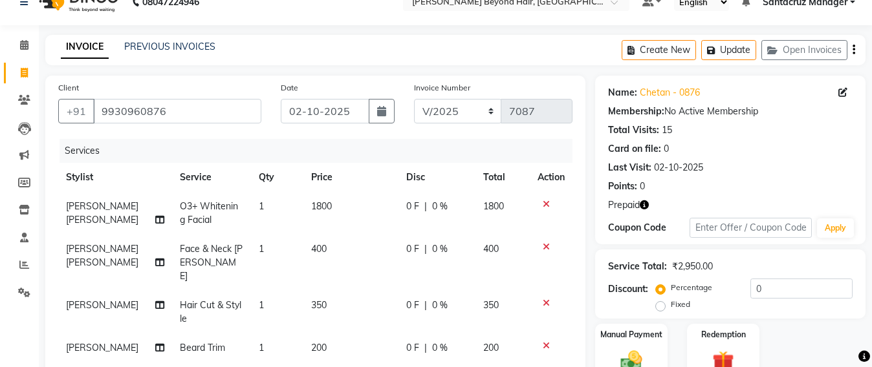
click at [646, 205] on icon "button" at bounding box center [643, 204] width 9 height 9
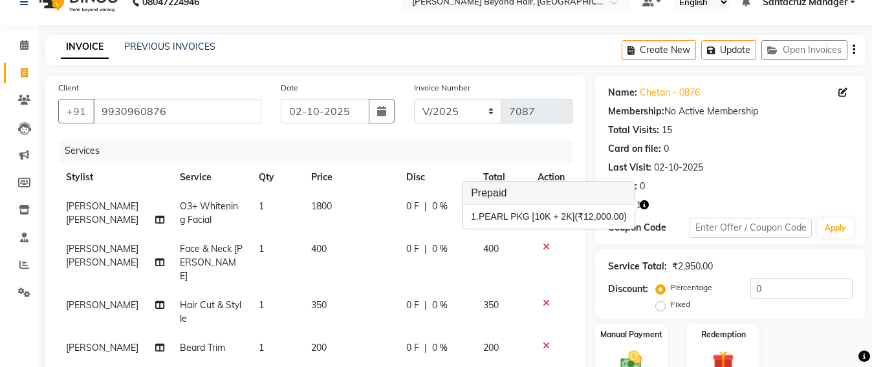
click at [780, 160] on div "Name: Chetan - 0876 Membership: No Active Membership Total Visits: 15 Card on f…" at bounding box center [730, 137] width 244 height 113
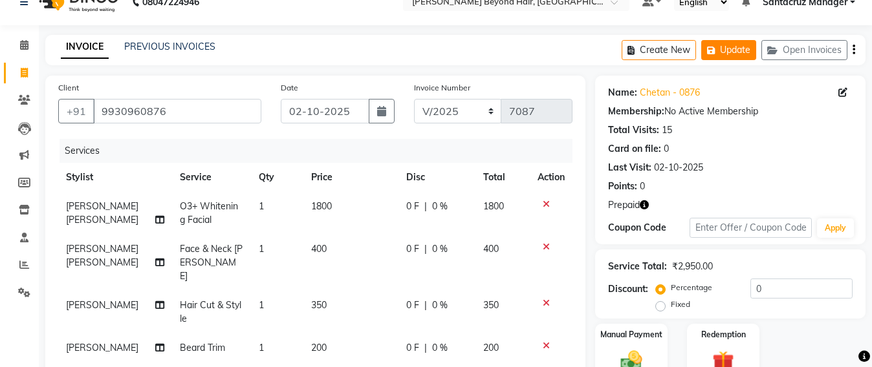
click at [736, 50] on button "Update" at bounding box center [728, 50] width 55 height 20
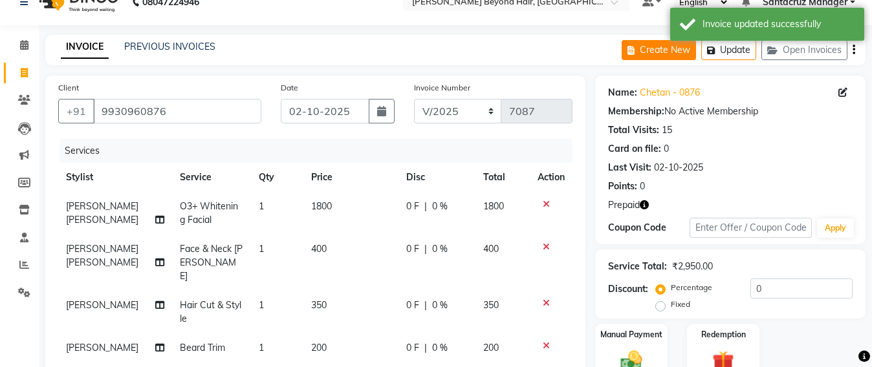
click at [663, 48] on button "Create New" at bounding box center [658, 50] width 74 height 20
select select "service"
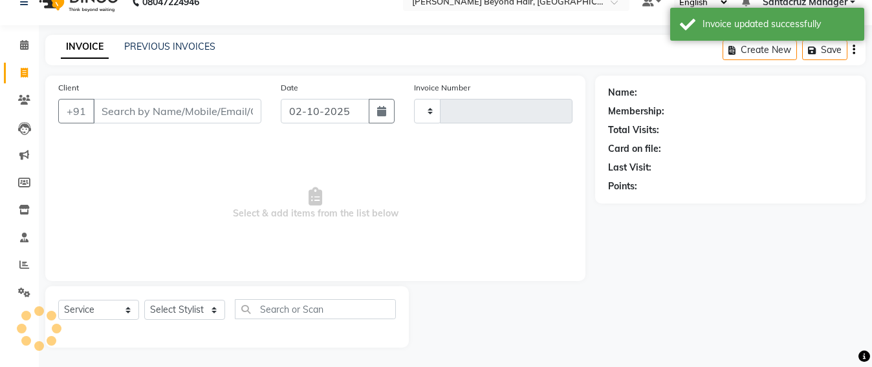
type input "7087"
select select "6357"
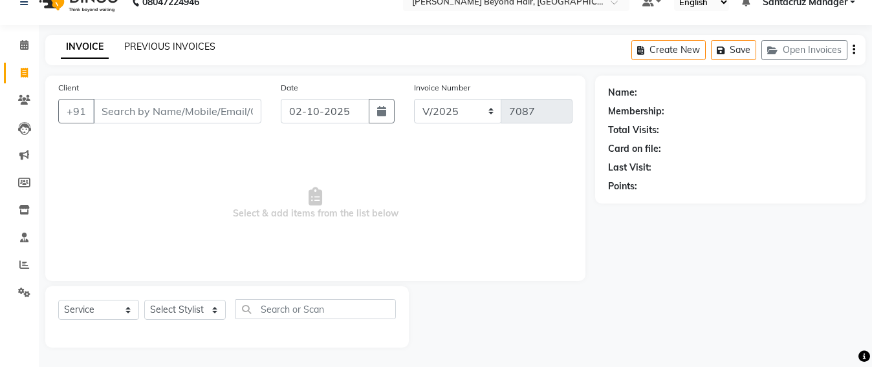
click at [191, 43] on link "PREVIOUS INVOICES" at bounding box center [169, 47] width 91 height 12
